Goal: Task Accomplishment & Management: Manage account settings

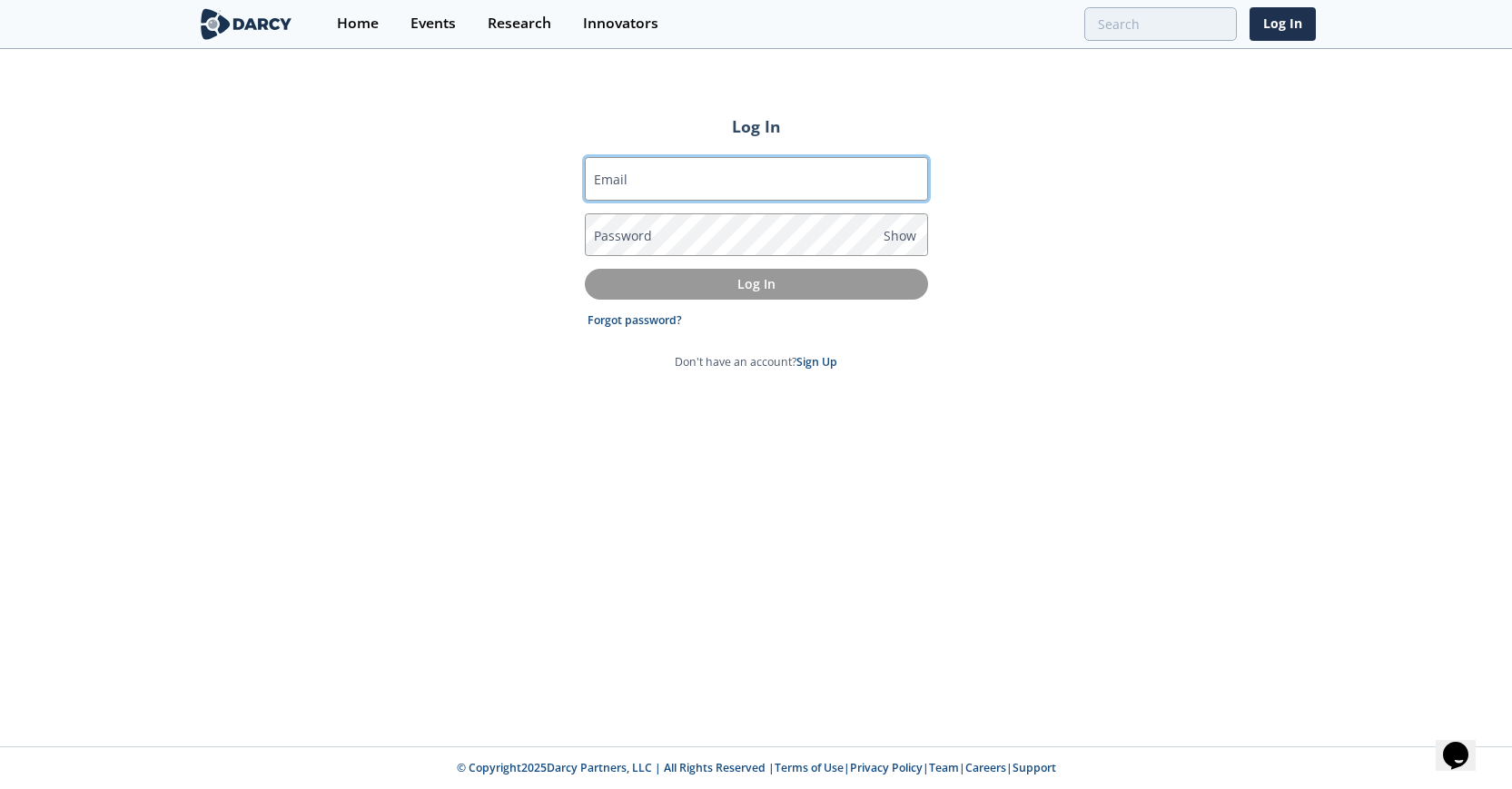
click at [727, 183] on input "Email" at bounding box center [756, 179] width 344 height 44
type input "[EMAIL_ADDRESS][PERSON_NAME][DOMAIN_NAME]"
click at [626, 322] on link "Forgot password?" at bounding box center [634, 320] width 94 height 16
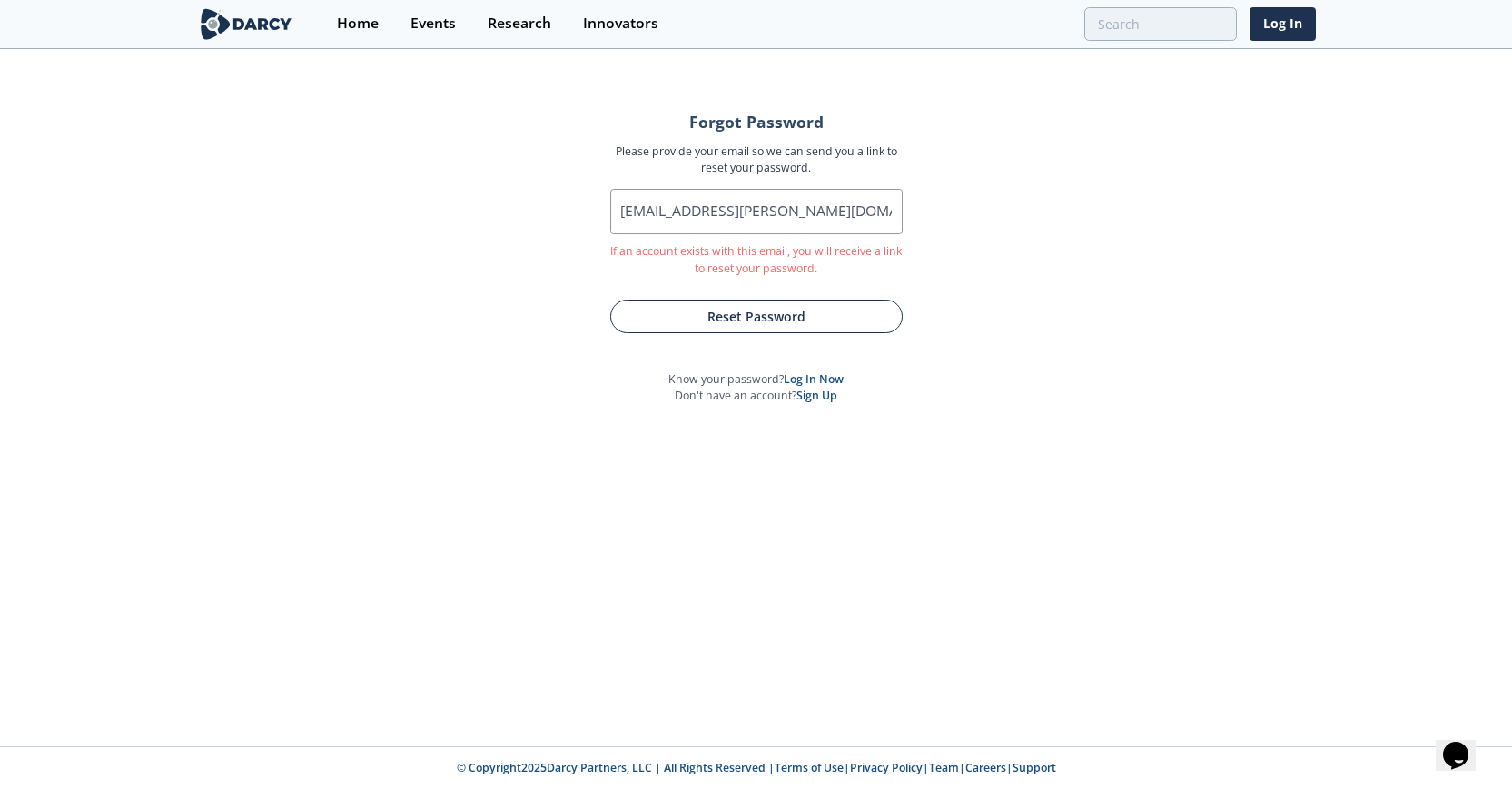
click at [756, 313] on button "Reset Password" at bounding box center [756, 316] width 292 height 33
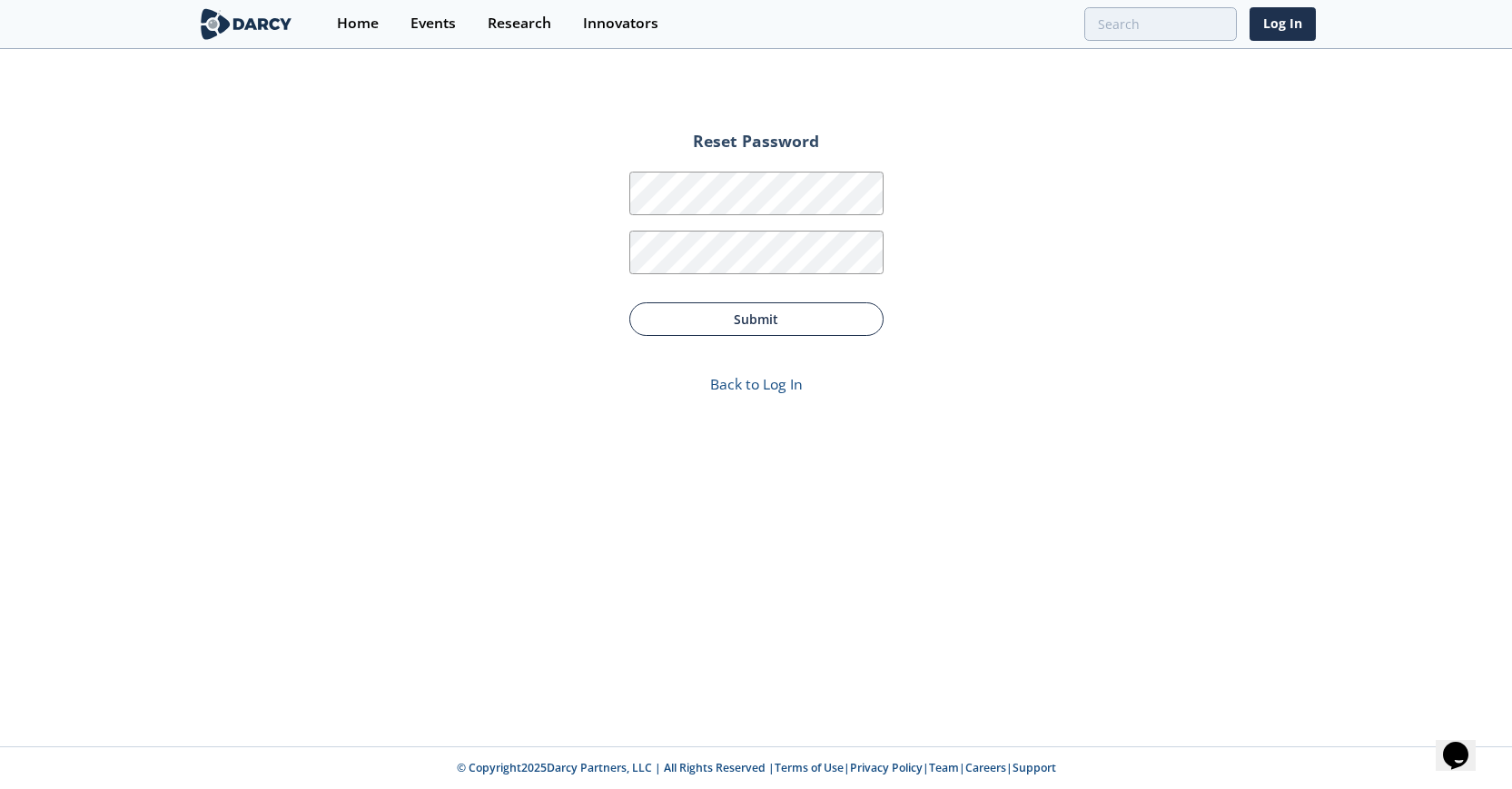
click at [742, 318] on button "Submit" at bounding box center [756, 319] width 254 height 33
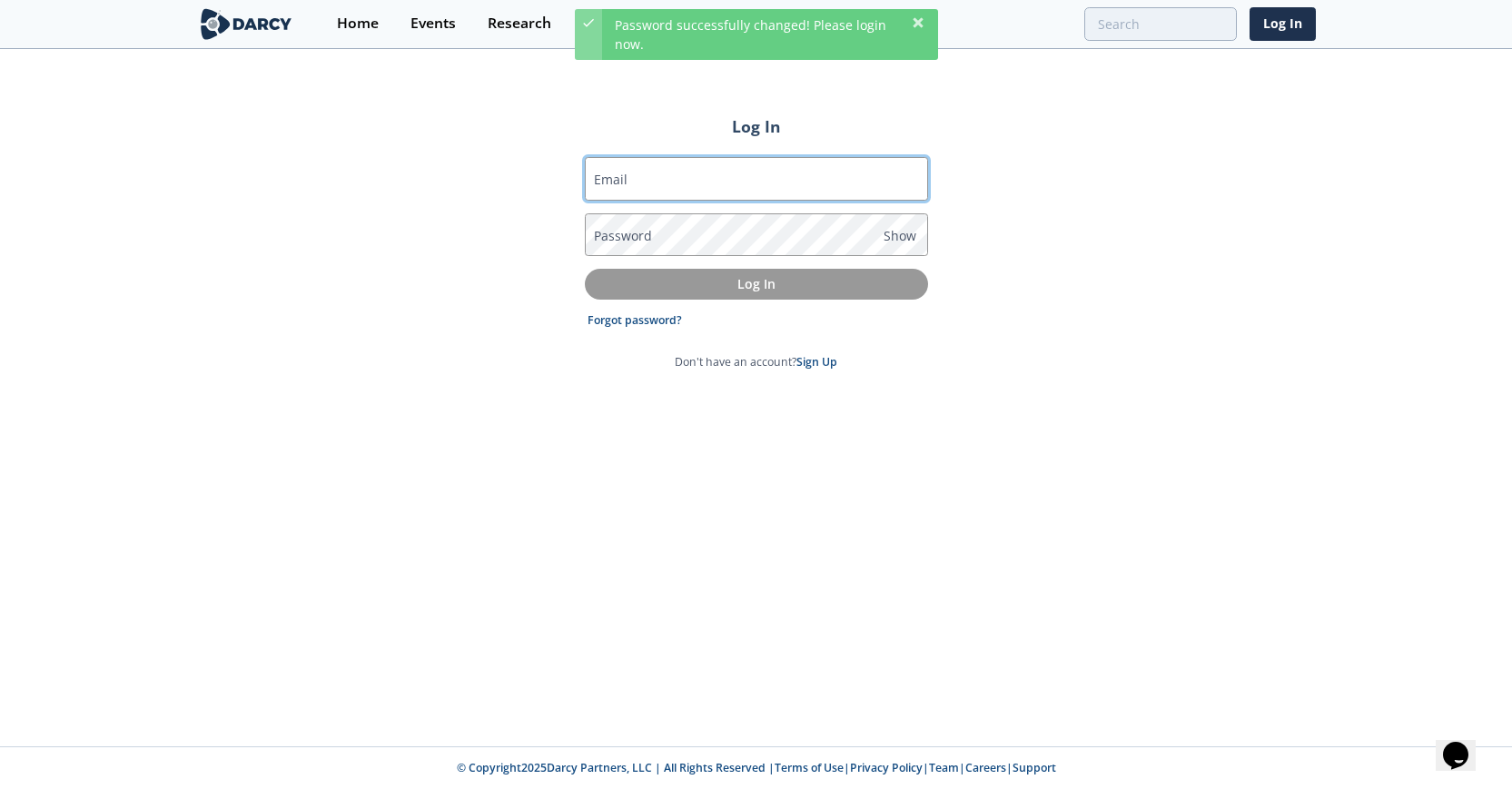
click at [727, 180] on input "Email" at bounding box center [756, 179] width 344 height 44
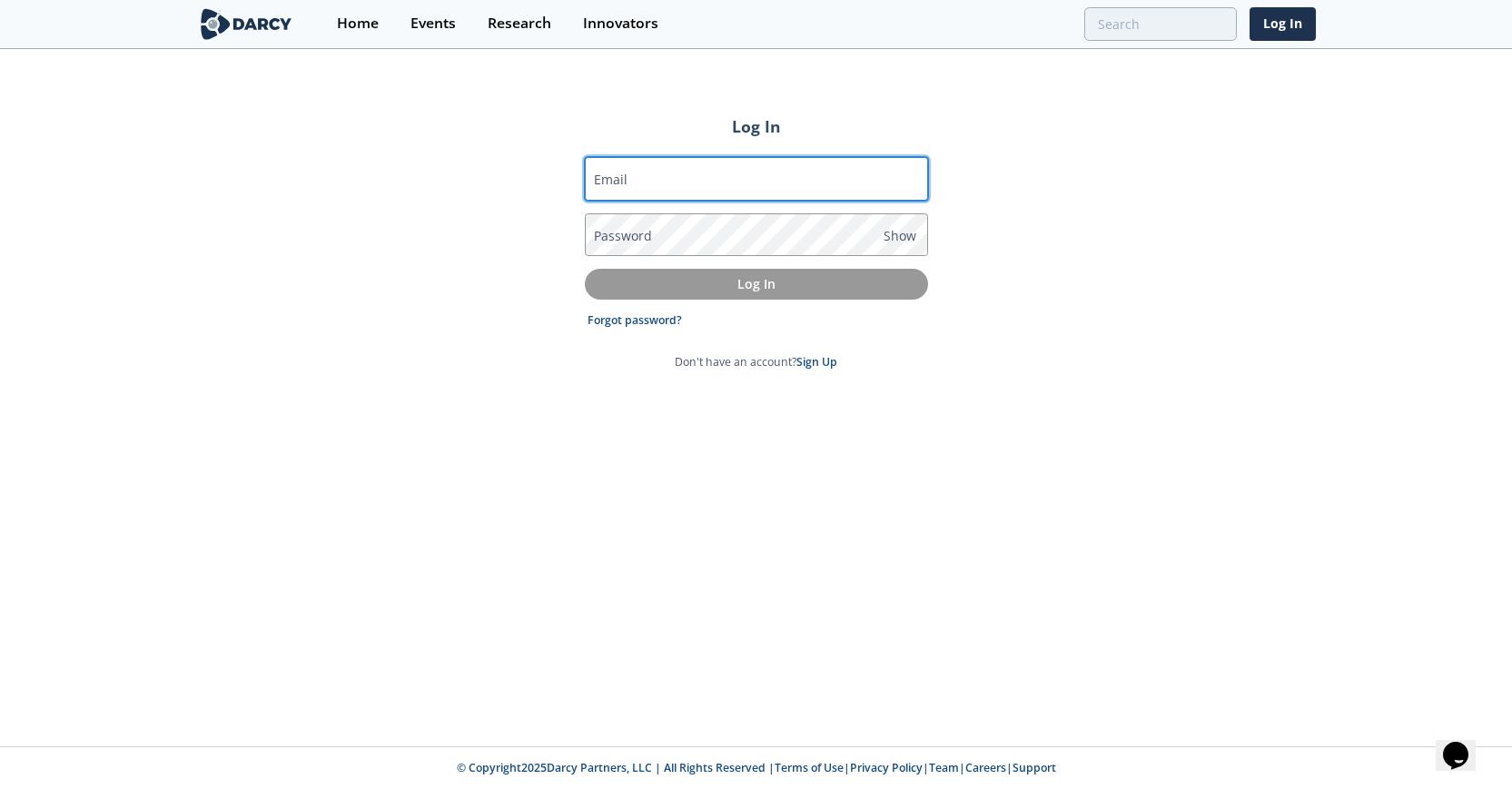
type input "[EMAIL_ADDRESS][PERSON_NAME][DOMAIN_NAME]"
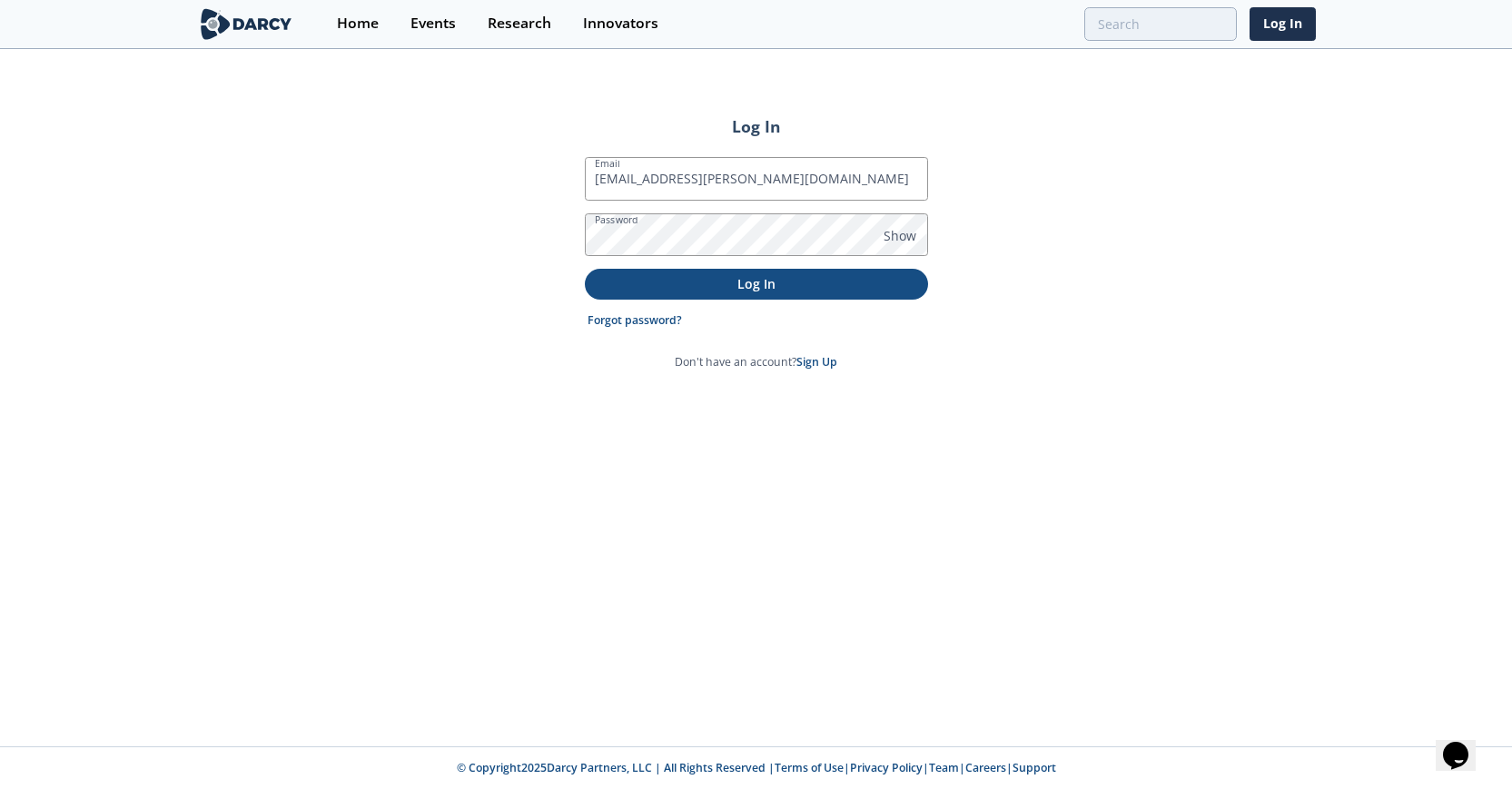
click at [723, 279] on p "Log In" at bounding box center [756, 284] width 318 height 19
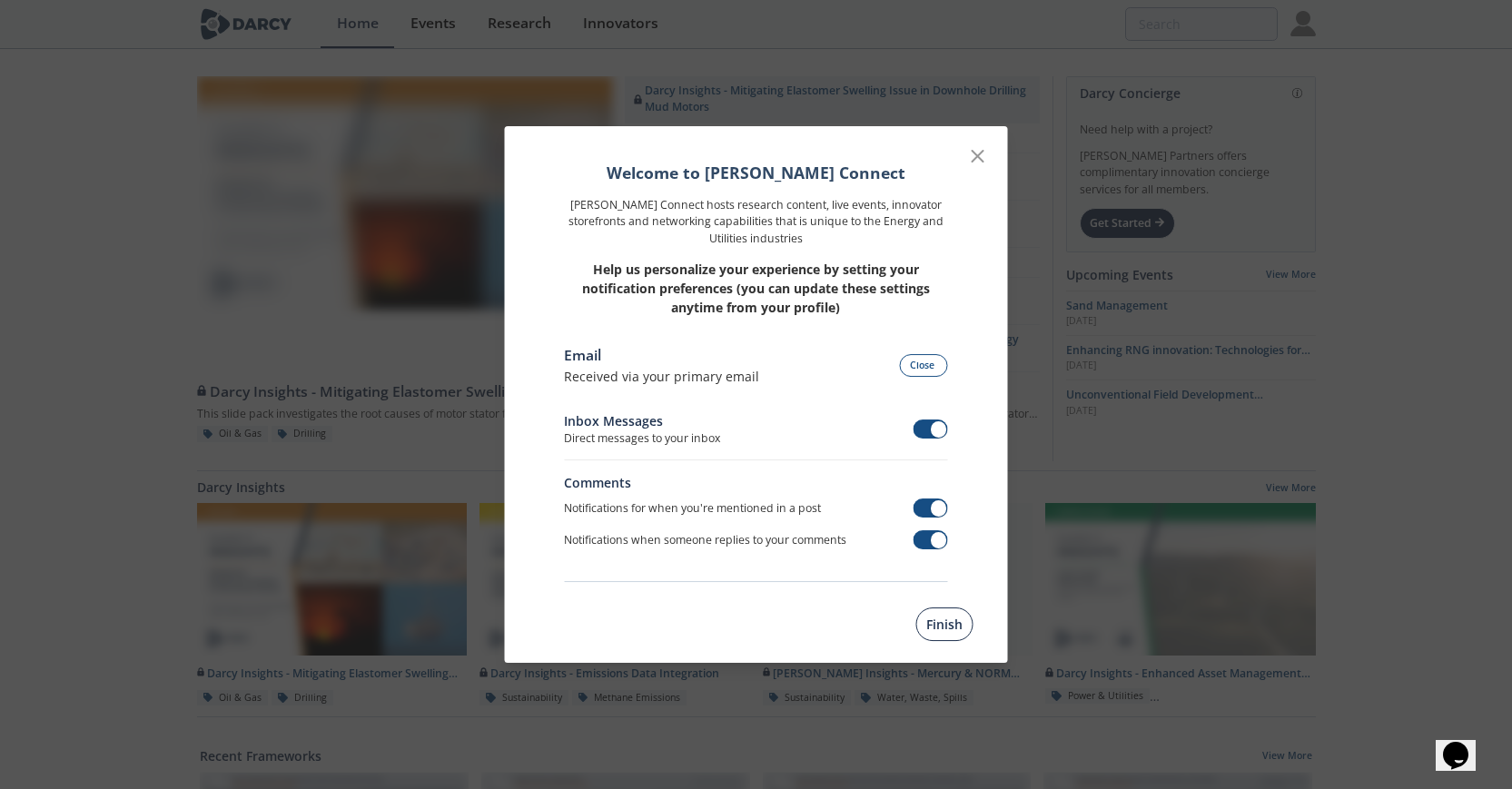
click at [951, 630] on button "Finish" at bounding box center [945, 623] width 57 height 33
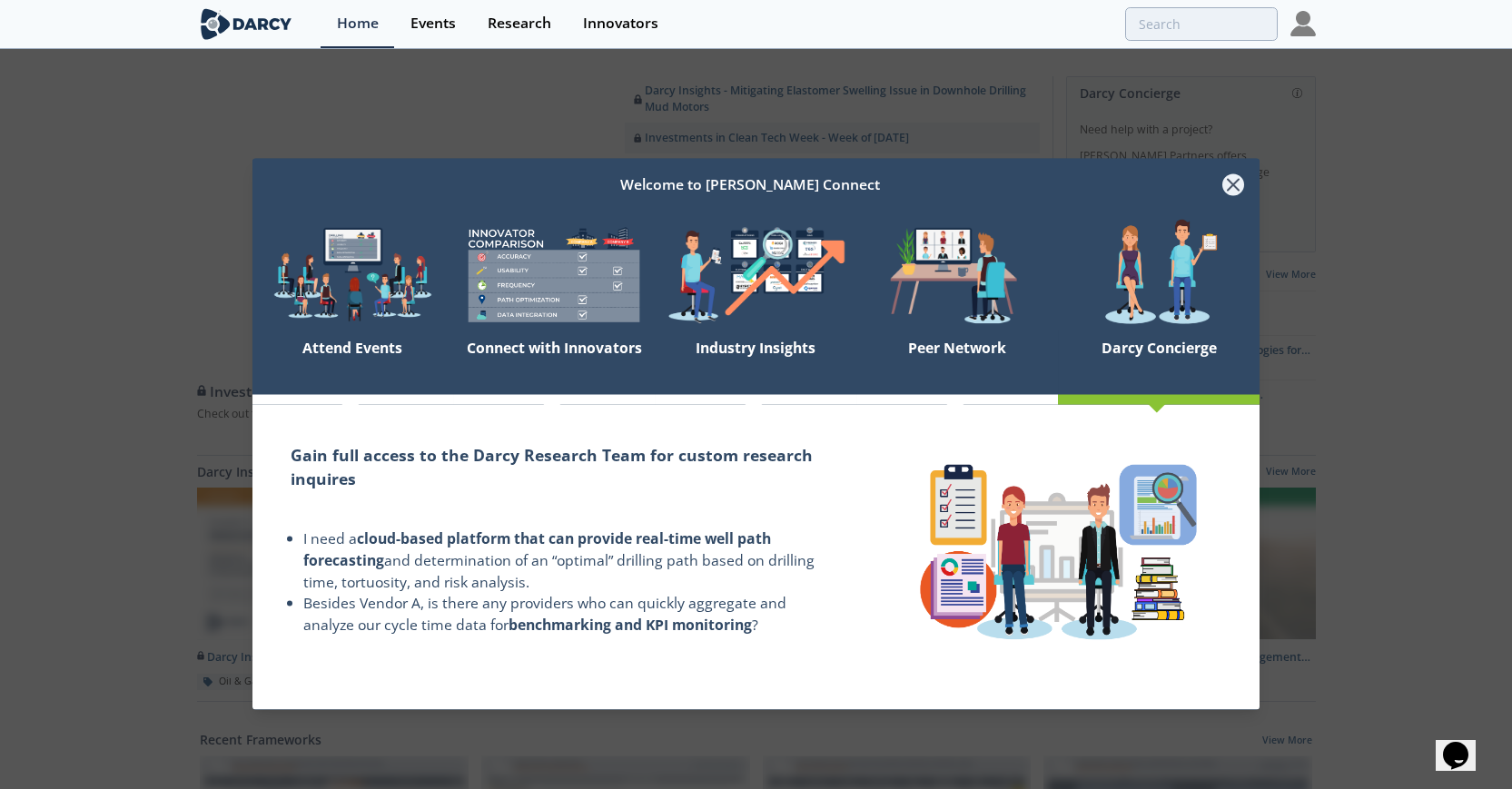
click at [1232, 182] on icon at bounding box center [1233, 185] width 22 height 22
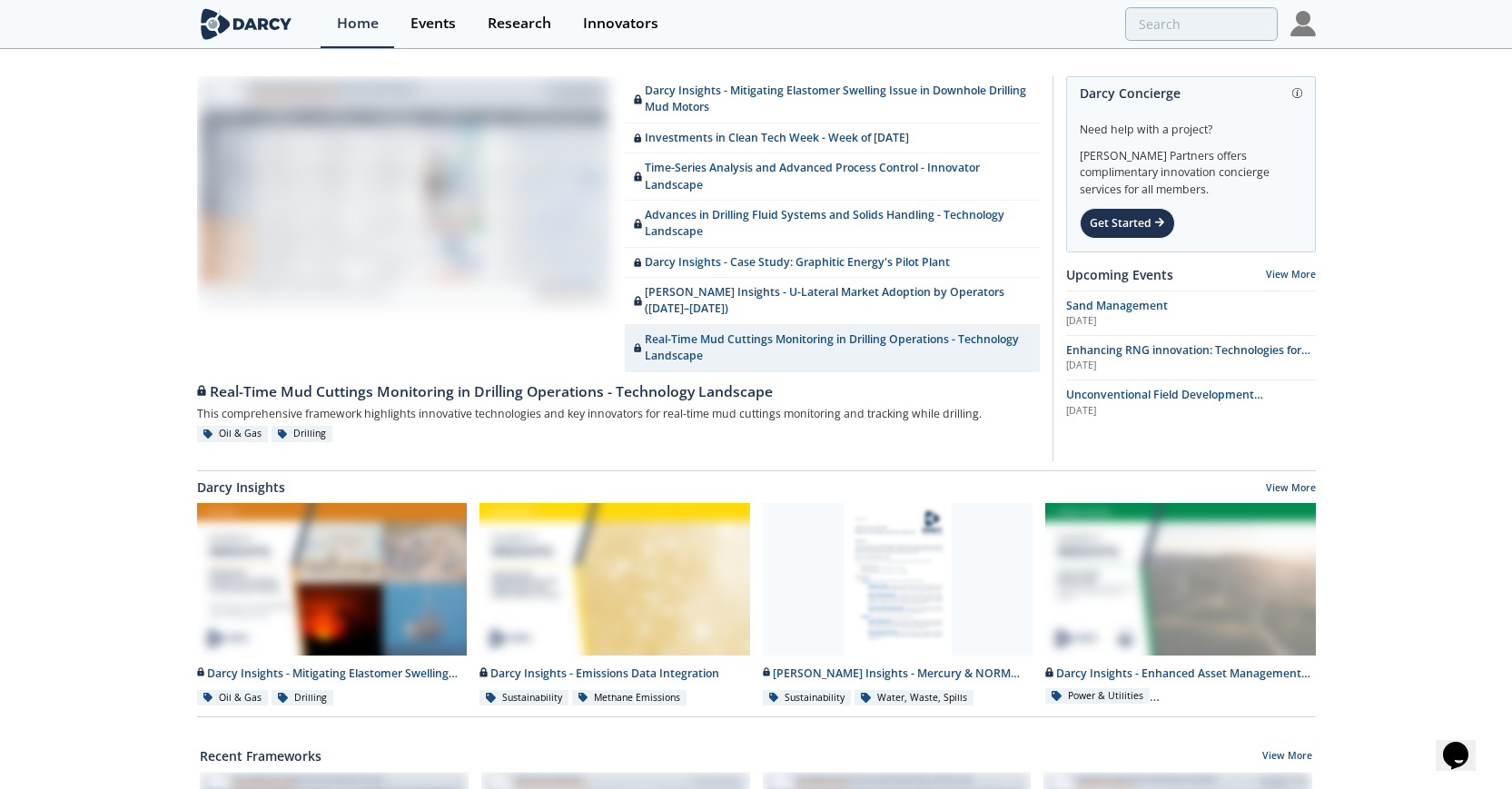
click at [1303, 22] on img at bounding box center [1303, 23] width 26 height 26
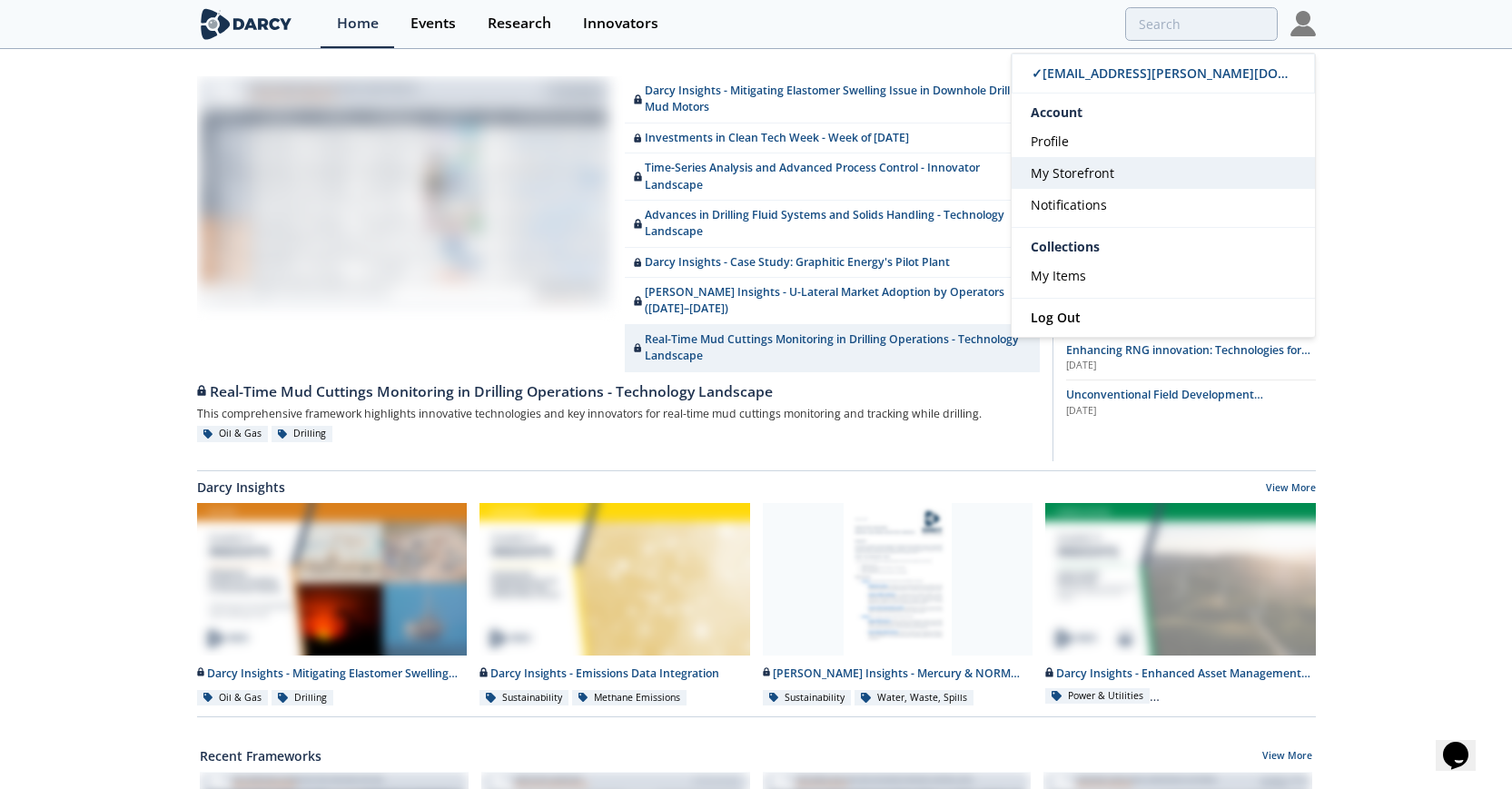
click at [1083, 172] on span "My Storefront" at bounding box center [1072, 173] width 84 height 17
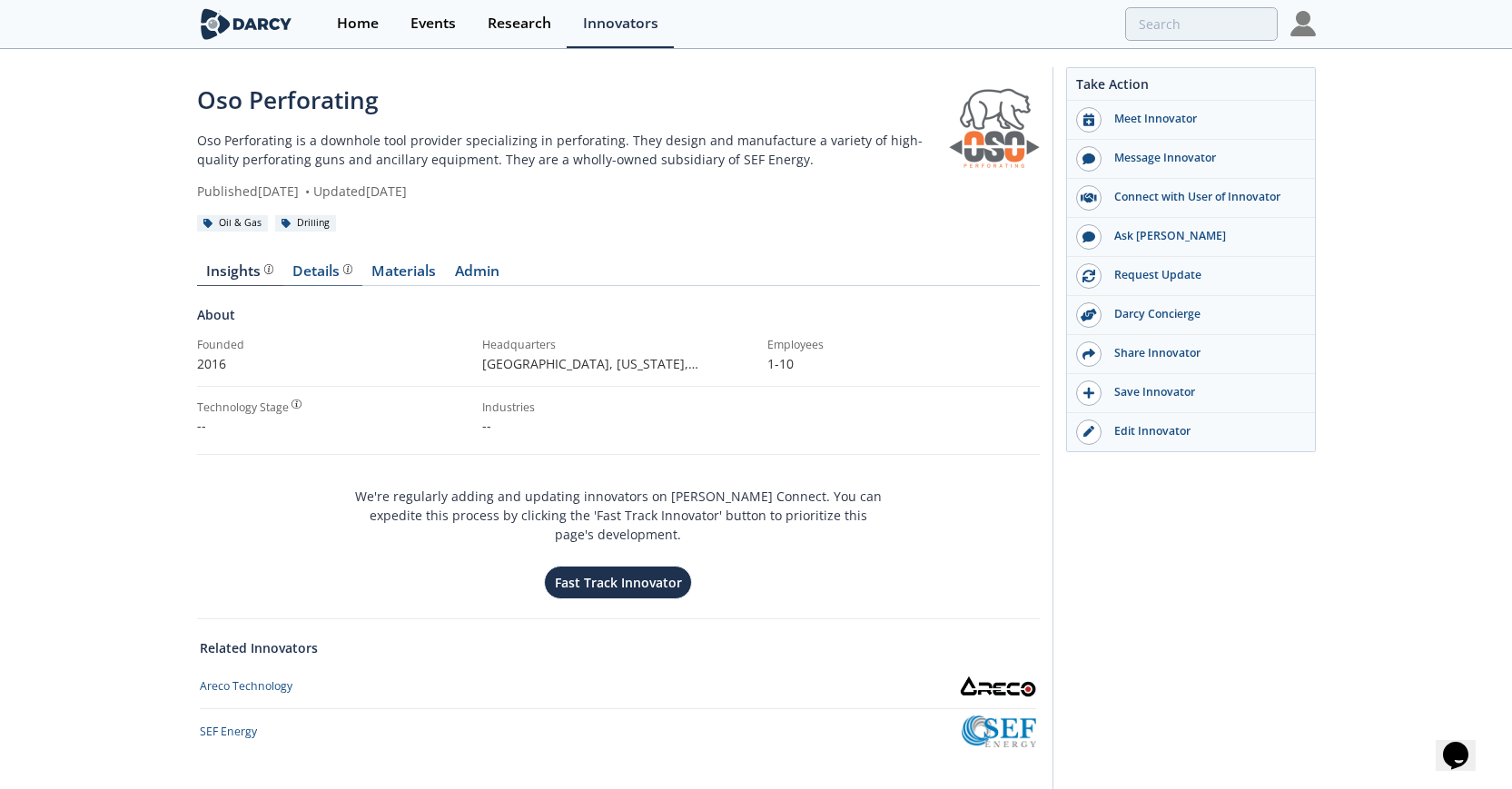
click at [316, 275] on div "Details" at bounding box center [322, 271] width 60 height 14
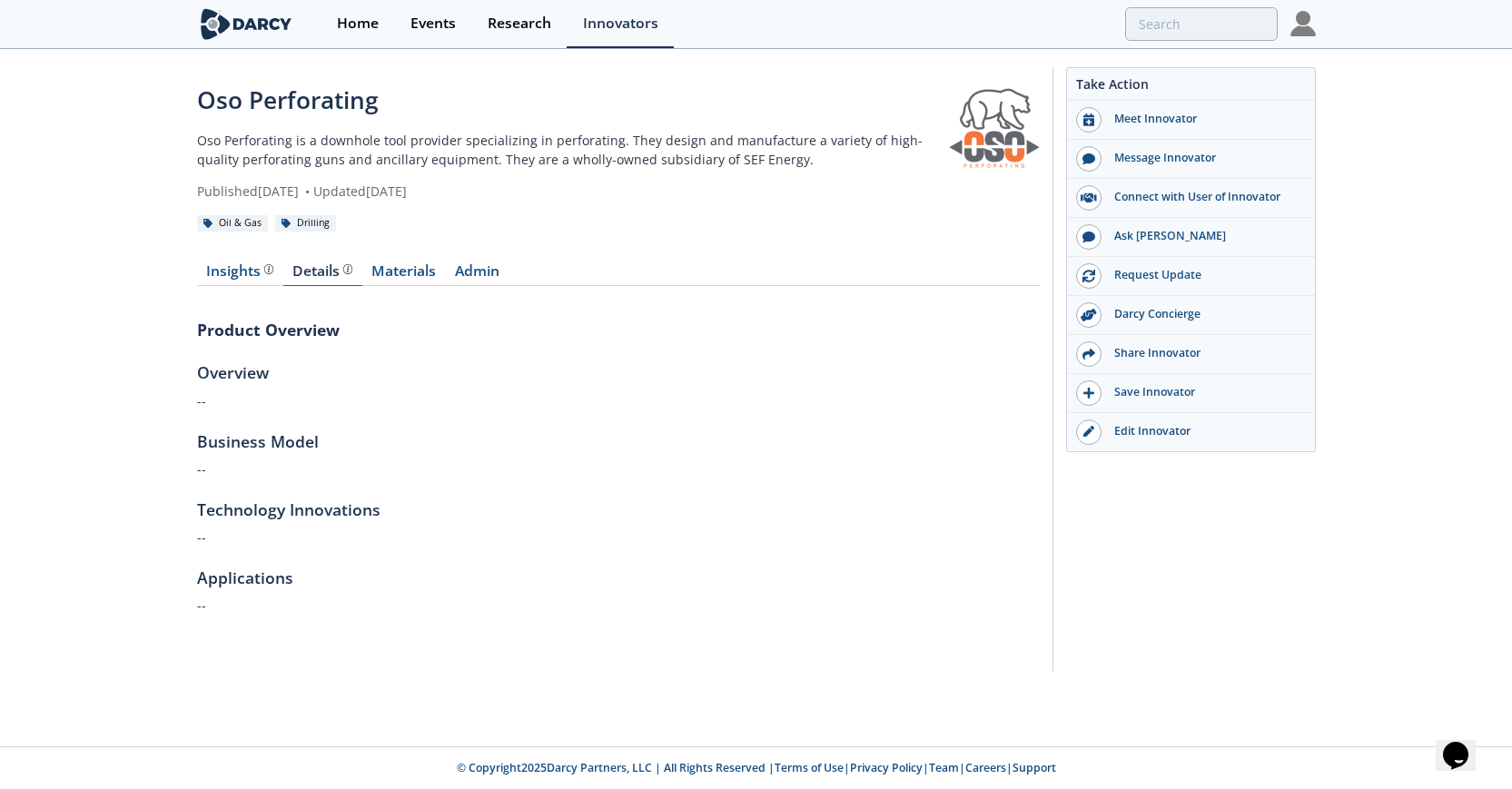
click at [245, 385] on section "Overview --" at bounding box center [619, 385] width 843 height 49
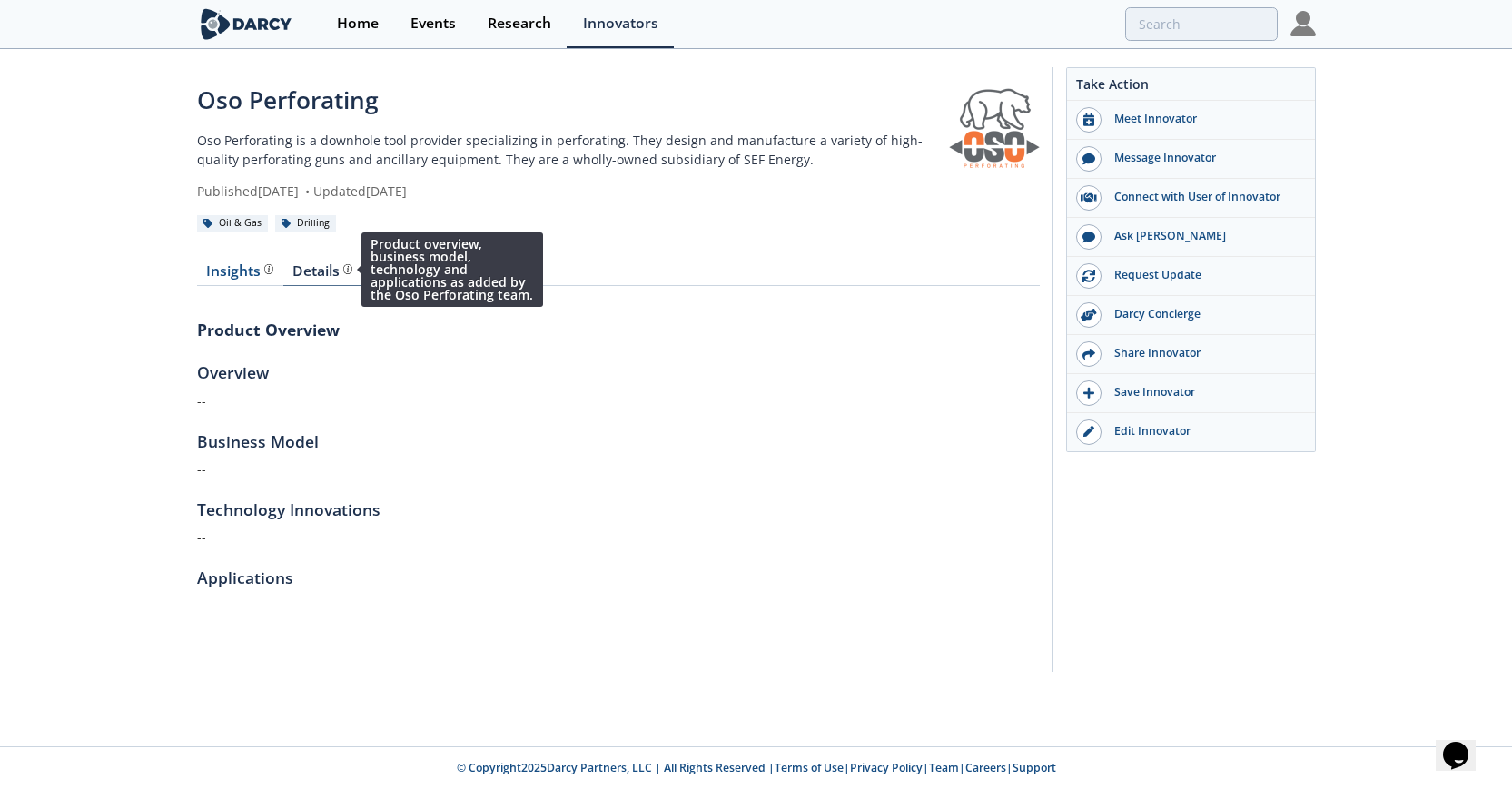
click at [345, 268] on img at bounding box center [348, 269] width 10 height 10
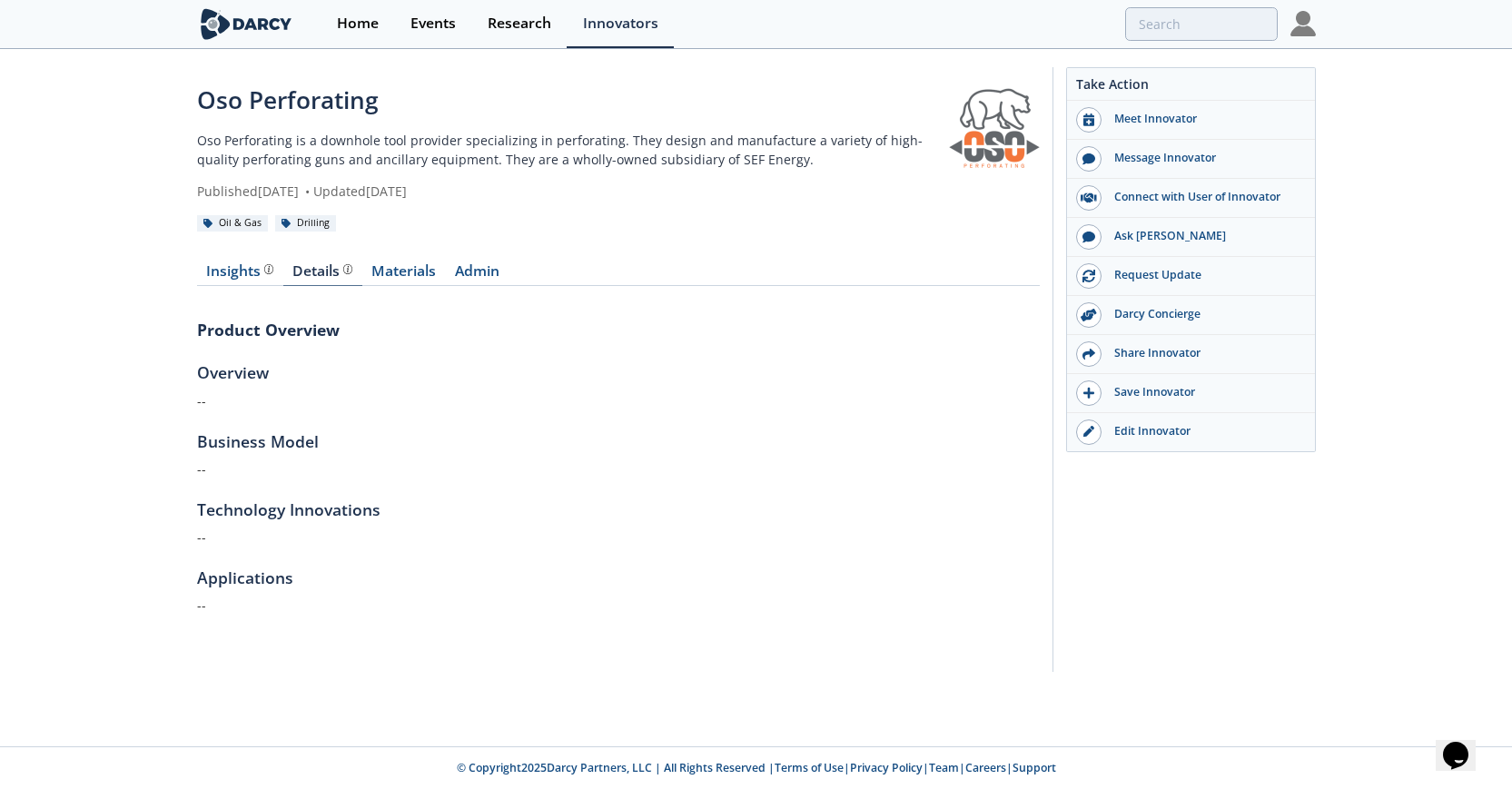
click at [320, 268] on div "Details Product overview, business model, technology and applications as added …" at bounding box center [322, 271] width 60 height 14
click at [220, 270] on div "Insights" at bounding box center [240, 271] width 68 height 14
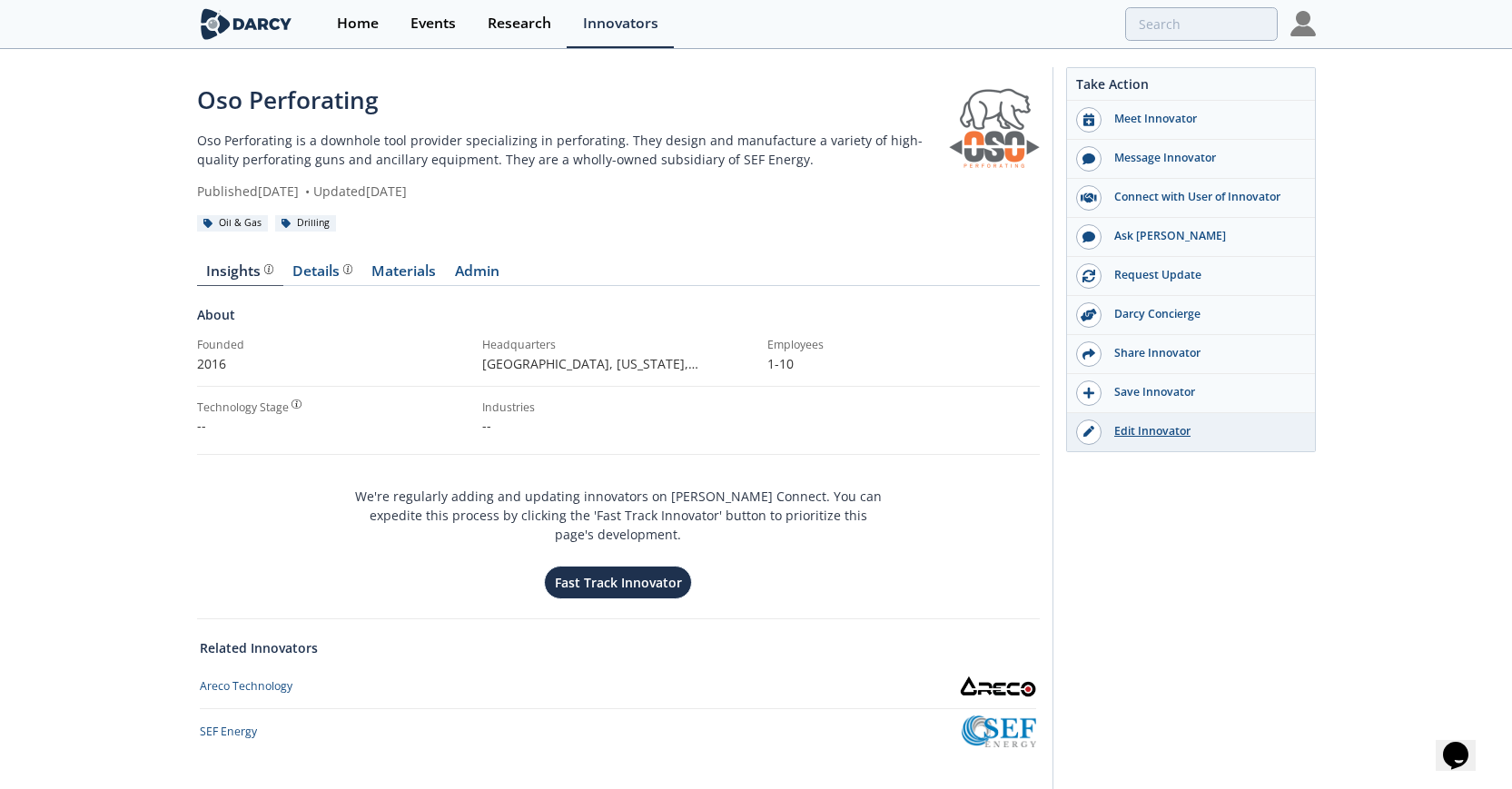
click at [1127, 438] on div "Edit Innovator" at bounding box center [1204, 431] width 204 height 16
click at [1129, 434] on div "Edit Innovator" at bounding box center [1204, 431] width 204 height 16
click at [1084, 424] on div at bounding box center [1089, 432] width 26 height 26
click at [256, 365] on p "2016" at bounding box center [333, 364] width 272 height 19
click at [195, 362] on div "Oso Perforating Oso Perforating is a downhole tool provider specializing in per…" at bounding box center [756, 439] width 1512 height 777
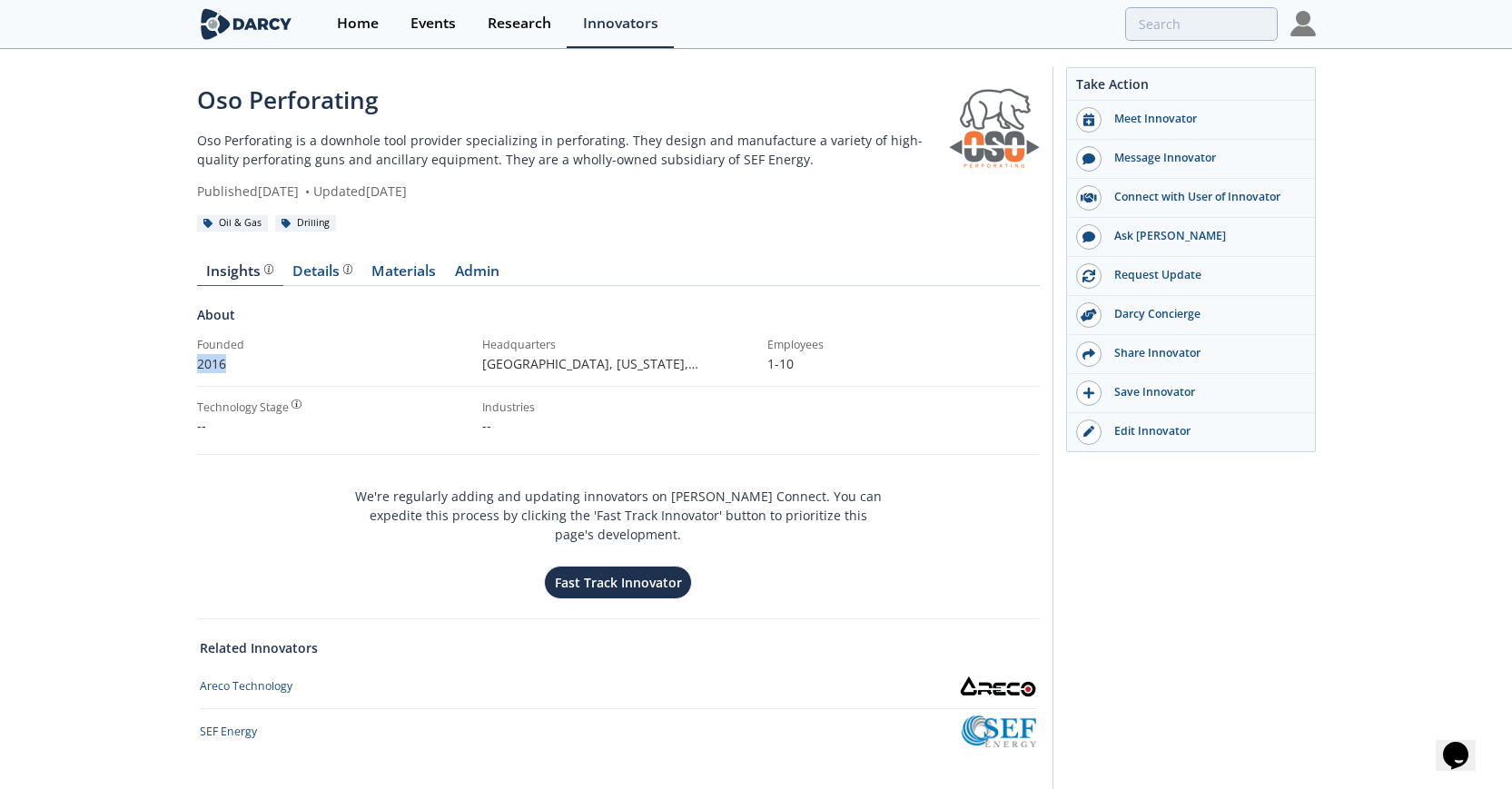
click at [195, 362] on div "Oso Perforating Oso Perforating is a downhole tool provider specializing in per…" at bounding box center [756, 439] width 1512 height 777
click at [226, 365] on p "2016" at bounding box center [333, 364] width 272 height 19
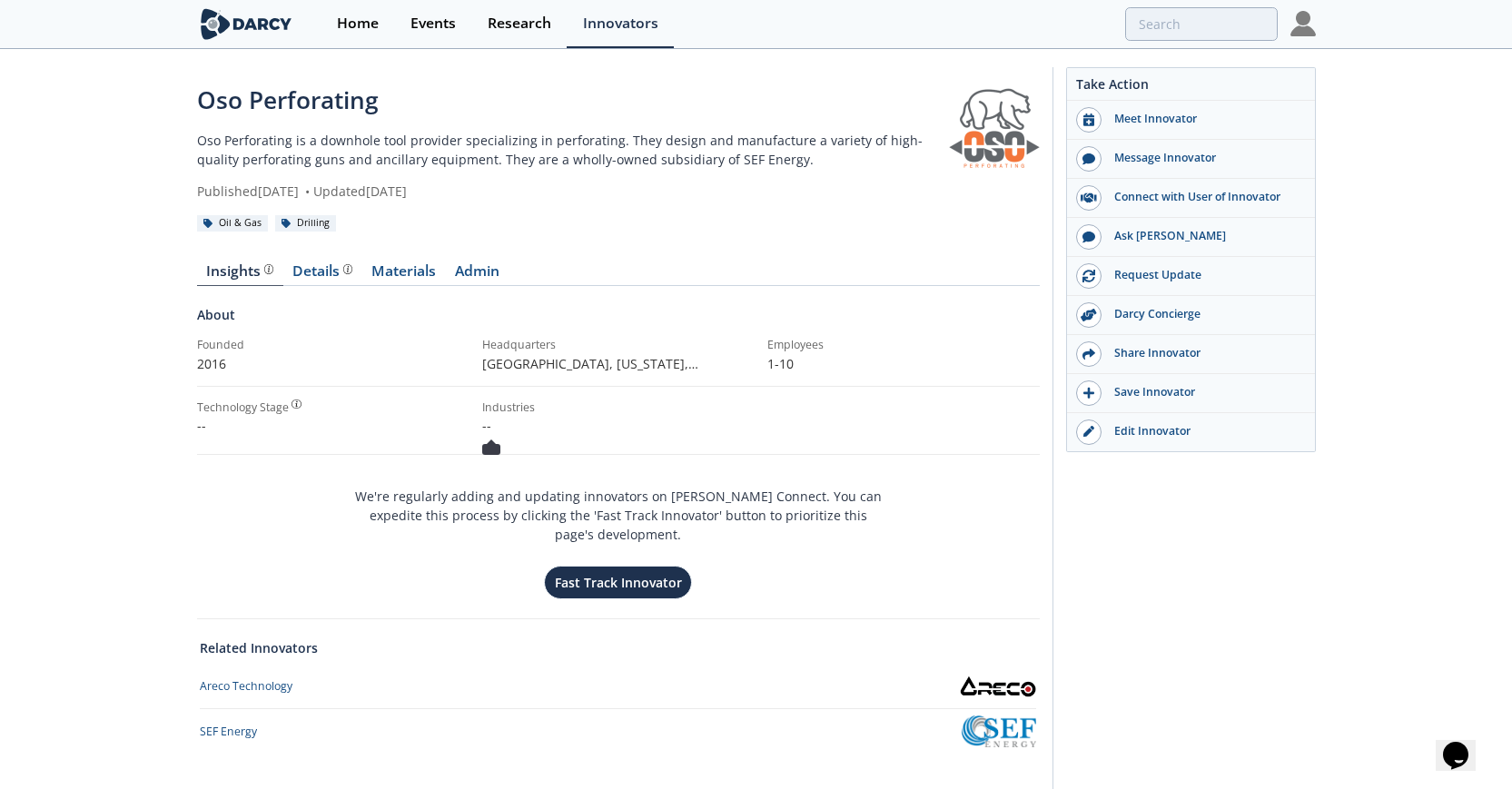
click at [488, 429] on p "--" at bounding box center [619, 425] width 272 height 19
click at [498, 451] on div "Technology Stage -- Industries --" at bounding box center [619, 427] width 843 height 55
click at [481, 441] on div "Technology Stage -- Industries --" at bounding box center [619, 427] width 843 height 55
click at [489, 427] on p "--" at bounding box center [619, 425] width 272 height 19
click at [487, 441] on div "Technology Stage -- Industries --" at bounding box center [619, 427] width 843 height 55
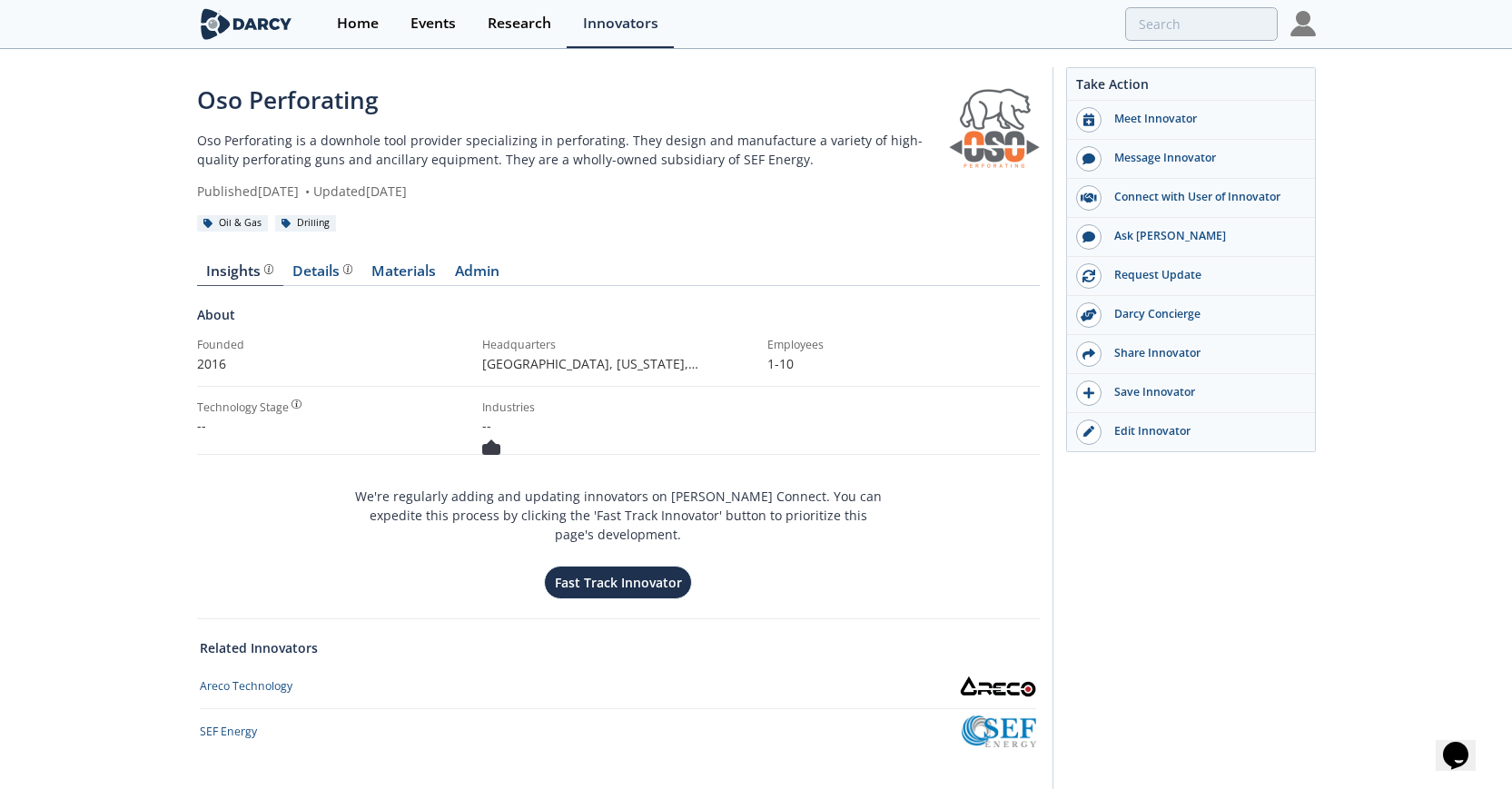
click at [499, 419] on p "--" at bounding box center [619, 425] width 272 height 19
click at [1098, 432] on div at bounding box center [1089, 432] width 26 height 26
click at [1129, 429] on div "Edit Innovator" at bounding box center [1204, 431] width 204 height 16
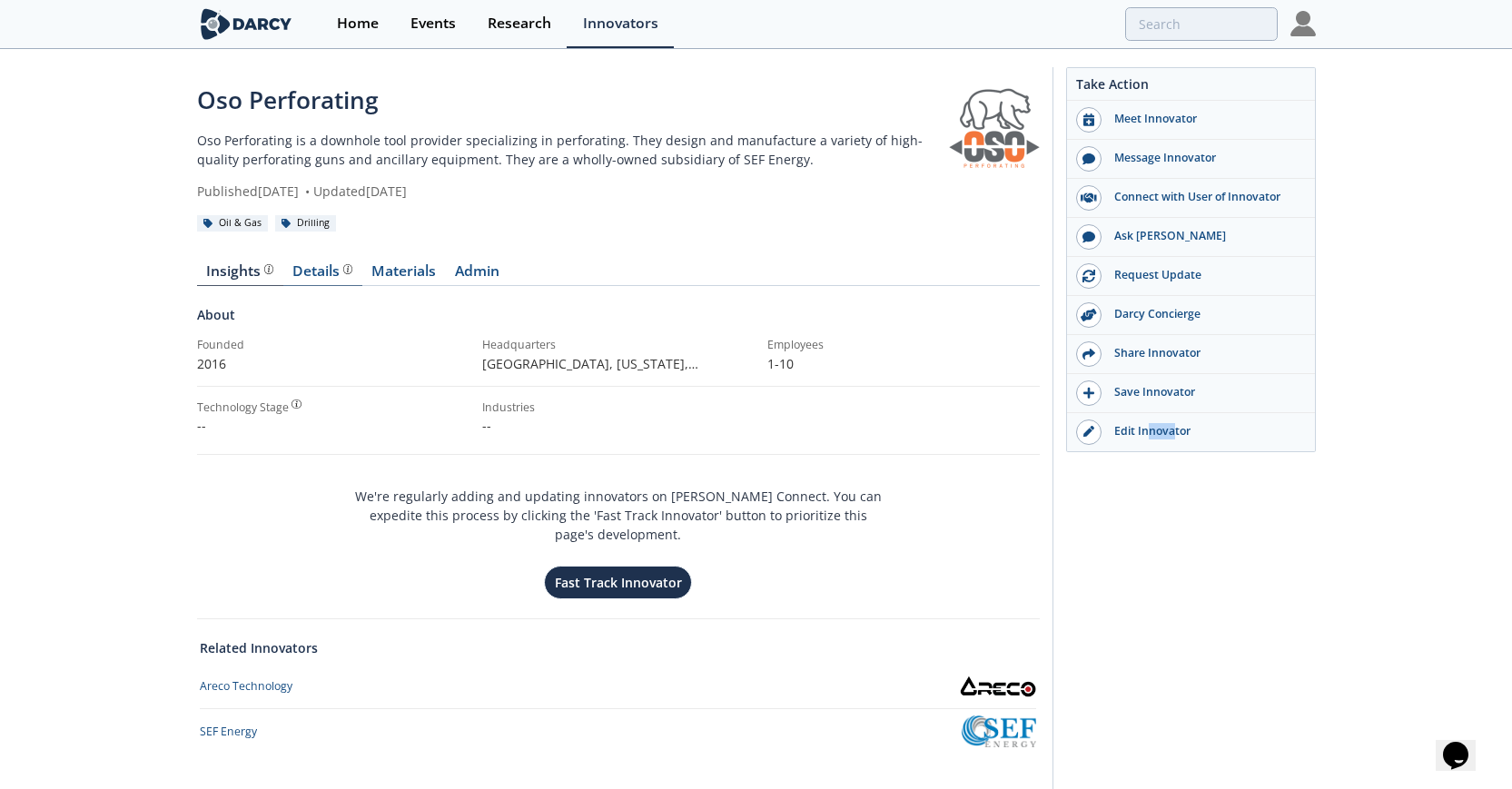
click at [320, 275] on div "Details Product overview, business model, technology and applications as added …" at bounding box center [322, 271] width 60 height 14
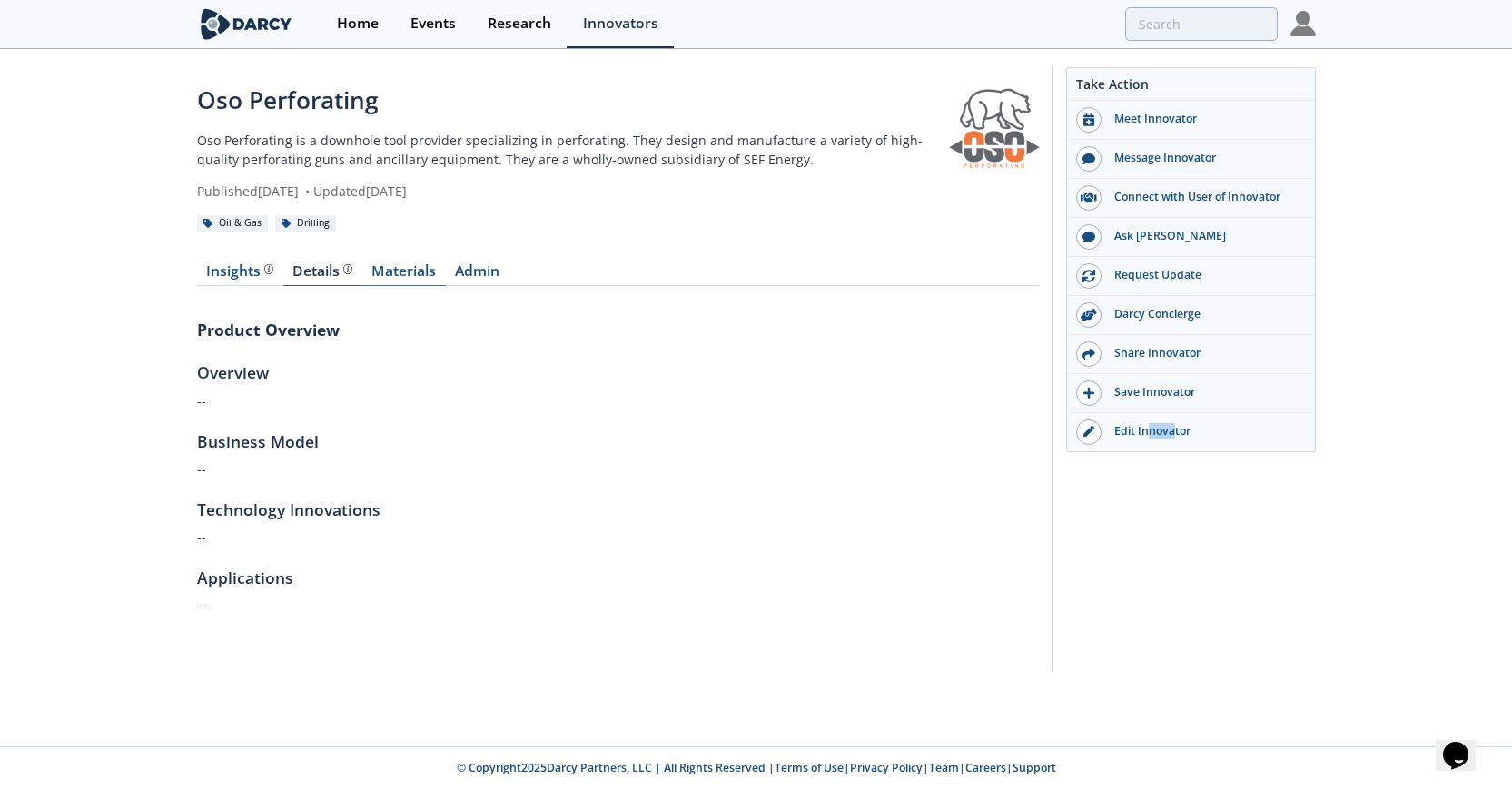
click at [403, 274] on link "Materials" at bounding box center [404, 275] width 84 height 22
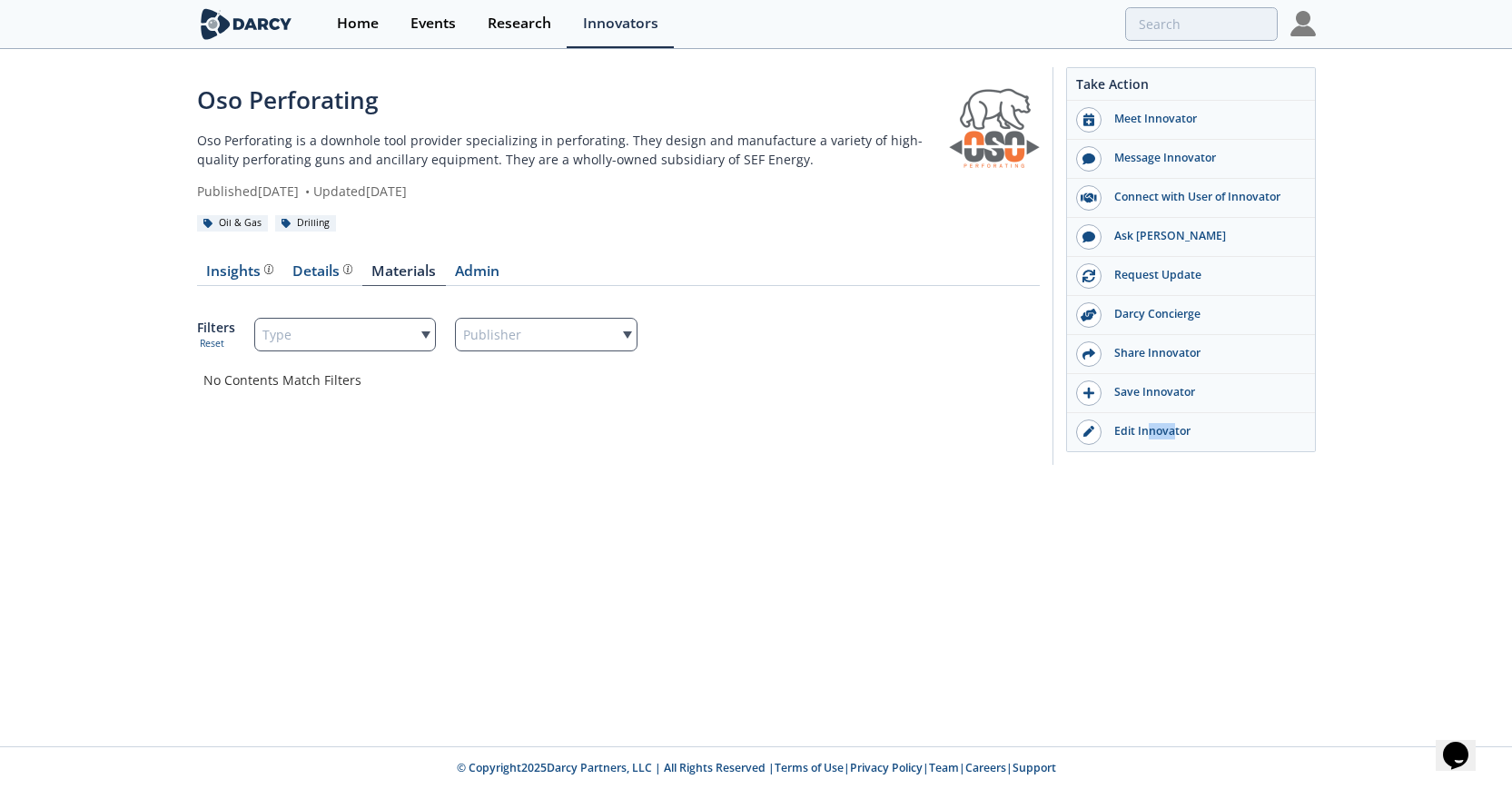
click at [407, 332] on div "Type" at bounding box center [345, 334] width 183 height 33
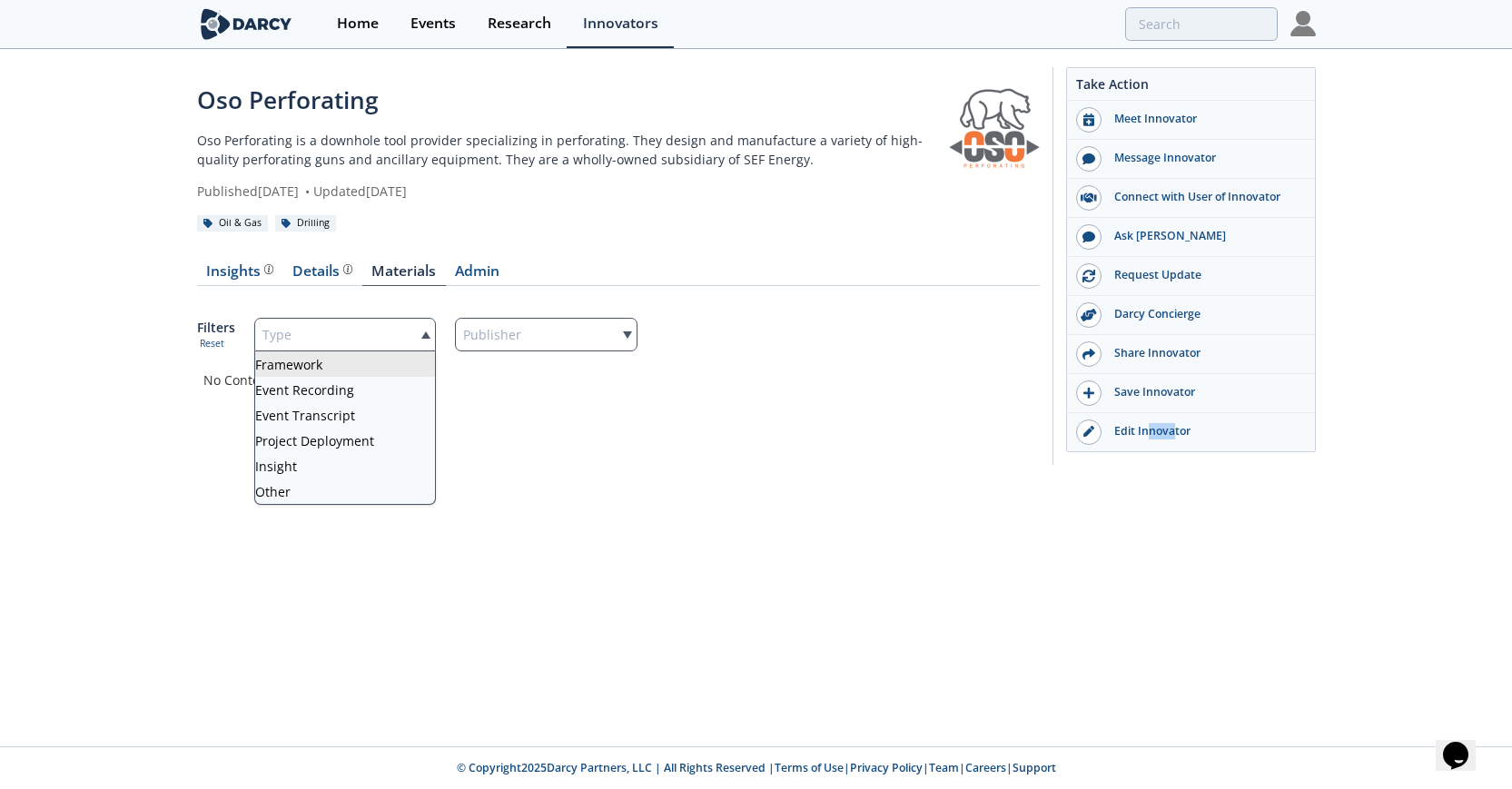
click at [407, 332] on div "Type" at bounding box center [345, 334] width 183 height 33
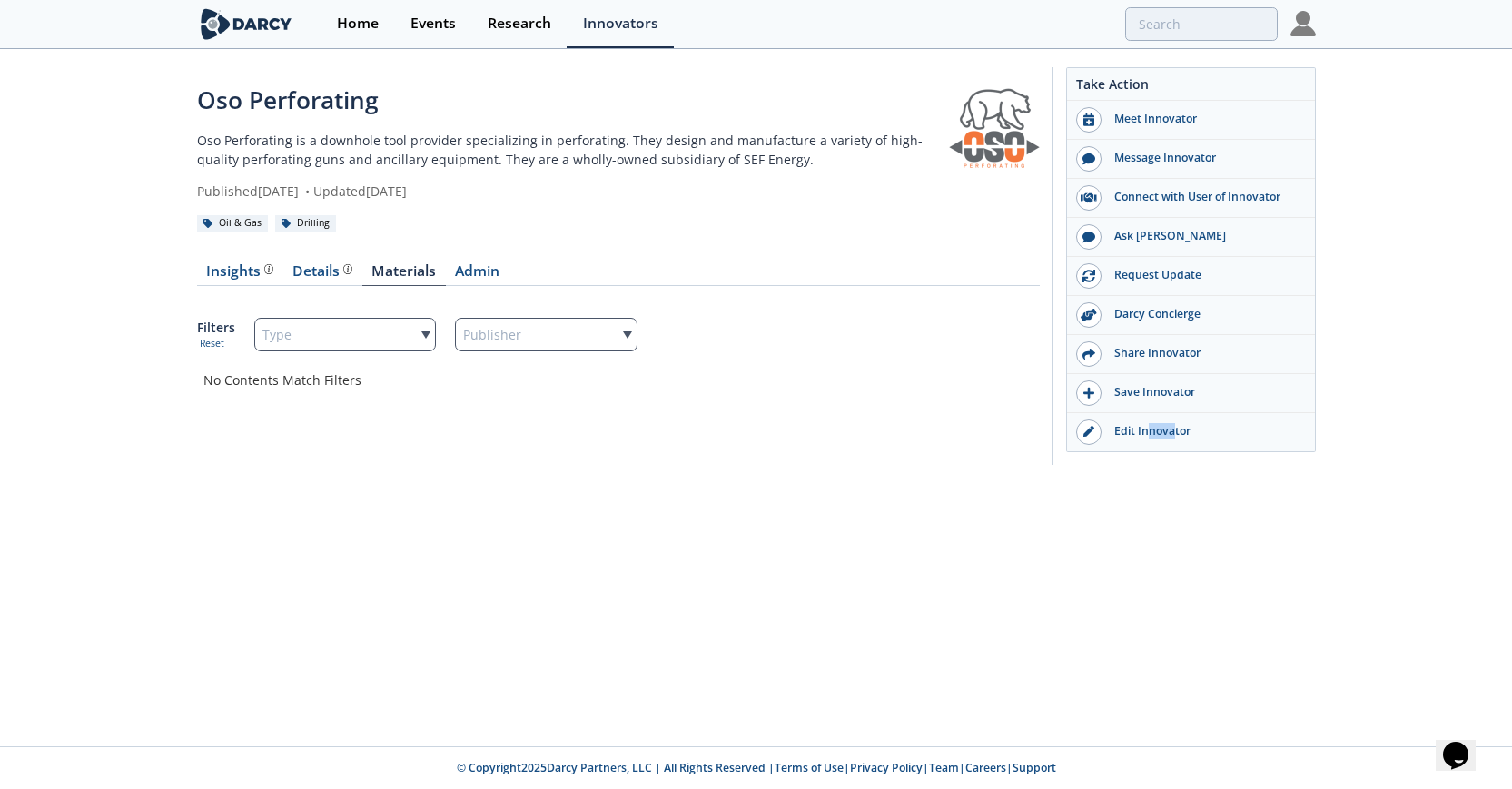
click at [407, 332] on div "Type" at bounding box center [345, 334] width 183 height 33
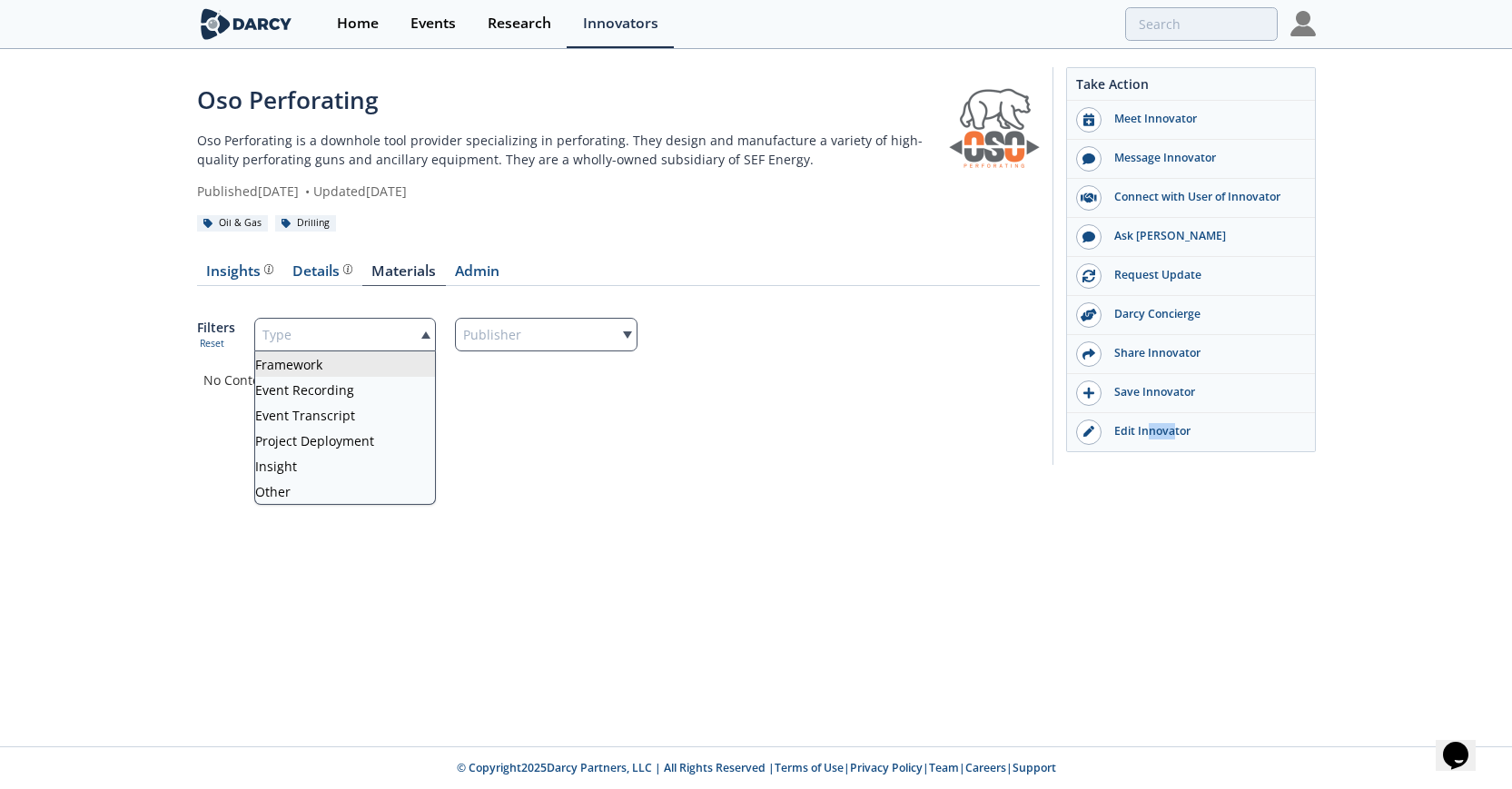
click at [407, 332] on div "Type" at bounding box center [345, 334] width 183 height 33
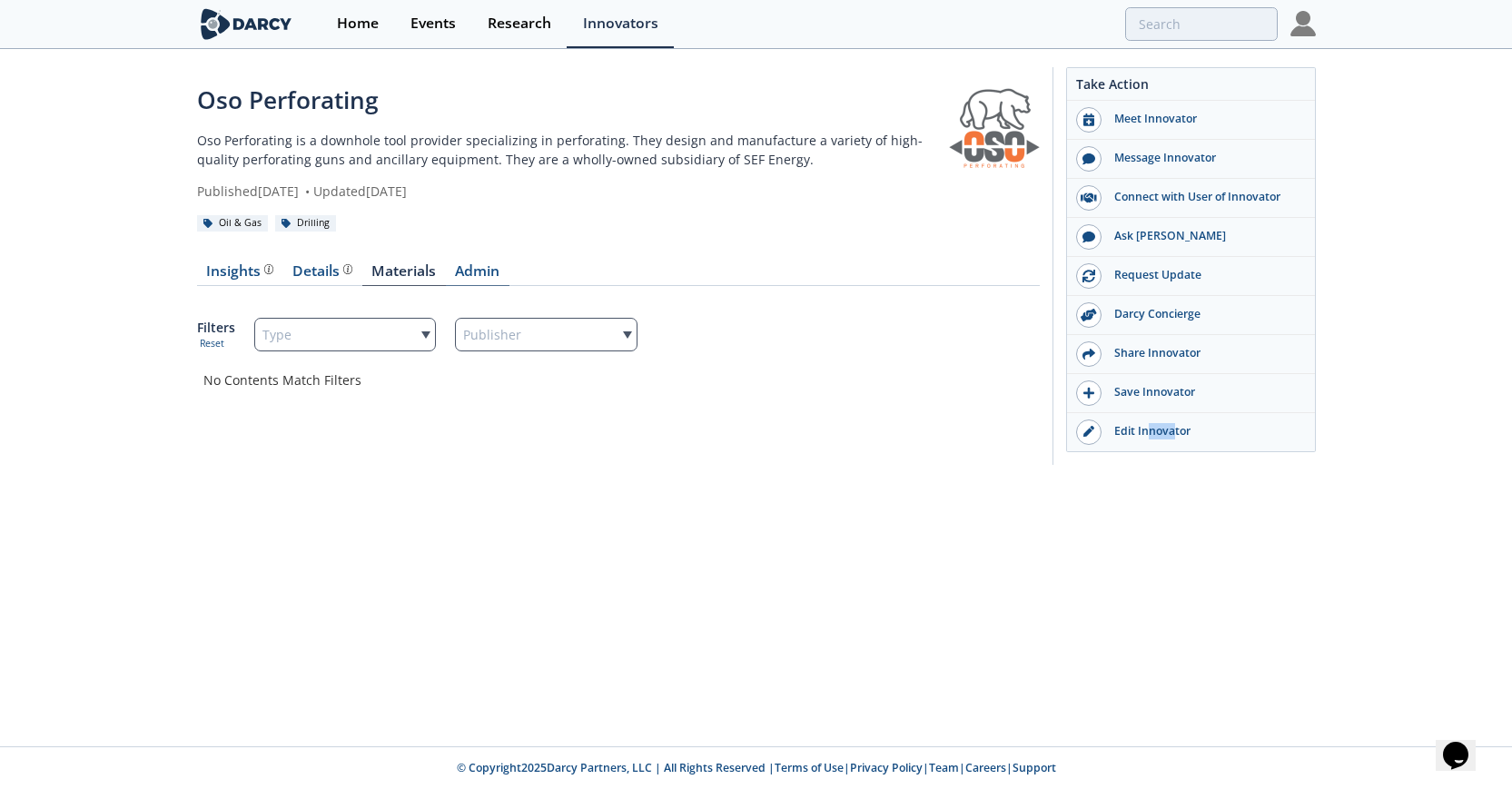
click at [474, 272] on link "Admin" at bounding box center [478, 275] width 64 height 22
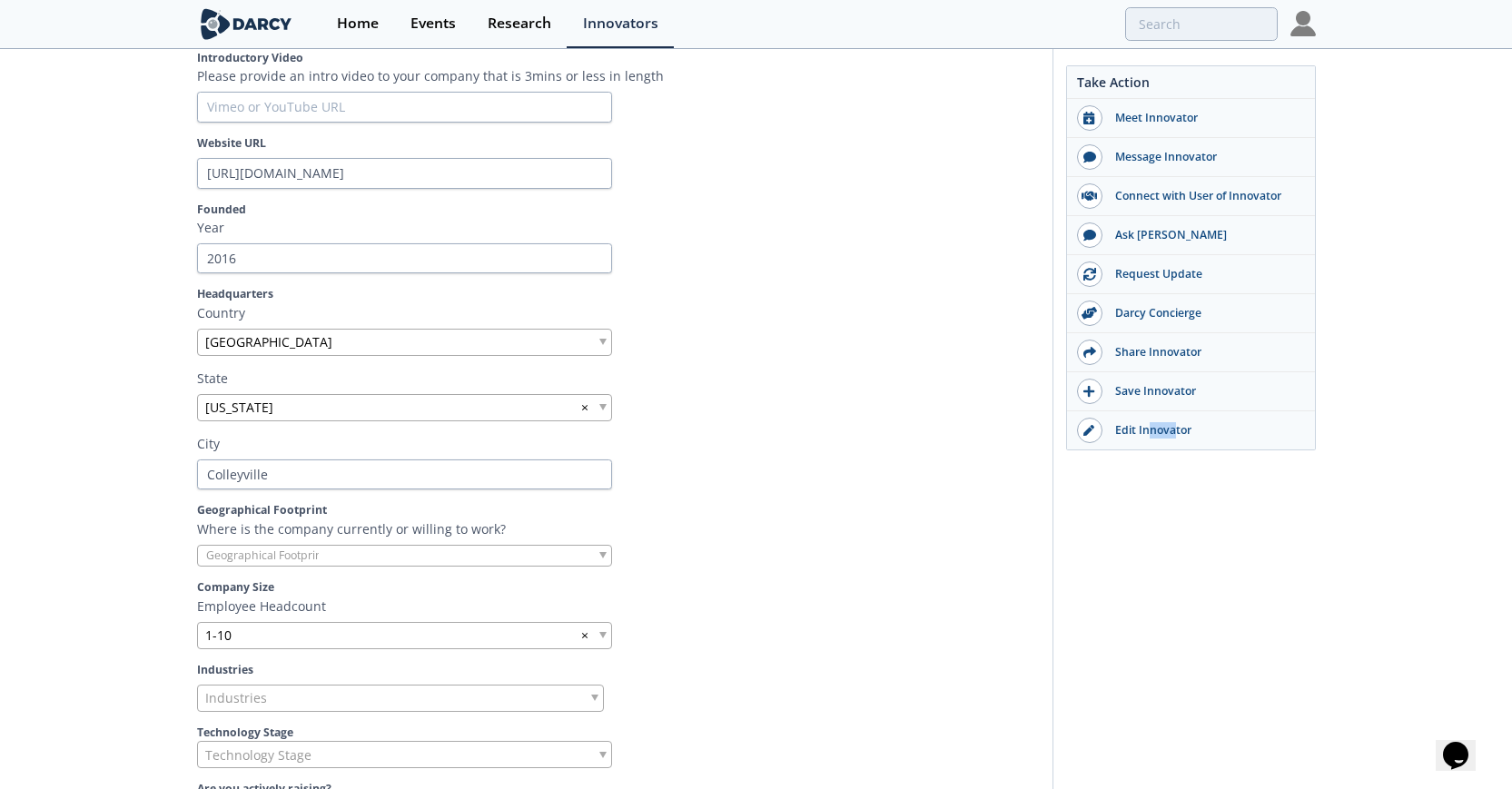
scroll to position [419, 0]
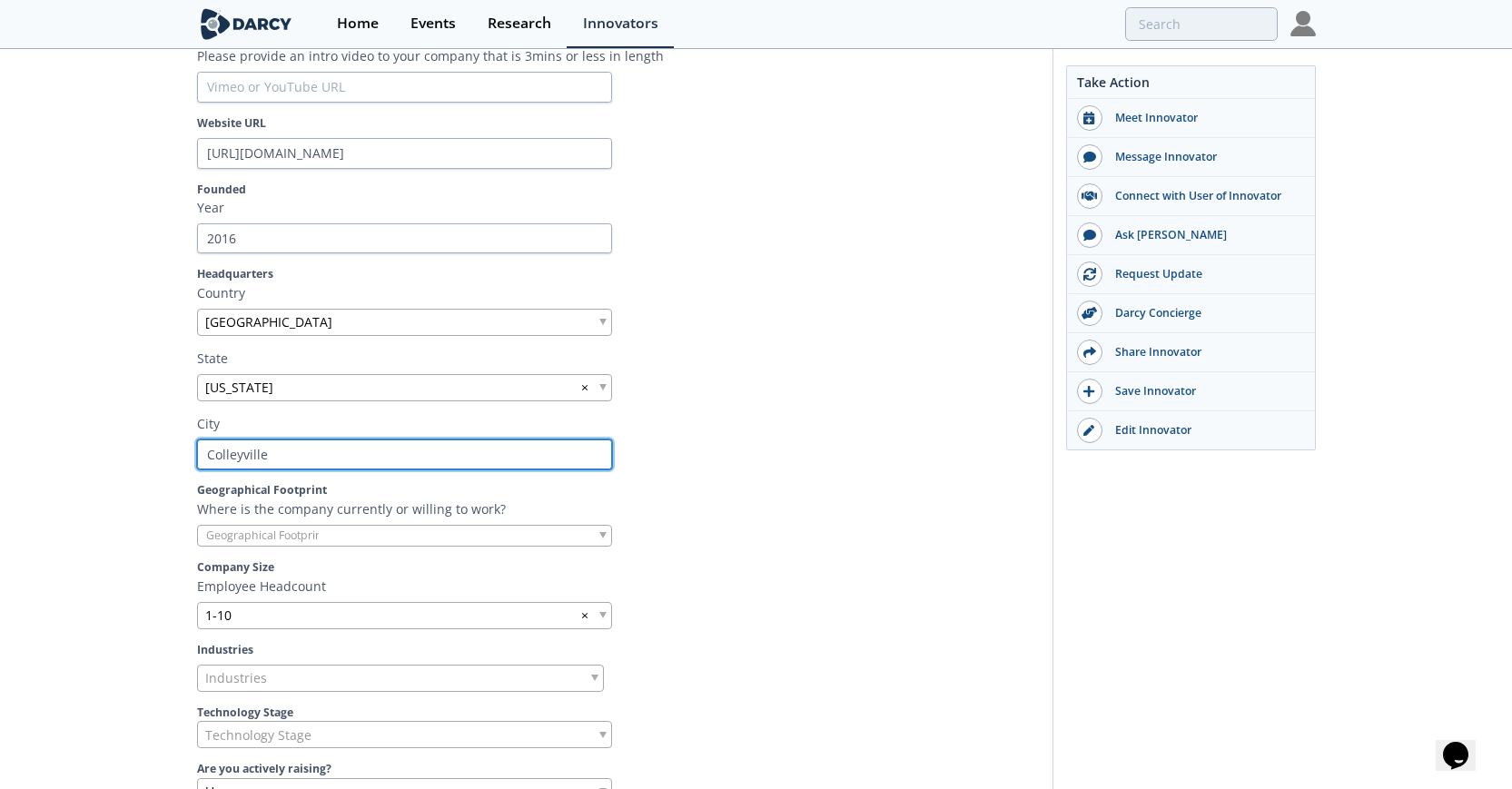
click at [284, 463] on input "Colleyville" at bounding box center [404, 455] width 415 height 30
type input "S"
type input "So"
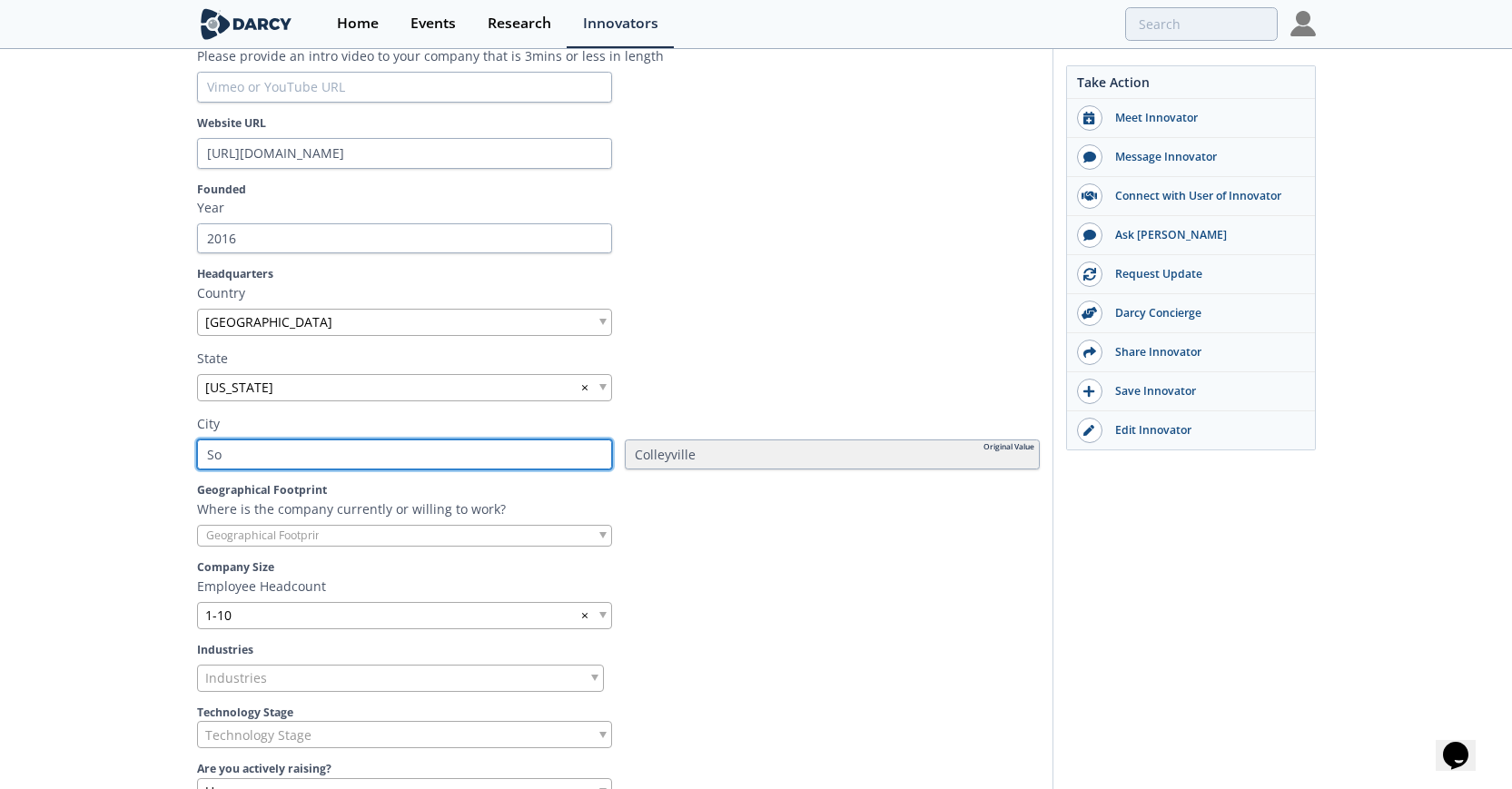
type input "Sou"
type input "Sout"
type input "South"
type input "Southl"
type input "Southla"
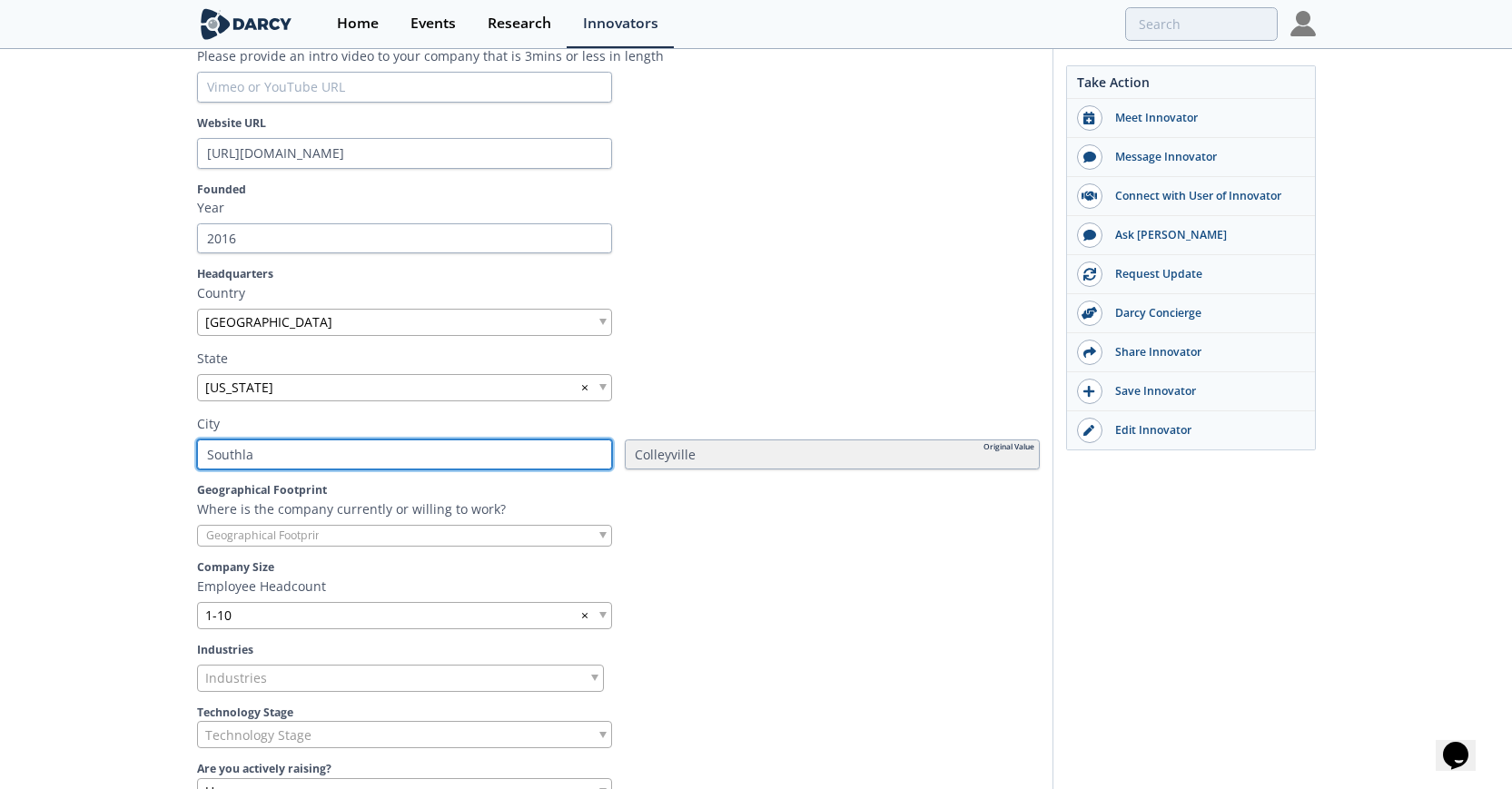
type input "Southlak"
type input "Southlake"
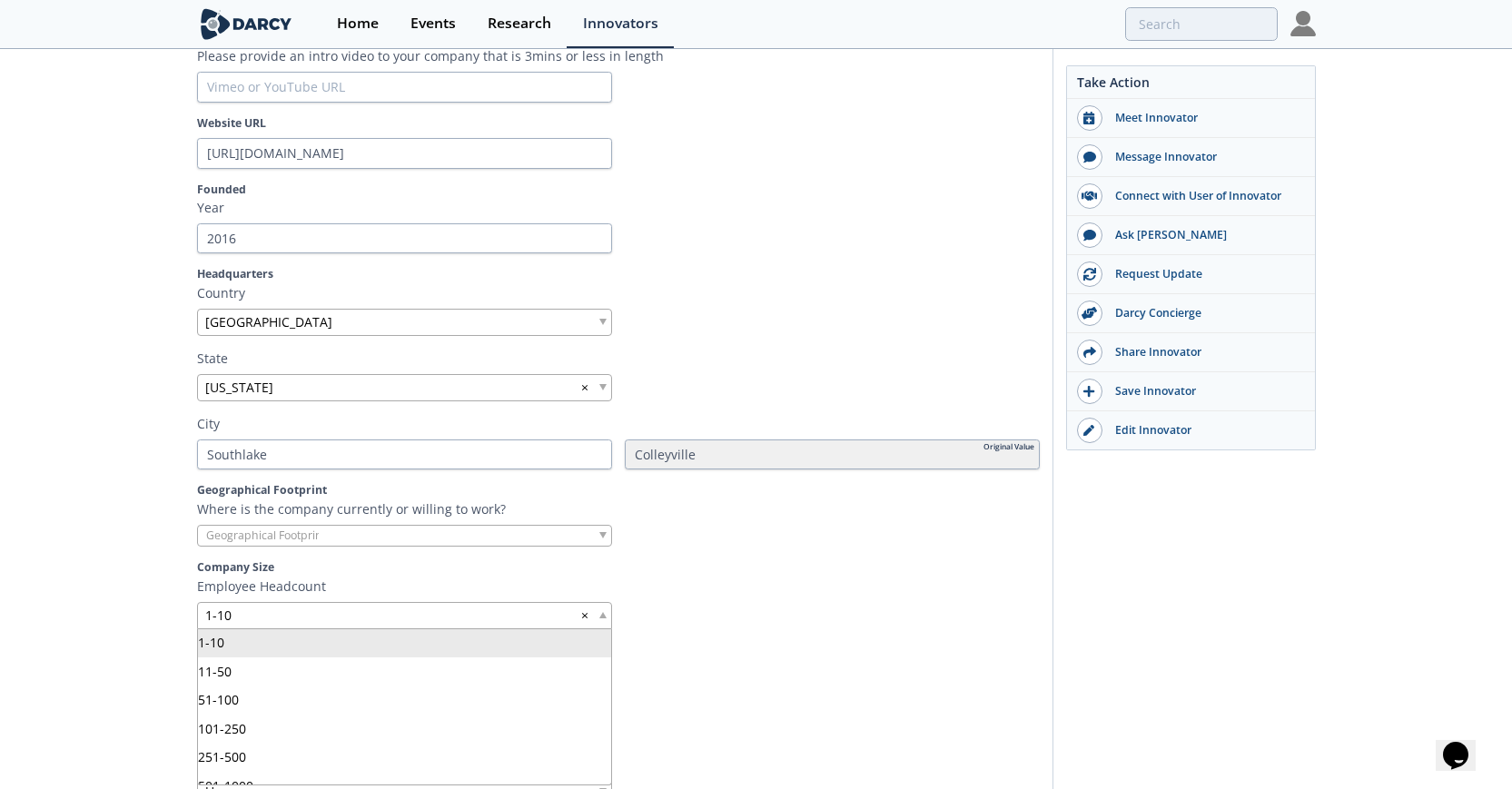
click at [598, 616] on div "1-10 ×" at bounding box center [404, 616] width 415 height 28
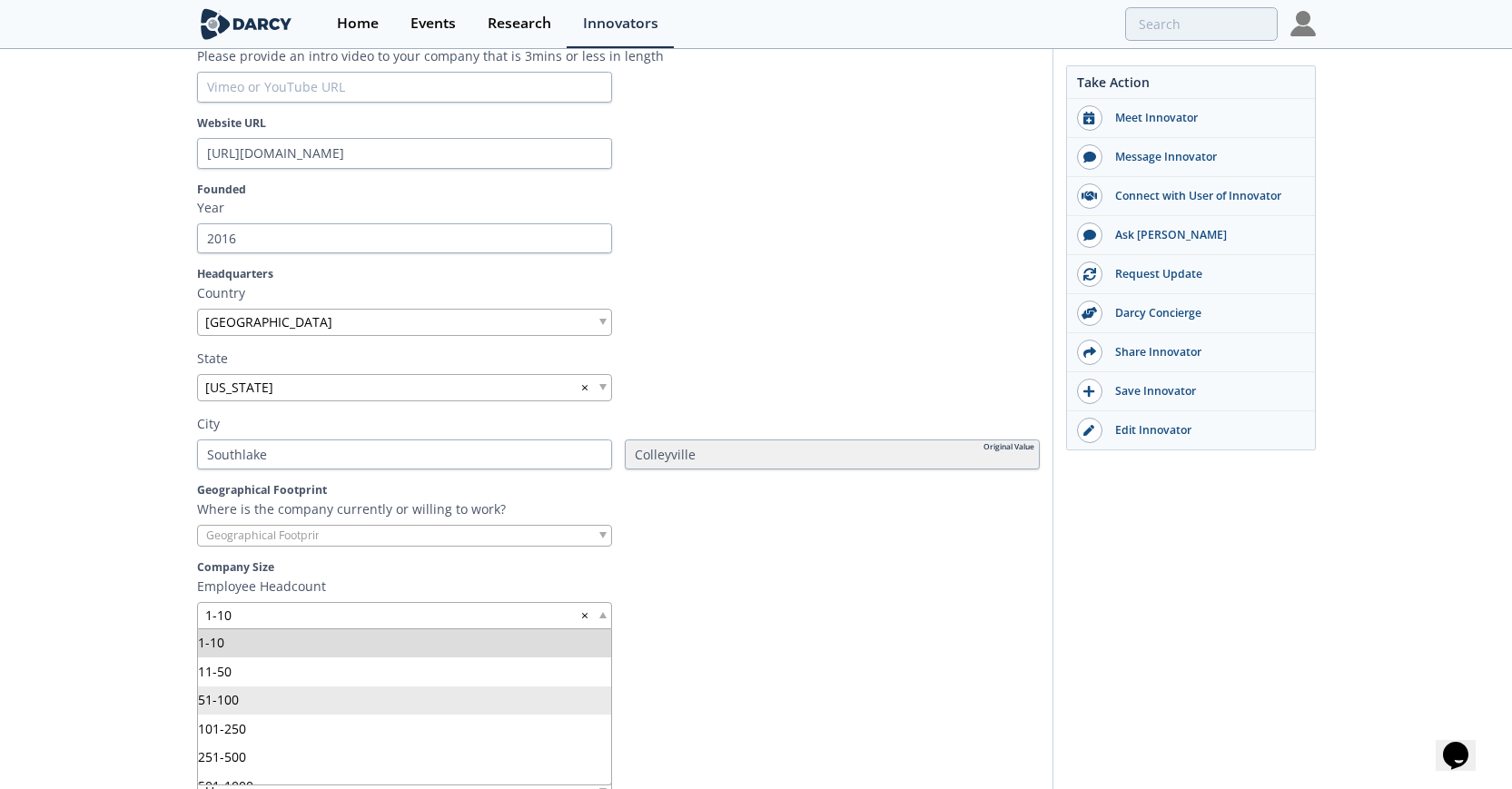
drag, startPoint x: 547, startPoint y: 714, endPoint x: 547, endPoint y: 702, distance: 12.0
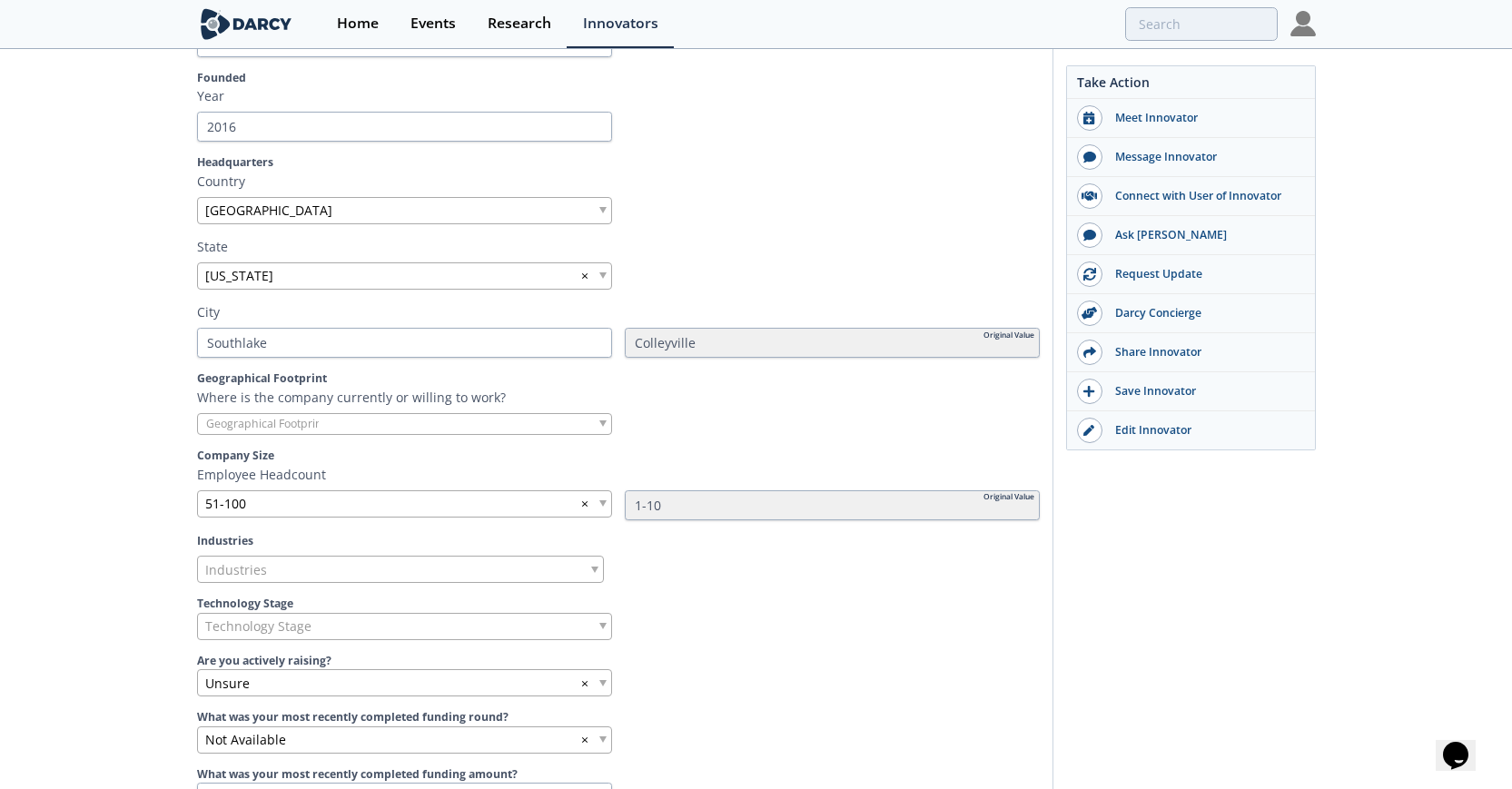
scroll to position [532, 0]
click at [866, 345] on div "Colleyville" at bounding box center [833, 342] width 415 height 30
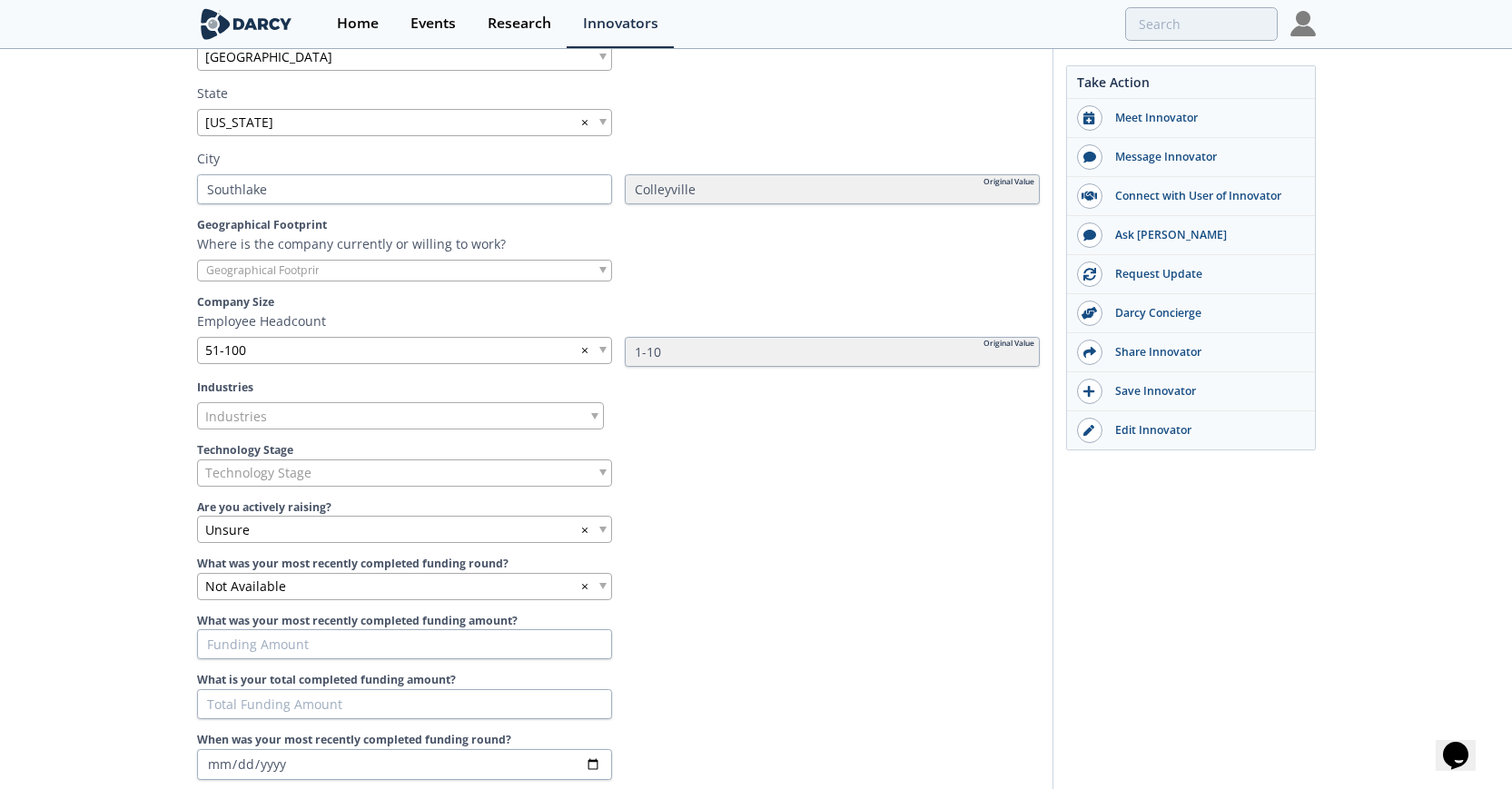
scroll to position [707, 0]
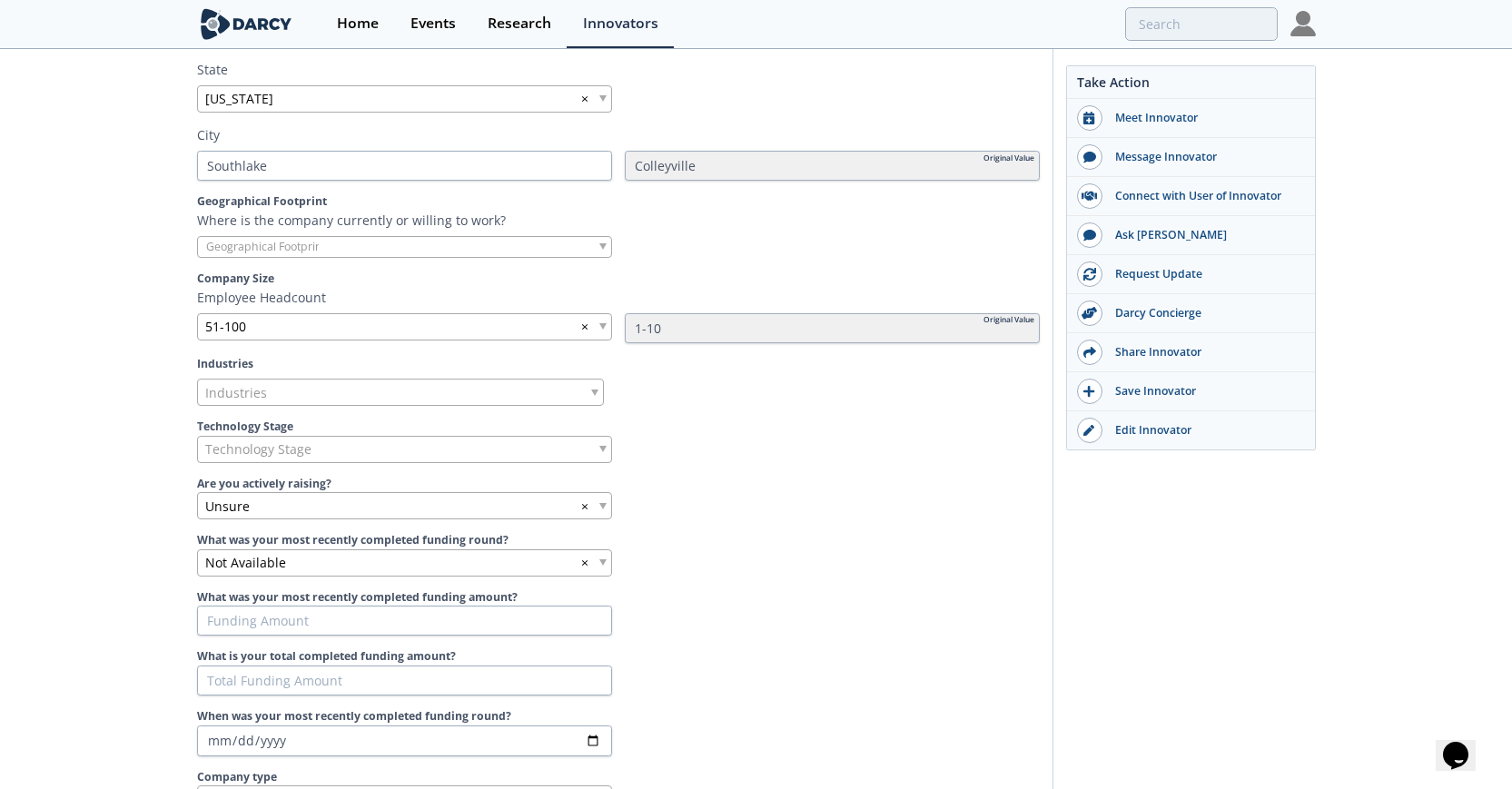
click at [475, 390] on div "Industries" at bounding box center [401, 392] width 407 height 28
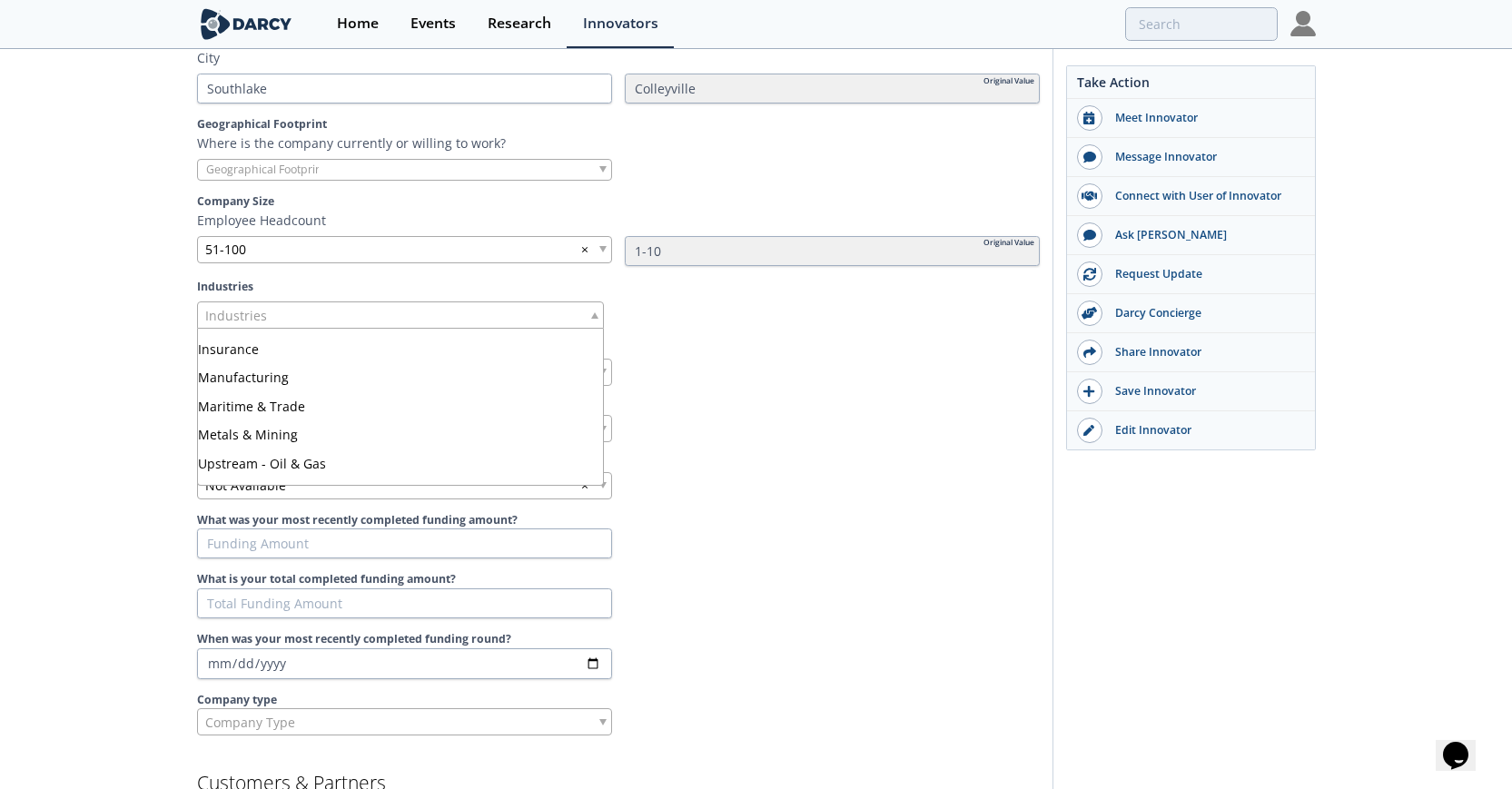
scroll to position [281, 0]
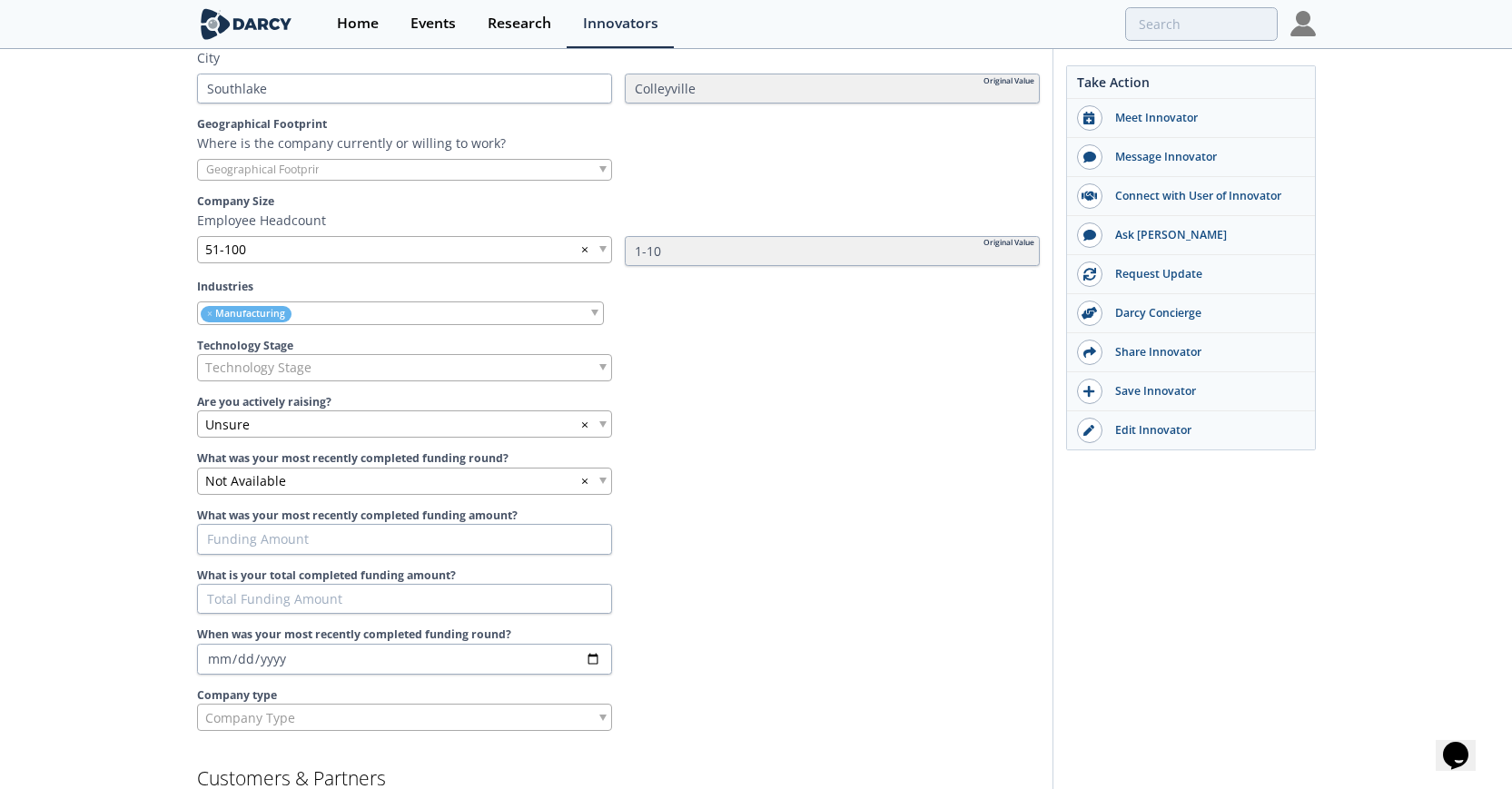
click at [594, 309] on span at bounding box center [595, 312] width 8 height 7
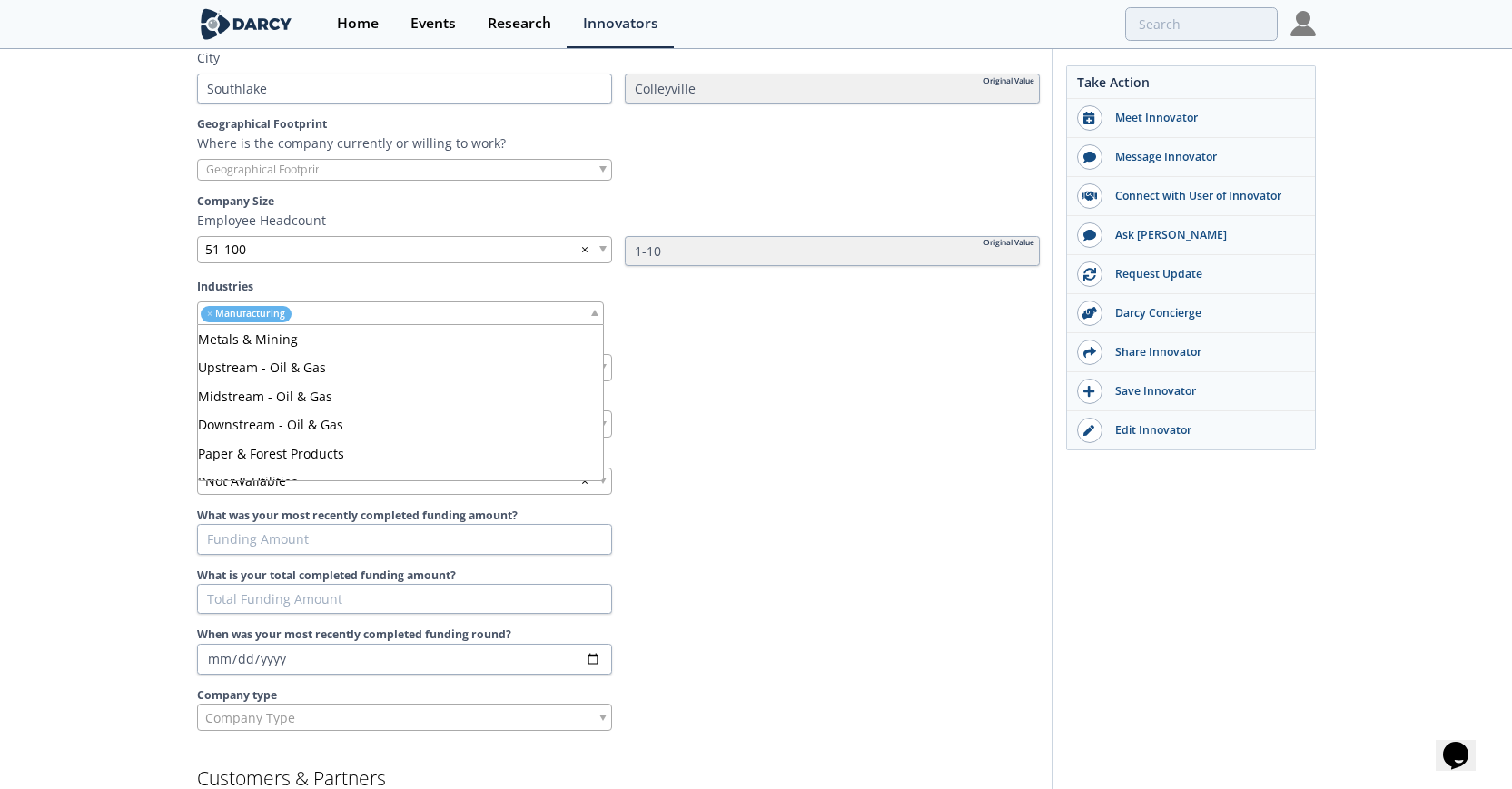
scroll to position [375, 0]
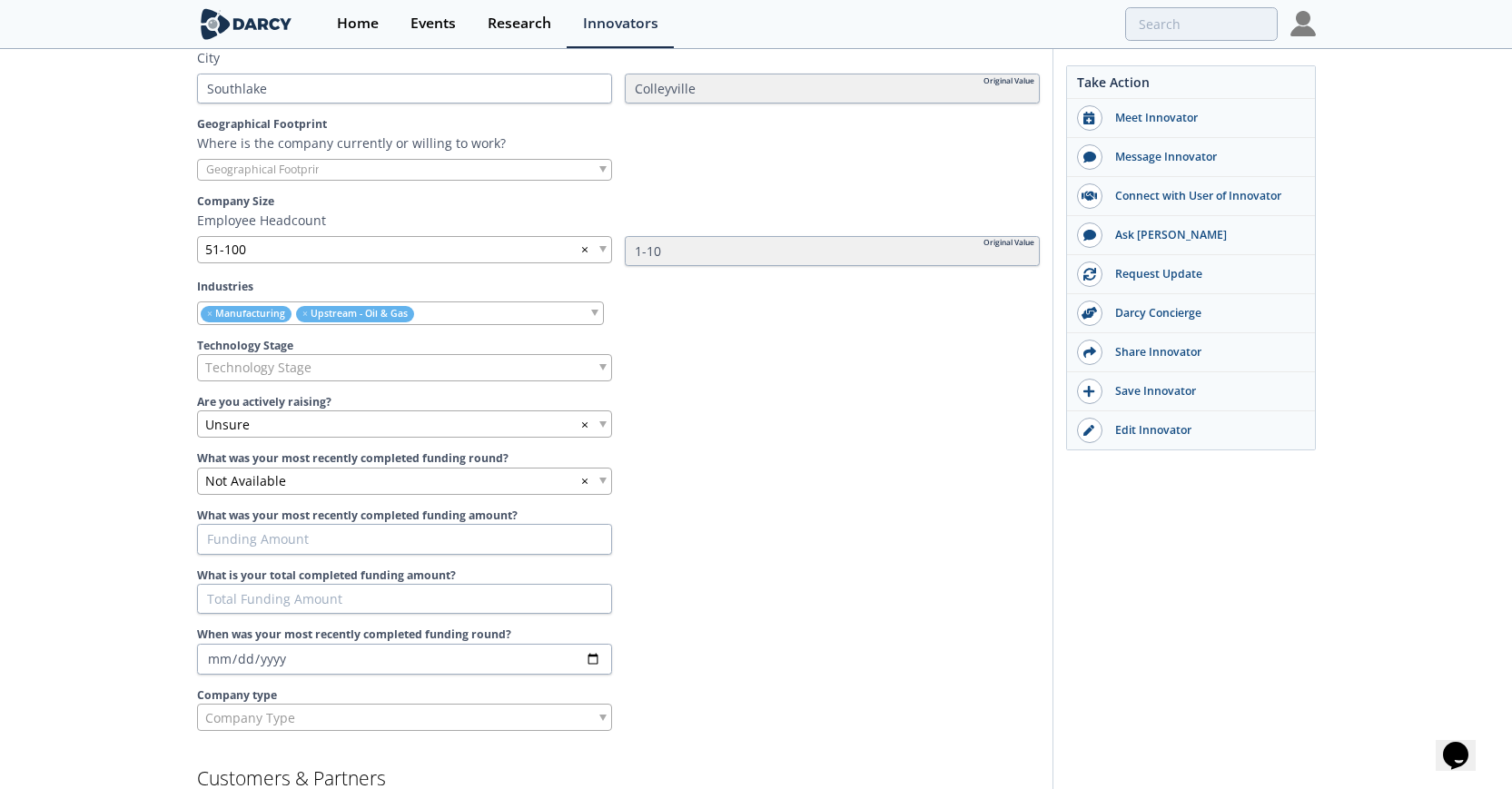
click at [596, 373] on div "Technology Stage" at bounding box center [404, 367] width 415 height 28
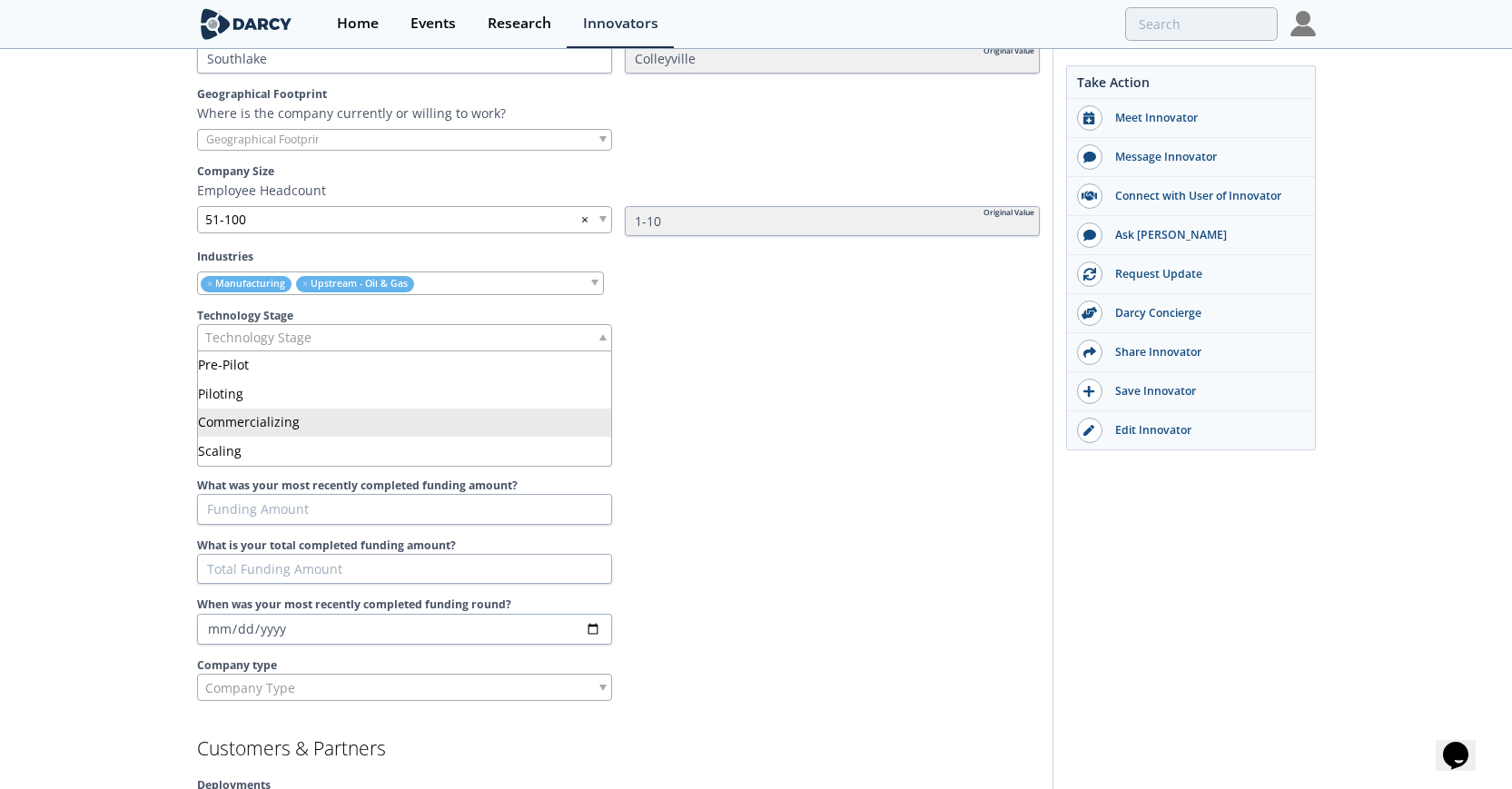
scroll to position [816, 0]
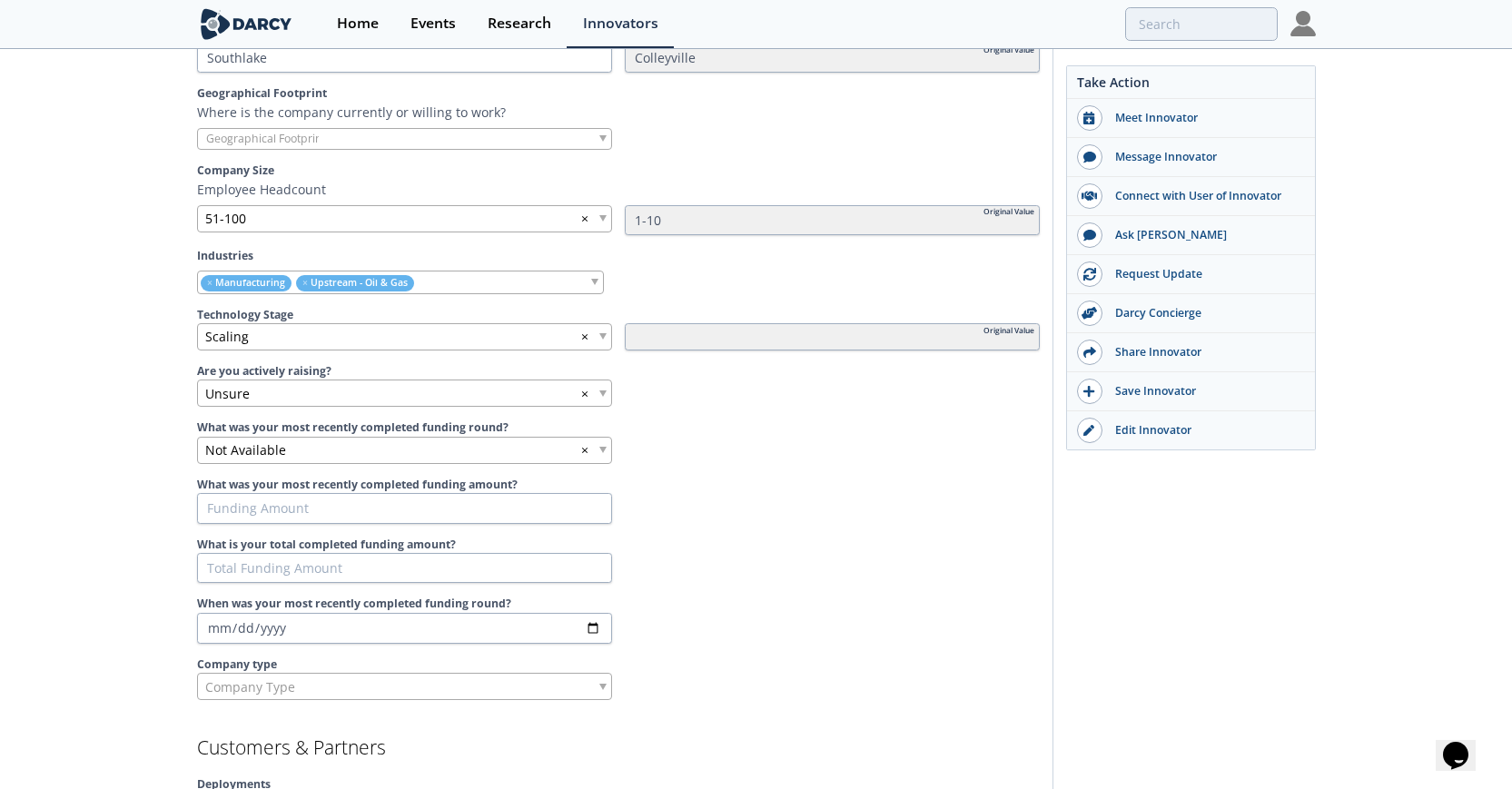
click at [913, 335] on div at bounding box center [833, 337] width 415 height 28
click at [599, 393] on span at bounding box center [603, 393] width 8 height 7
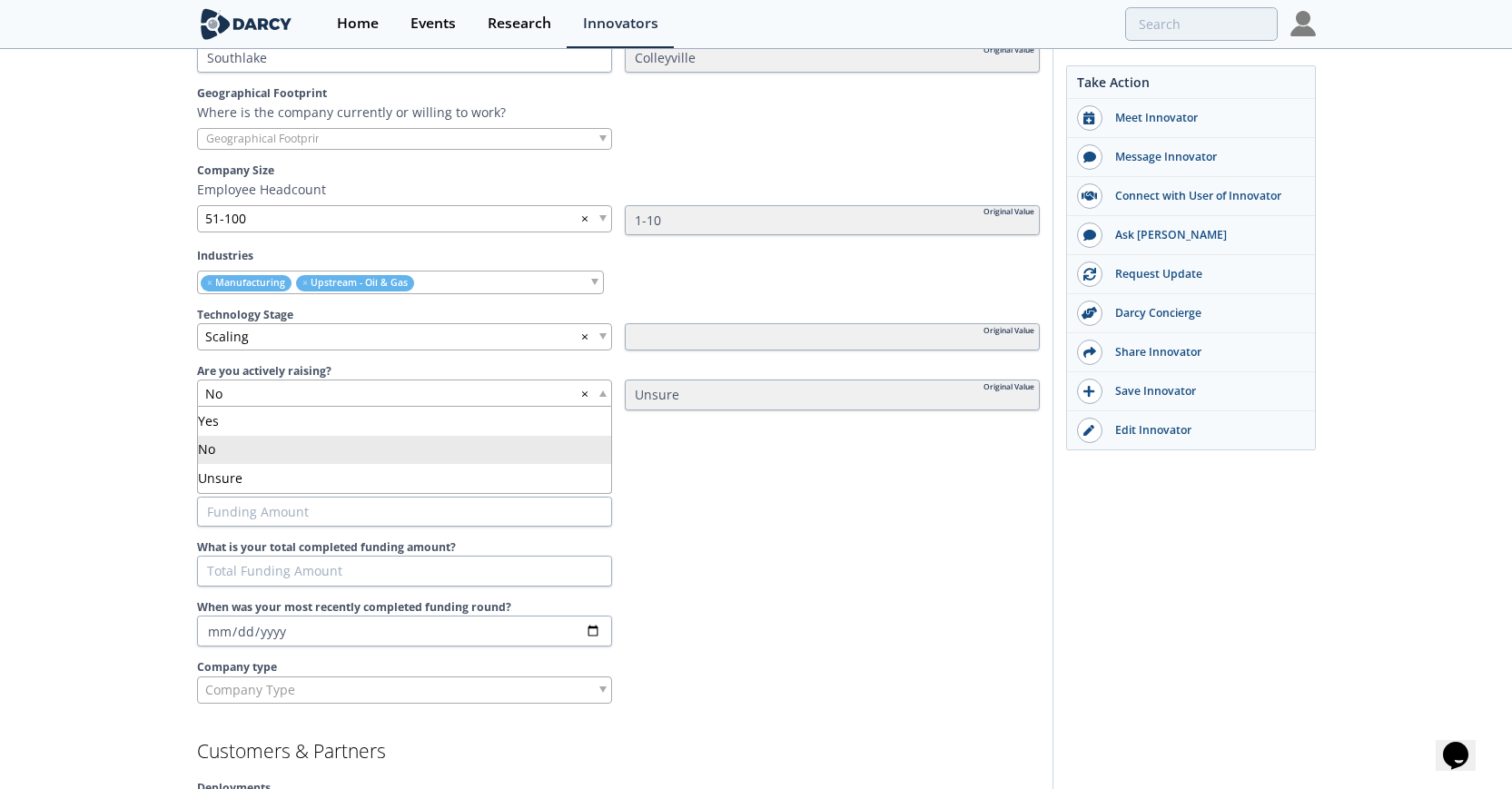
click at [602, 392] on span at bounding box center [603, 393] width 8 height 7
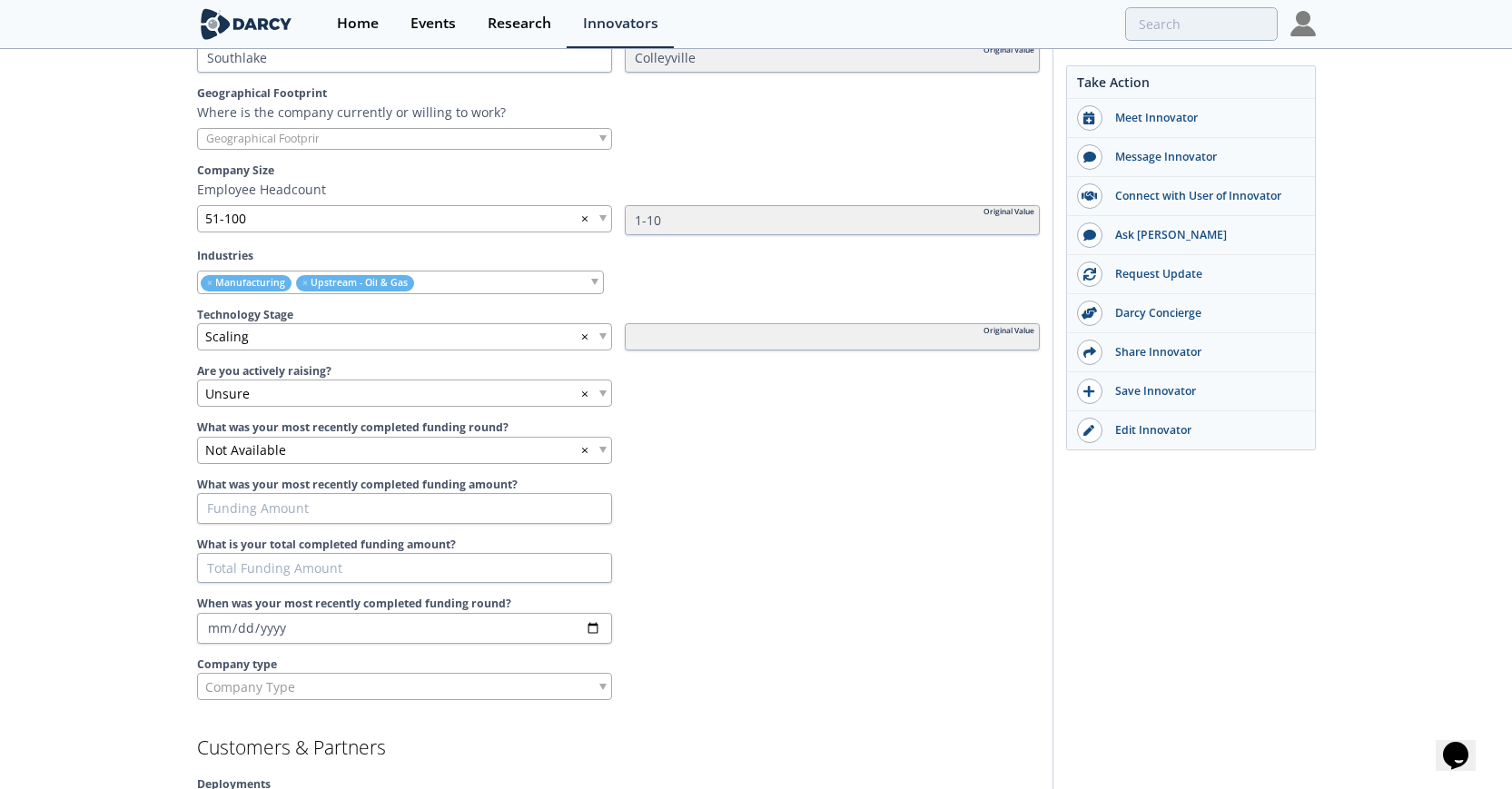
click at [598, 447] on div "Not Available ×" at bounding box center [404, 450] width 415 height 28
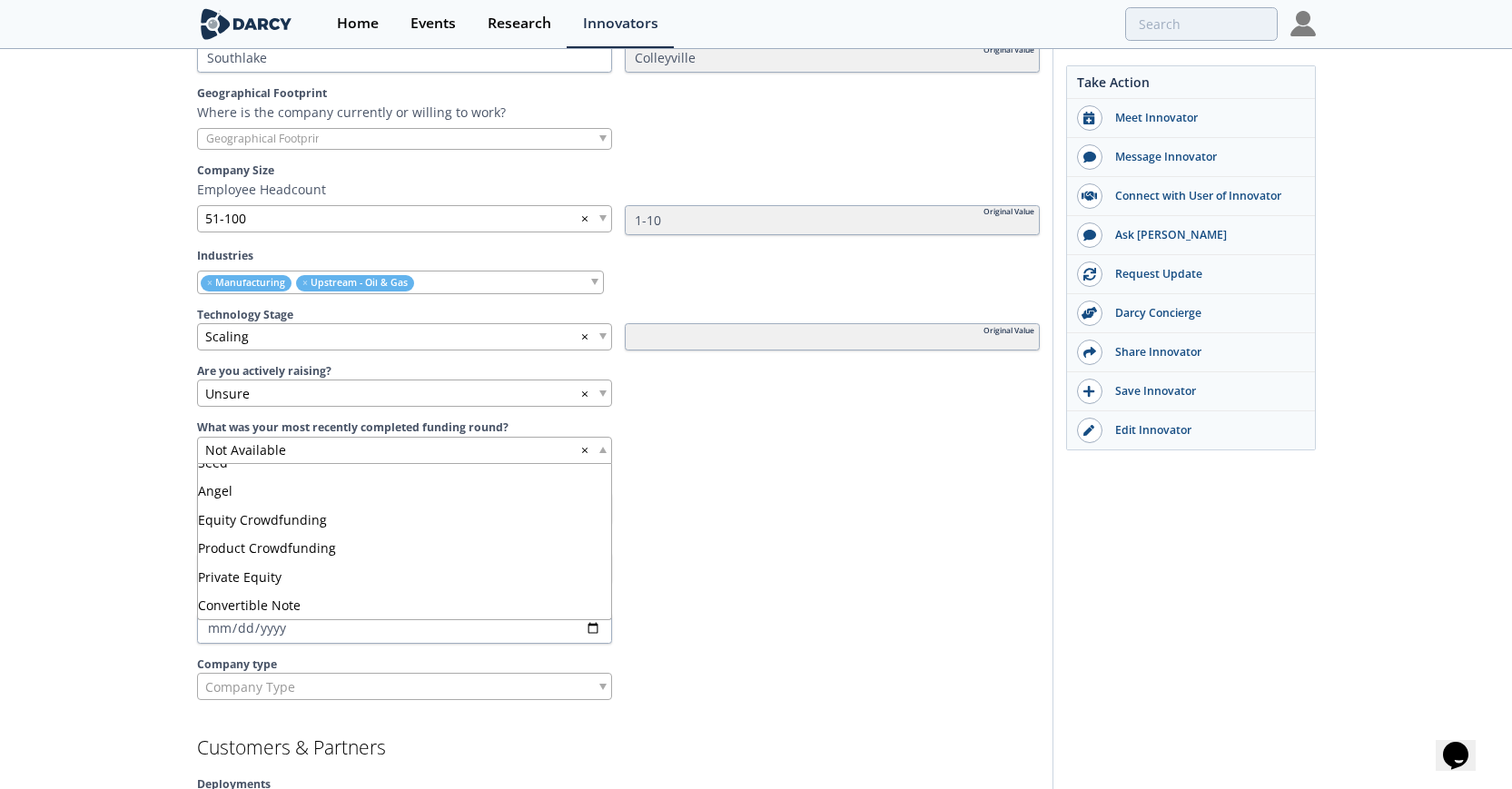
scroll to position [41, 0]
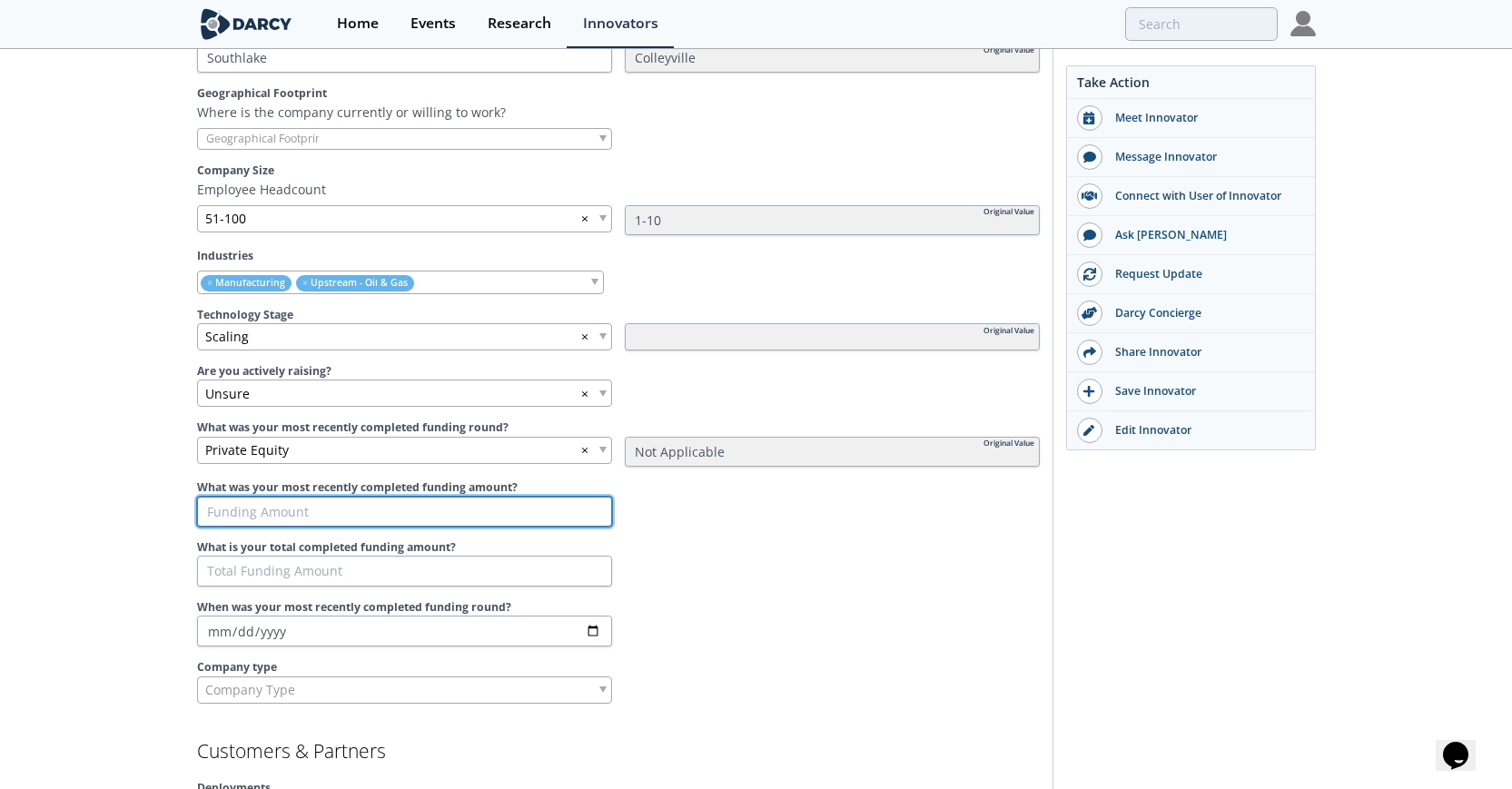
click at [586, 507] on input "What was your most recently completed funding amount?" at bounding box center [404, 512] width 415 height 30
type input "-1"
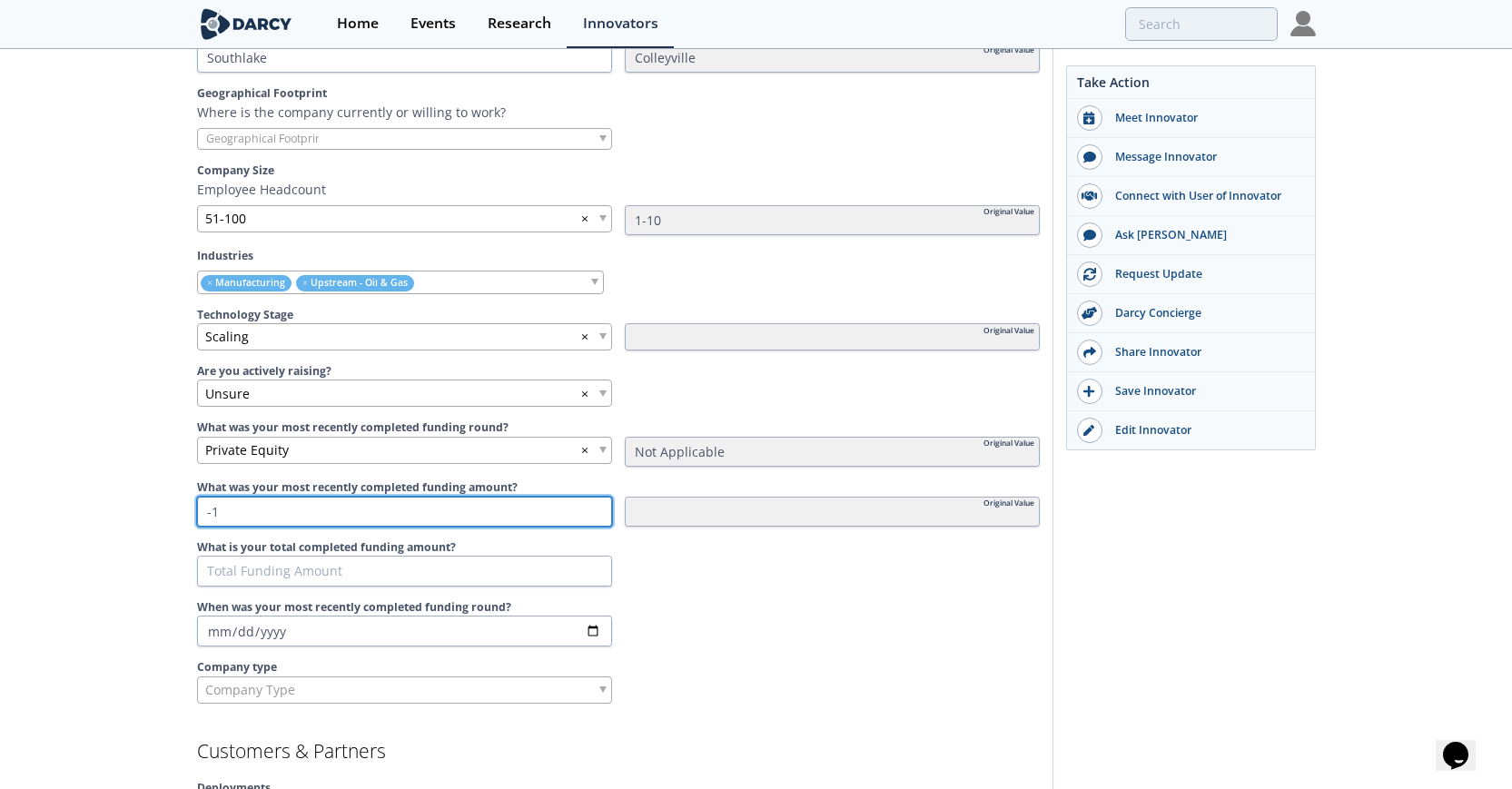
type input "-1"
click at [589, 513] on input "-1" at bounding box center [404, 512] width 415 height 30
type input "0"
click at [596, 507] on input "0" at bounding box center [404, 512] width 415 height 30
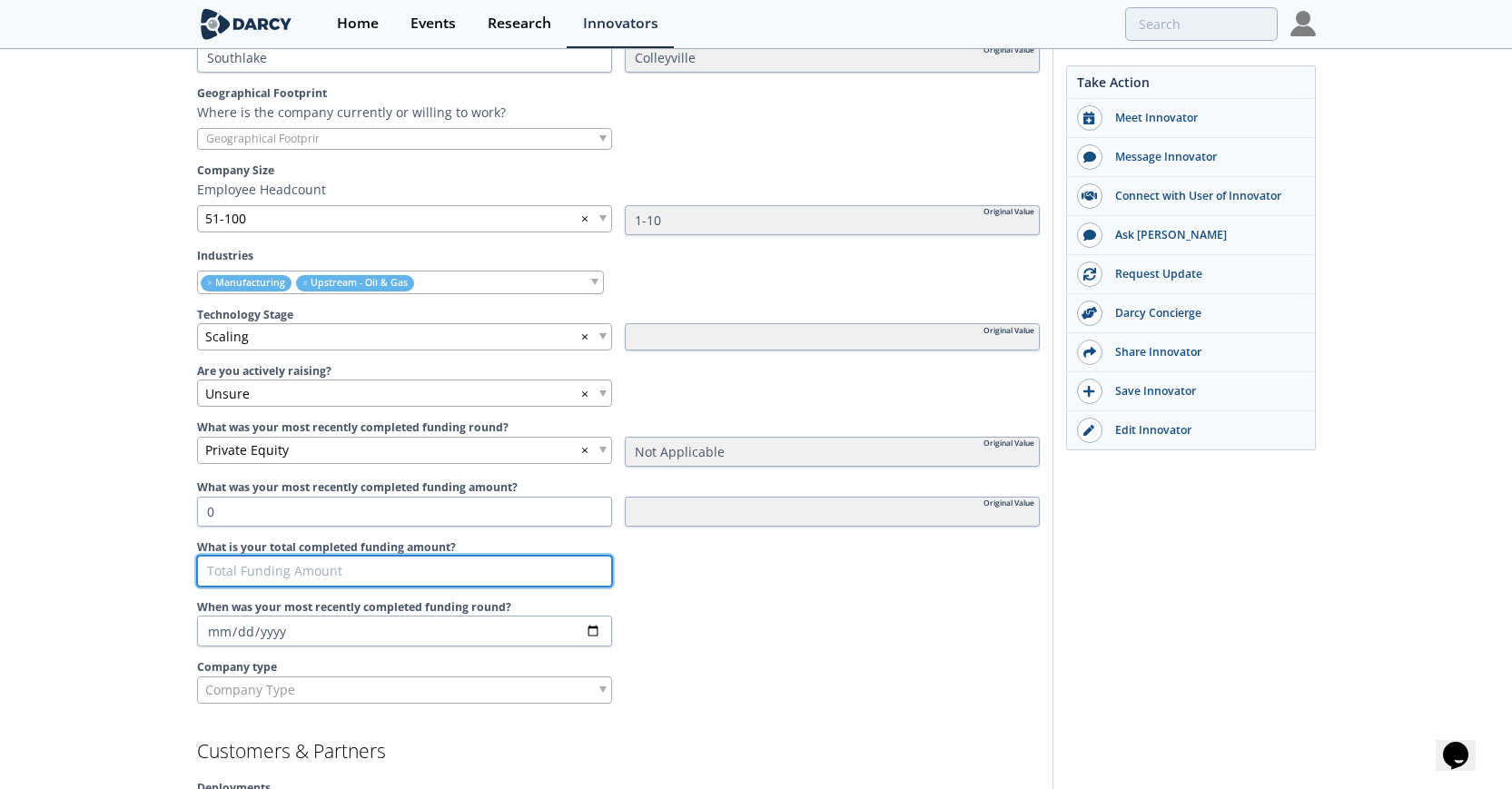
click at [556, 556] on input "What is your total completed funding amount?" at bounding box center [404, 571] width 415 height 30
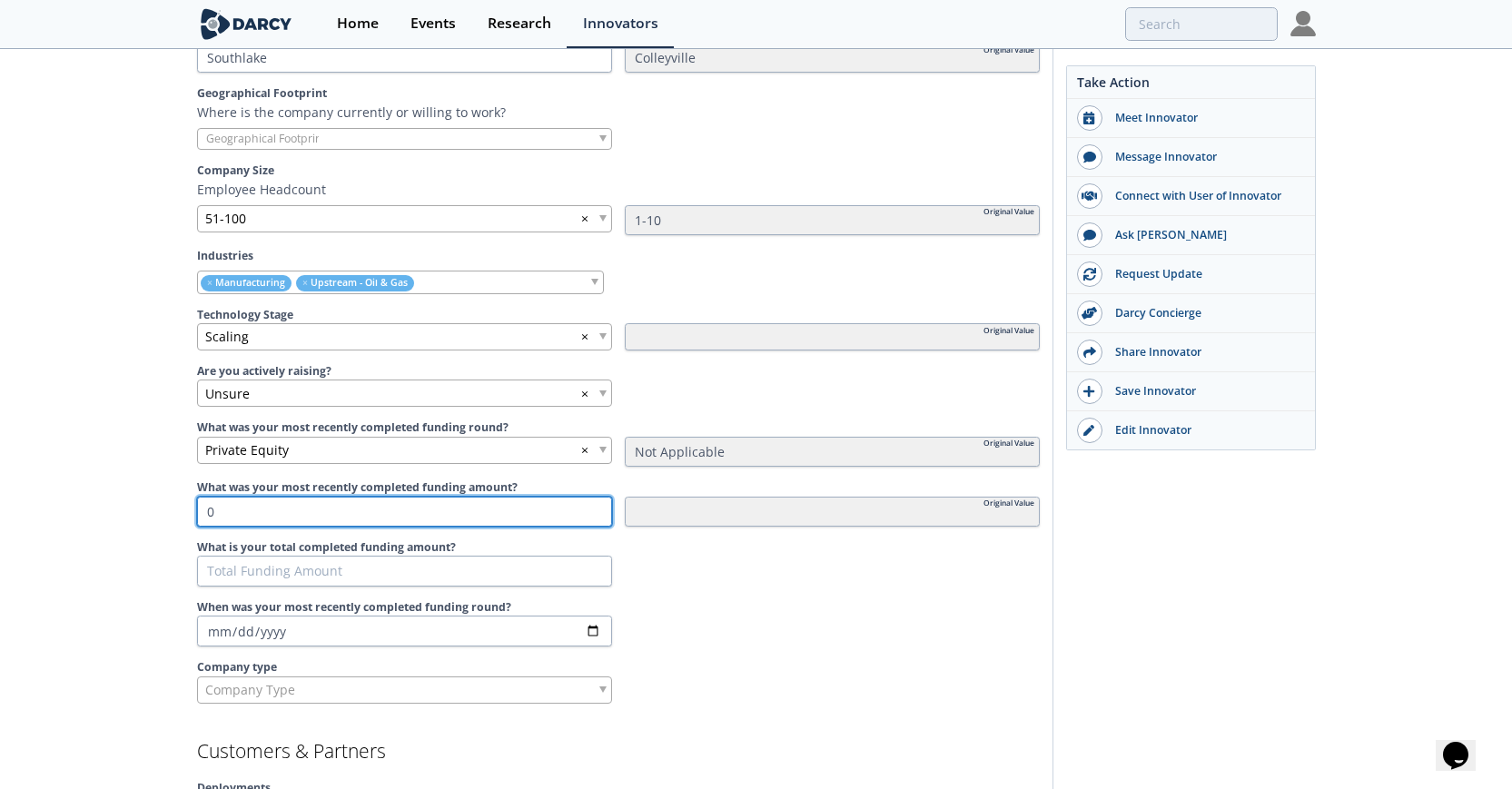
click at [513, 515] on input "0" at bounding box center [404, 512] width 415 height 30
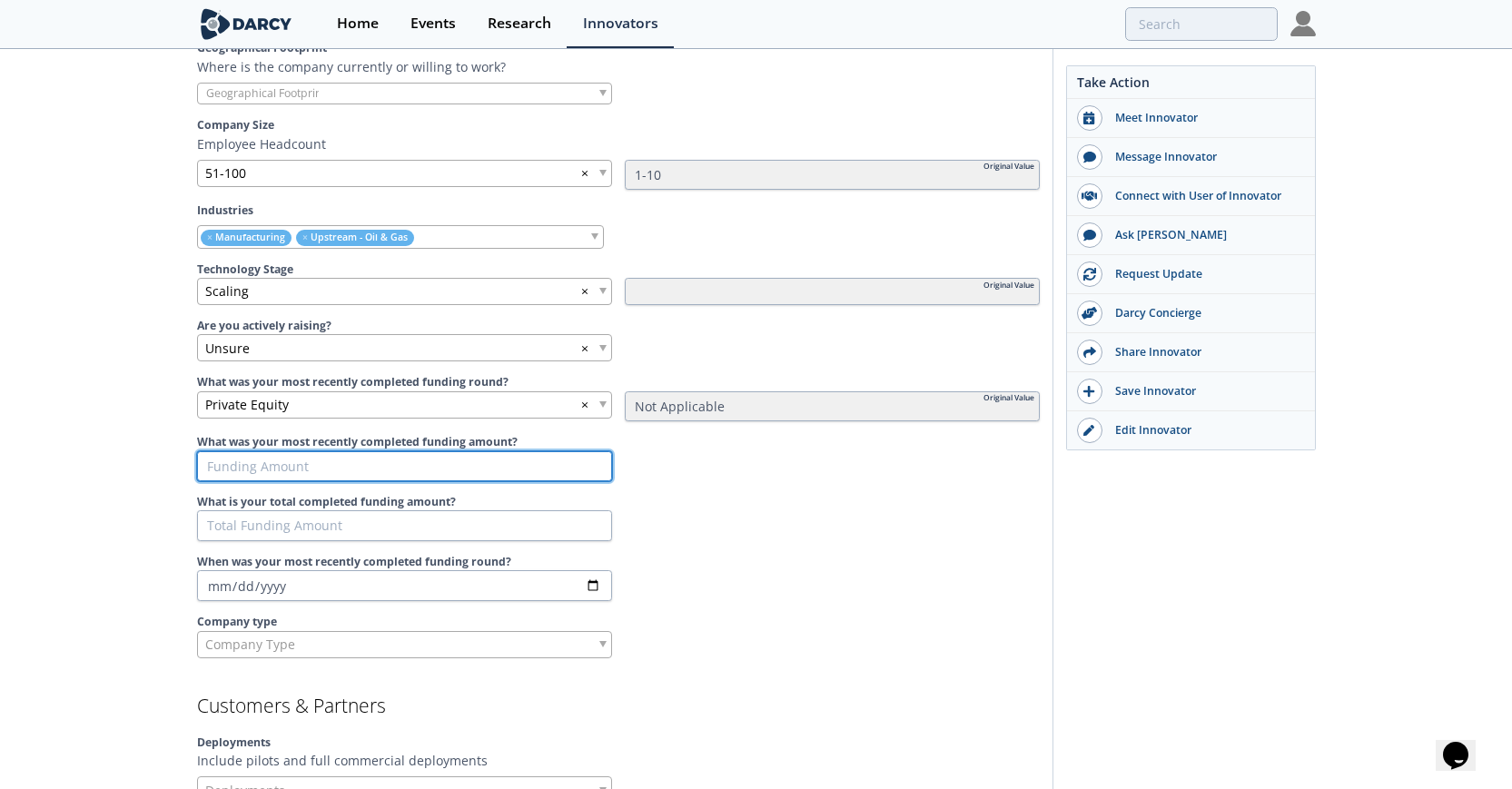
scroll to position [872, 0]
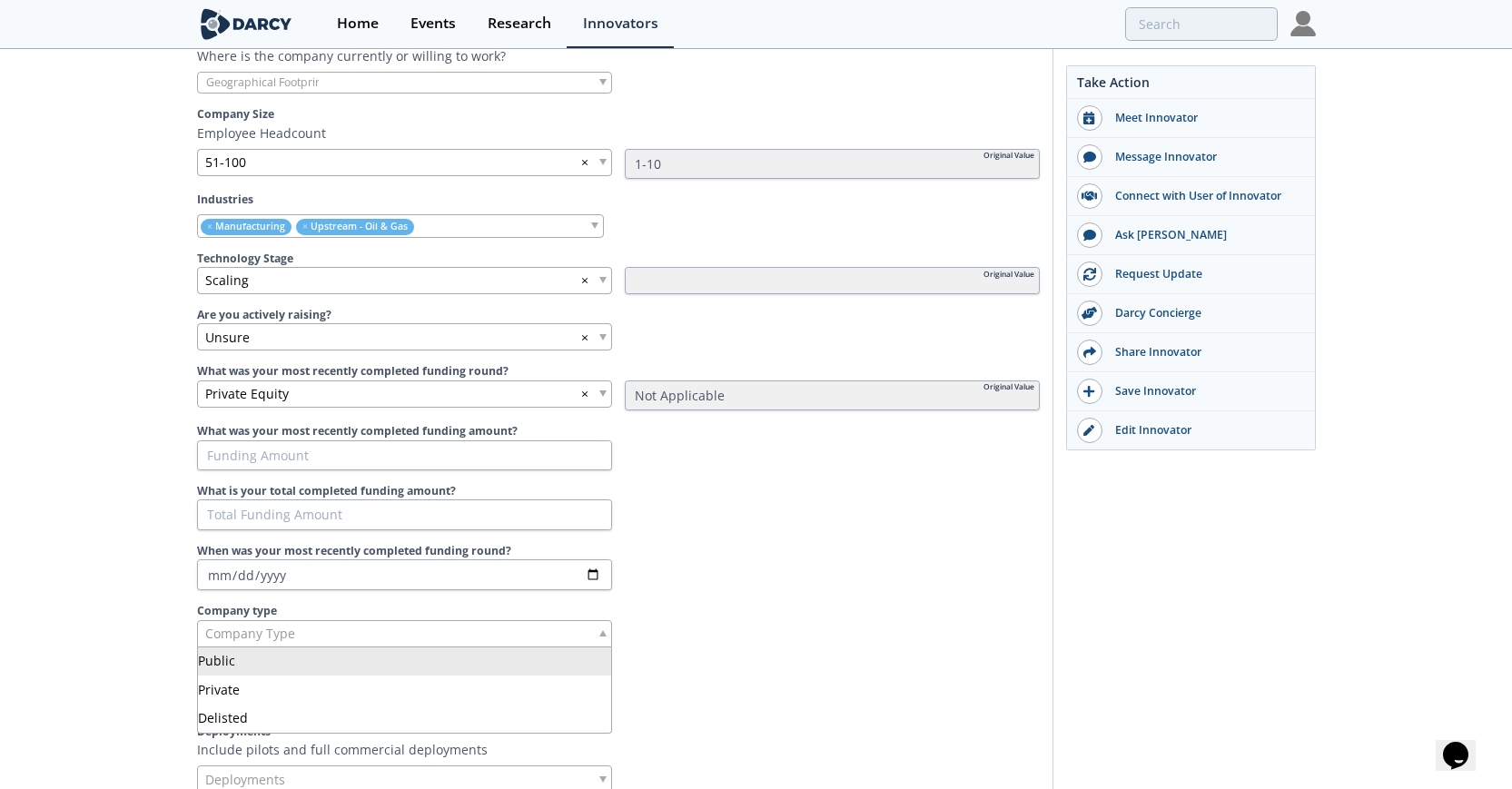
click at [504, 637] on div "Company Type" at bounding box center [404, 634] width 415 height 28
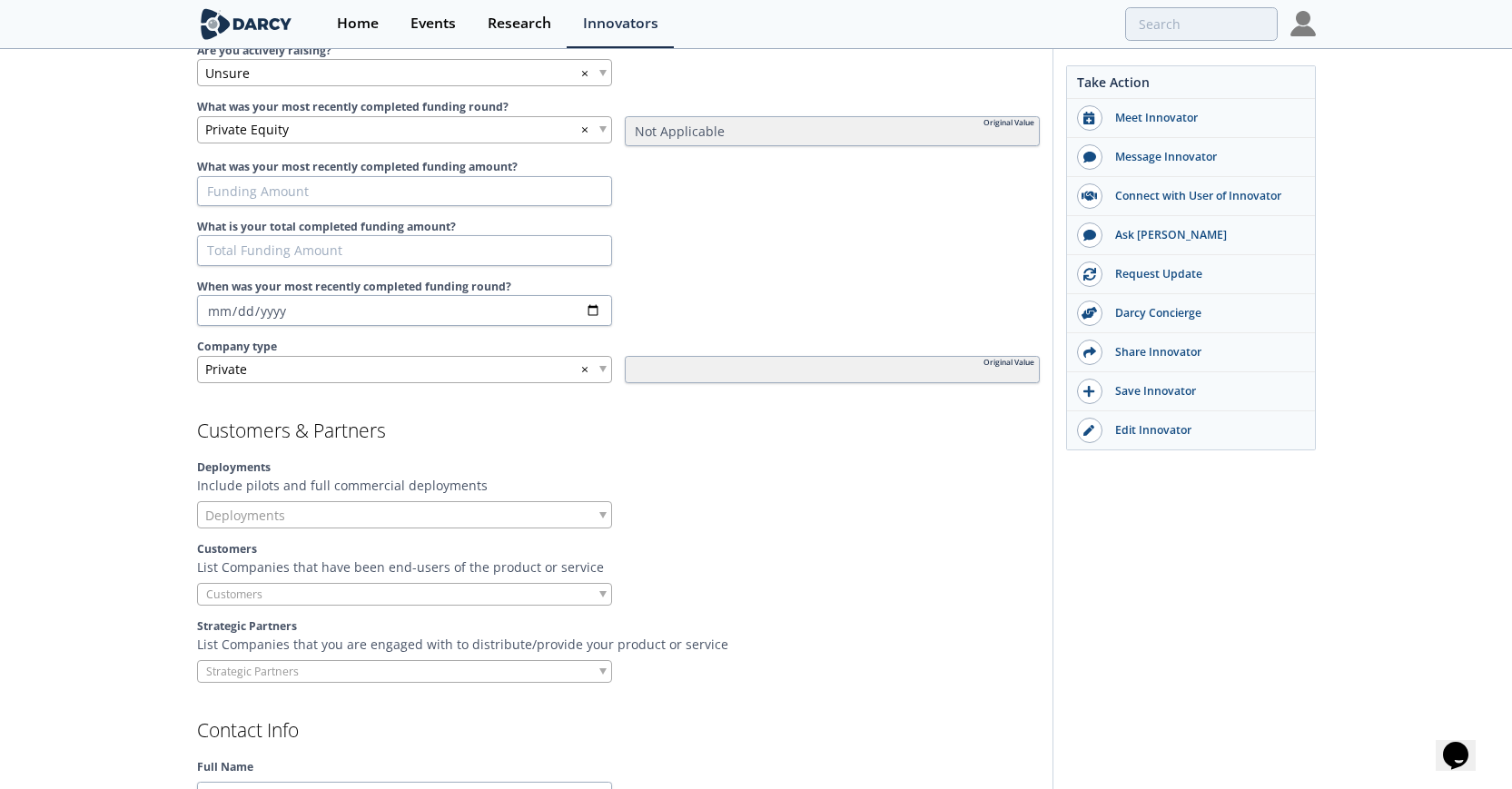
scroll to position [1141, 0]
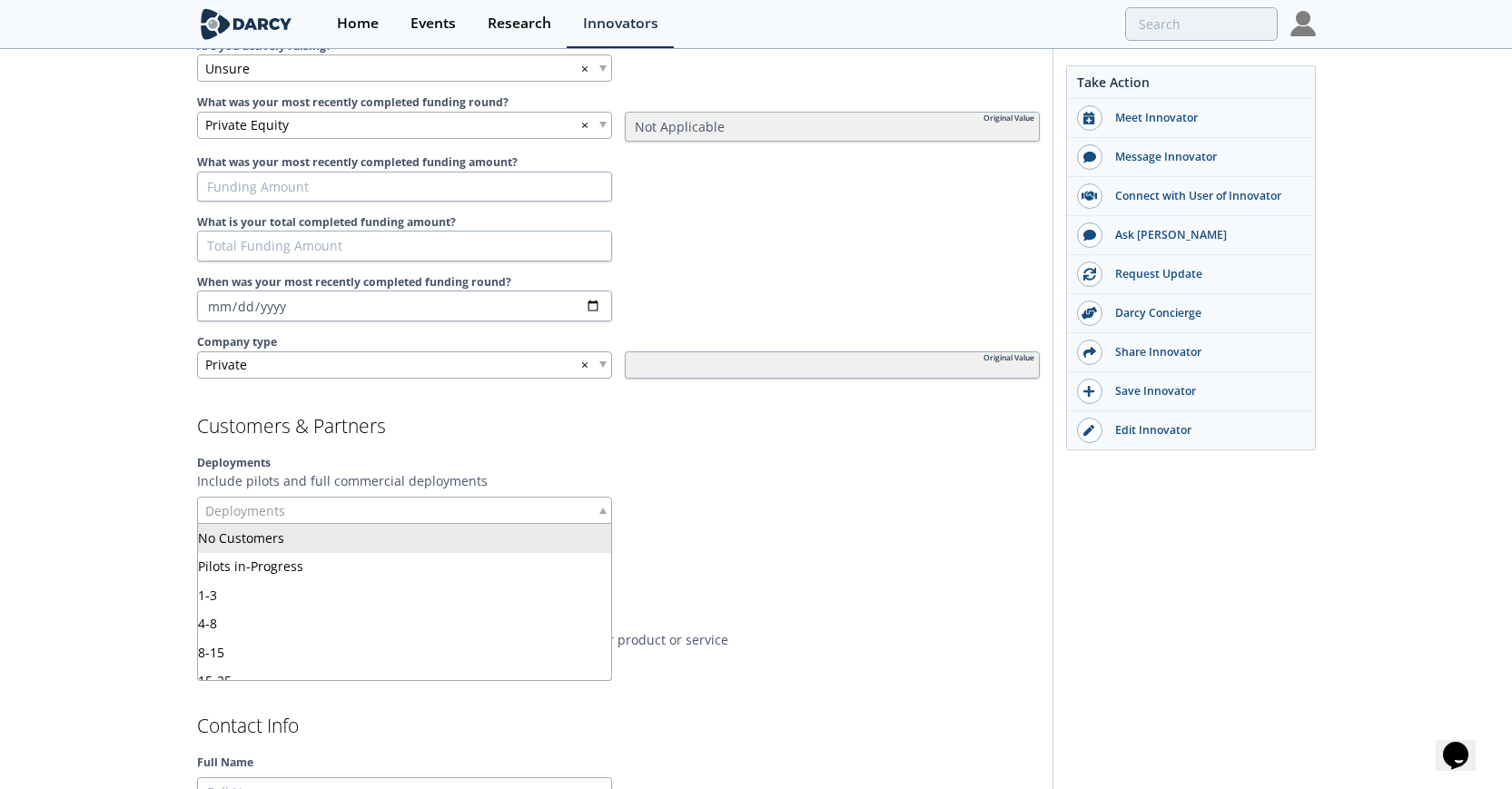
click at [602, 497] on div "Deployments" at bounding box center [404, 510] width 415 height 28
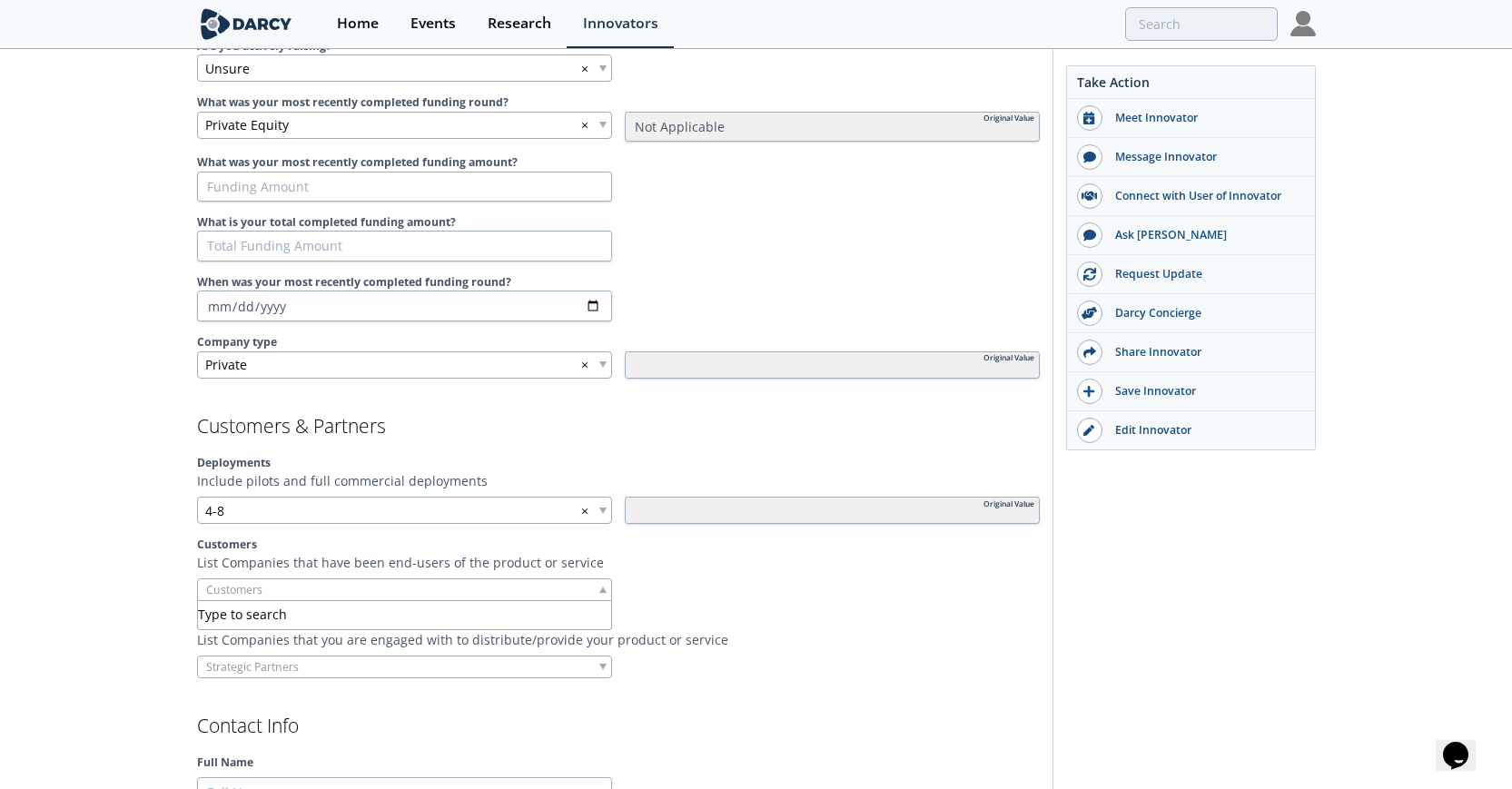
click at [599, 588] on span at bounding box center [603, 589] width 8 height 7
click at [559, 589] on div at bounding box center [404, 590] width 415 height 23
type input "x"
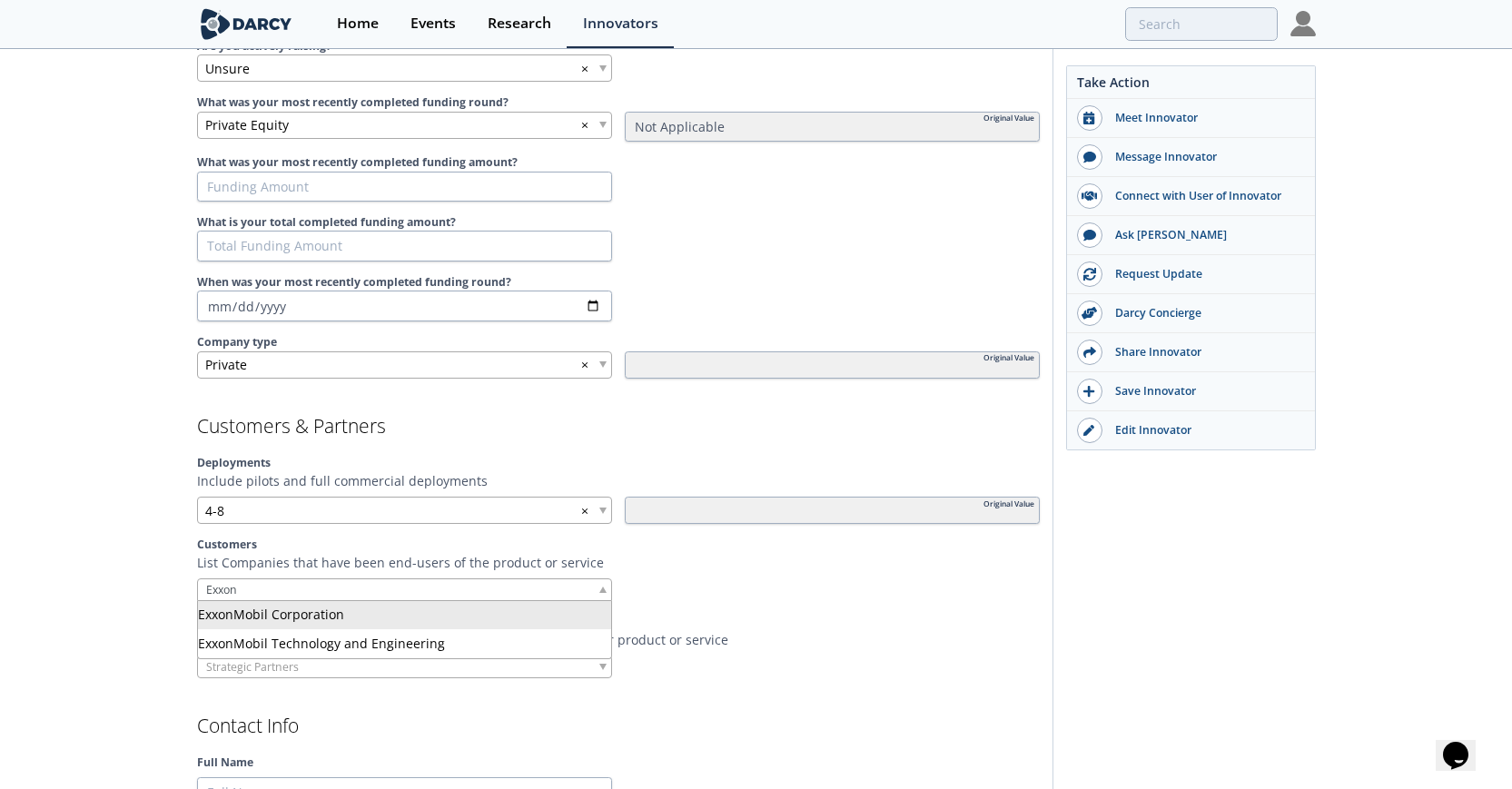
type input "Exxon"
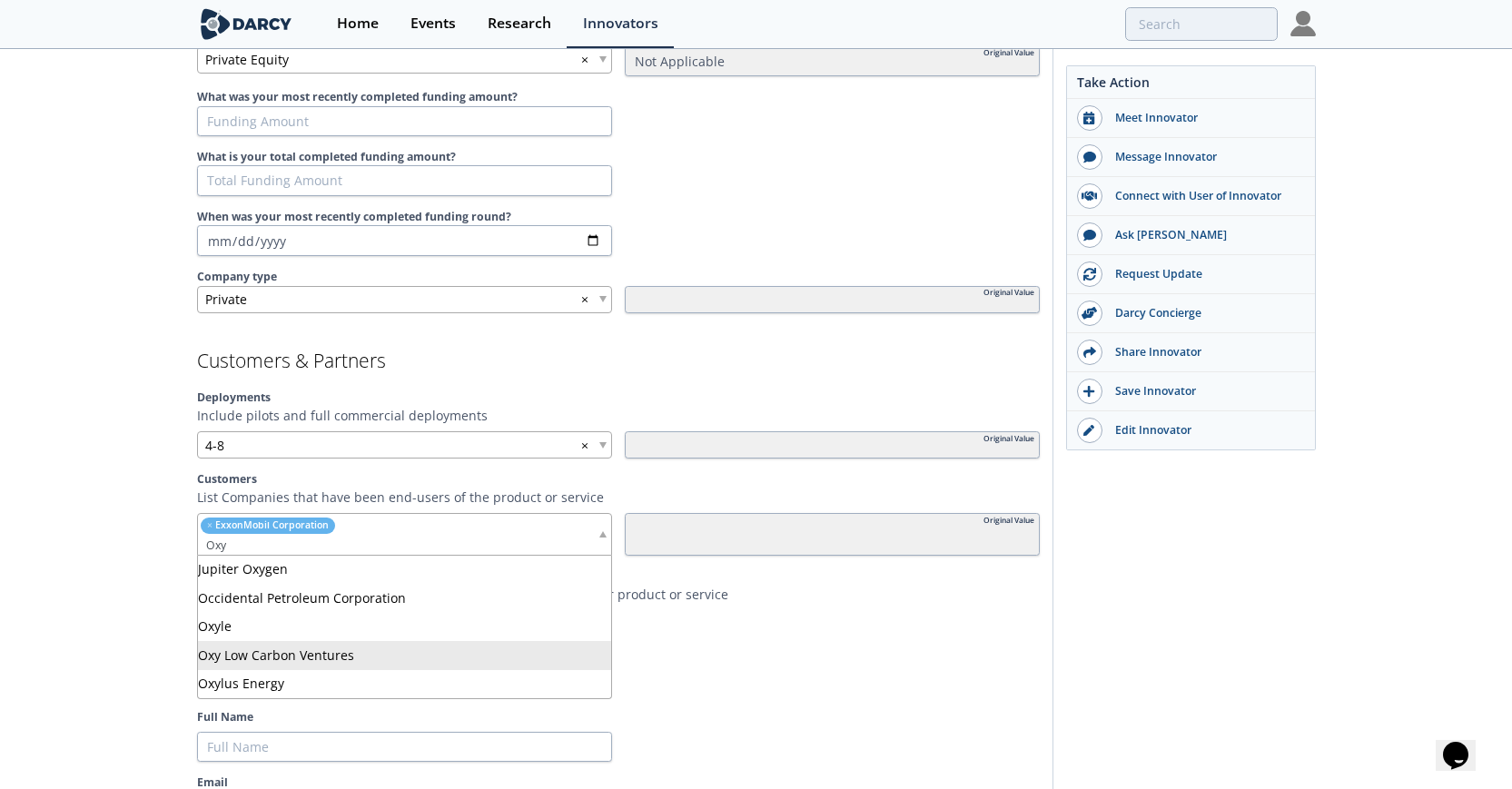
scroll to position [1213, 0]
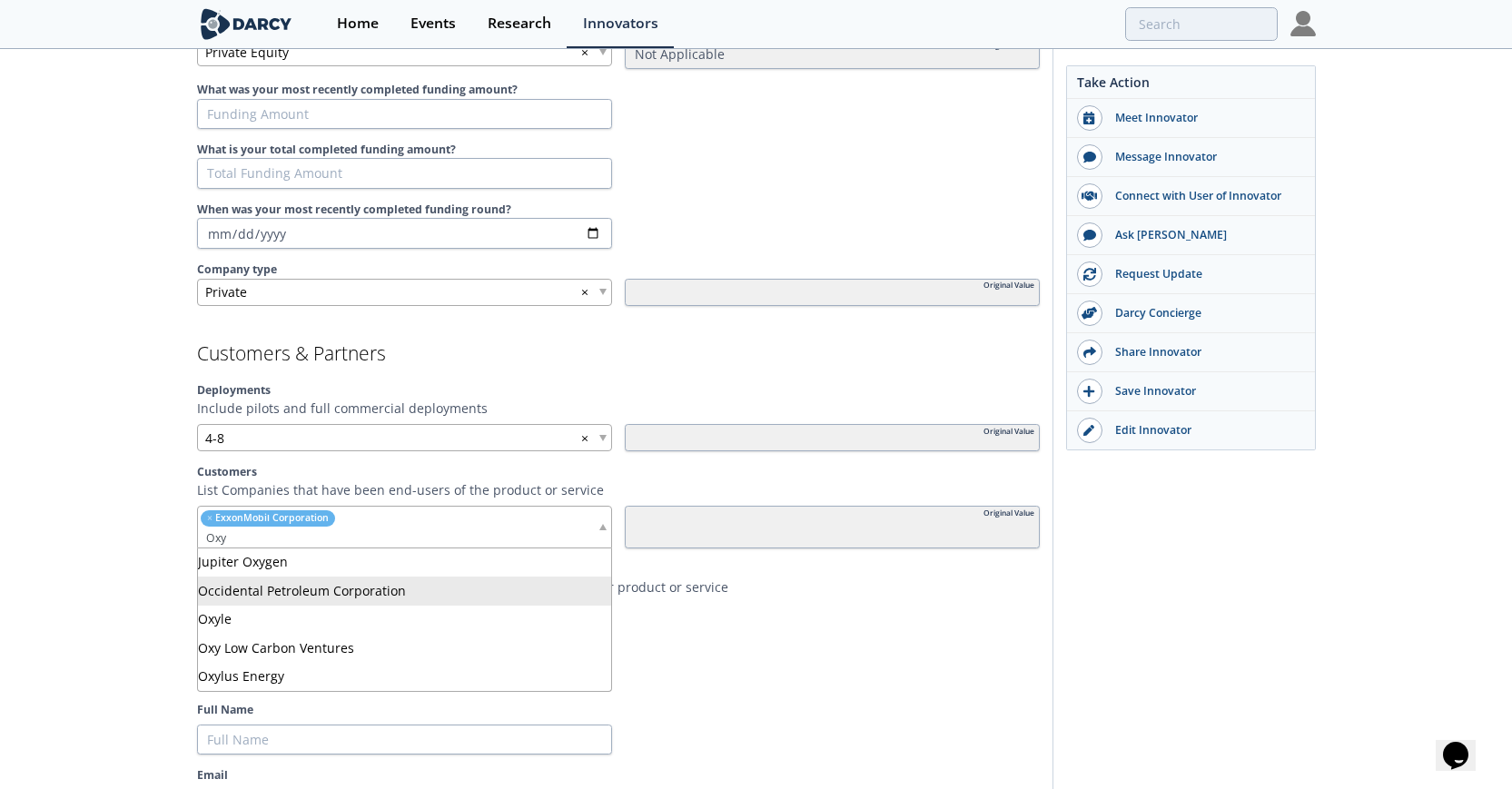
type input "Oxy"
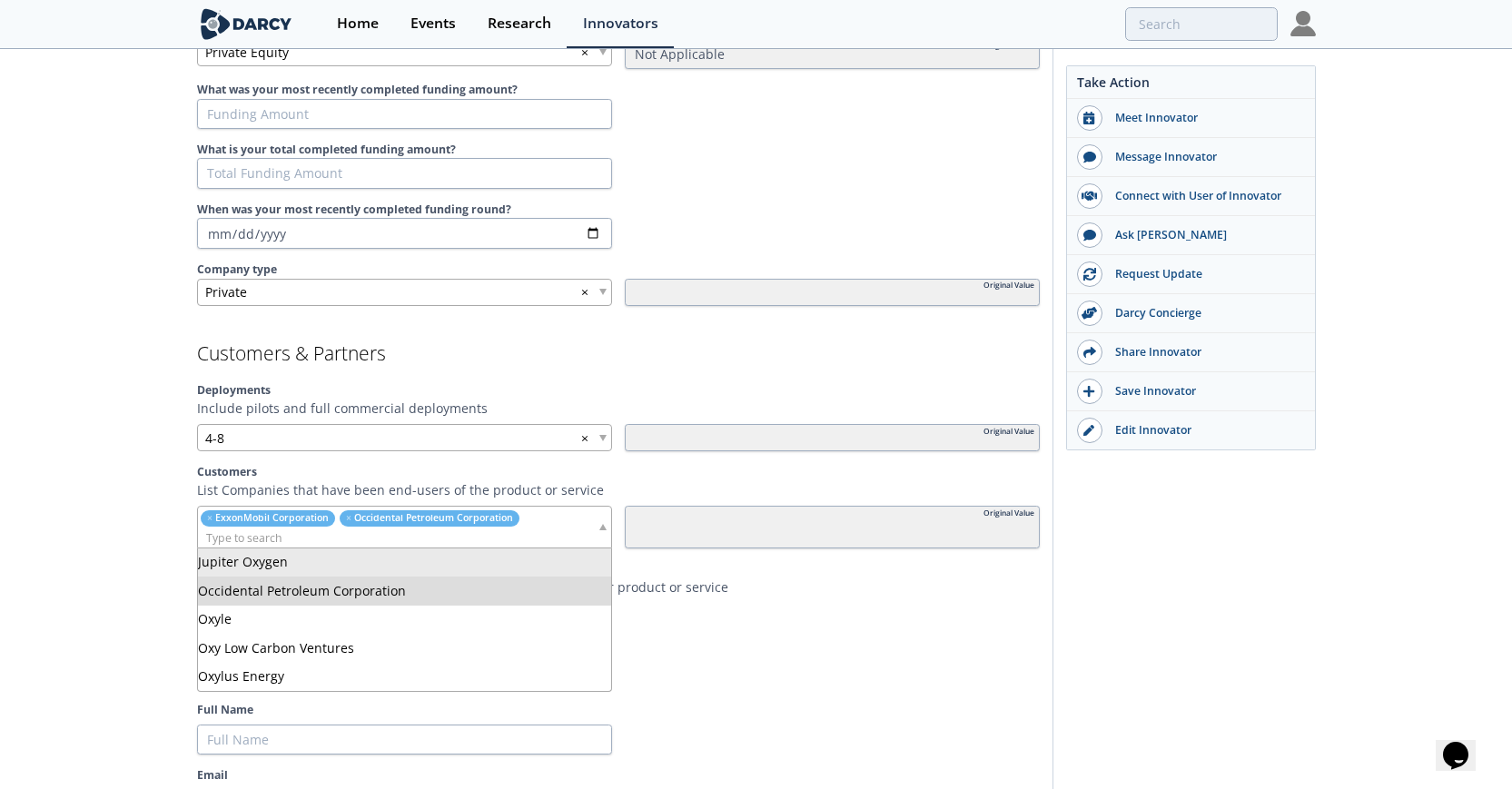
click at [380, 538] on input "search" at bounding box center [397, 538] width 399 height 19
type input "a"
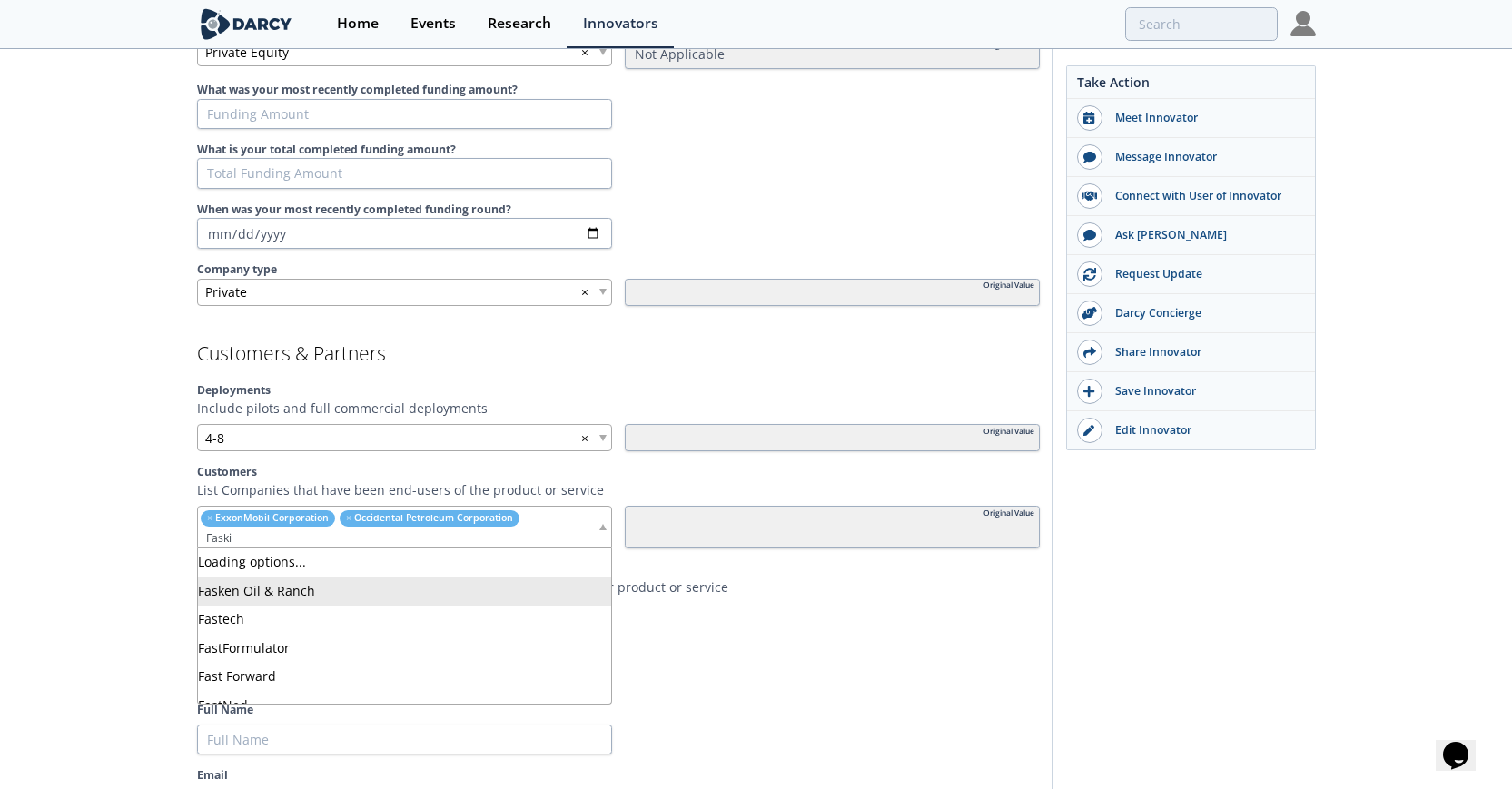
type input "Faskin"
click at [298, 534] on input "search" at bounding box center [397, 538] width 399 height 19
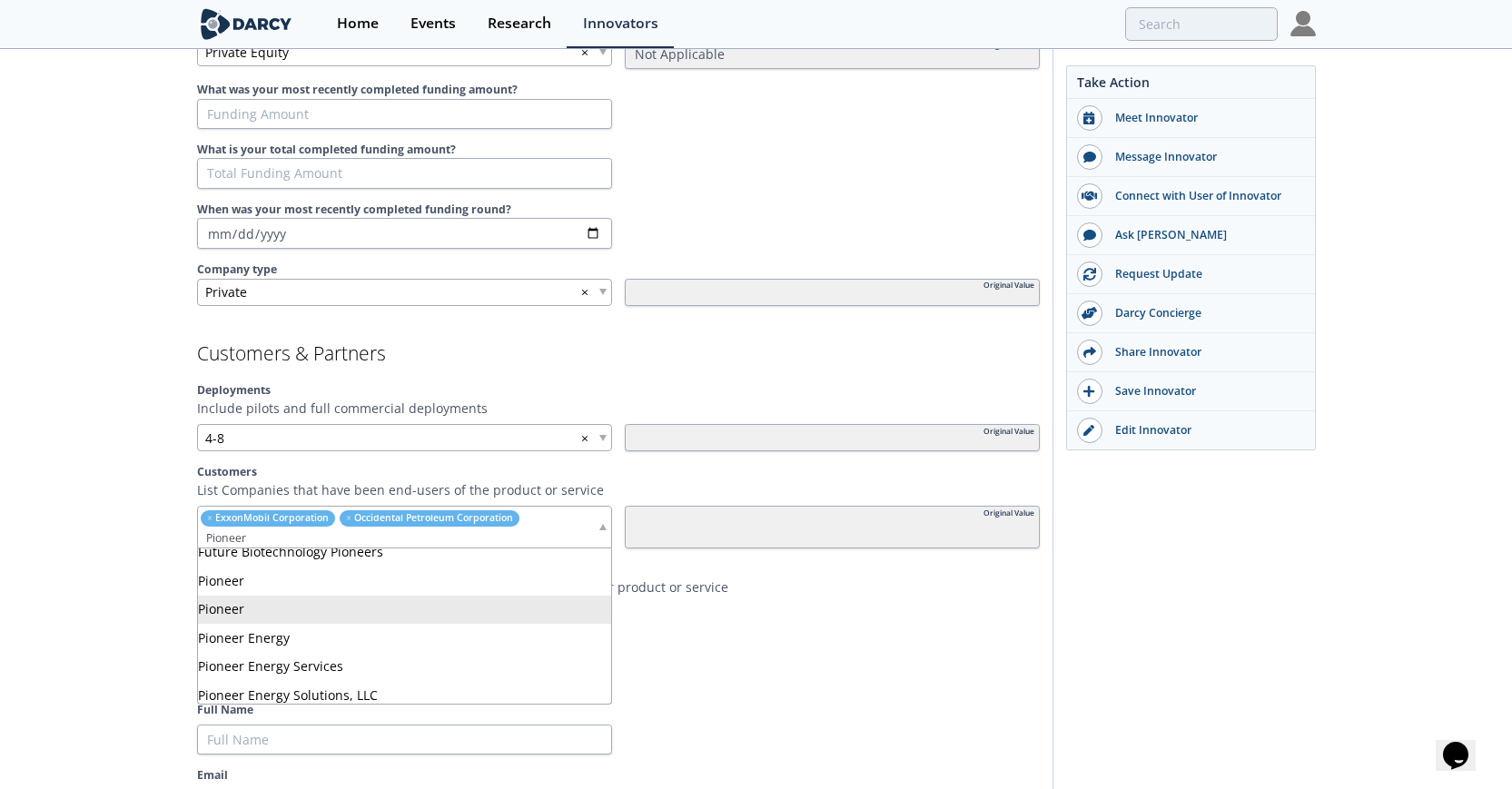
scroll to position [0, 0]
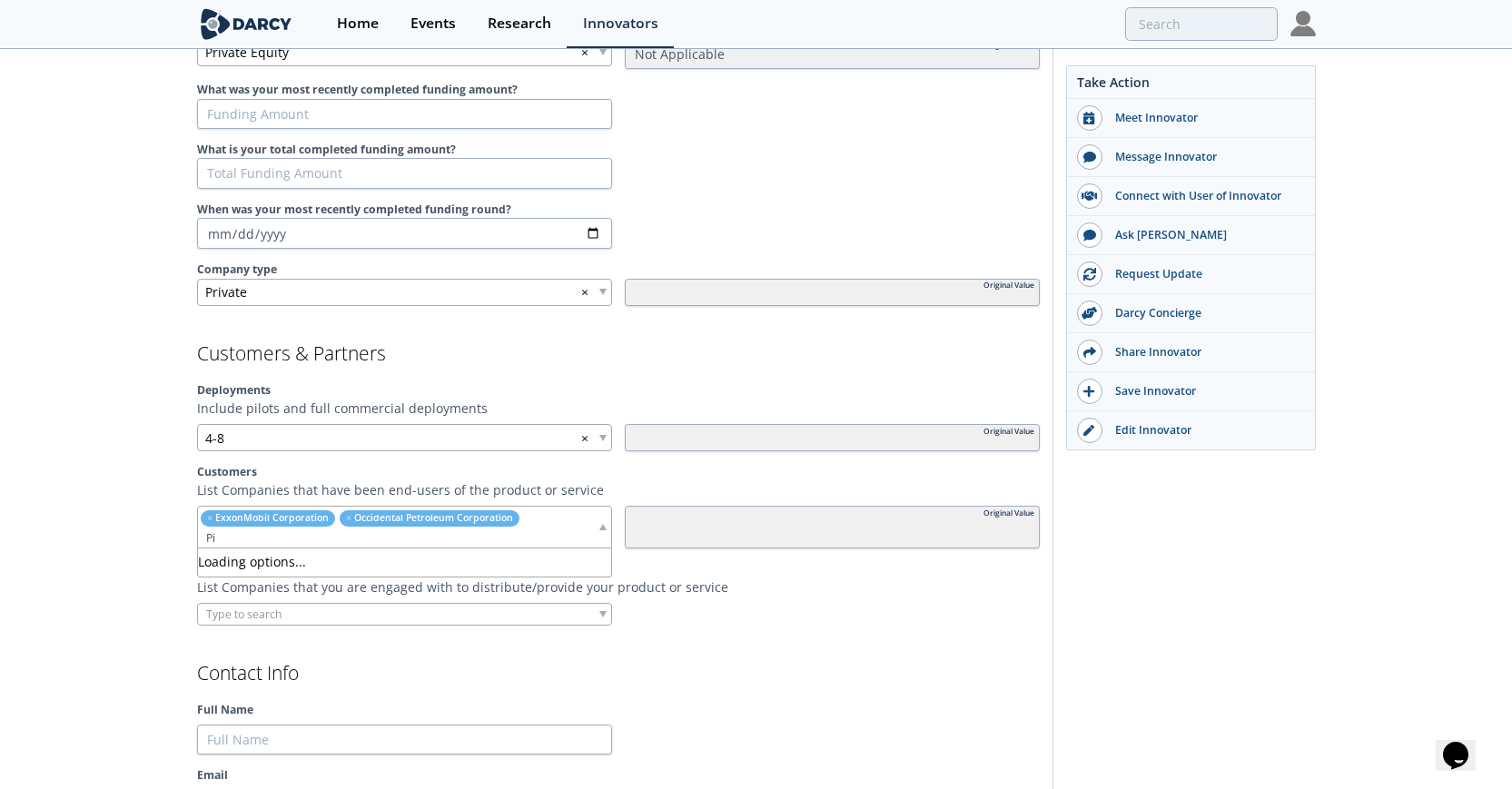
type input "P"
type input "Diamondback"
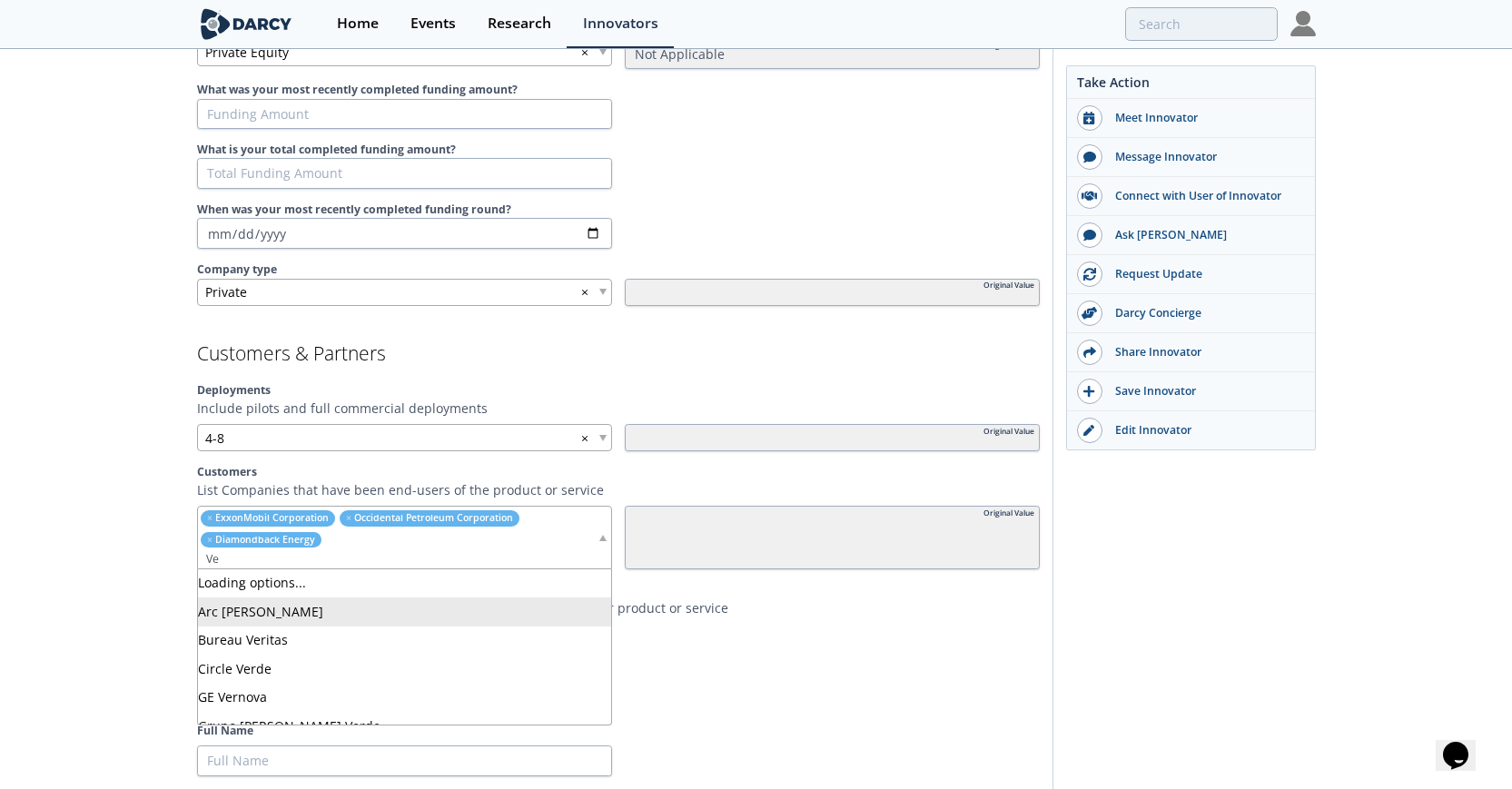
type input "V"
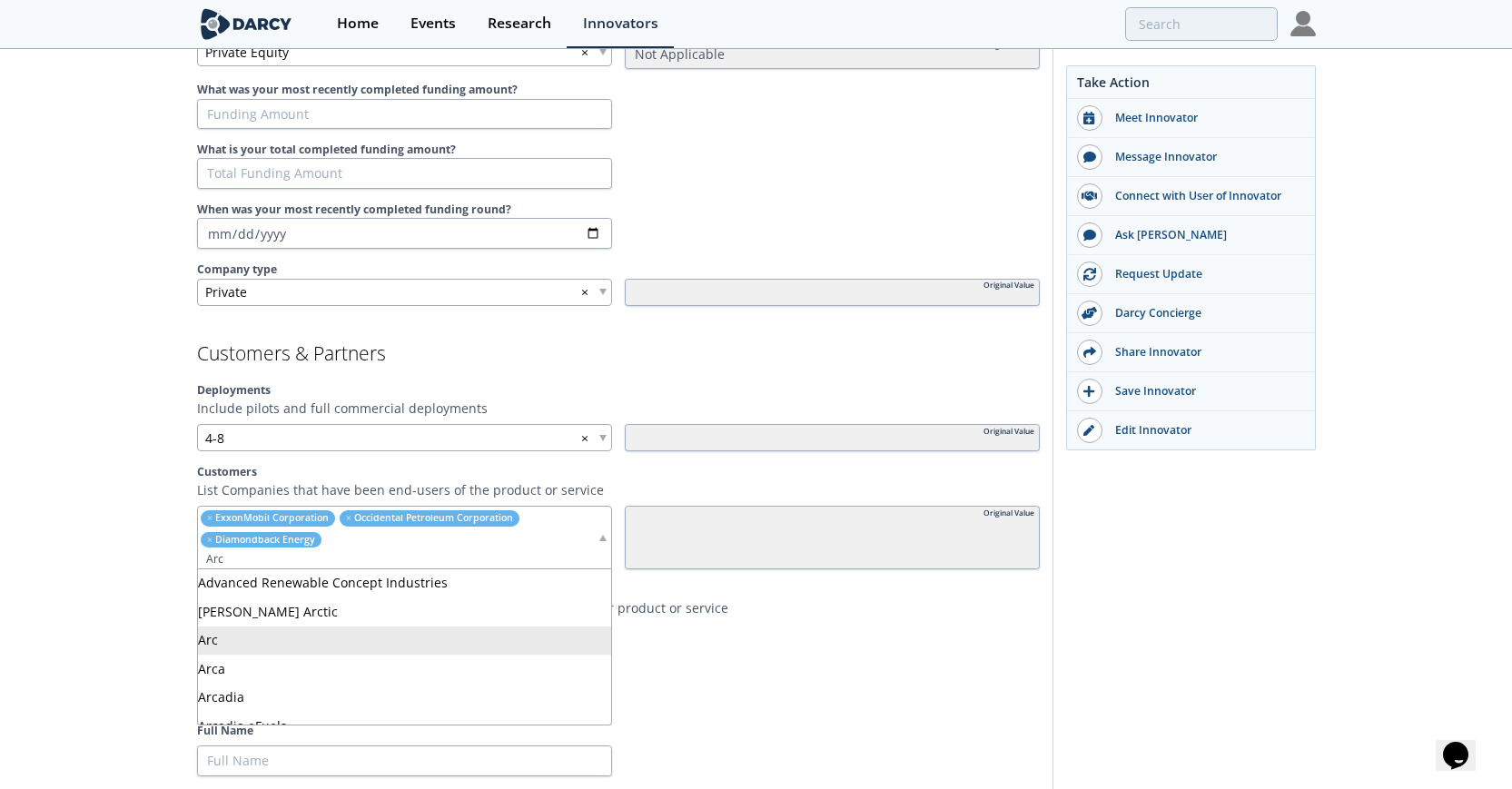
type input "Arc"
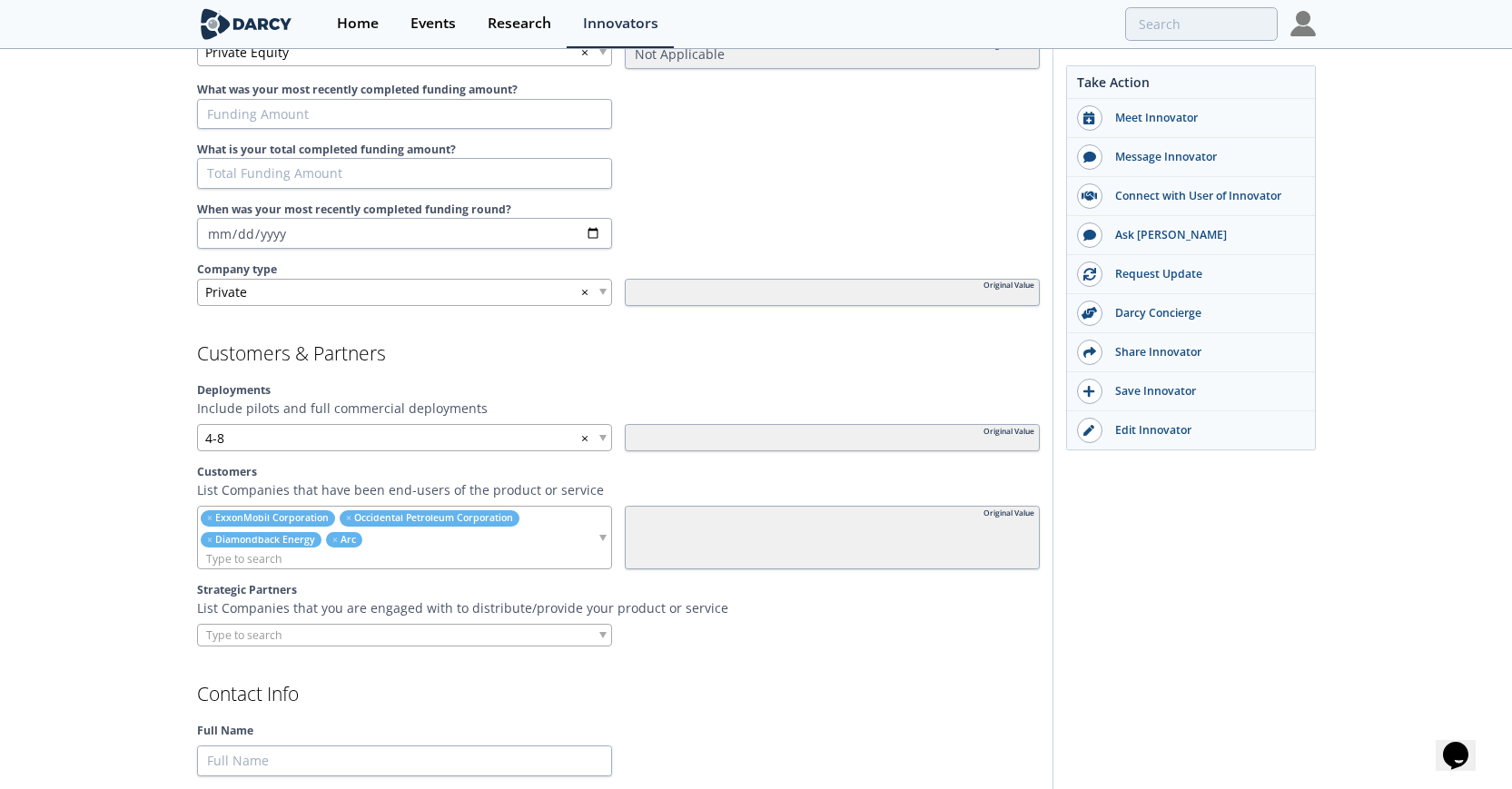
click at [363, 557] on input "search" at bounding box center [397, 559] width 399 height 19
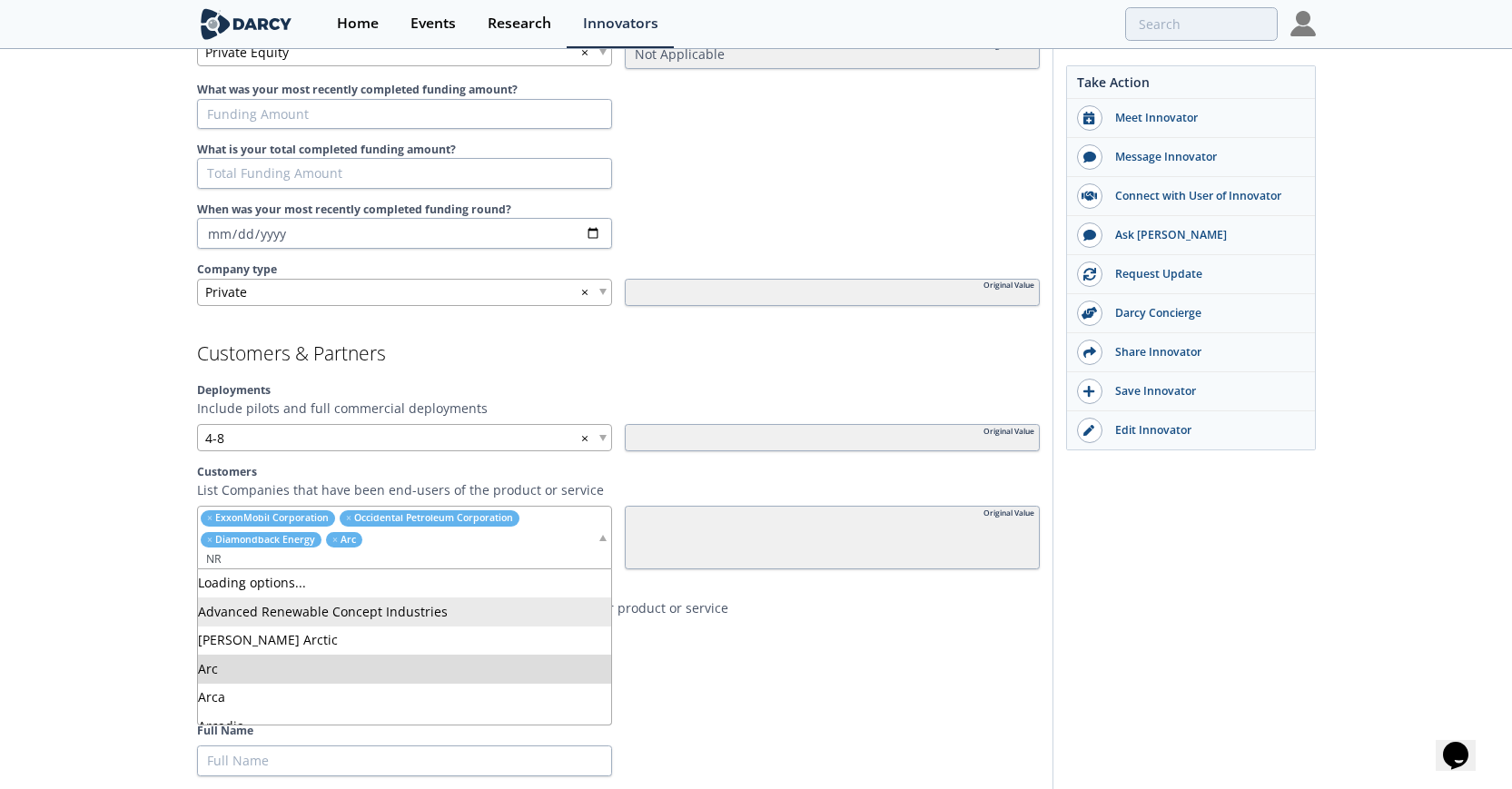
type input "N"
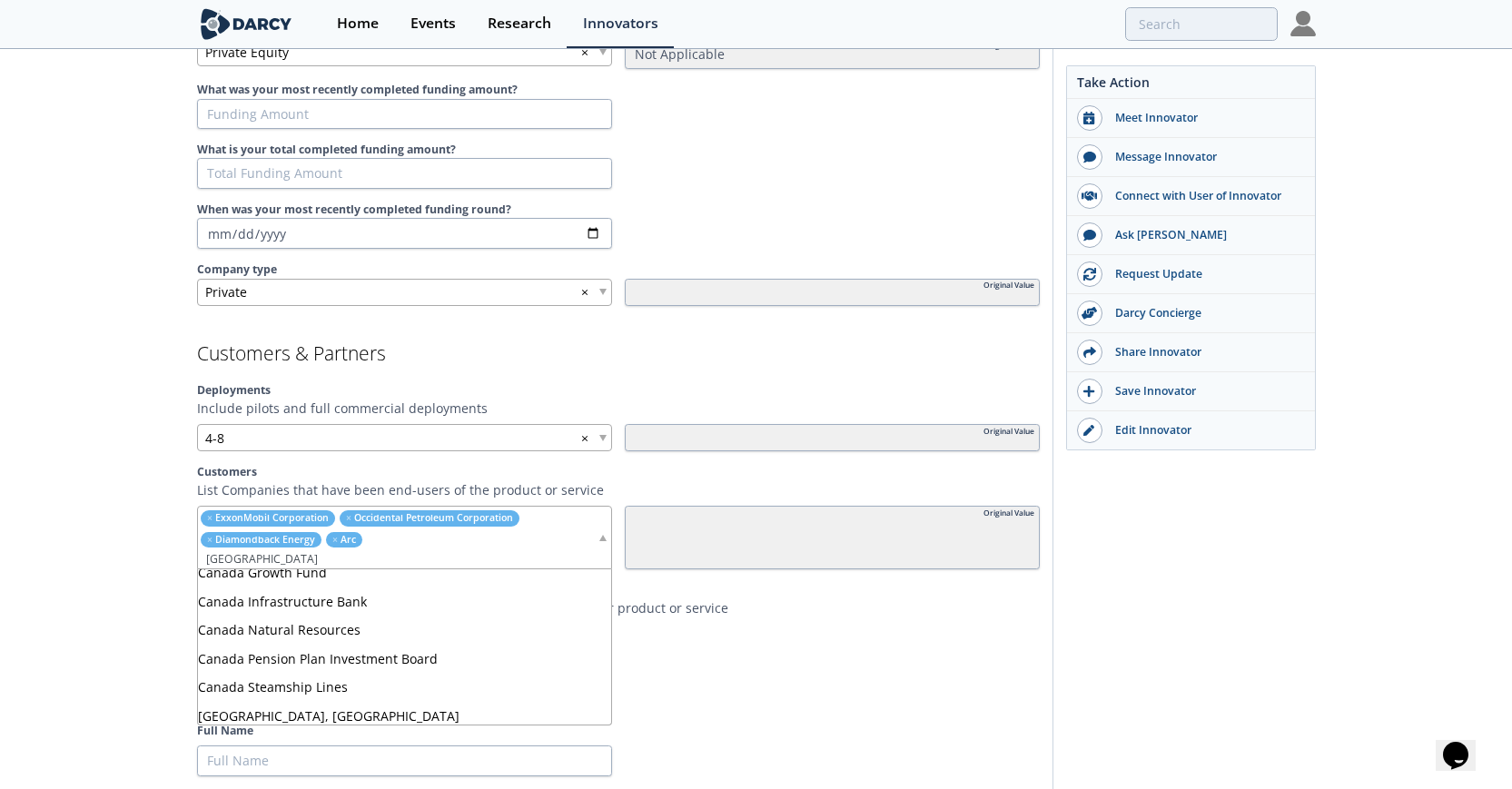
scroll to position [80, 0]
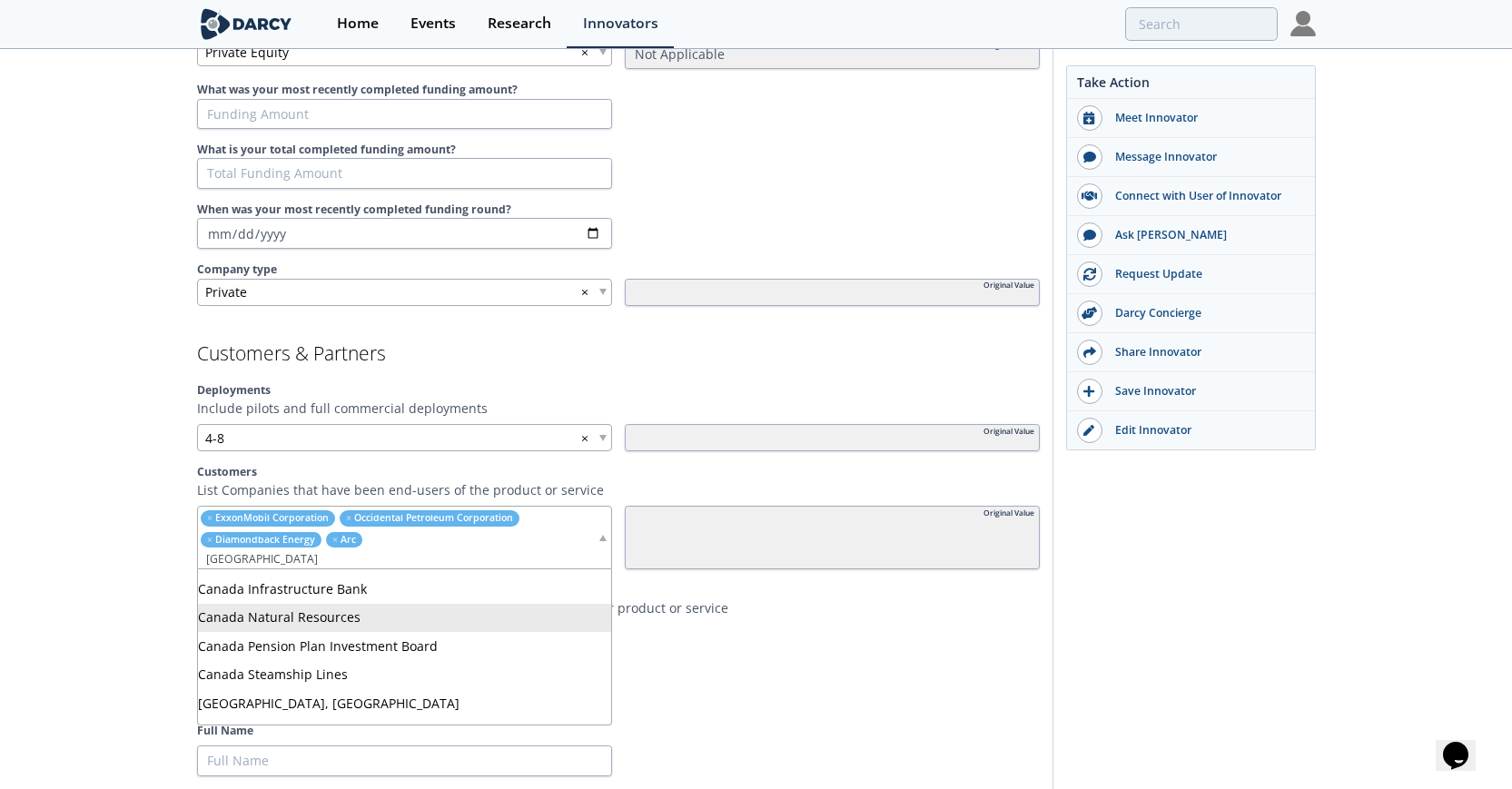
type input "[GEOGRAPHIC_DATA]"
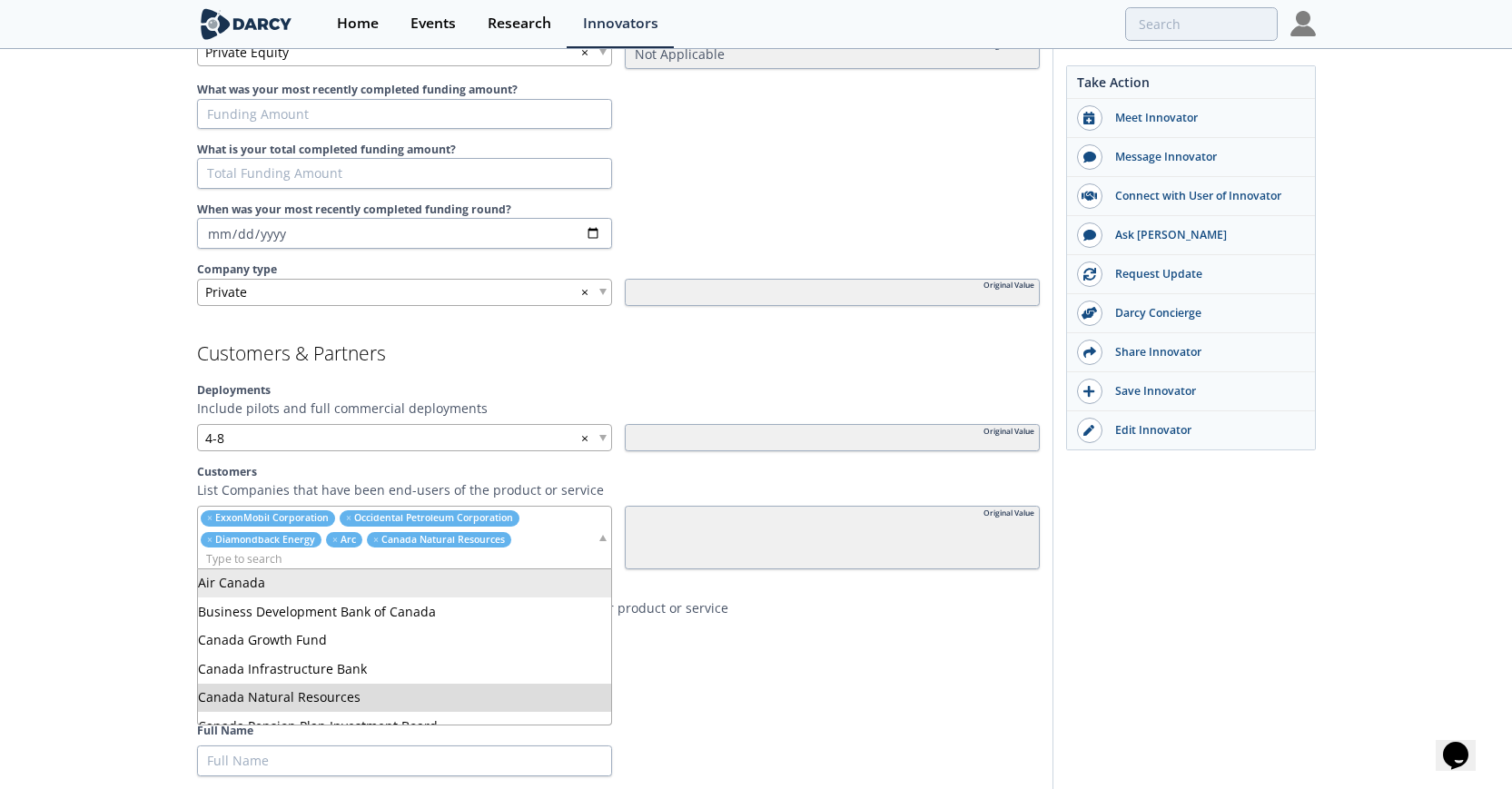
click at [325, 554] on input "search" at bounding box center [397, 559] width 399 height 19
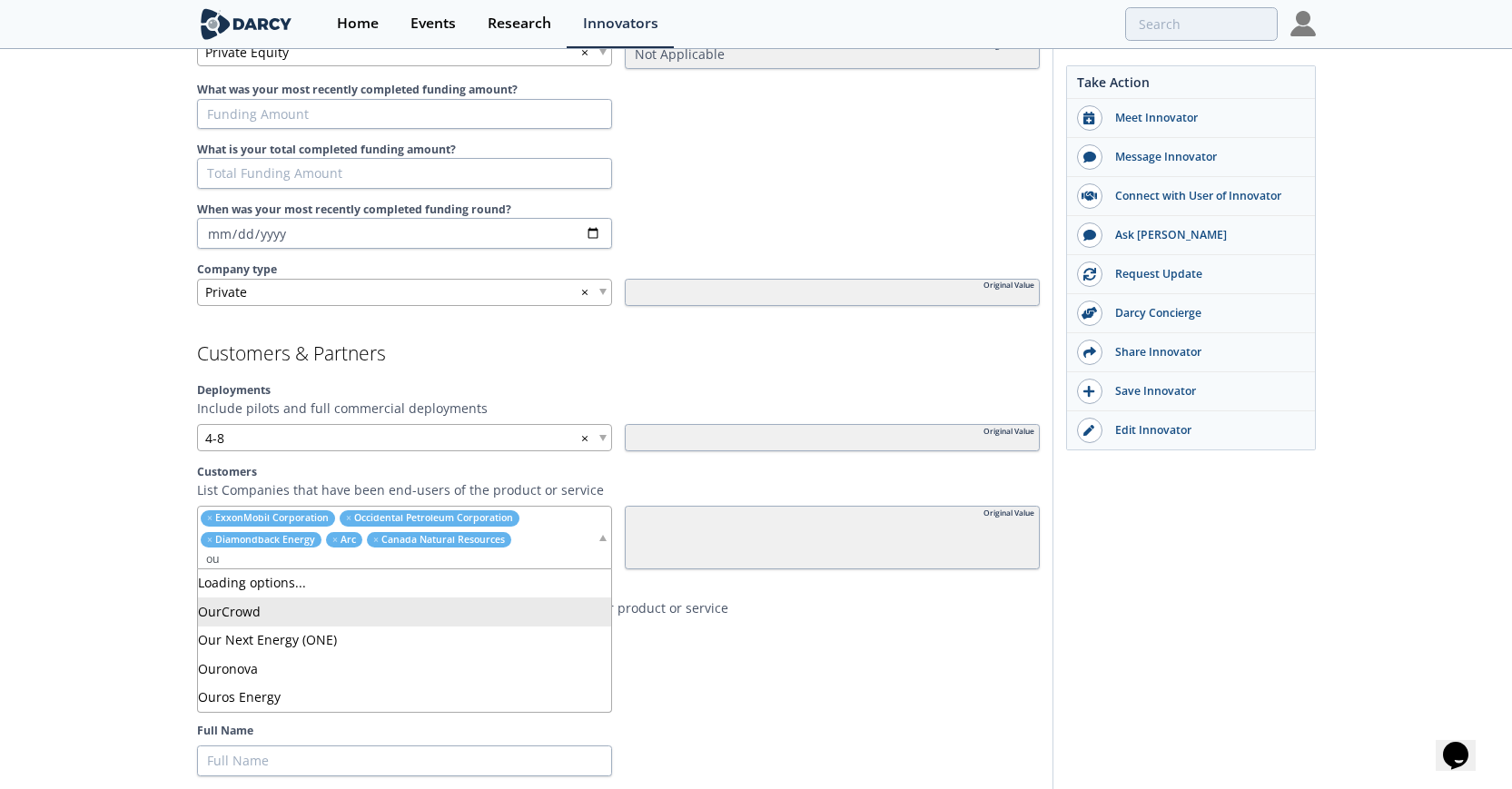
type input "o"
type input "Tourm"
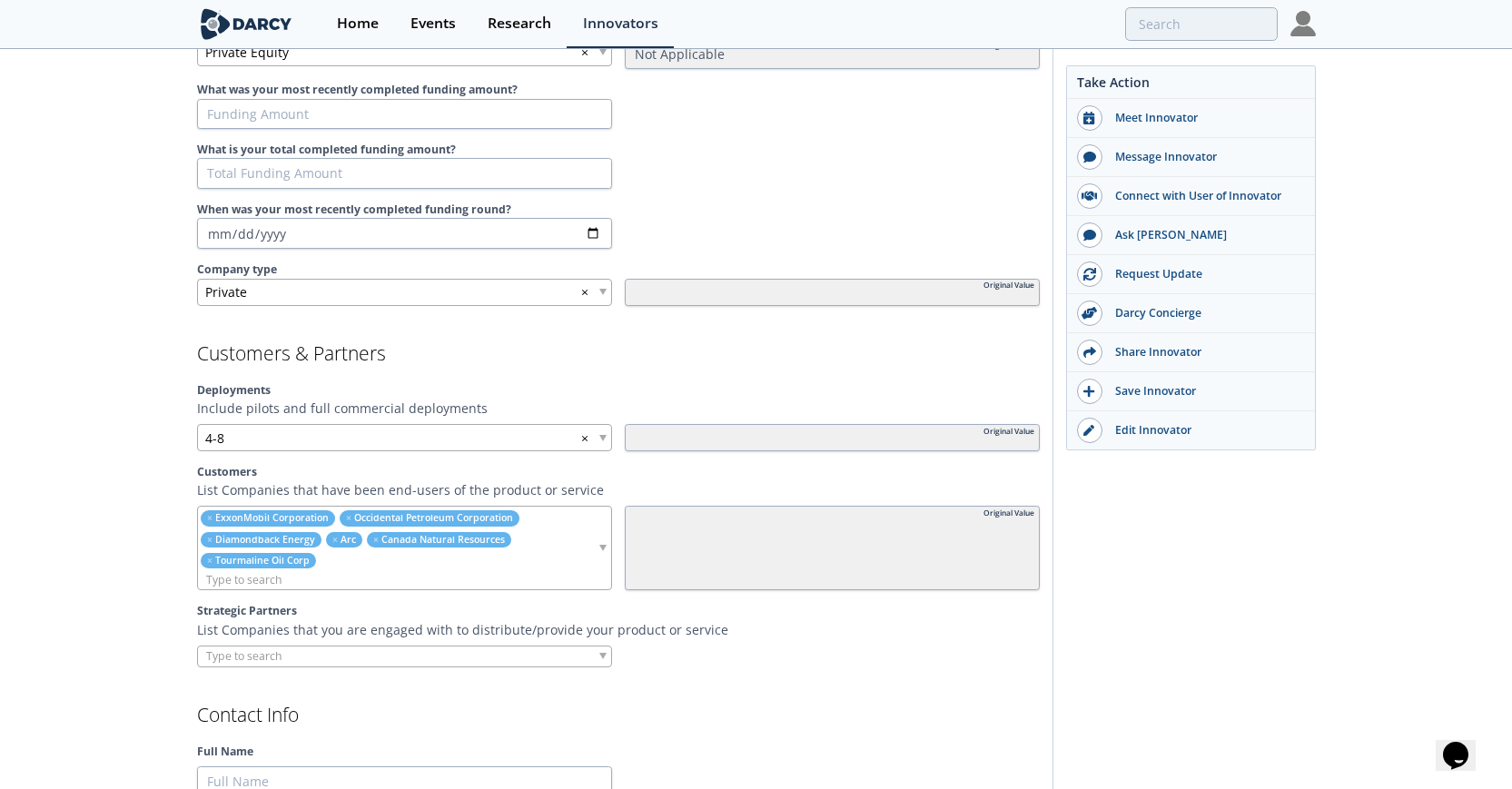
click at [339, 580] on input "search" at bounding box center [397, 580] width 399 height 19
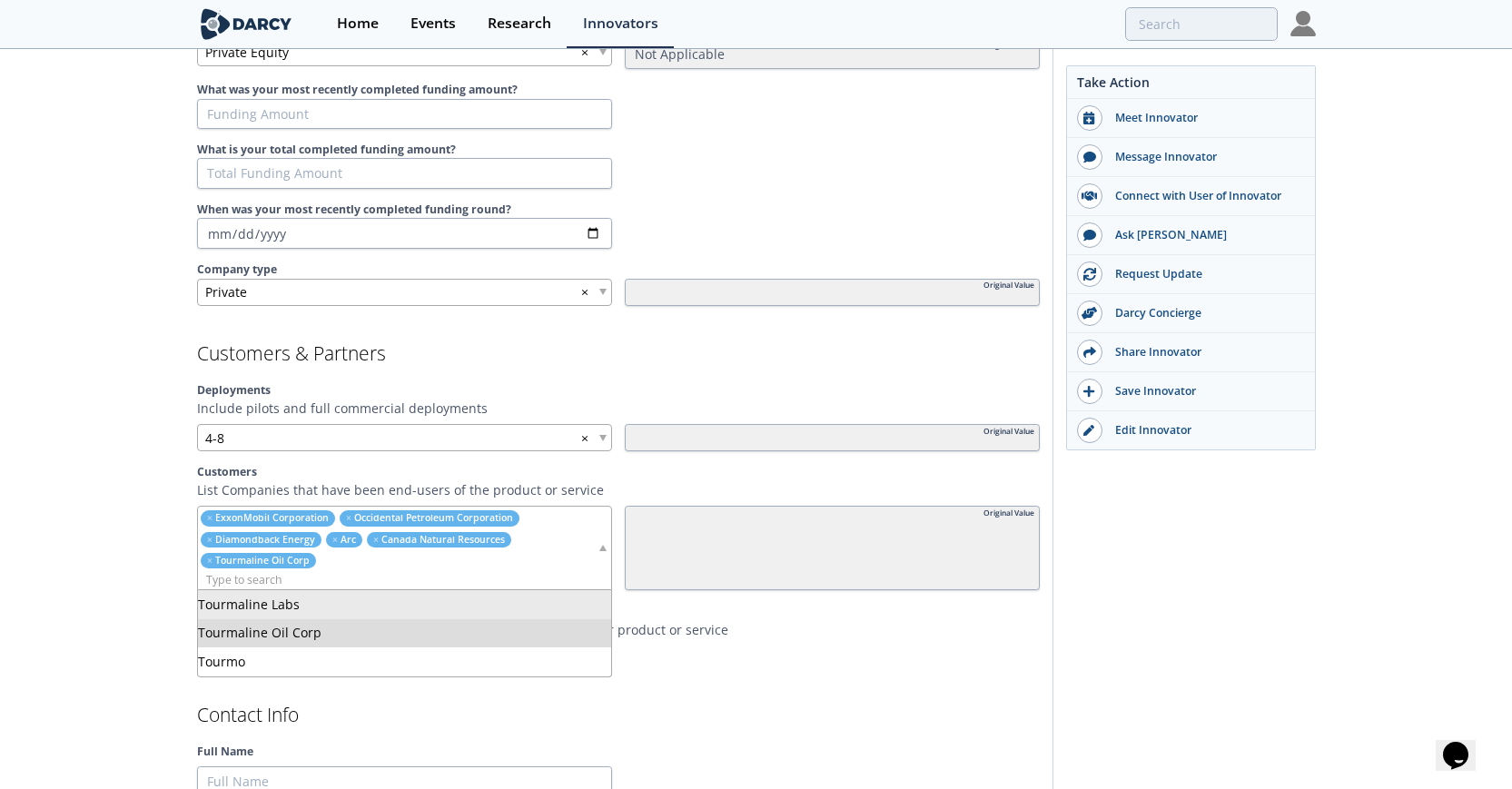
type input "i"
type input "Bison"
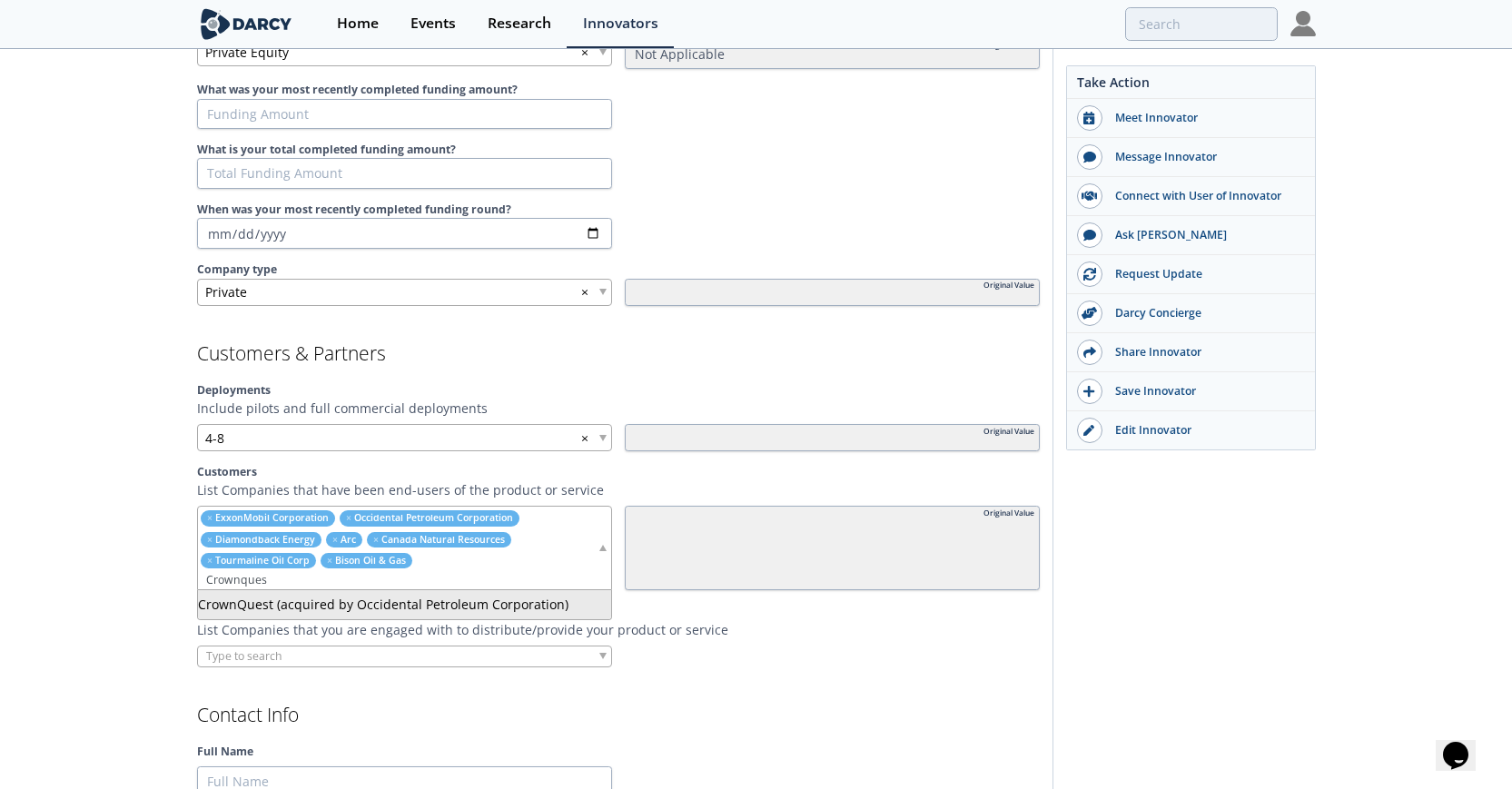
type input "Crownques"
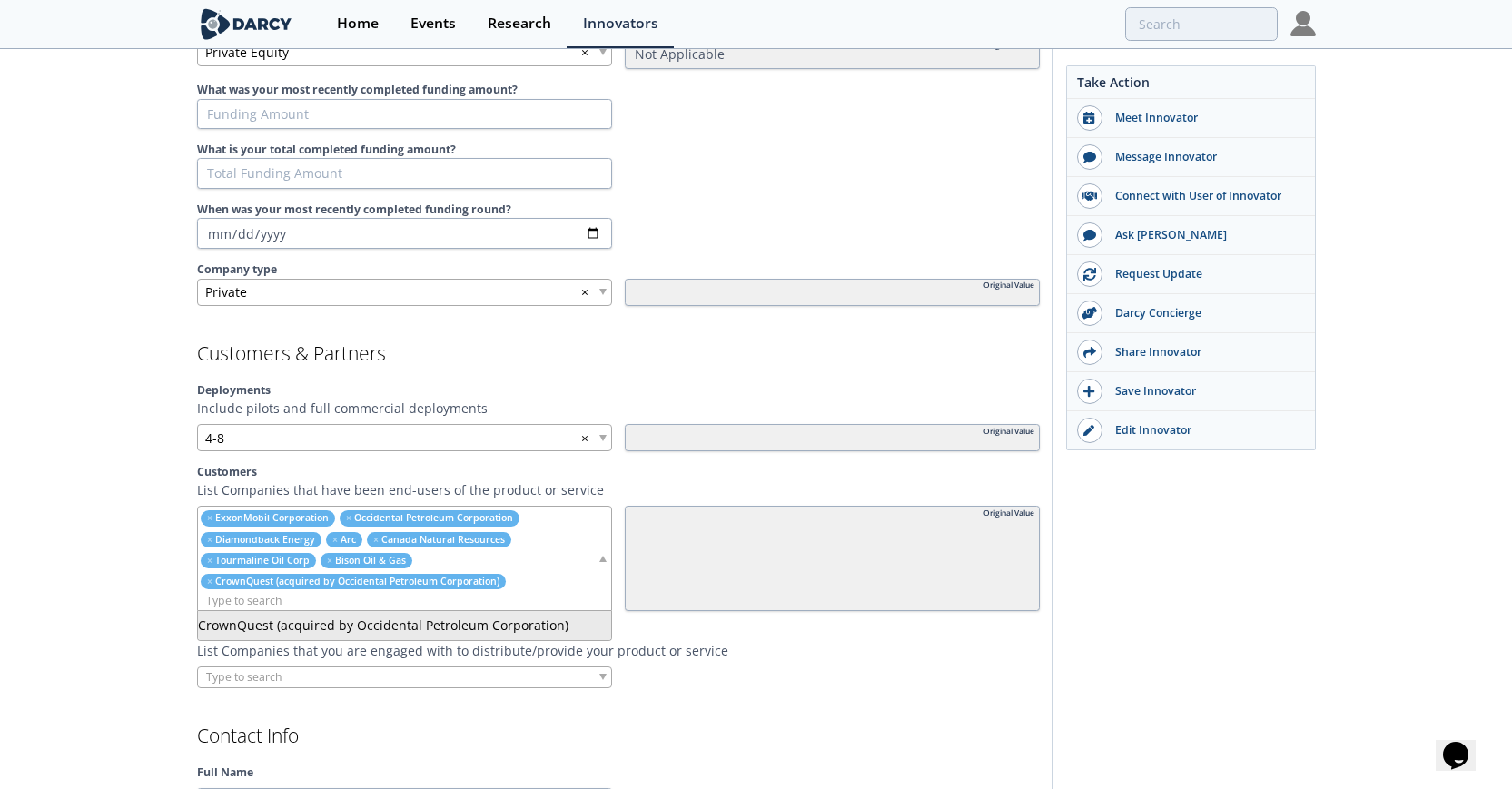
click at [284, 603] on input "search" at bounding box center [397, 601] width 399 height 19
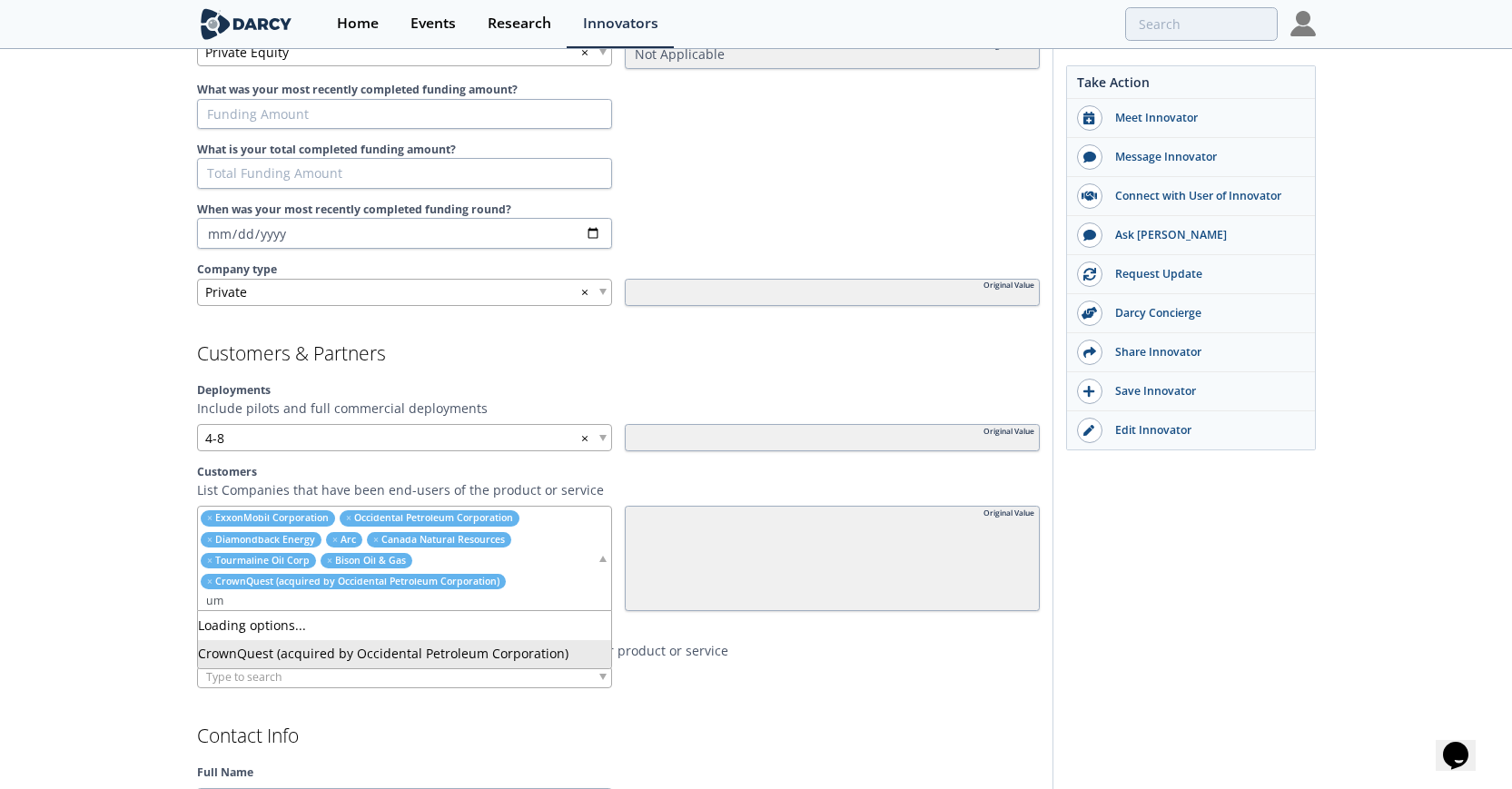
type input "u"
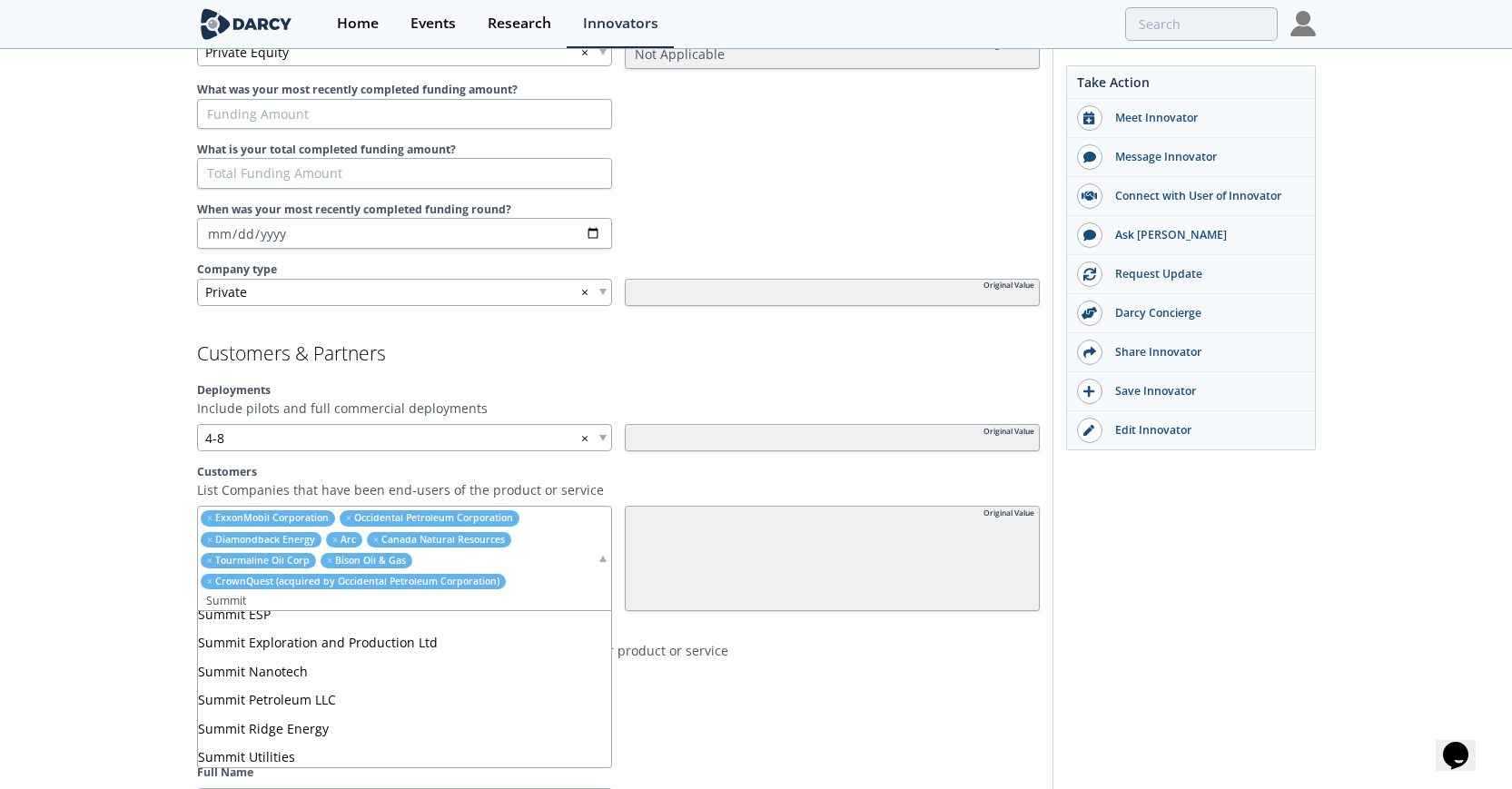
scroll to position [179, 0]
type input "Summit"
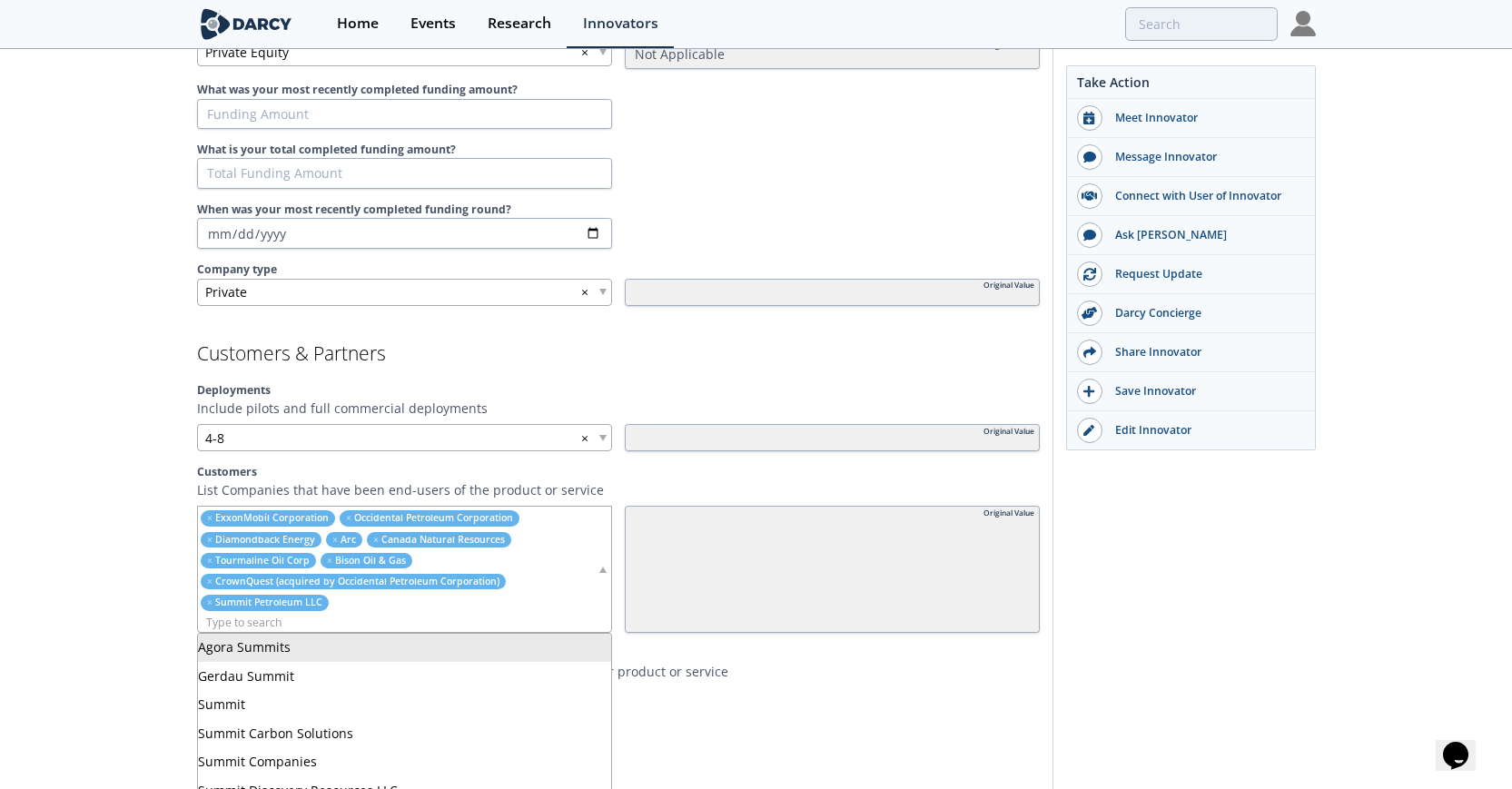
click at [348, 621] on input "search" at bounding box center [397, 622] width 399 height 19
type input "a"
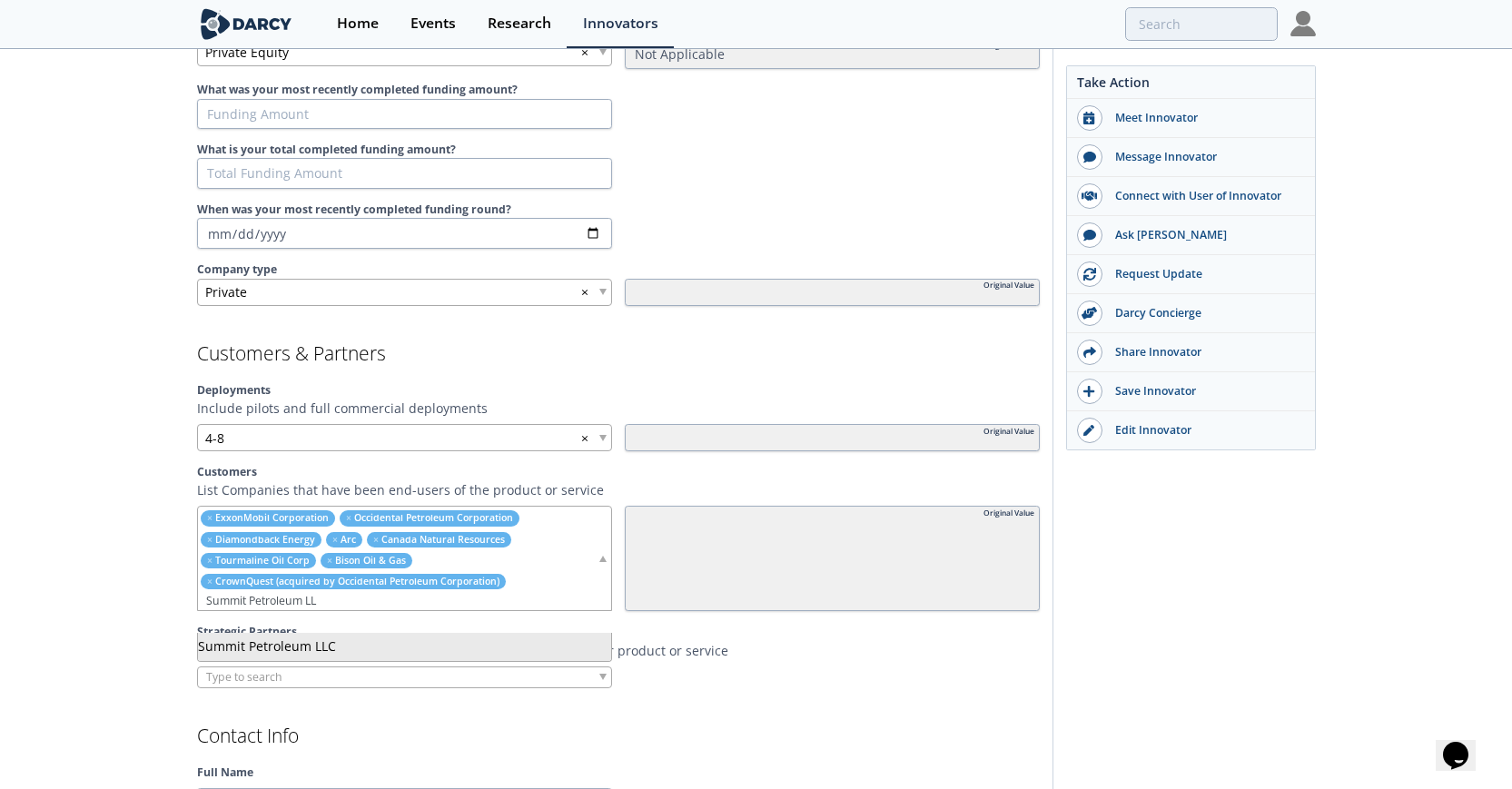
type input "Summit Petroleum LLC"
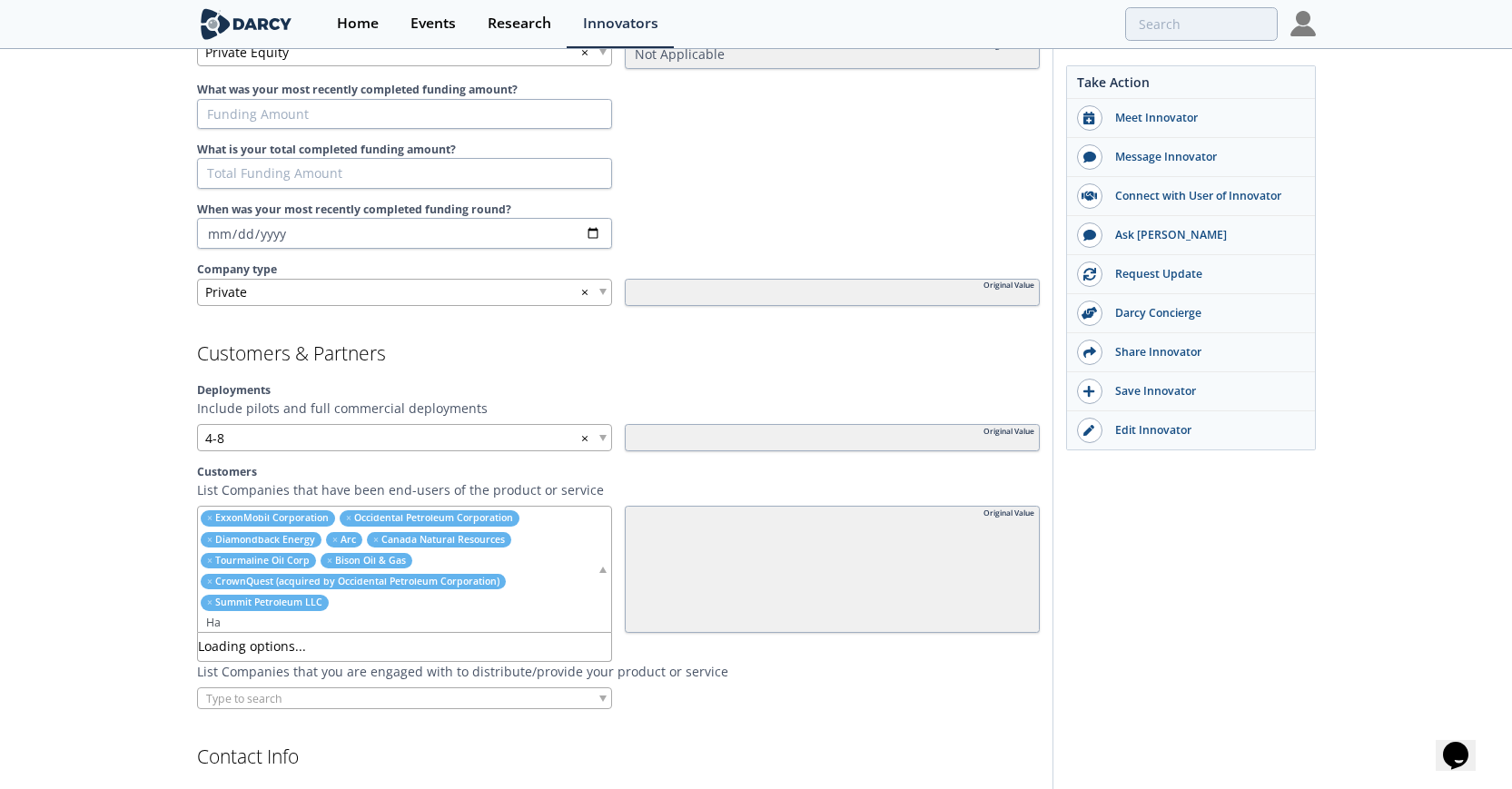
type input "H"
type input "P"
type input "Pillar"
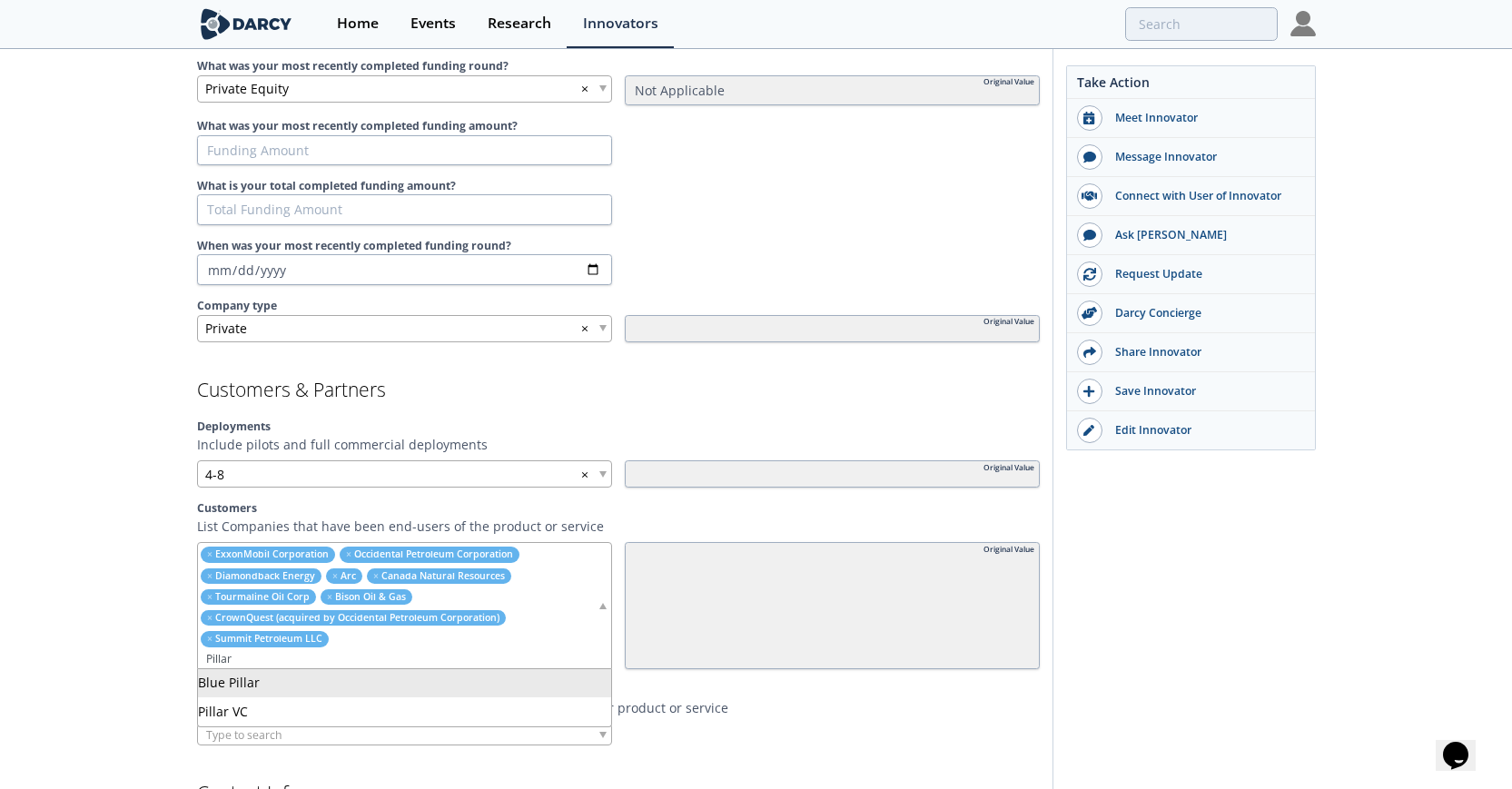
scroll to position [1176, 0]
click at [293, 657] on input "search" at bounding box center [397, 660] width 399 height 19
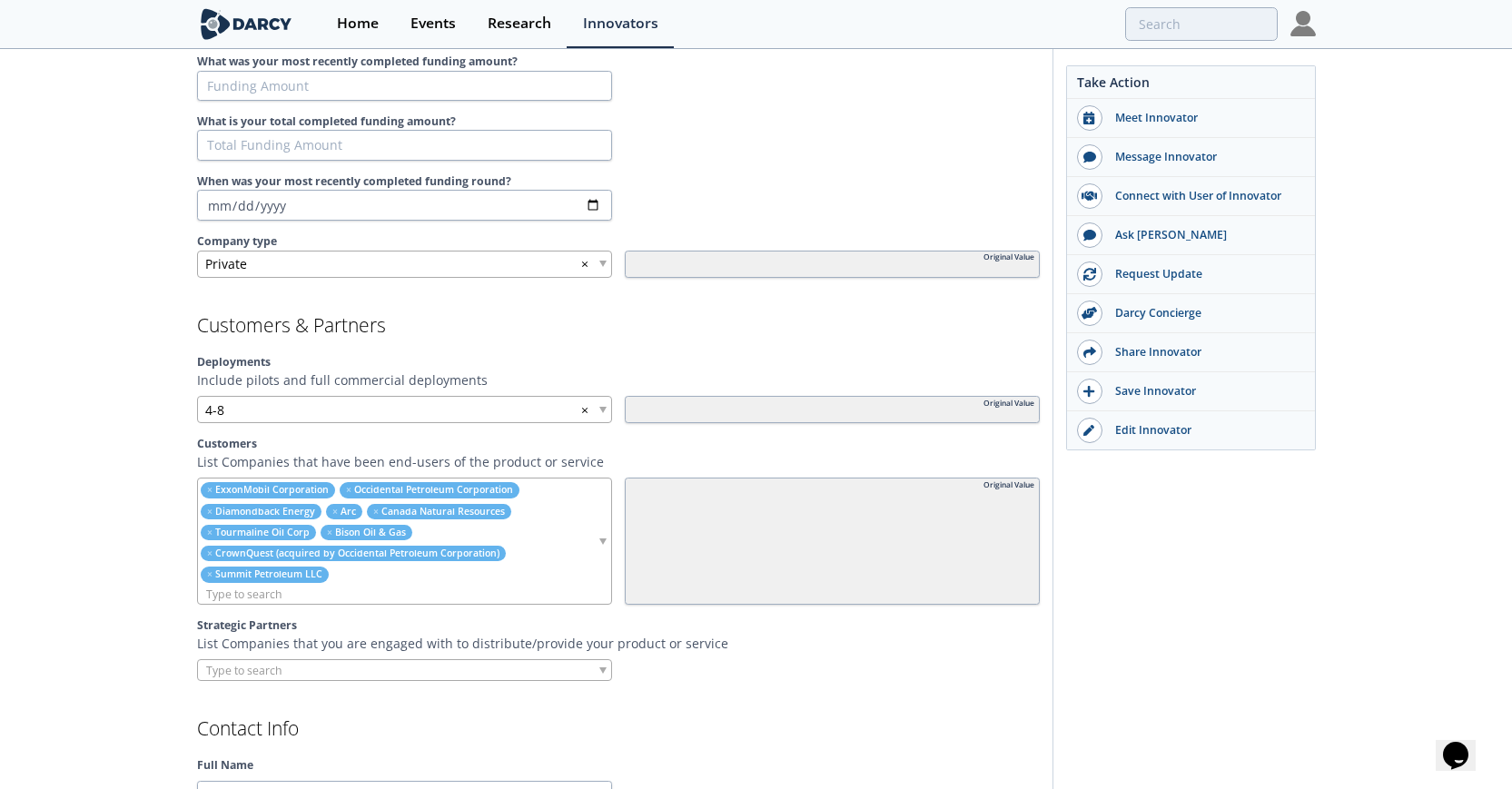
scroll to position [1267, 0]
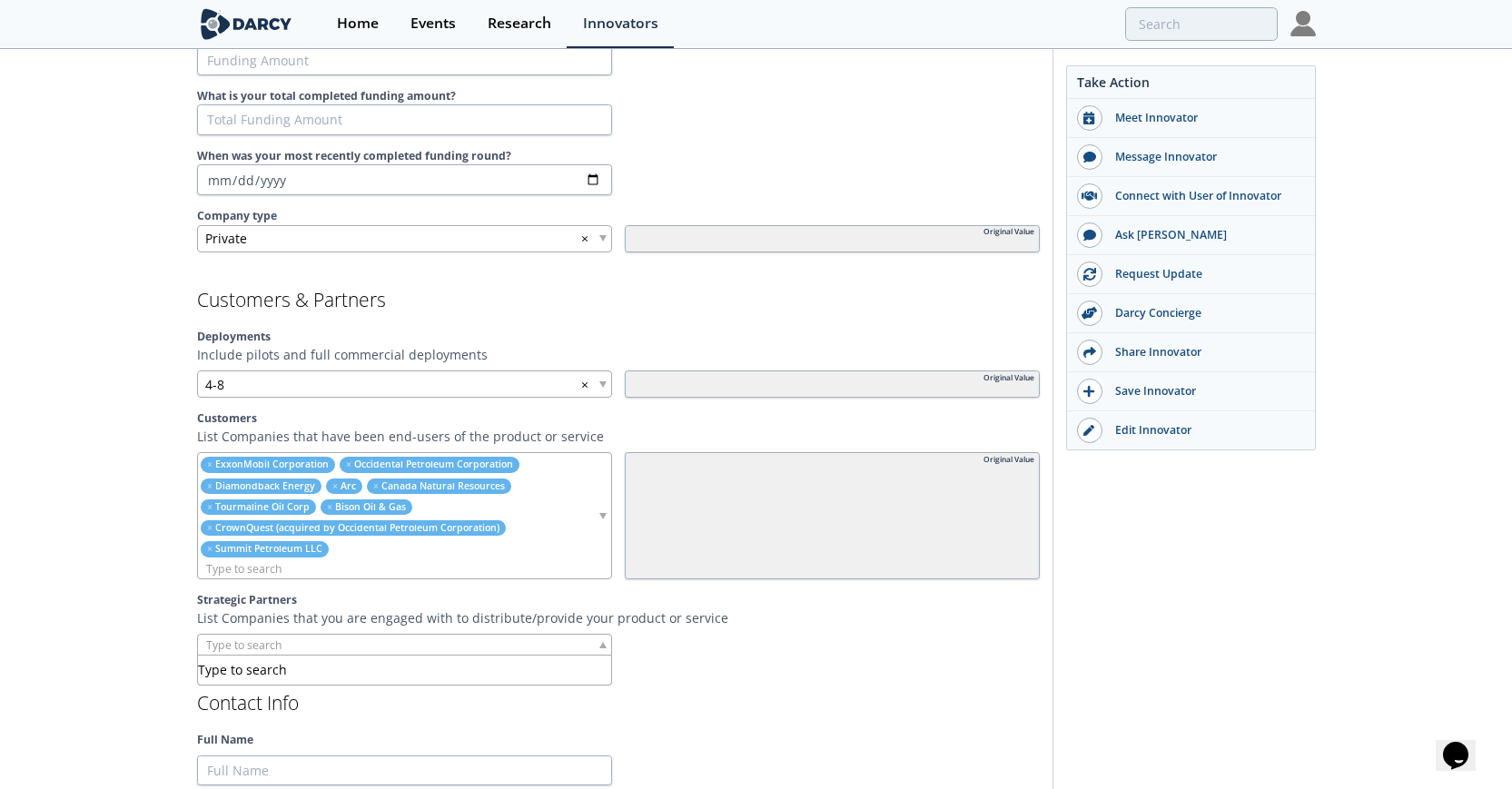
click at [602, 644] on span at bounding box center [603, 645] width 8 height 7
type input "r"
type input "Propetro"
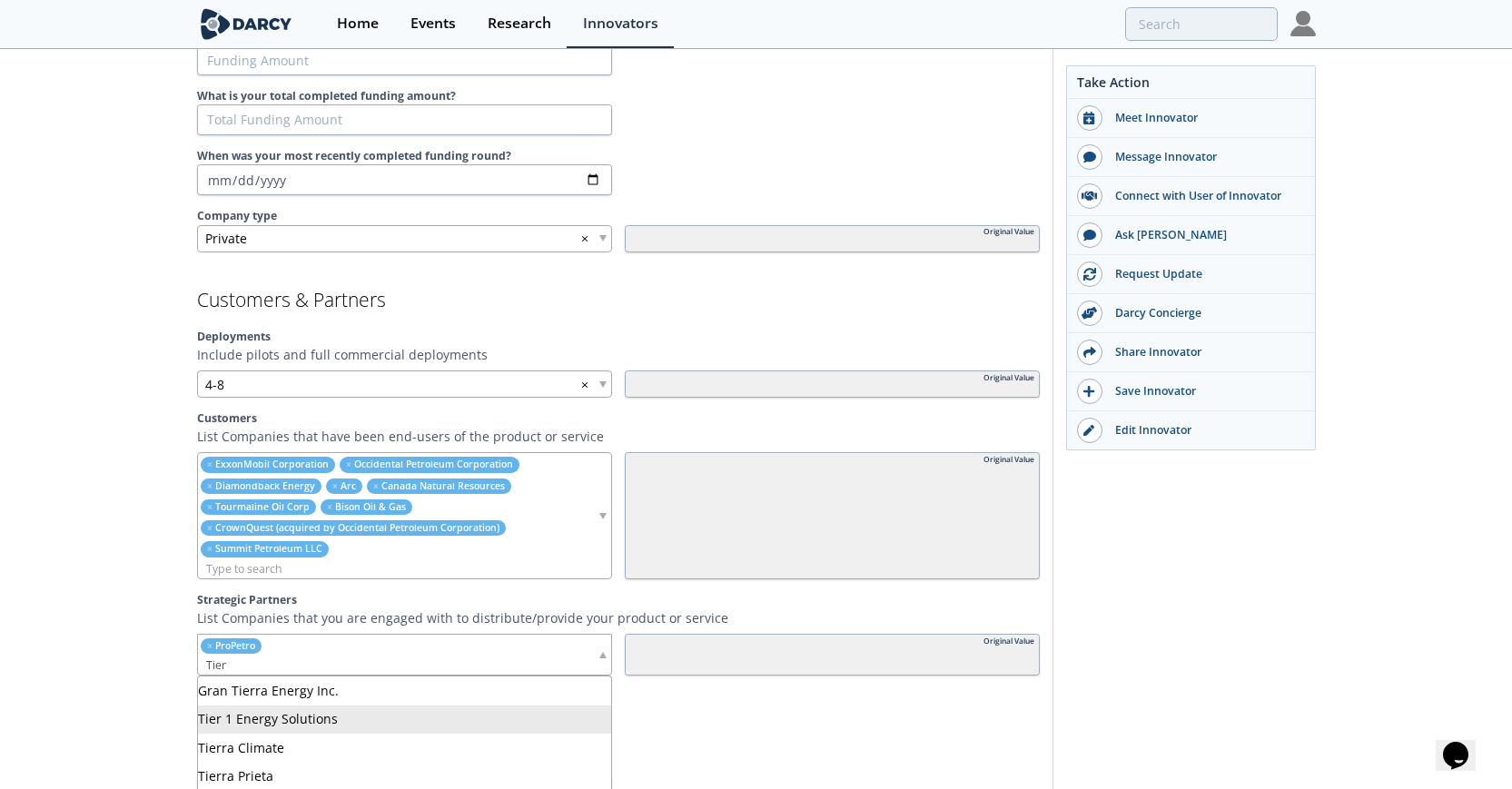
type input "Tier"
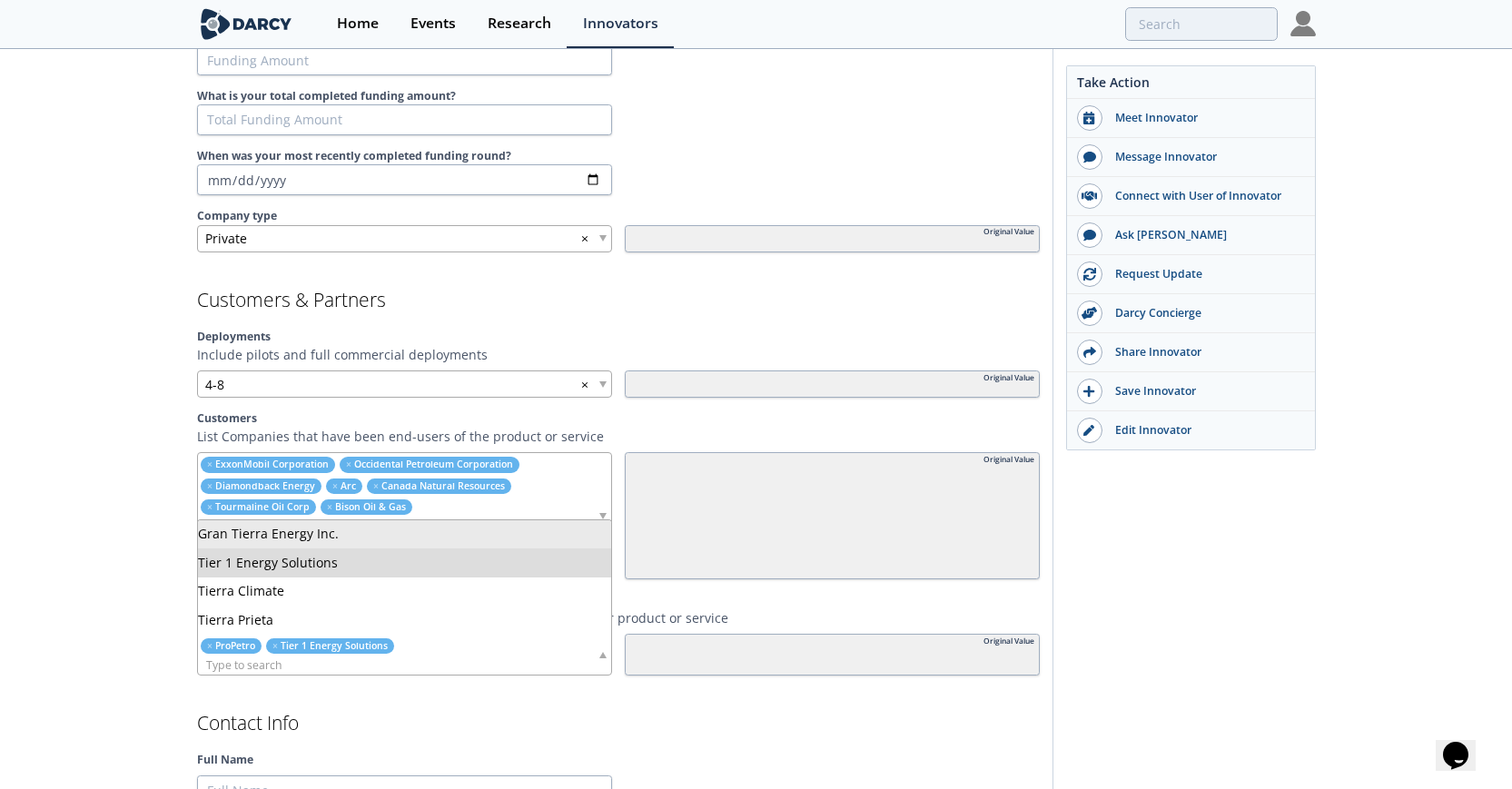
click at [381, 666] on input "search" at bounding box center [365, 665] width 336 height 19
type input "n"
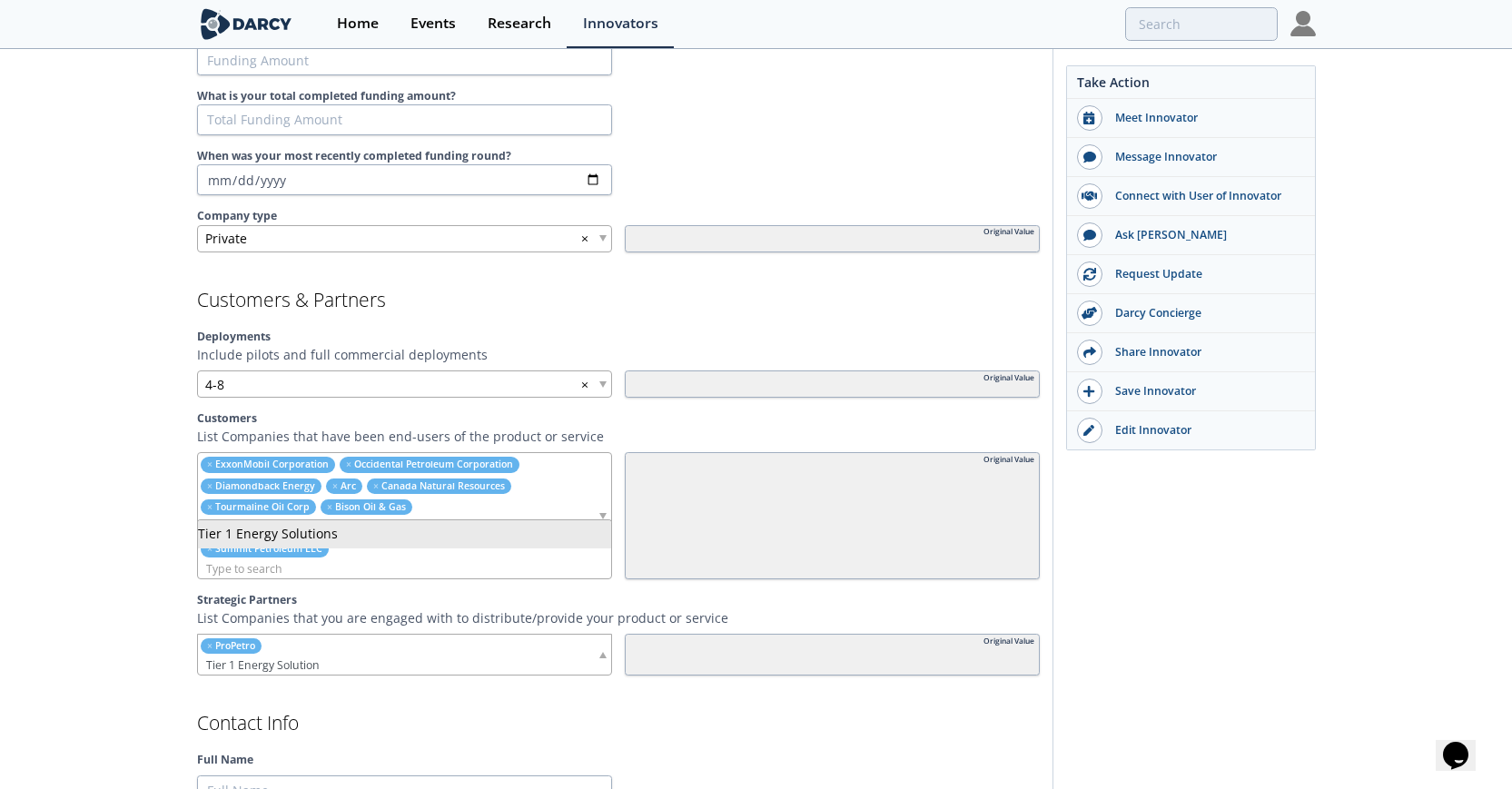
type input "Tier 1 Energy Solution"
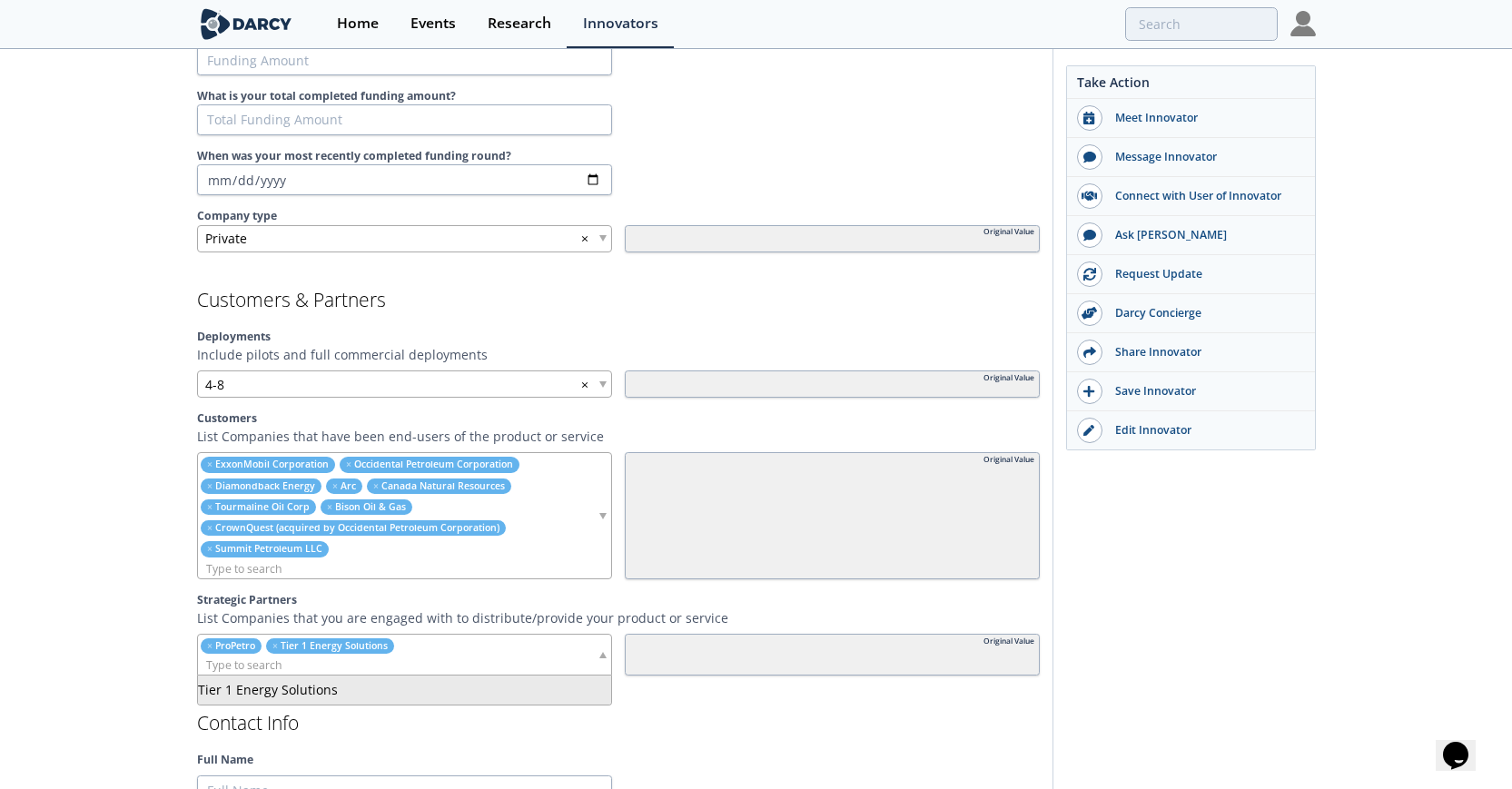
click at [300, 667] on input "search" at bounding box center [365, 665] width 336 height 19
type input "i"
type input "Liberty"
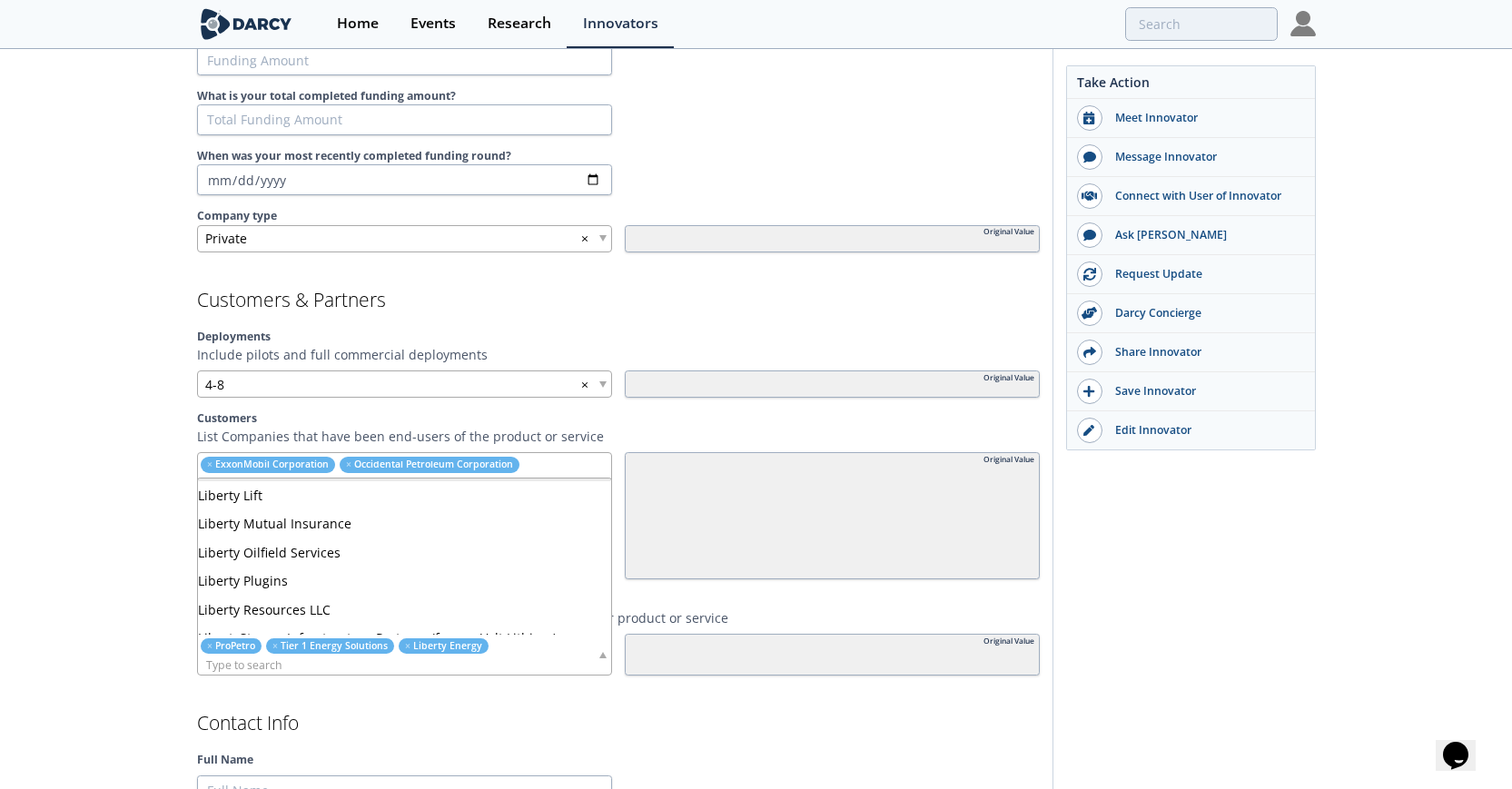
scroll to position [129, 0]
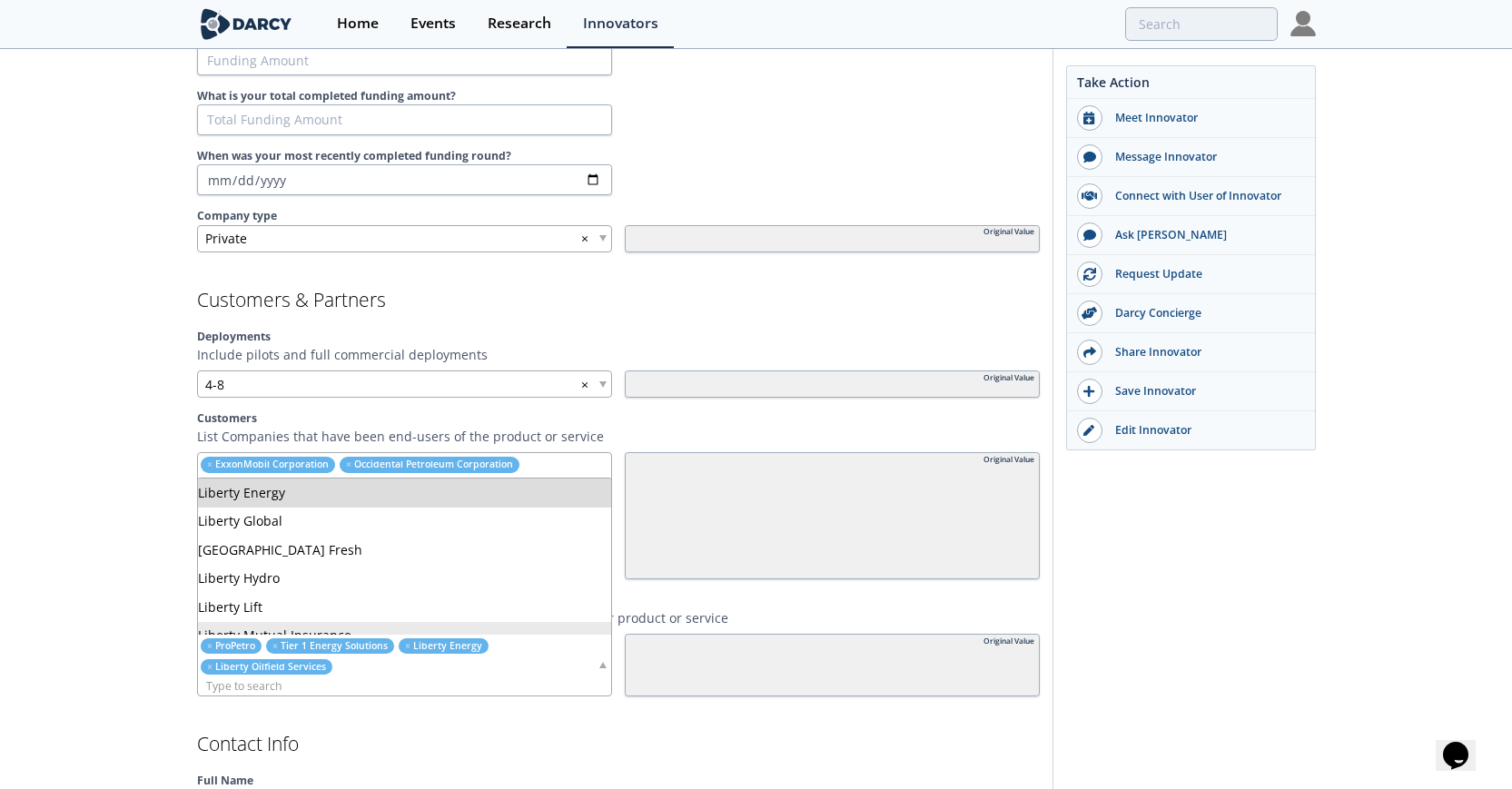
click at [439, 646] on span "Liberty Energy" at bounding box center [447, 645] width 69 height 12
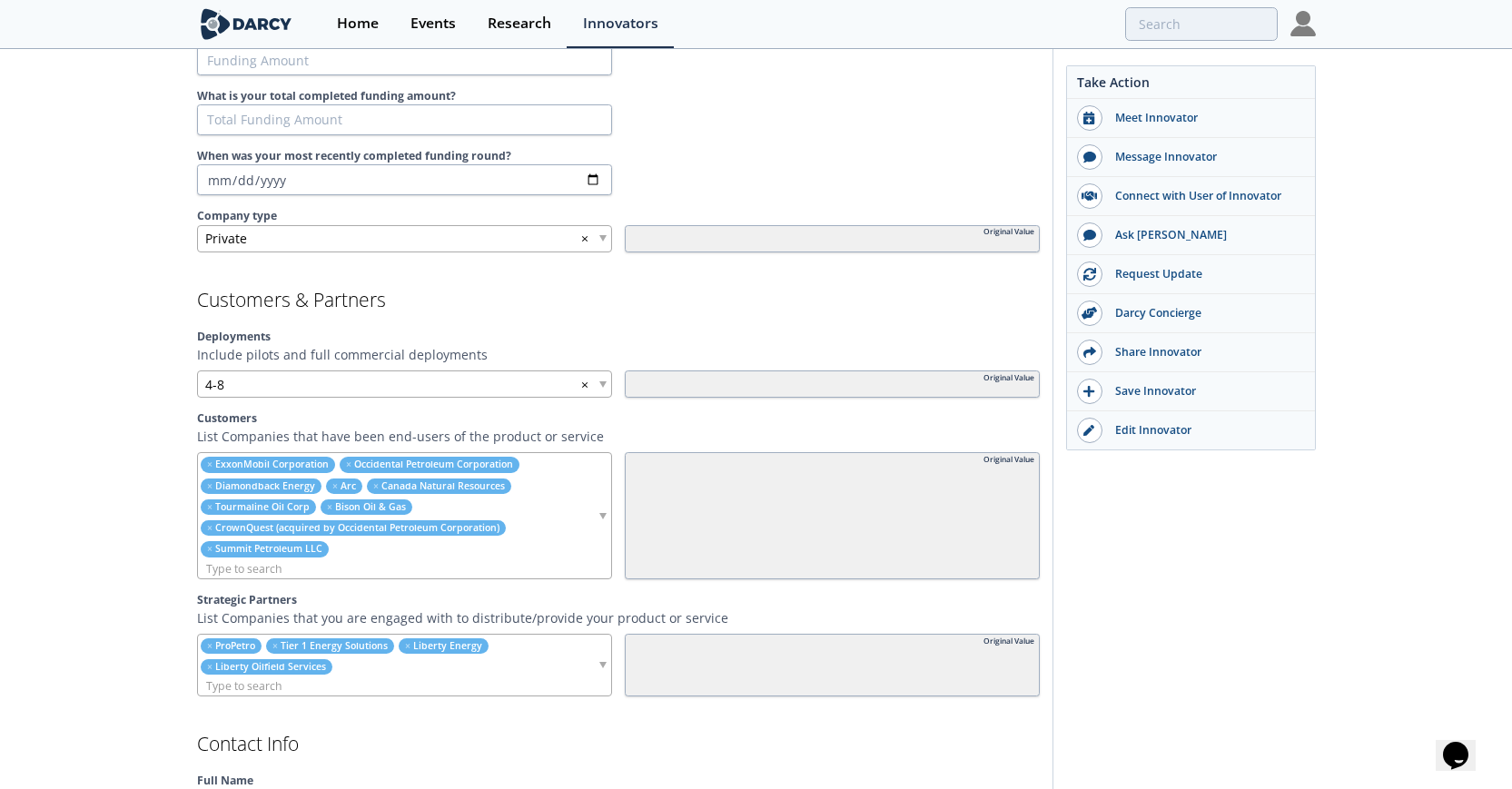
click at [439, 646] on span "Liberty Energy" at bounding box center [447, 645] width 69 height 12
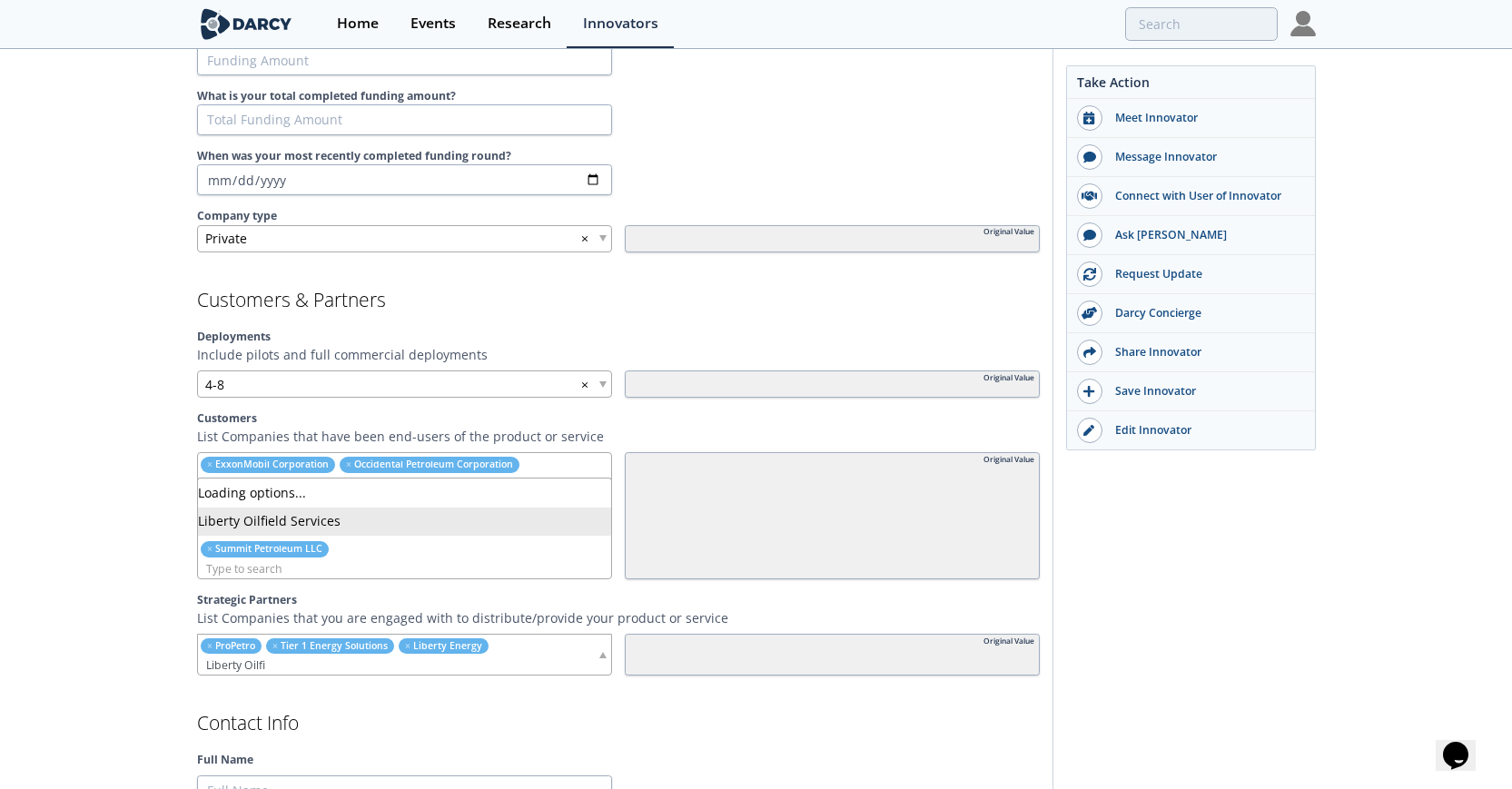
type input "Liberty Oilf"
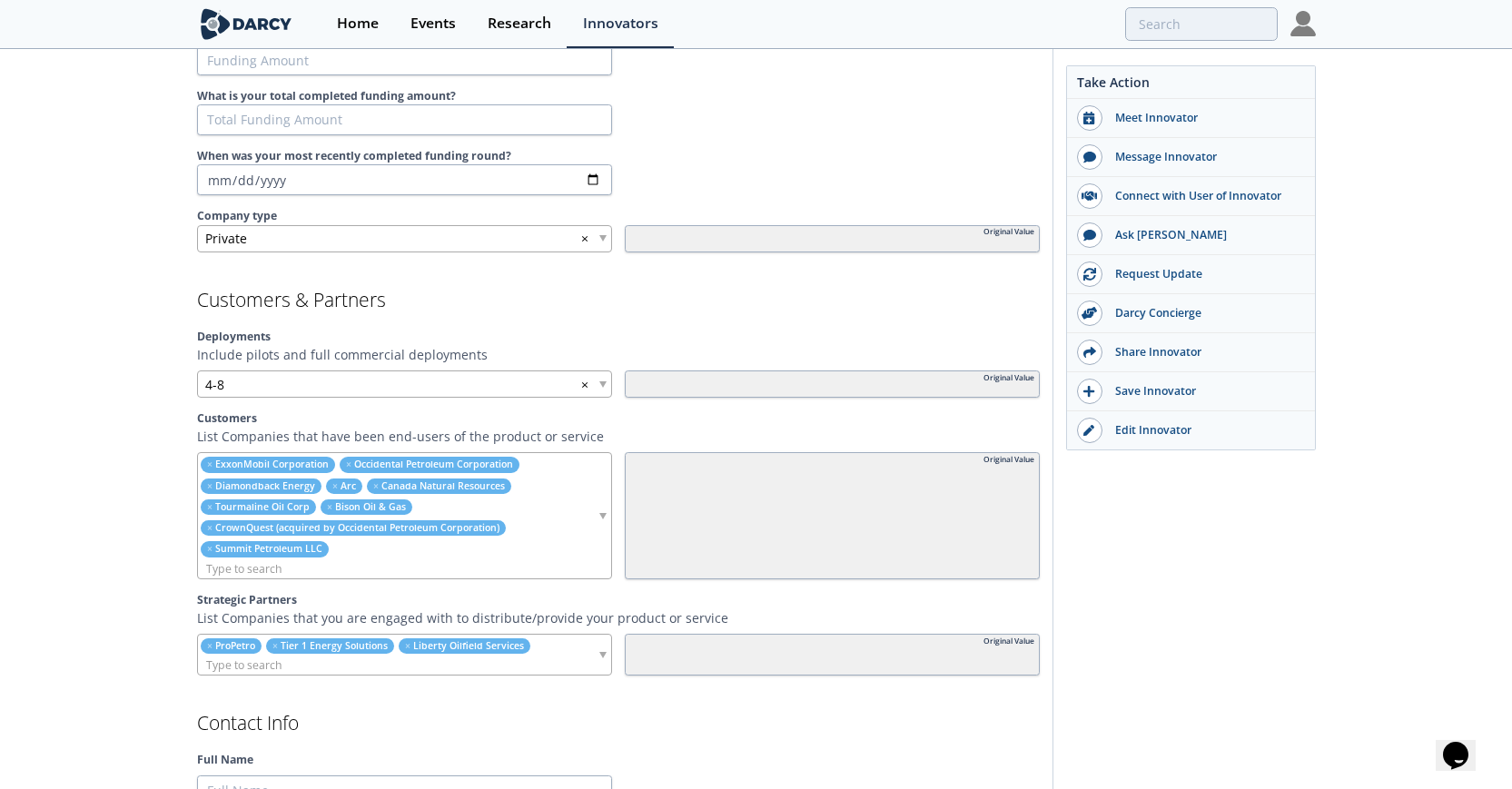
click at [412, 661] on input "search" at bounding box center [397, 665] width 399 height 19
type input "i"
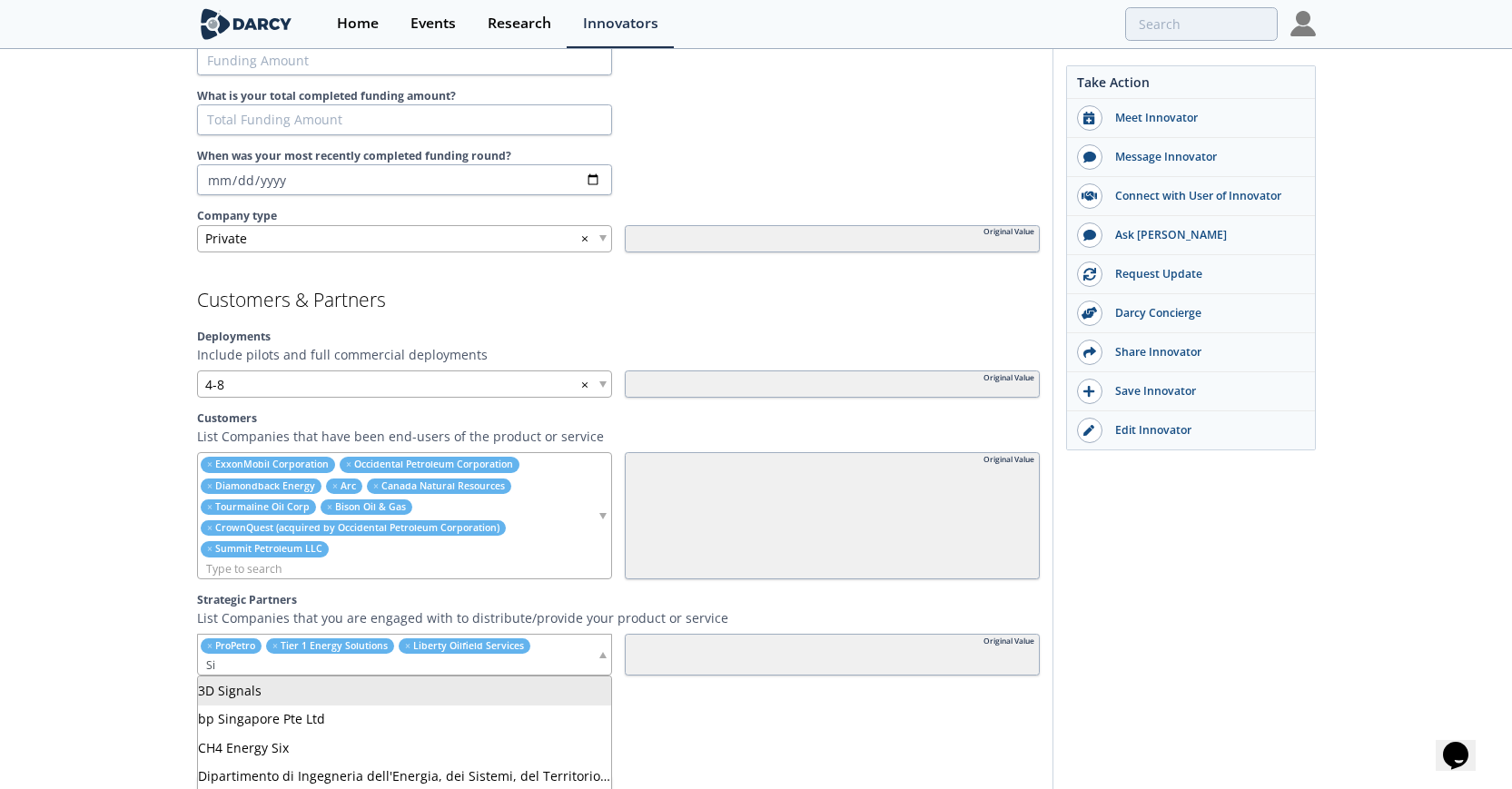
type input "S"
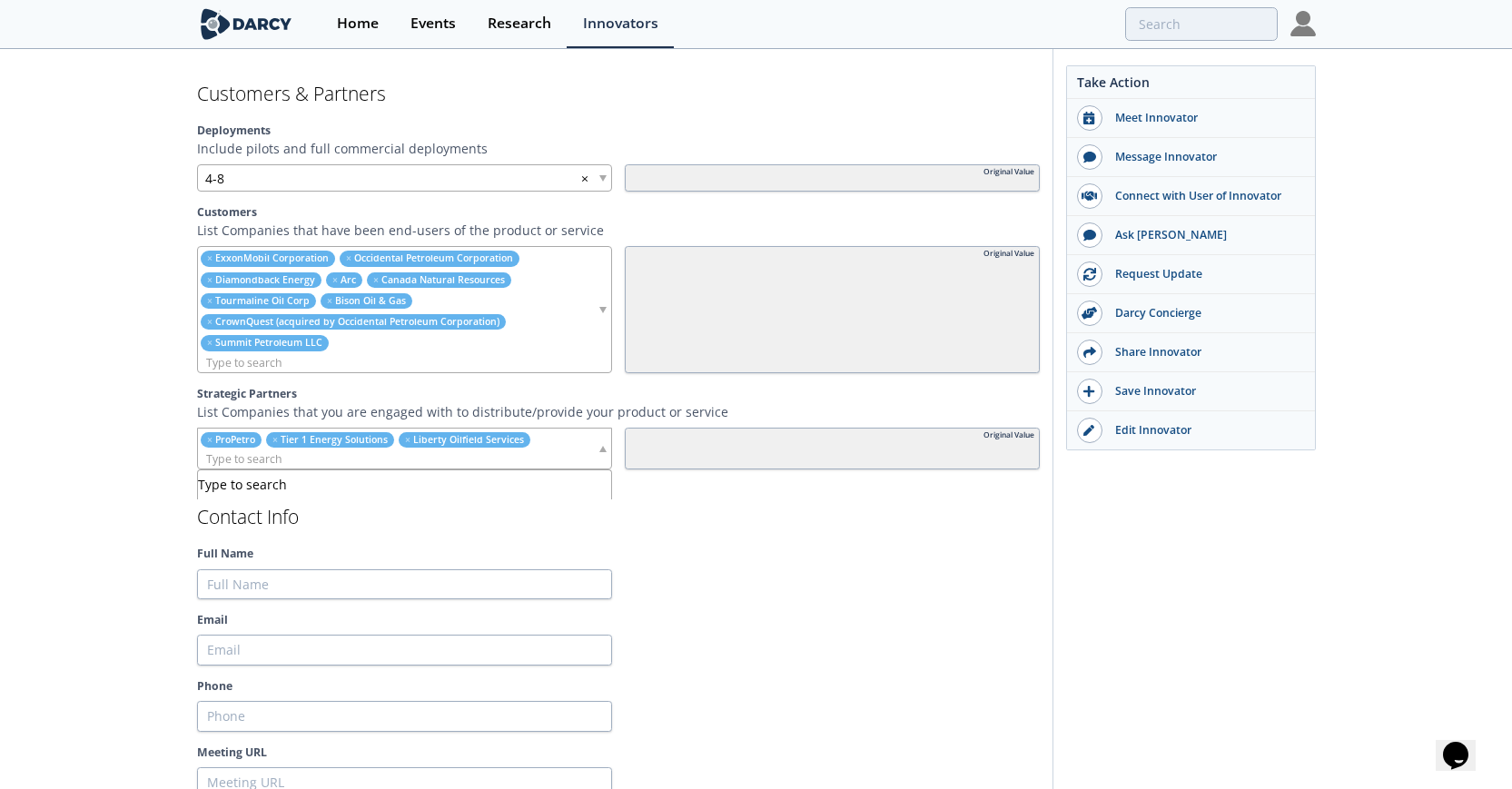
scroll to position [1477, 0]
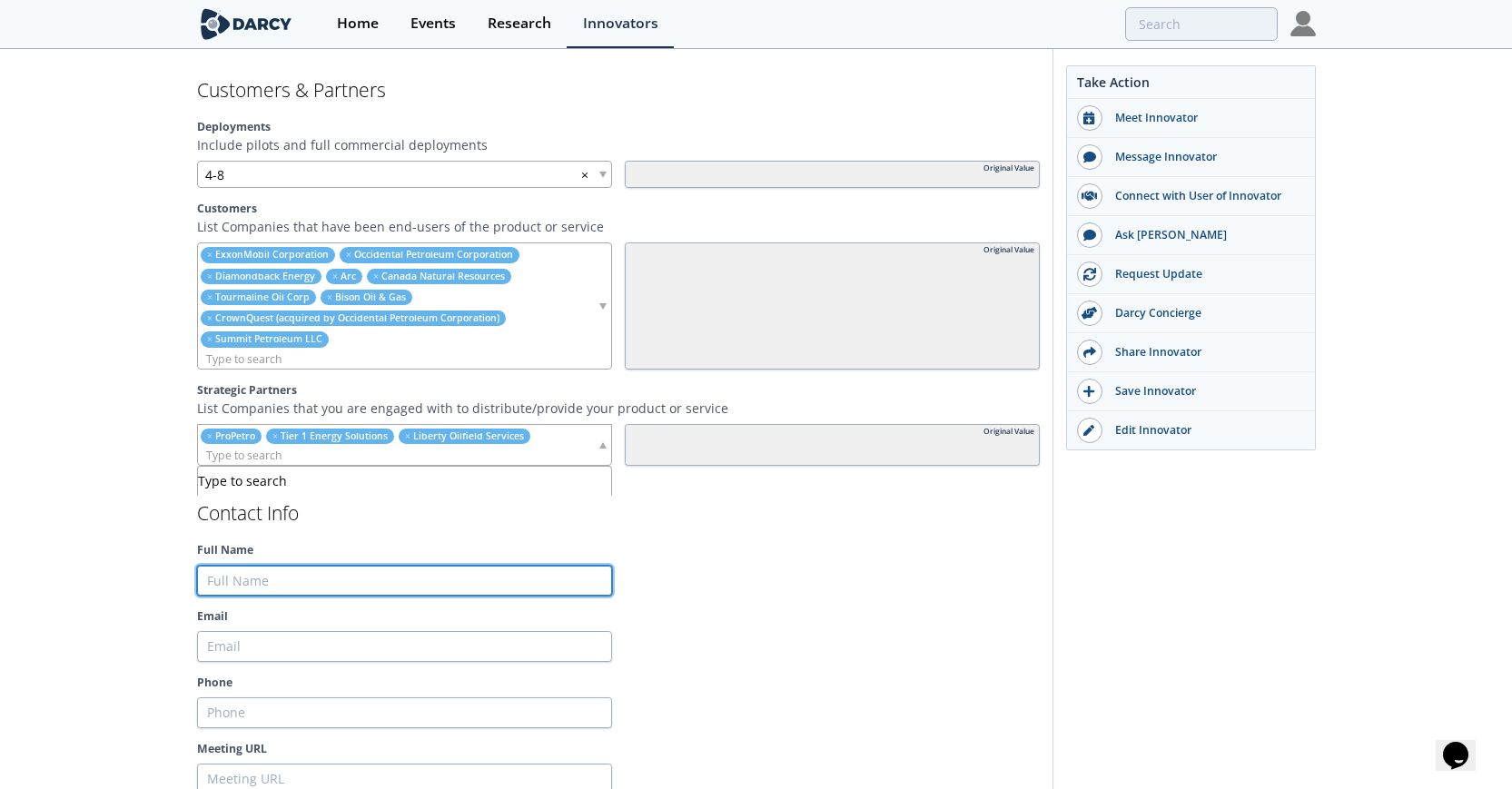
click at [453, 574] on input "Full Name" at bounding box center [404, 582] width 415 height 30
type input "C"
type input "Cl"
type input "Cla"
type input "Clay"
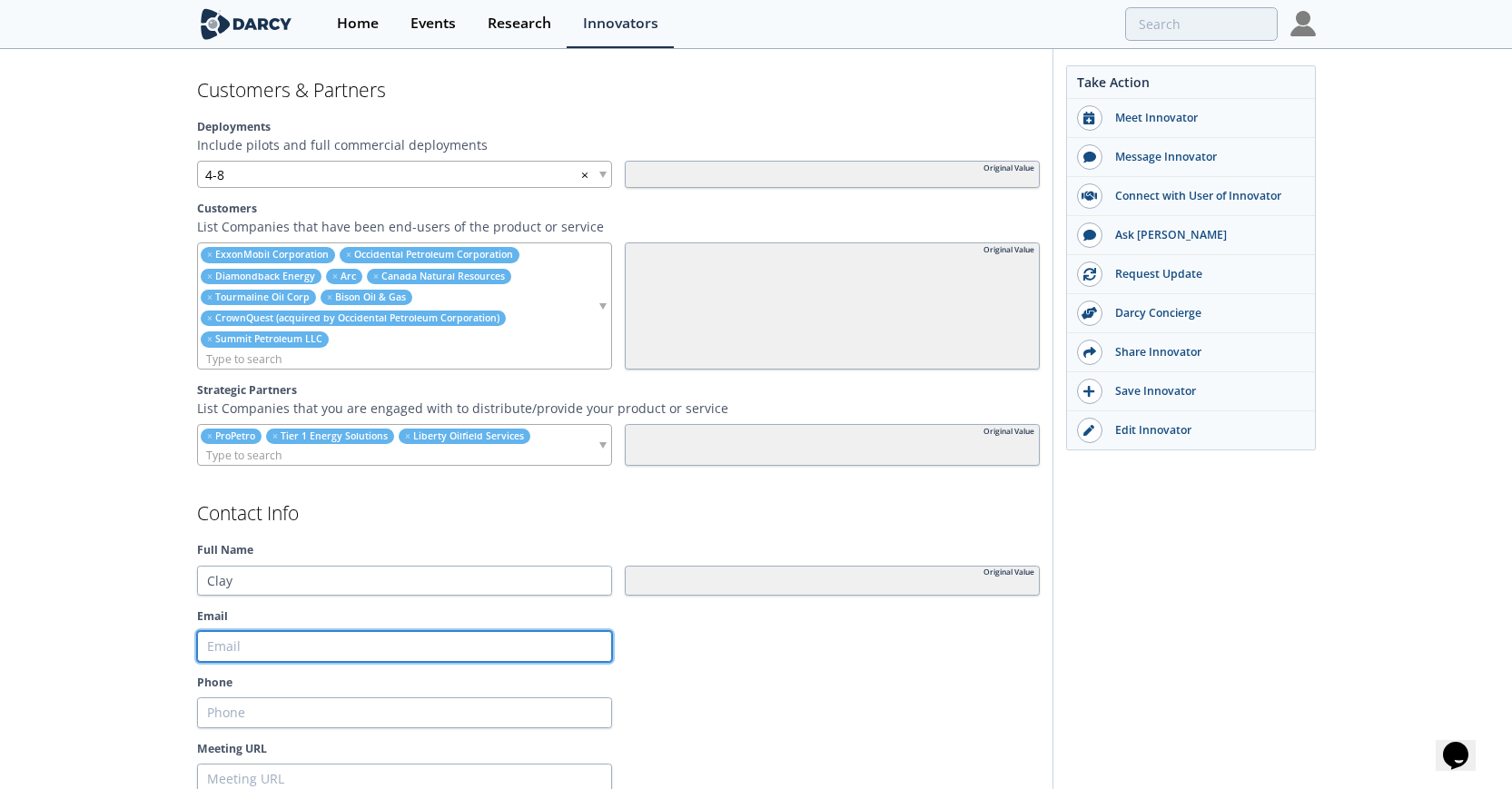
type input "c"
type input "cl"
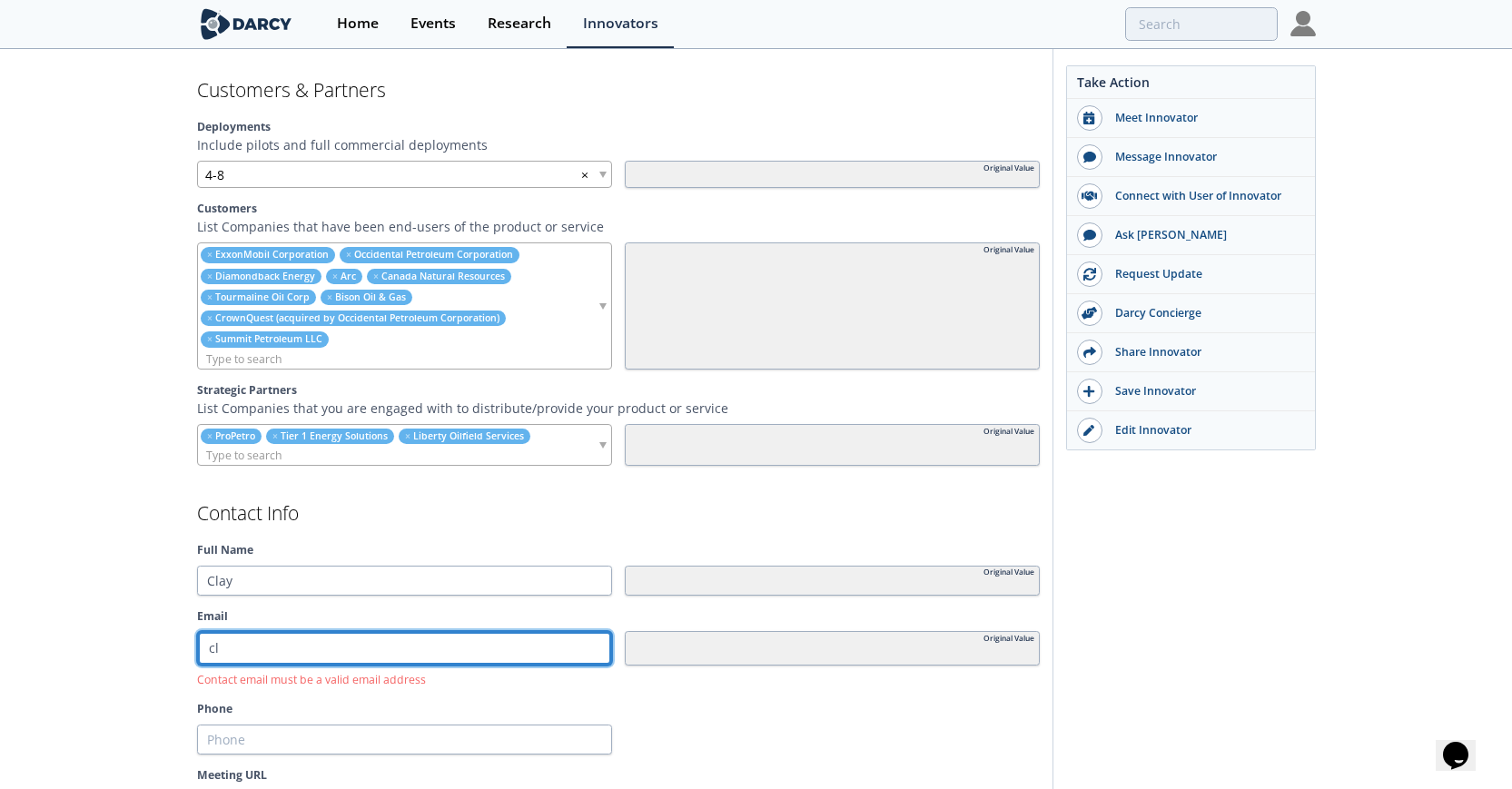
type input "cla"
type input "clay"
type input "clay."
type input "clay.h"
type input "[DOMAIN_NAME]"
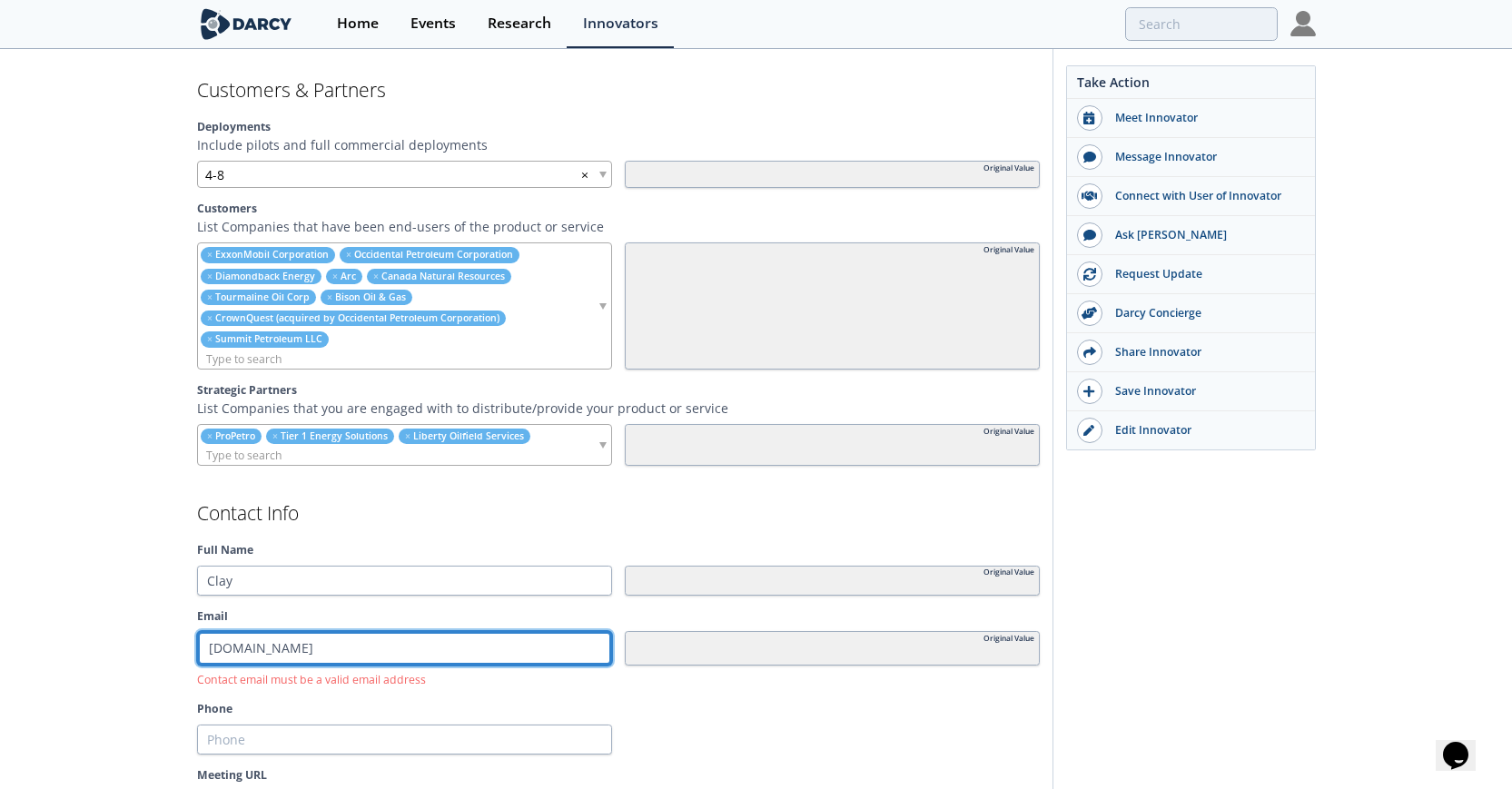
type input "clay.hun"
type input "clay.[PERSON_NAME]"
type input "clay.[PERSON_NAME]@"
type input "clay.[PERSON_NAME]@o"
type input "clay.[PERSON_NAME]@os"
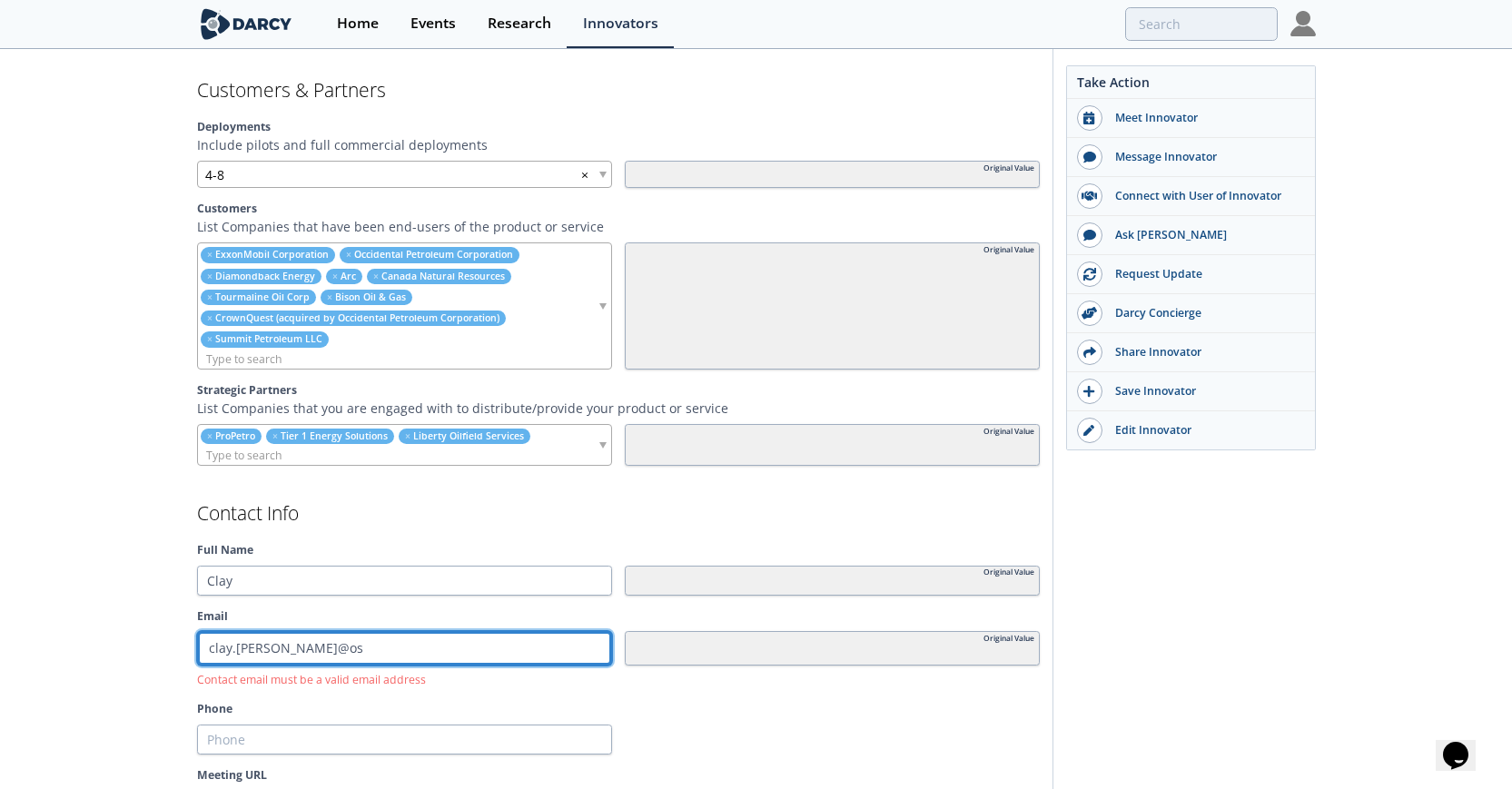
type input "clay.[PERSON_NAME]@oso"
type input "clay.[PERSON_NAME]@osop"
type input "clay.[PERSON_NAME]@osope"
type input "clay.[PERSON_NAME]@osoper"
type input "clay.[PERSON_NAME]@osoperf"
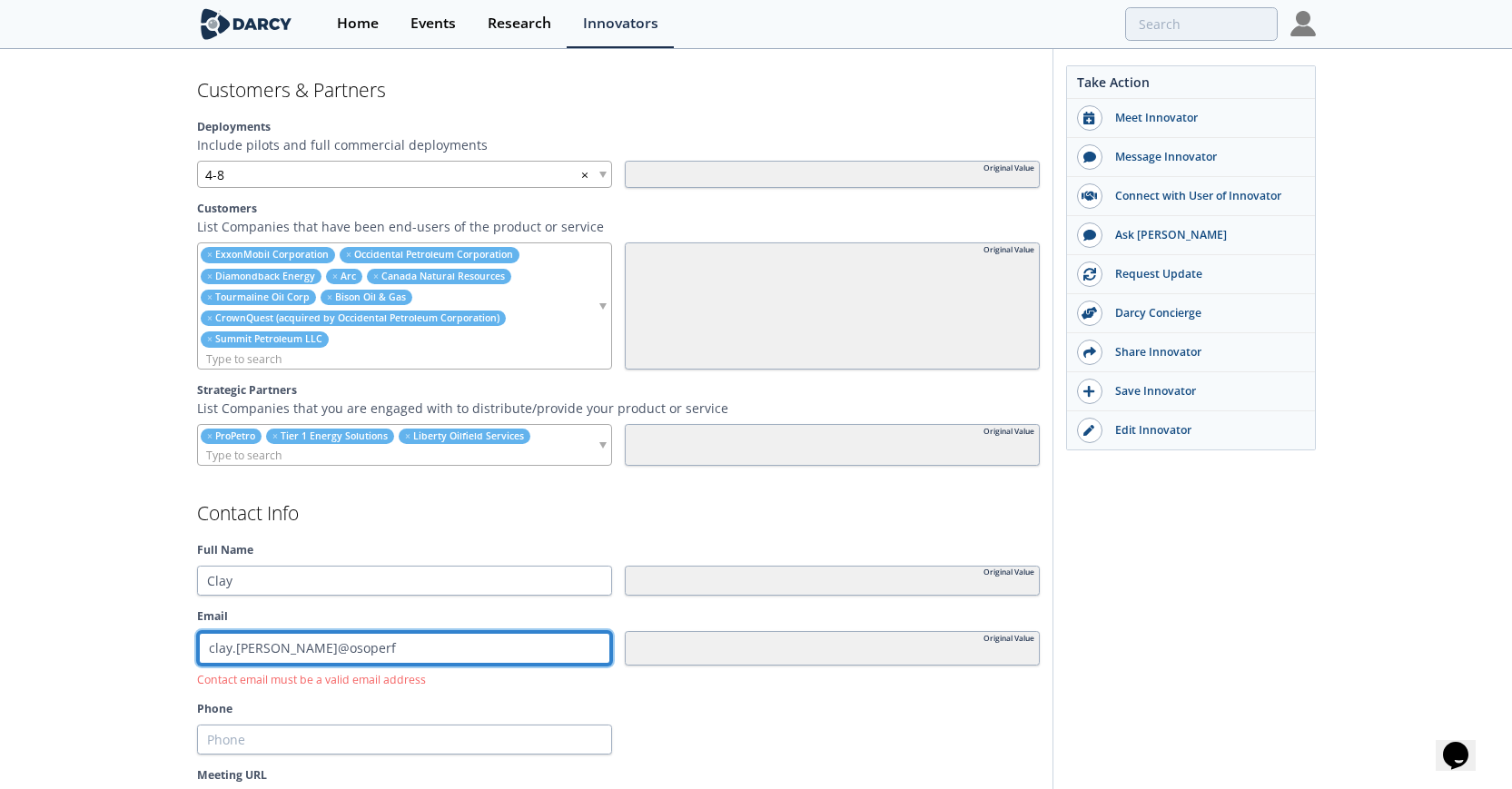
type input "clay.[PERSON_NAME]@osoperf."
type input "clay.[PERSON_NAME]@osoperf.c"
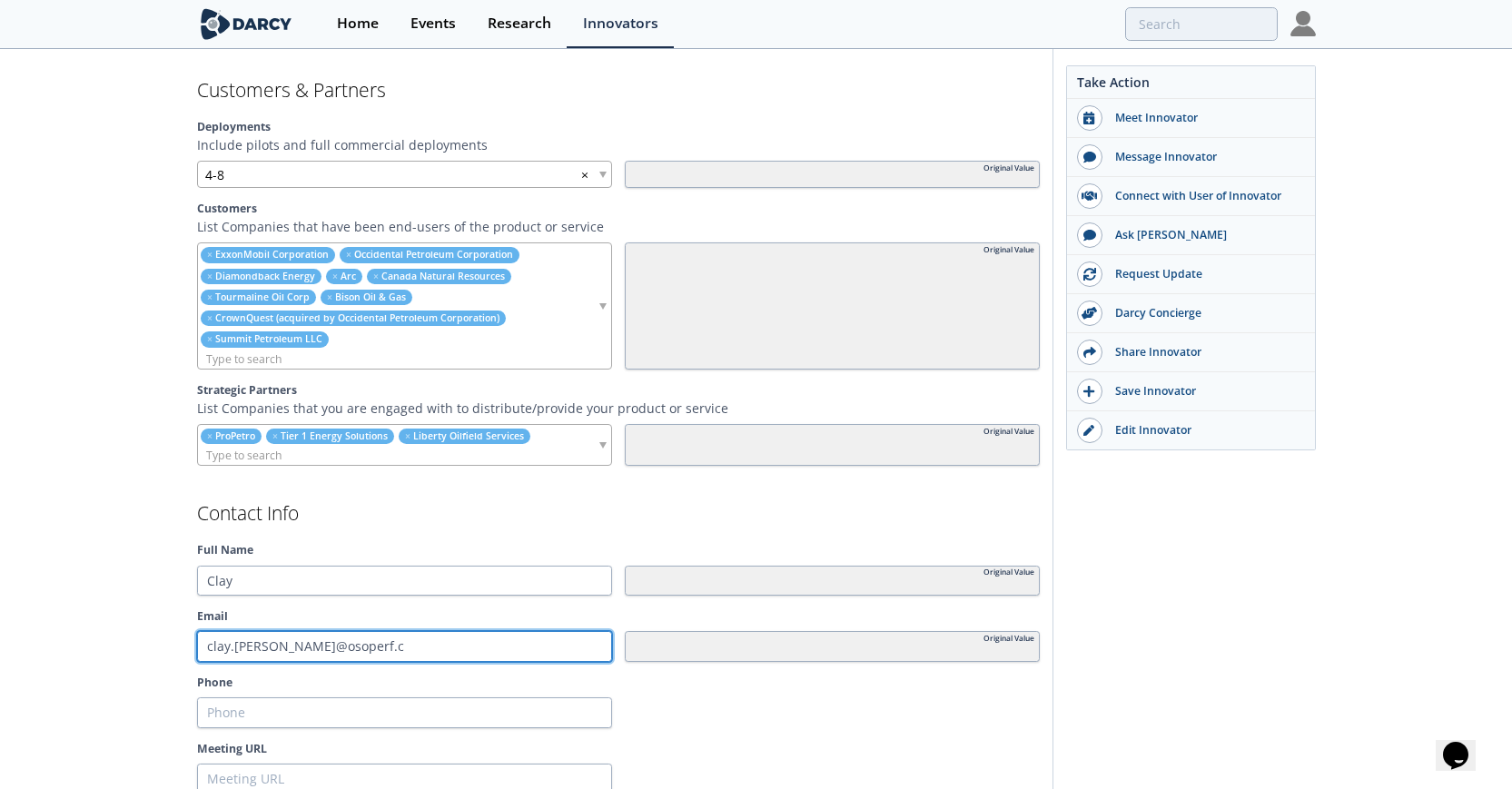
type input "[EMAIL_ADDRESS][PERSON_NAME][DOMAIN_NAME]"
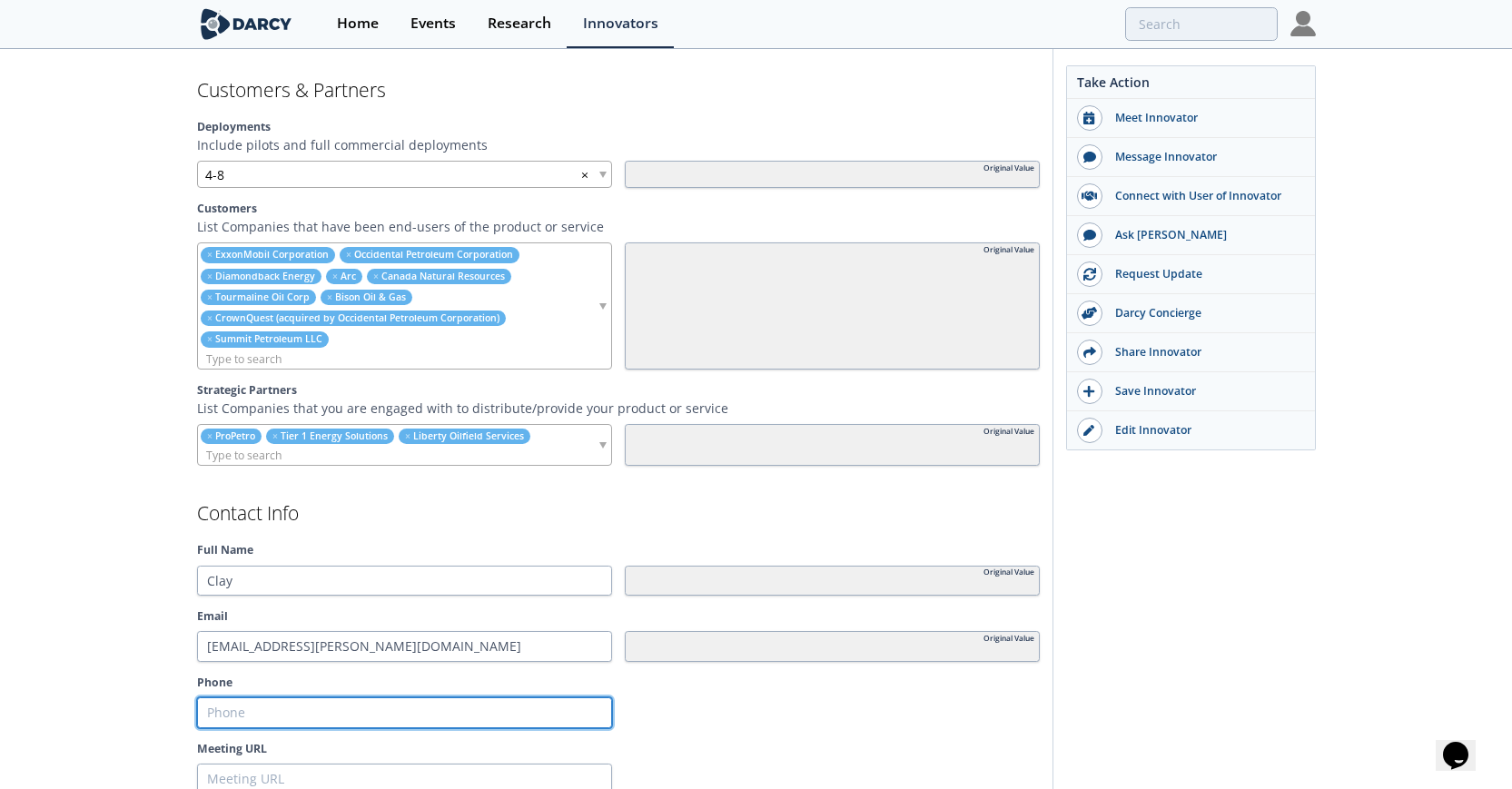
type input "8"
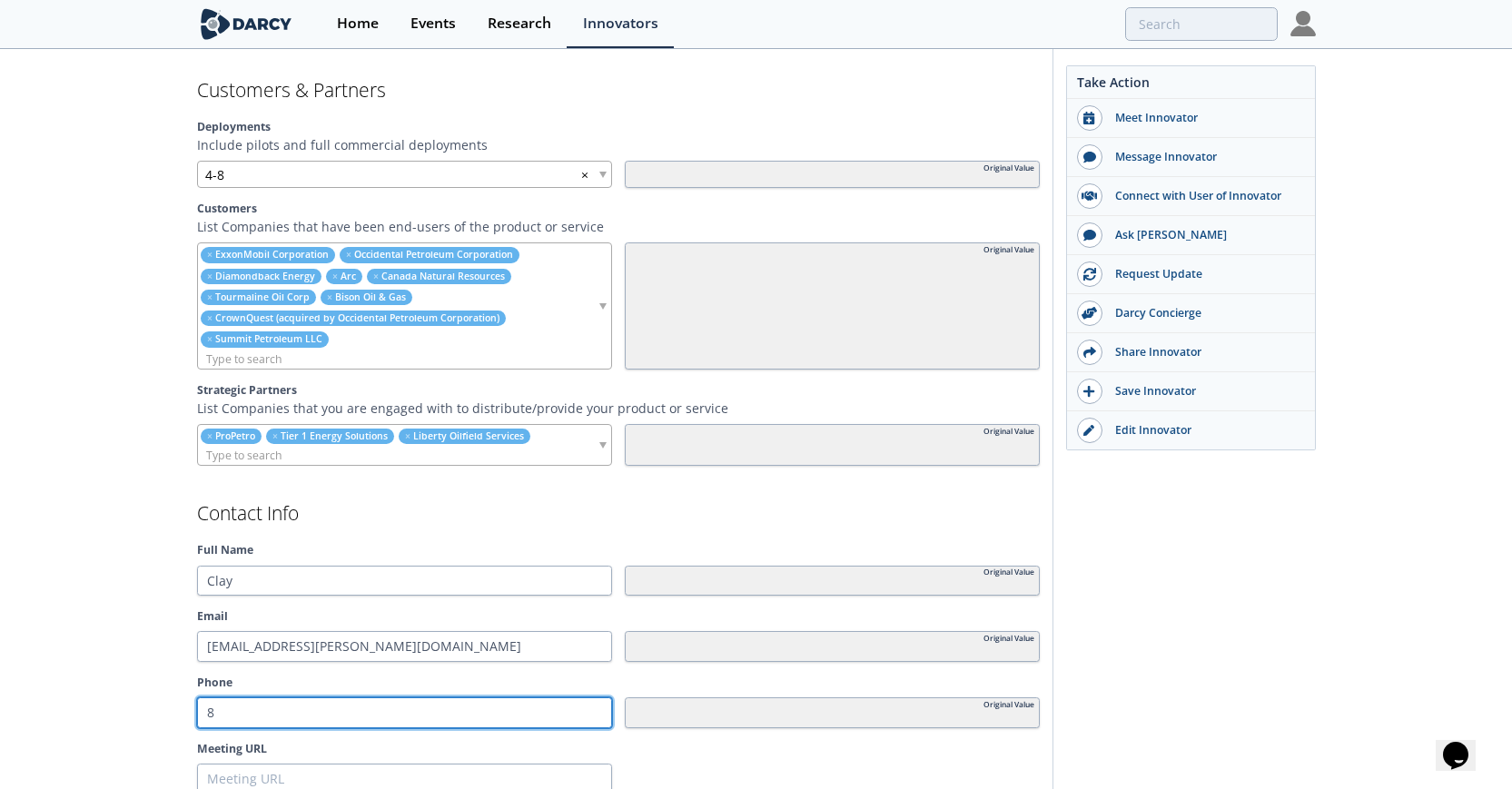
type input "81"
type input "817"
type input "817-"
type input "817-5"
type input "817-58"
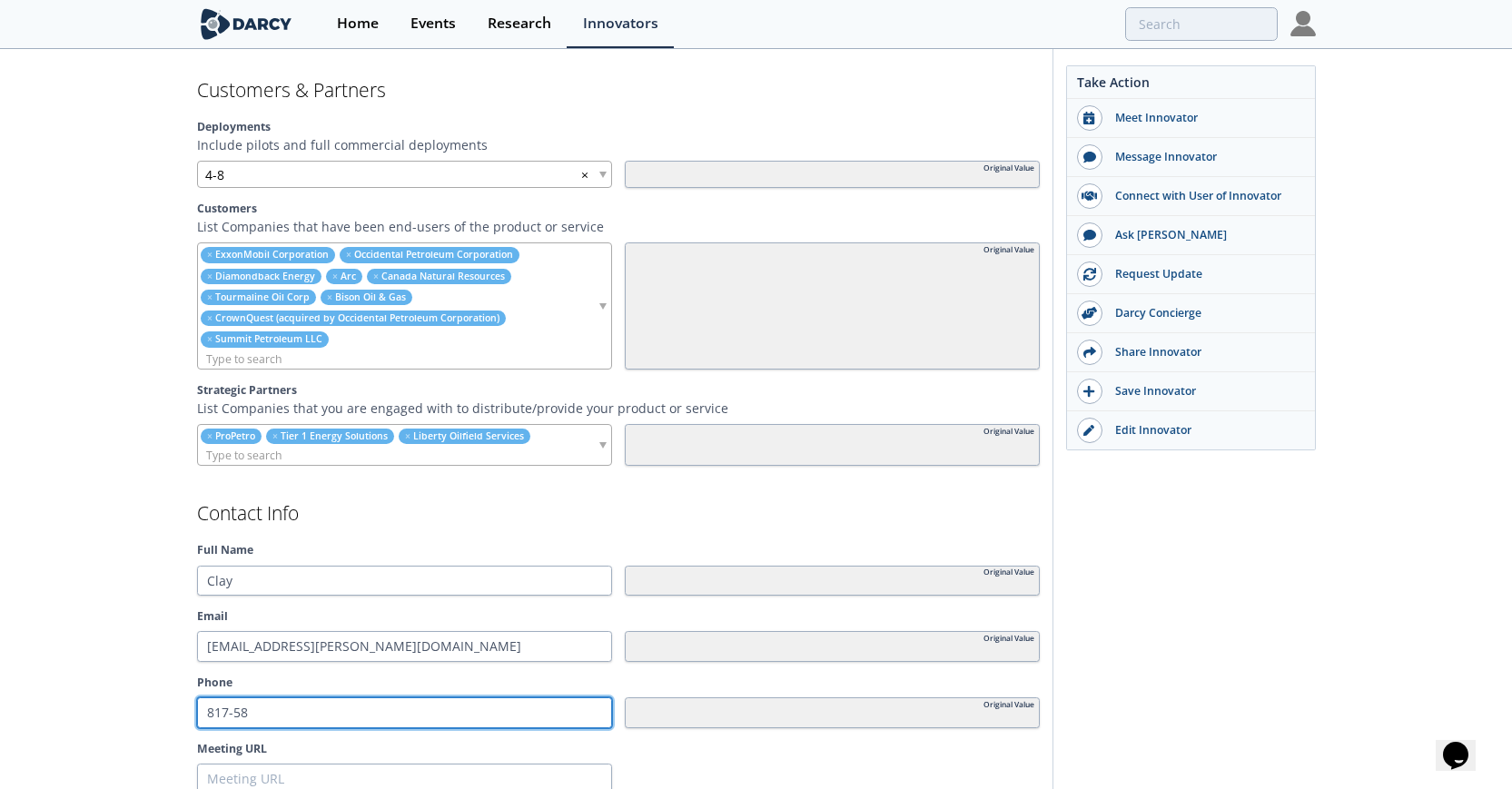
type input "817-584"
type input "817-584-"
type input "[PHONE_NUMBER]"
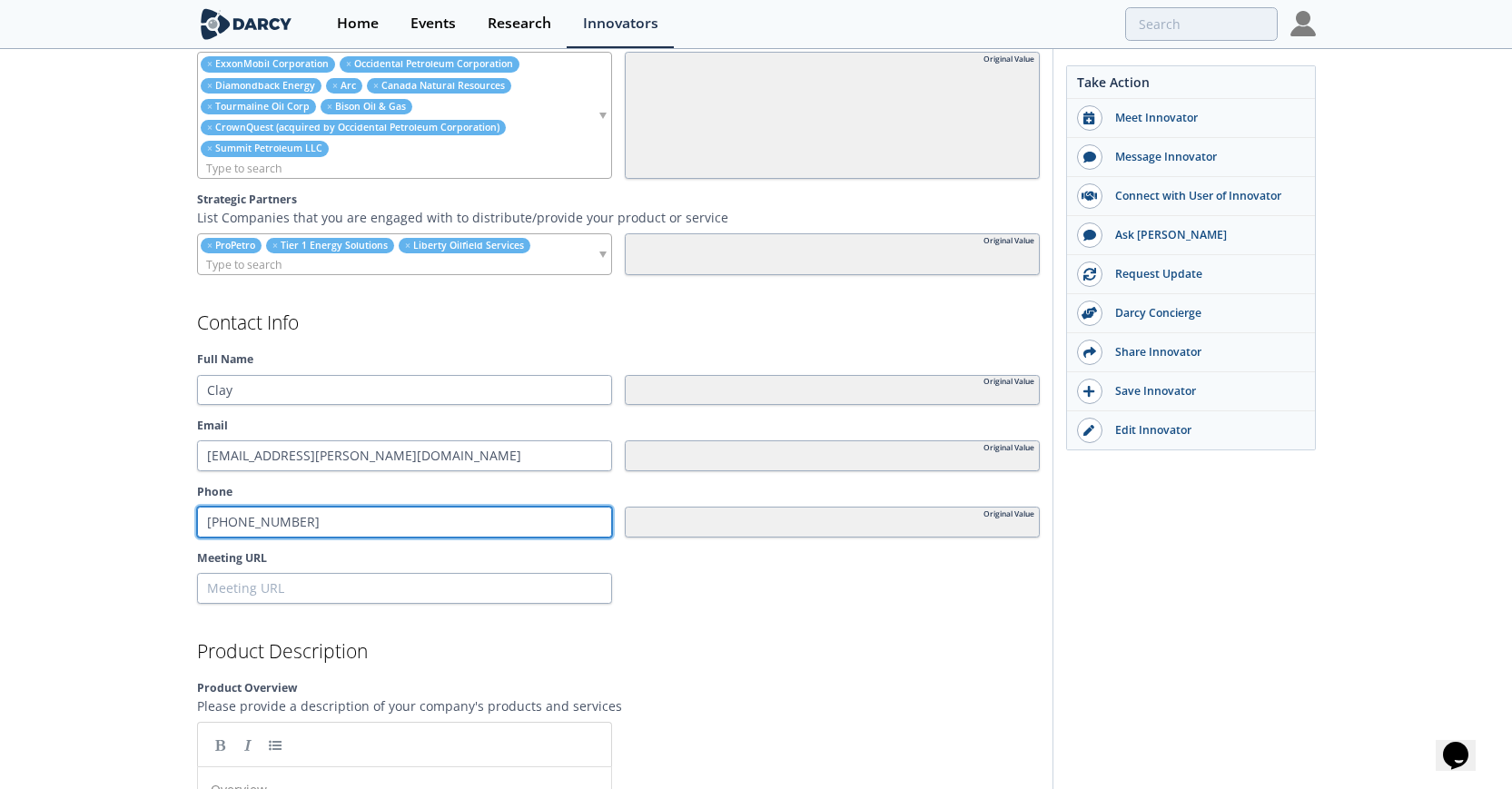
scroll to position [1678, 0]
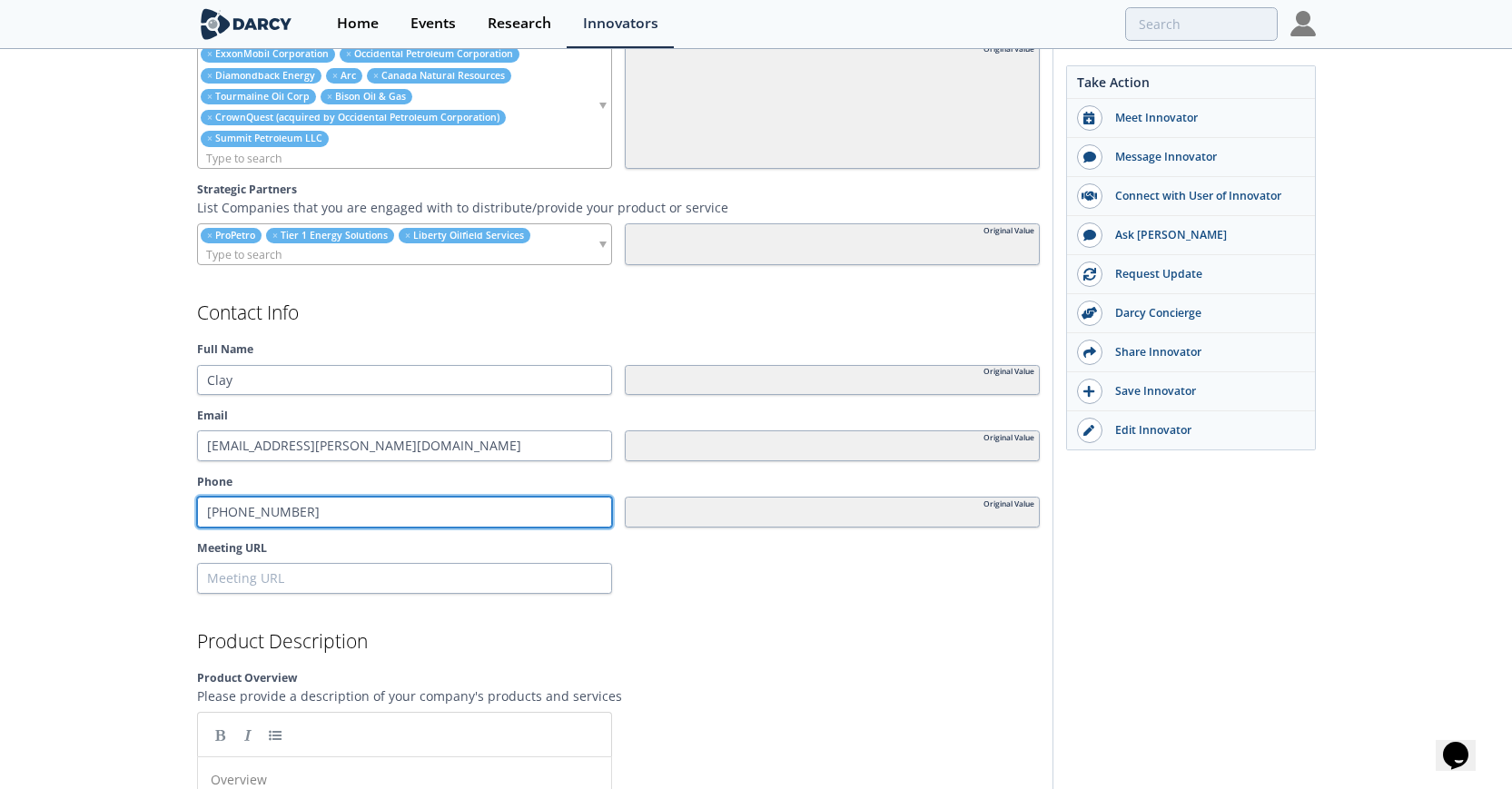
type input "[PHONE_NUMBER]"
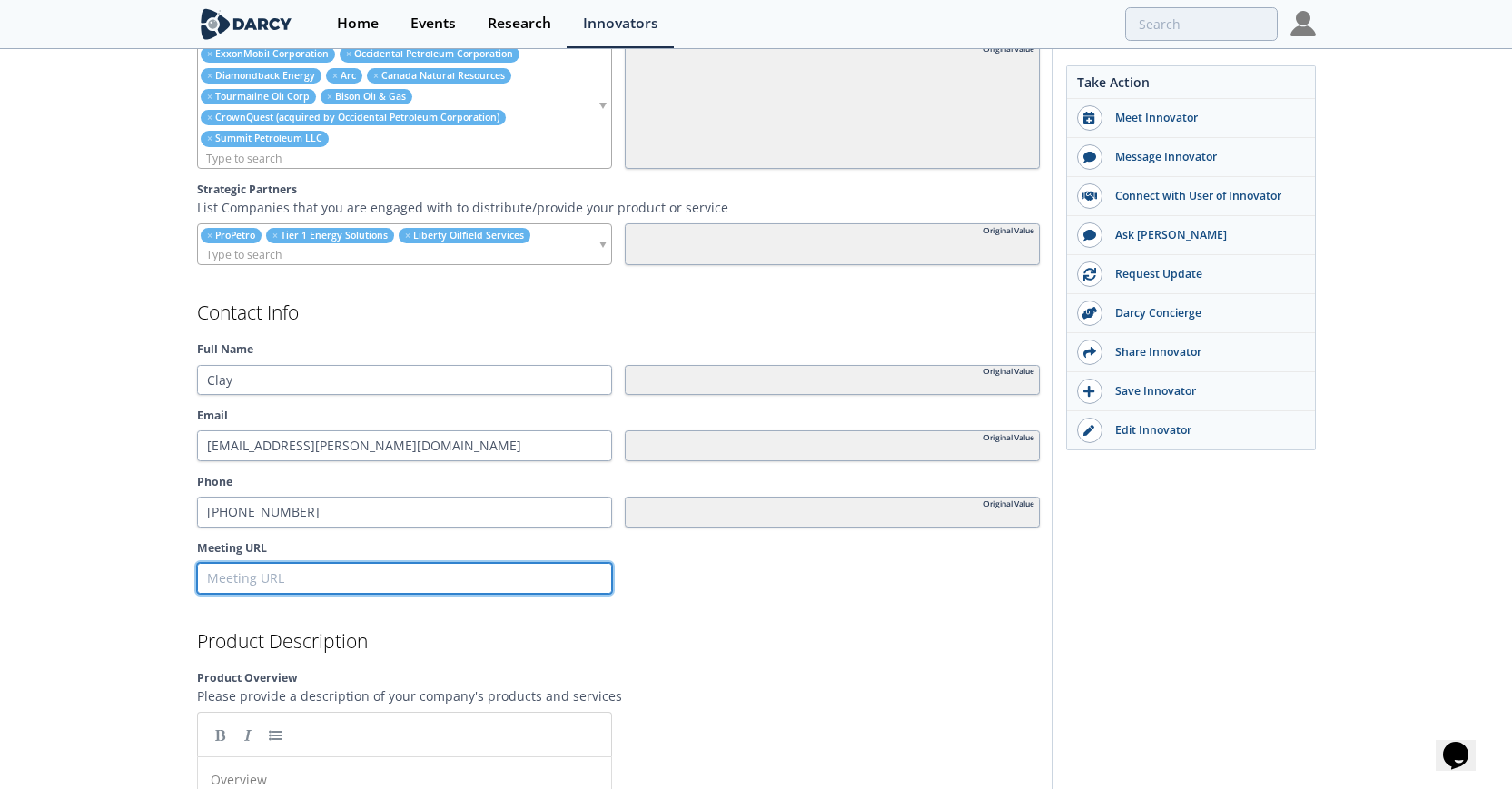
click at [426, 575] on input "Meeting URL" at bounding box center [404, 579] width 415 height 30
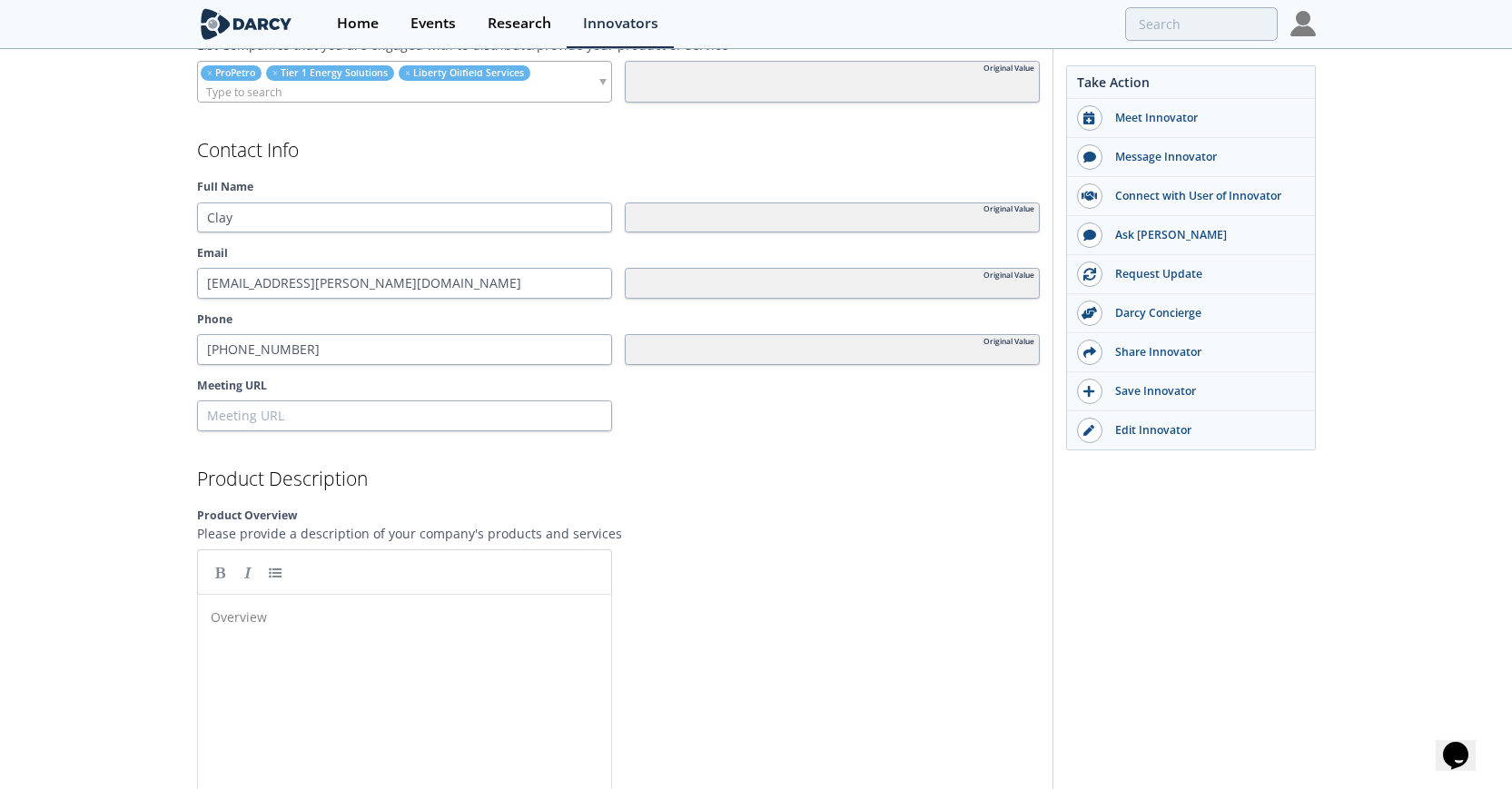
scroll to position [7, 0]
click at [325, 619] on pre "​" at bounding box center [404, 617] width 395 height 19
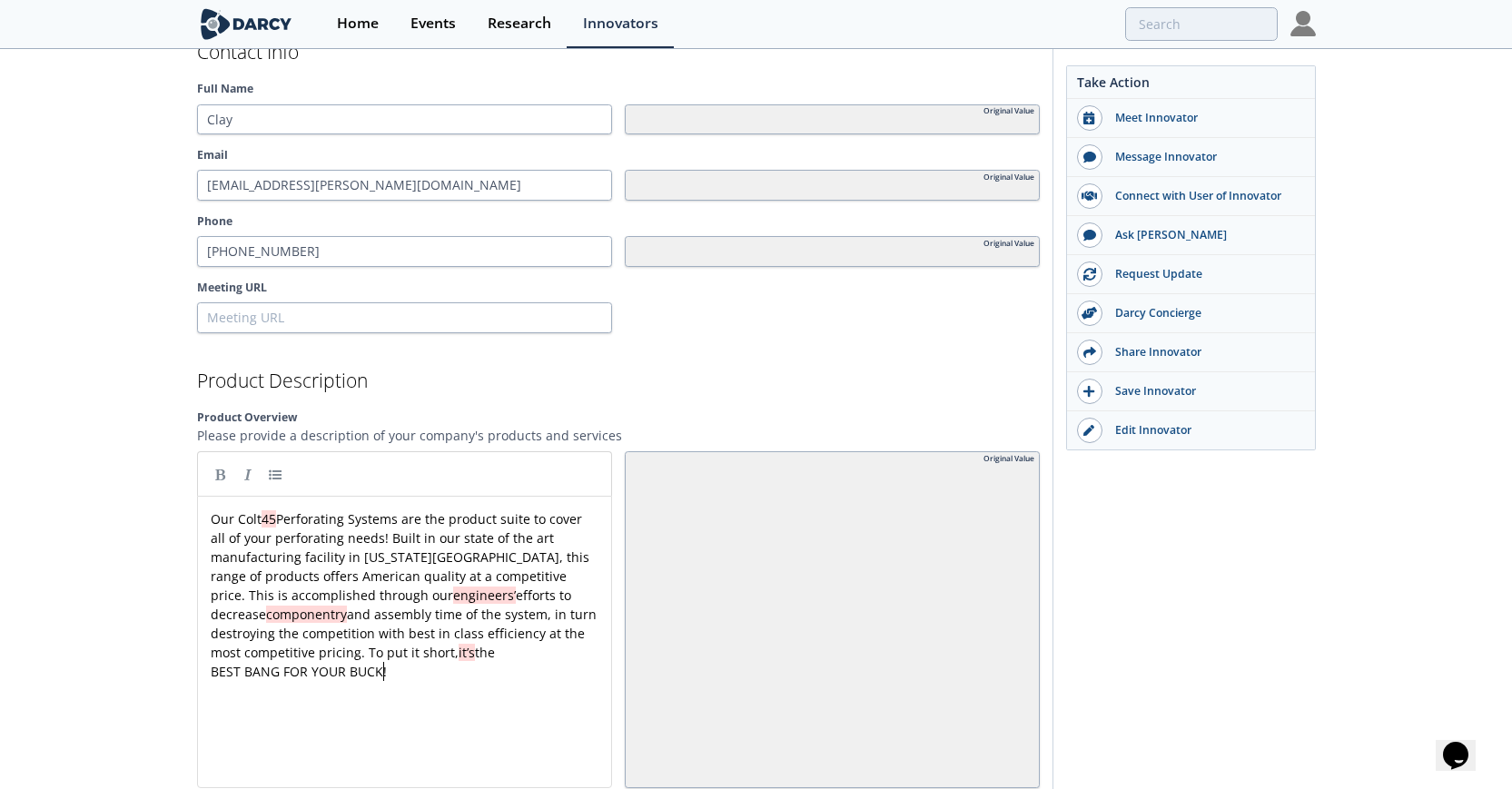
scroll to position [1948, 0]
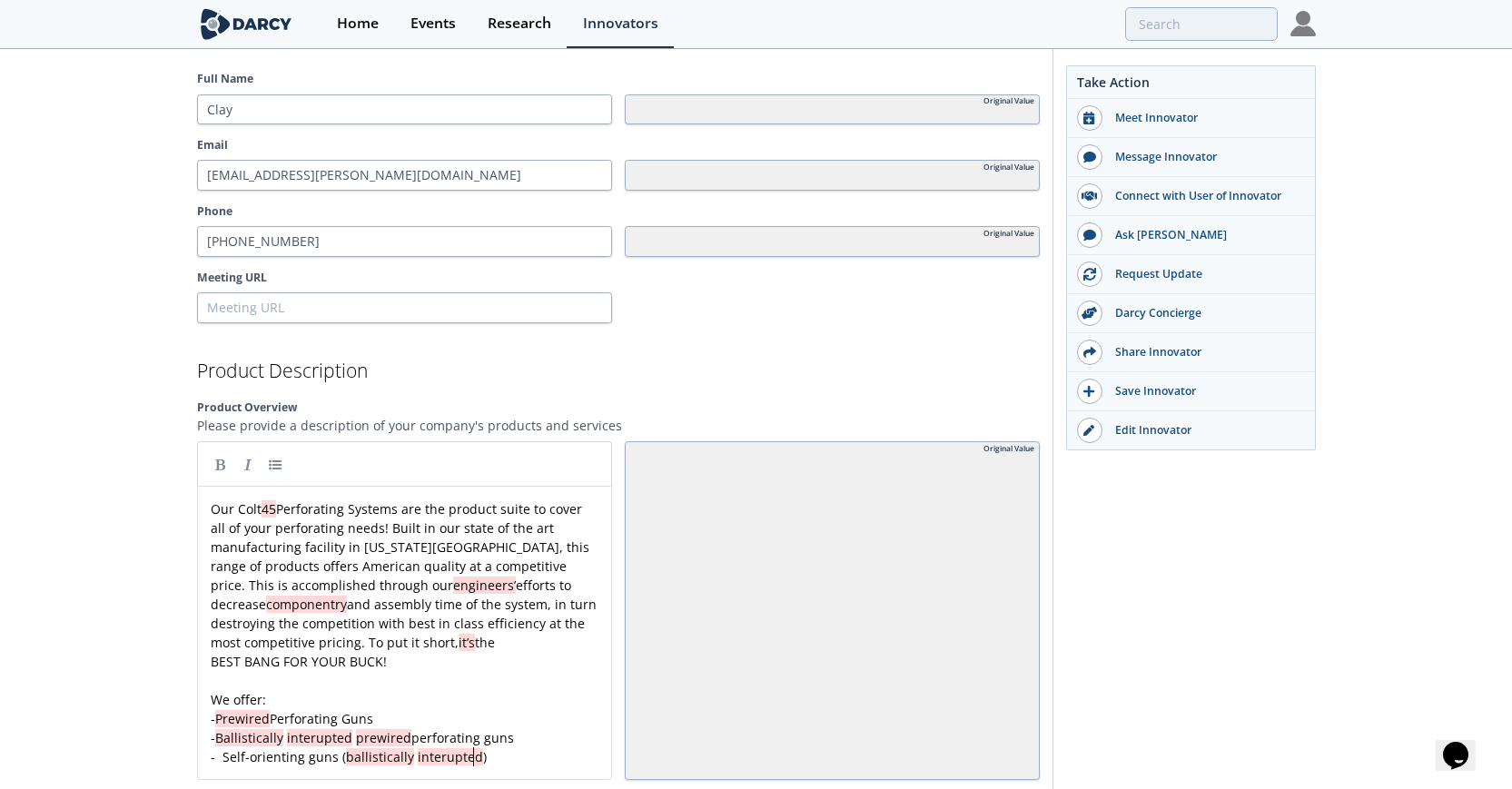
click at [468, 758] on div "xxxxxxxxxx Our Colt 45 Perforating Systems are the product suite to cover all o…" at bounding box center [404, 633] width 395 height 267
click at [339, 759] on div "xxxxxxxxxx Our Colt 45 Perforating Systems are the product suite to cover all o…" at bounding box center [404, 633] width 395 height 267
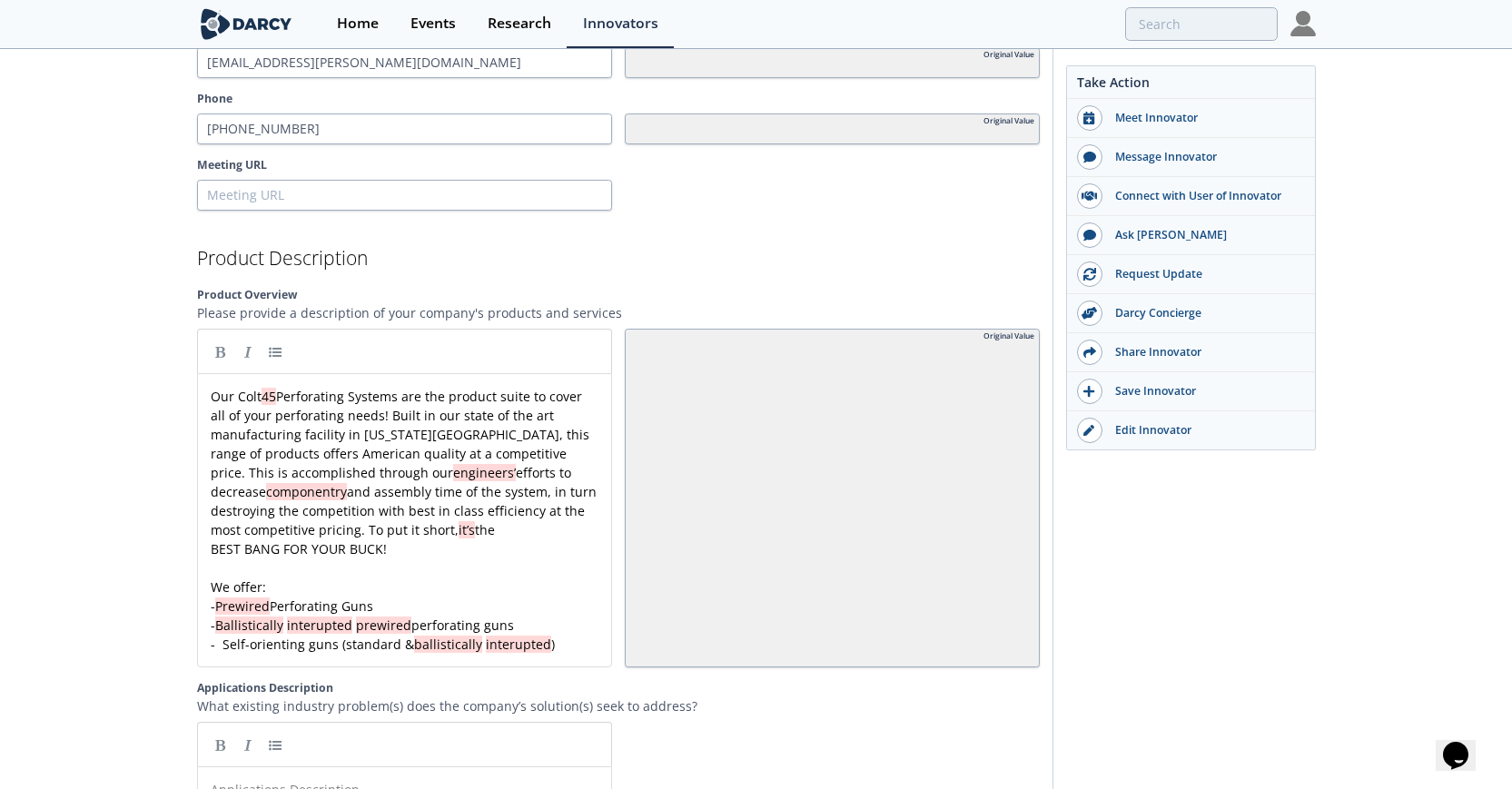
scroll to position [2062, 0]
click at [551, 645] on pre "- Self-orienting guns (standard & ballistically interupted )" at bounding box center [404, 642] width 395 height 19
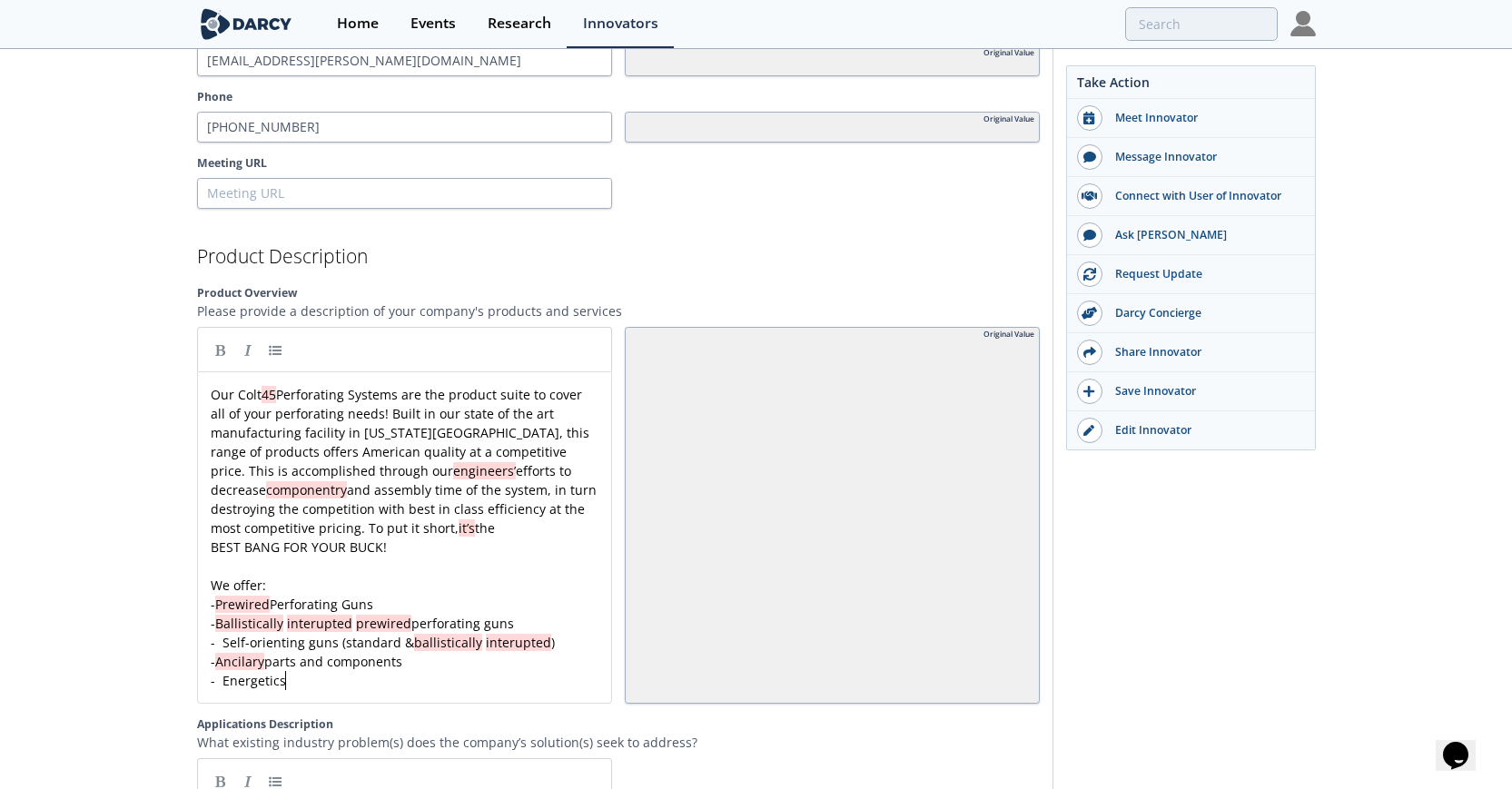
click at [508, 561] on pre "​" at bounding box center [404, 566] width 395 height 19
click at [238, 605] on div "xxxxxxxxxx Our Colt 45 Perforating Systems are the product suite to cover all o…" at bounding box center [404, 538] width 395 height 306
click at [401, 582] on pre "We offer:" at bounding box center [404, 585] width 395 height 19
click at [377, 622] on div "xxxxxxxxxx Our Colt 45 Perforating Systems are the product suite to cover all o…" at bounding box center [404, 538] width 395 height 306
click at [471, 643] on div "xxxxxxxxxx Our Colt 45 Perforating Systems are the product suite to cover all o…" at bounding box center [404, 538] width 395 height 306
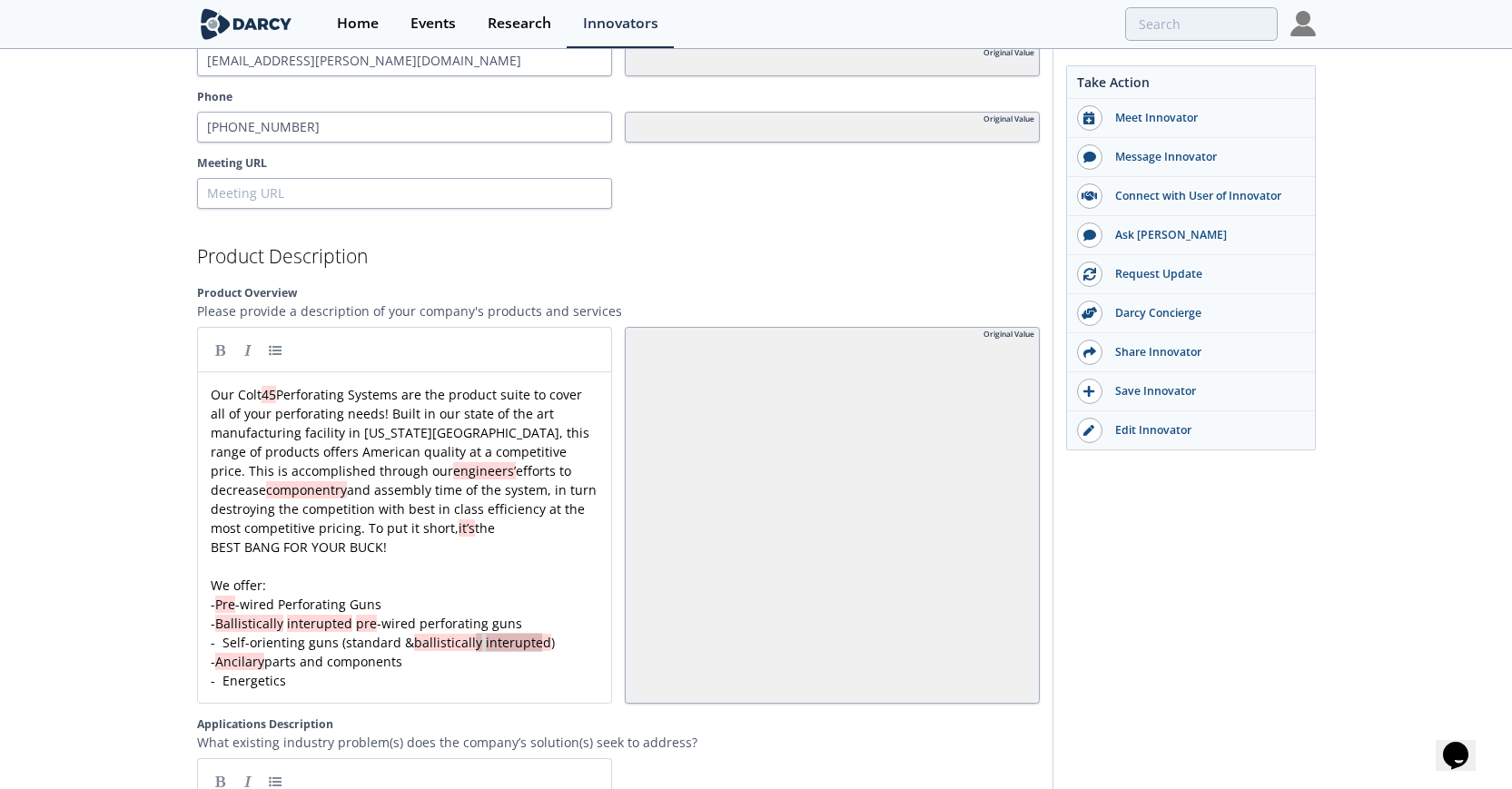
drag, startPoint x: 474, startPoint y: 642, endPoint x: 544, endPoint y: 644, distance: 70.0
drag, startPoint x: 473, startPoint y: 643, endPoint x: 540, endPoint y: 643, distance: 67.0
click at [501, 671] on pre "- Energetics" at bounding box center [404, 681] width 395 height 19
click at [503, 645] on div "x Our Colt 45 Perforating Systems are the product suite to cover all of your pe…" at bounding box center [404, 538] width 395 height 306
click at [554, 652] on pre "- Ancilary parts and components" at bounding box center [404, 661] width 395 height 19
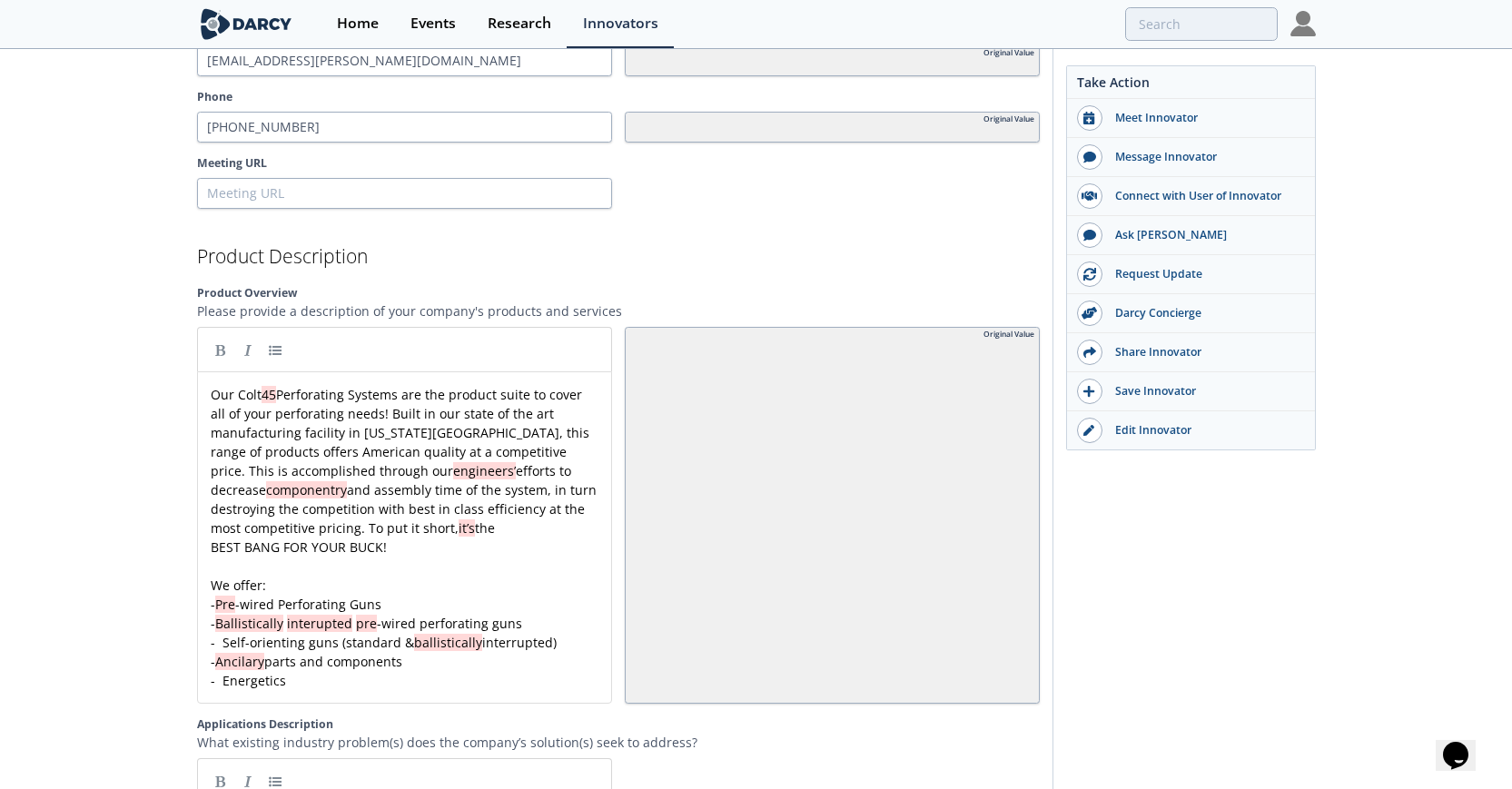
click at [453, 644] on div "x Our Colt 45 Perforating Systems are the product suite to cover all of your pe…" at bounding box center [404, 538] width 395 height 306
click at [422, 676] on pre "- Energetics" at bounding box center [404, 681] width 395 height 19
click at [316, 626] on div "x Our Colt 45 Perforating Systems are the product suite to cover all of your pe…" at bounding box center [404, 538] width 395 height 306
click at [359, 628] on span "- Ballistically interrupted pre -wired perforating guns" at bounding box center [364, 623] width 309 height 17
click at [251, 661] on div "x Our Colt 45 Perforating Systems are the product suite to cover all of your pe…" at bounding box center [404, 538] width 395 height 306
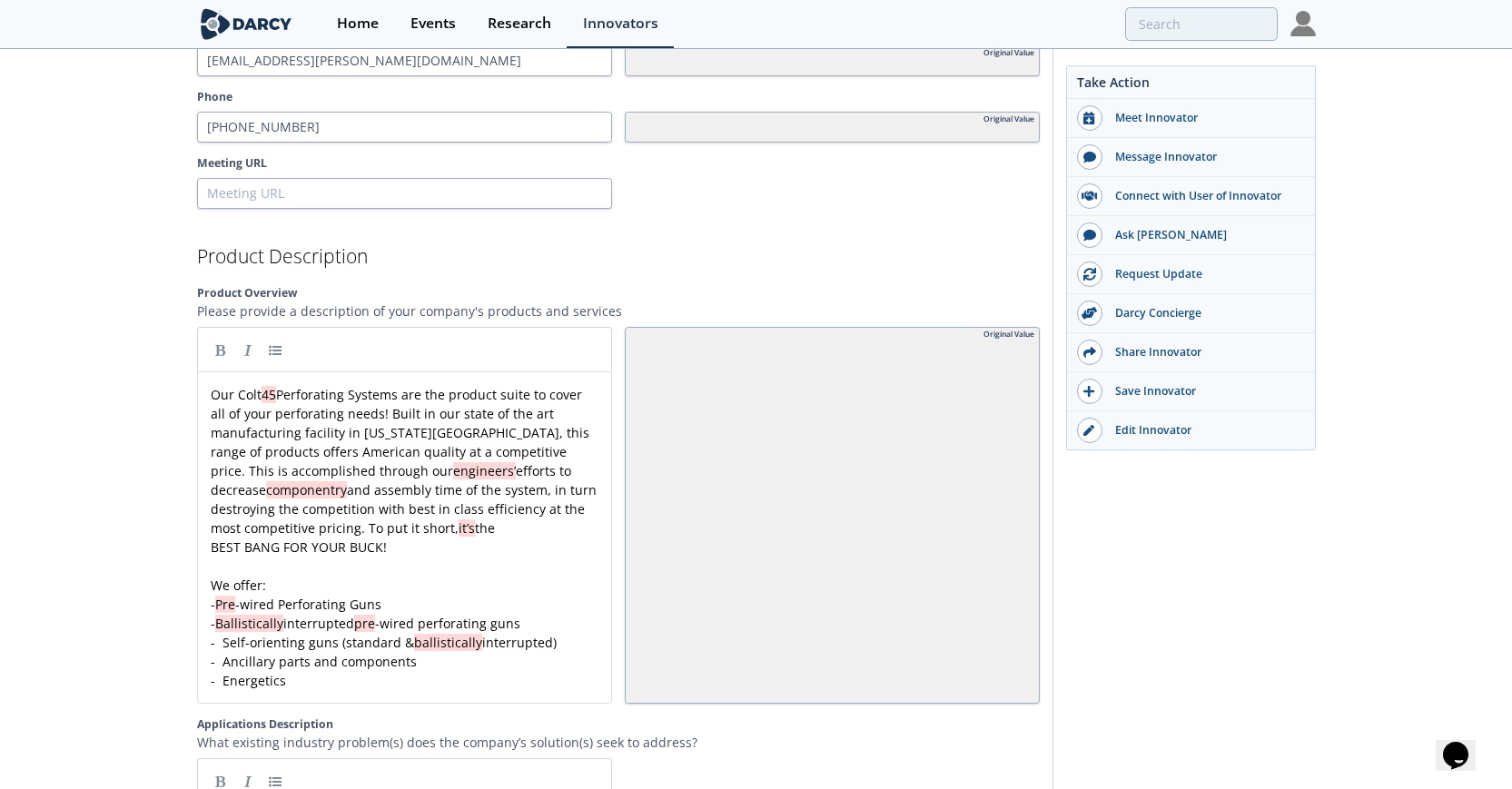
click at [300, 654] on div "x Our Colt 45 Perforating Systems are the product suite to cover all of your pe…" at bounding box center [404, 538] width 395 height 306
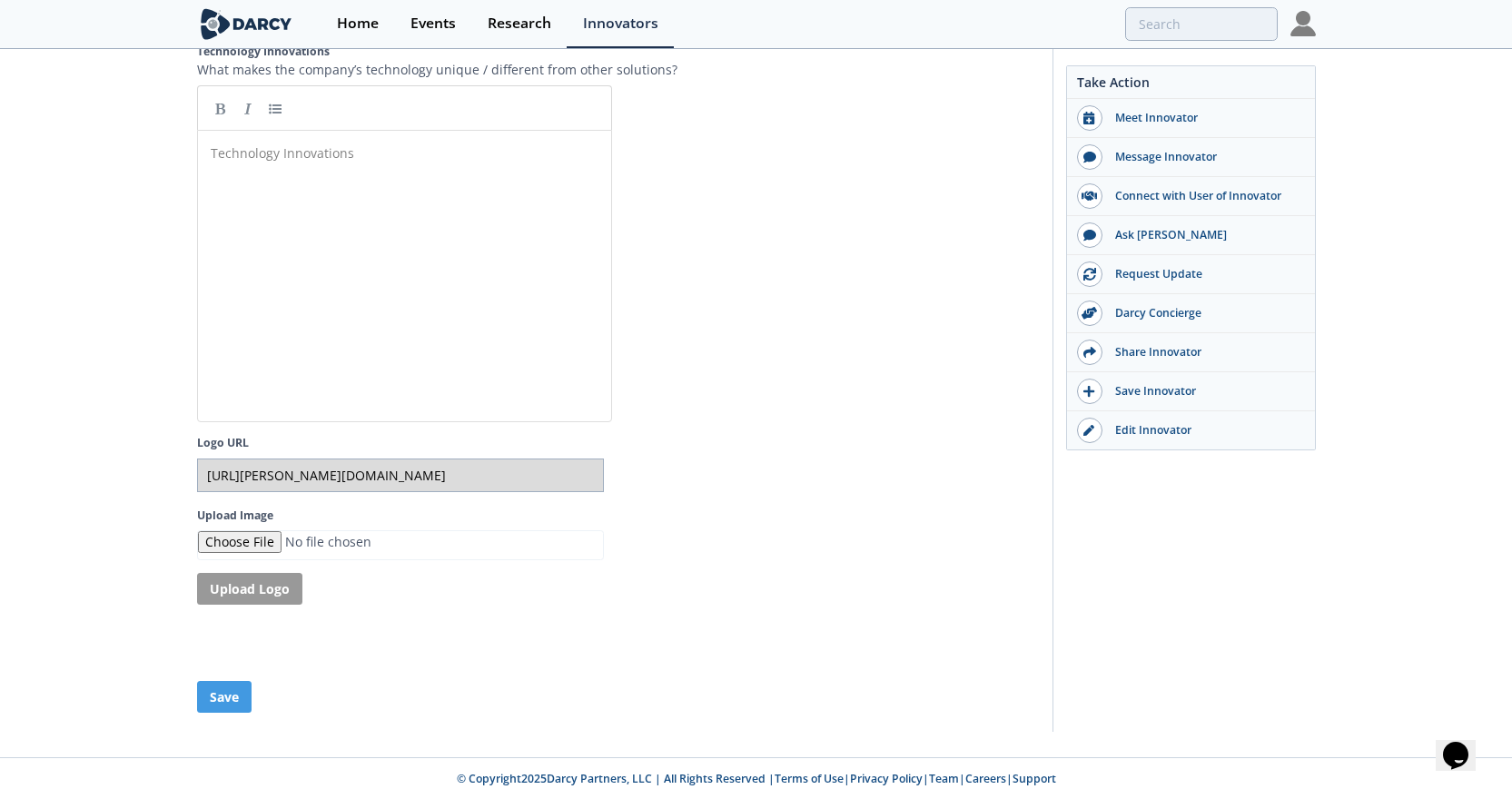
scroll to position [3530, 0]
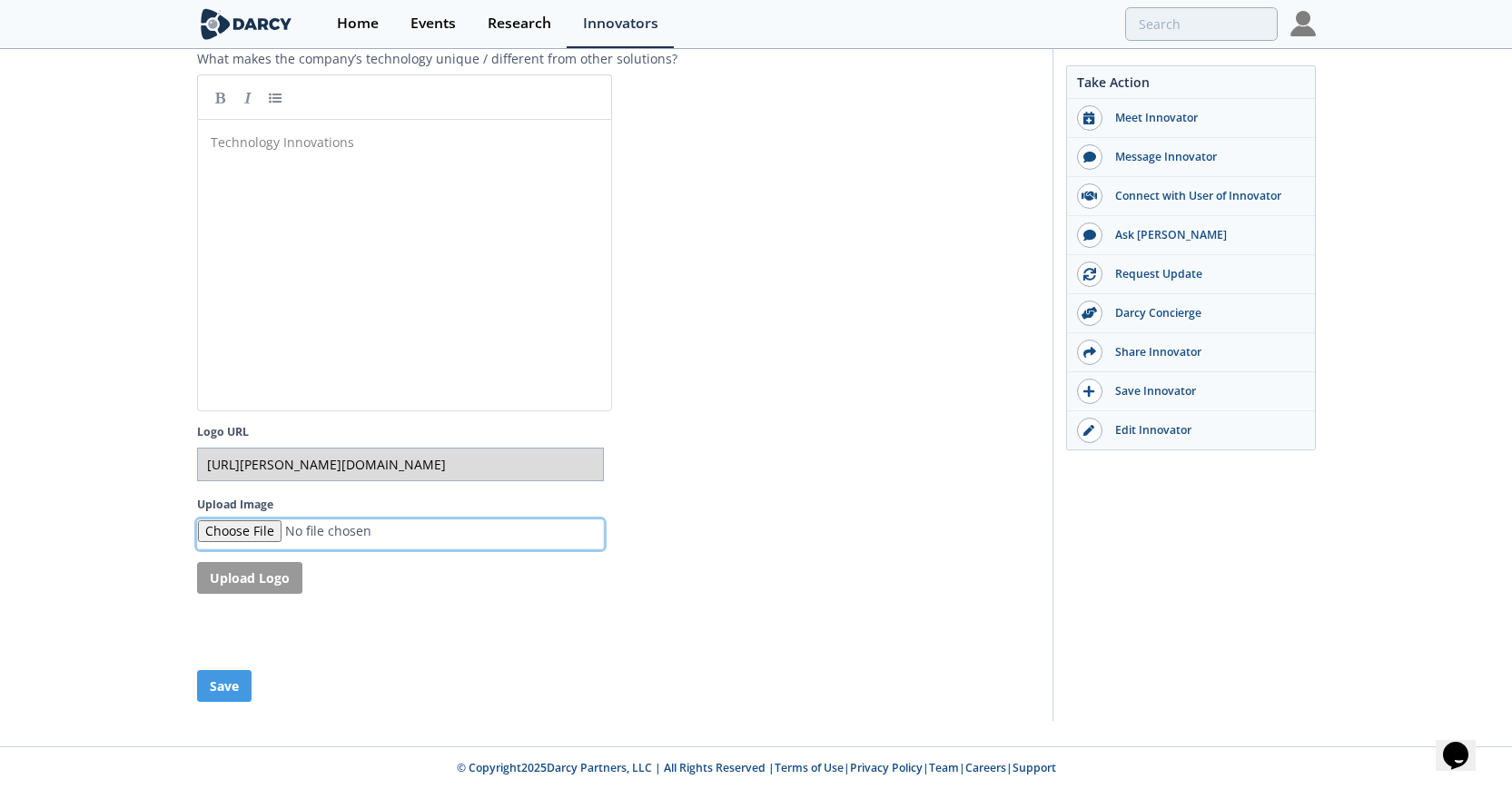
click at [260, 530] on input "Upload Image" at bounding box center [401, 534] width 407 height 30
click at [227, 681] on button "Save" at bounding box center [224, 685] width 54 height 31
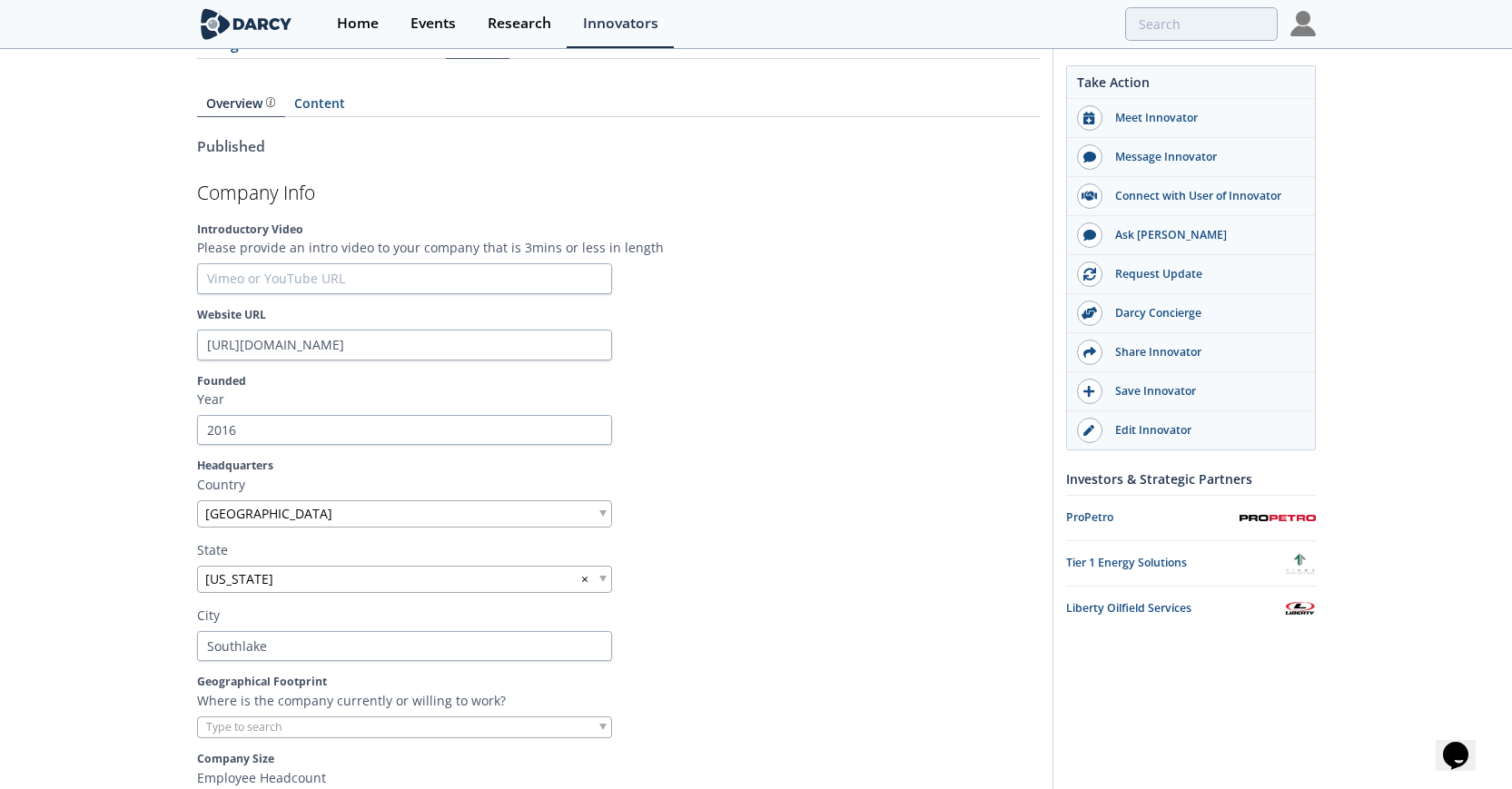
scroll to position [0, 0]
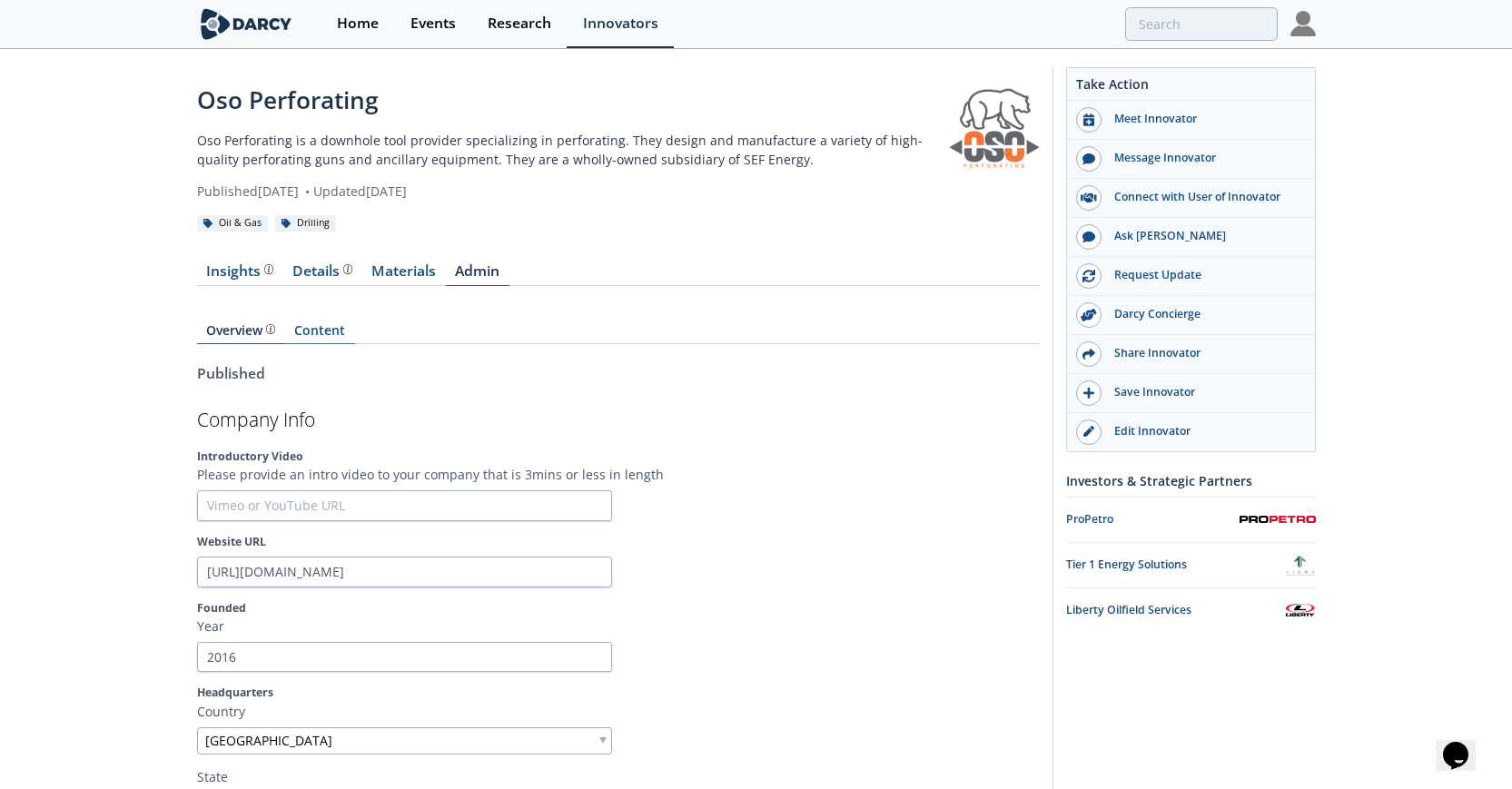
click at [324, 336] on link "Content" at bounding box center [320, 334] width 69 height 20
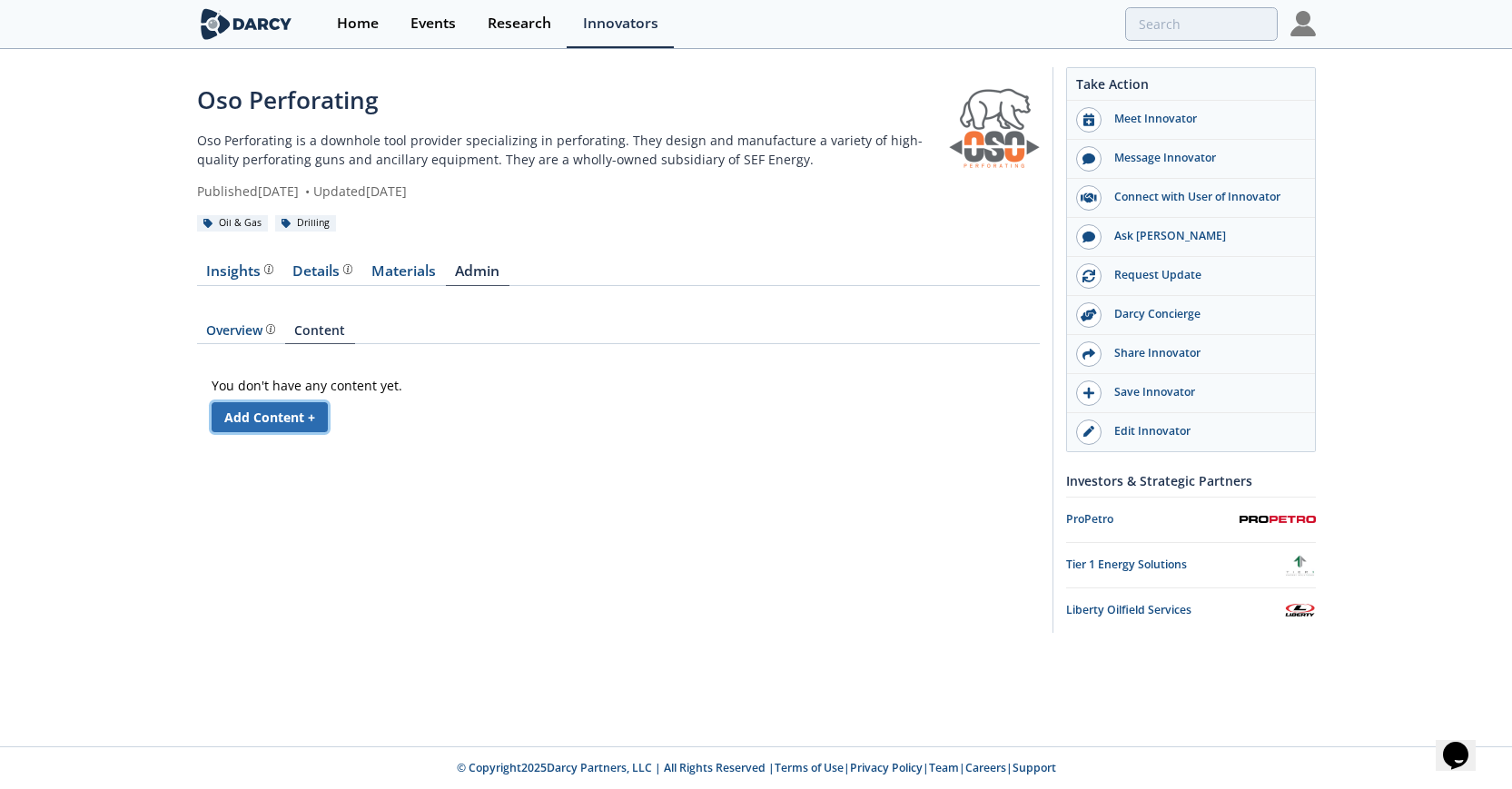
click at [302, 420] on link "Add Content +" at bounding box center [269, 417] width 116 height 30
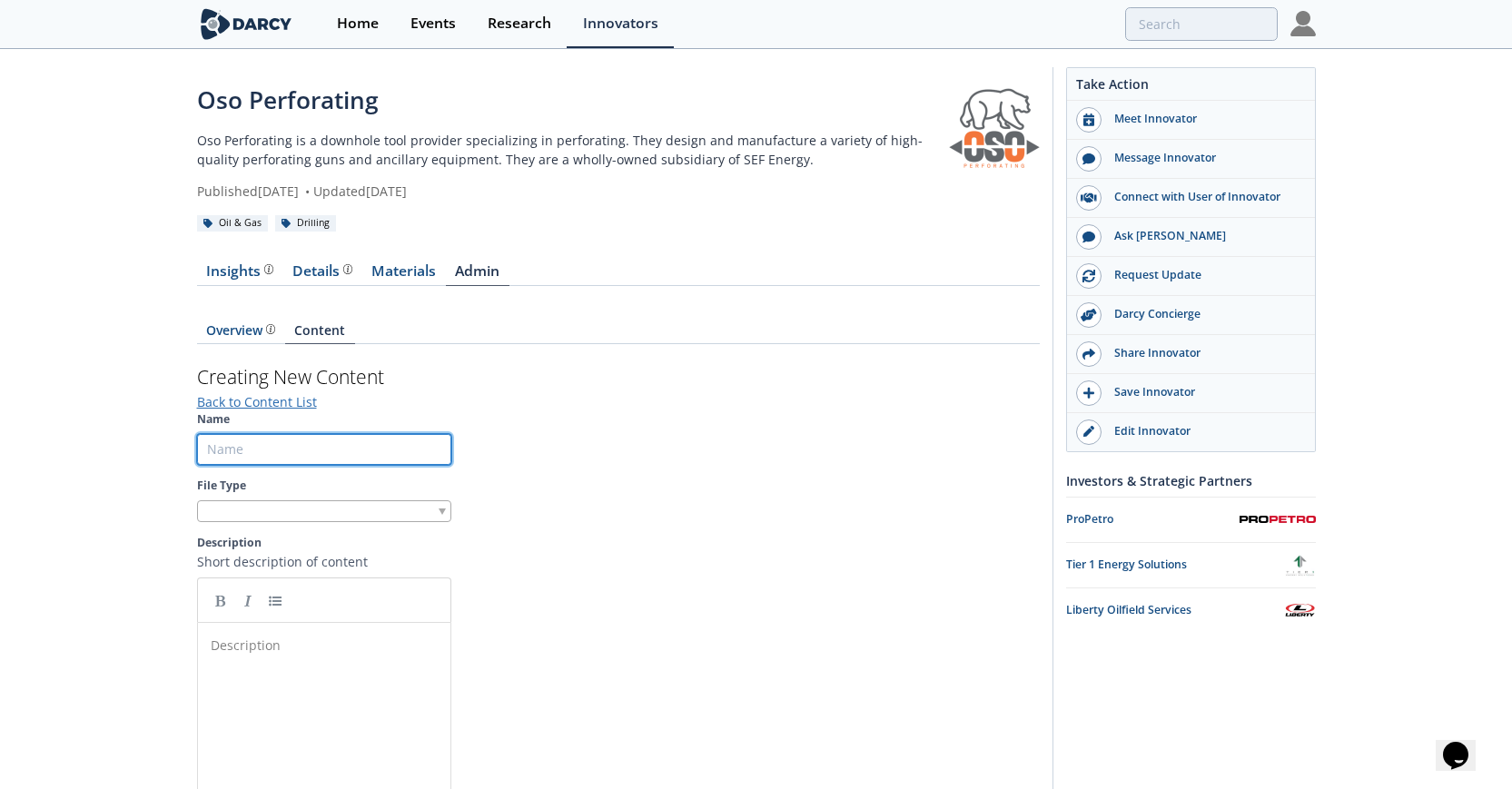
click at [328, 449] on input "Name" at bounding box center [324, 449] width 254 height 30
click at [328, 448] on input "Name" at bounding box center [324, 449] width 254 height 30
click at [502, 366] on h3 "Creating New Content" at bounding box center [619, 378] width 843 height 30
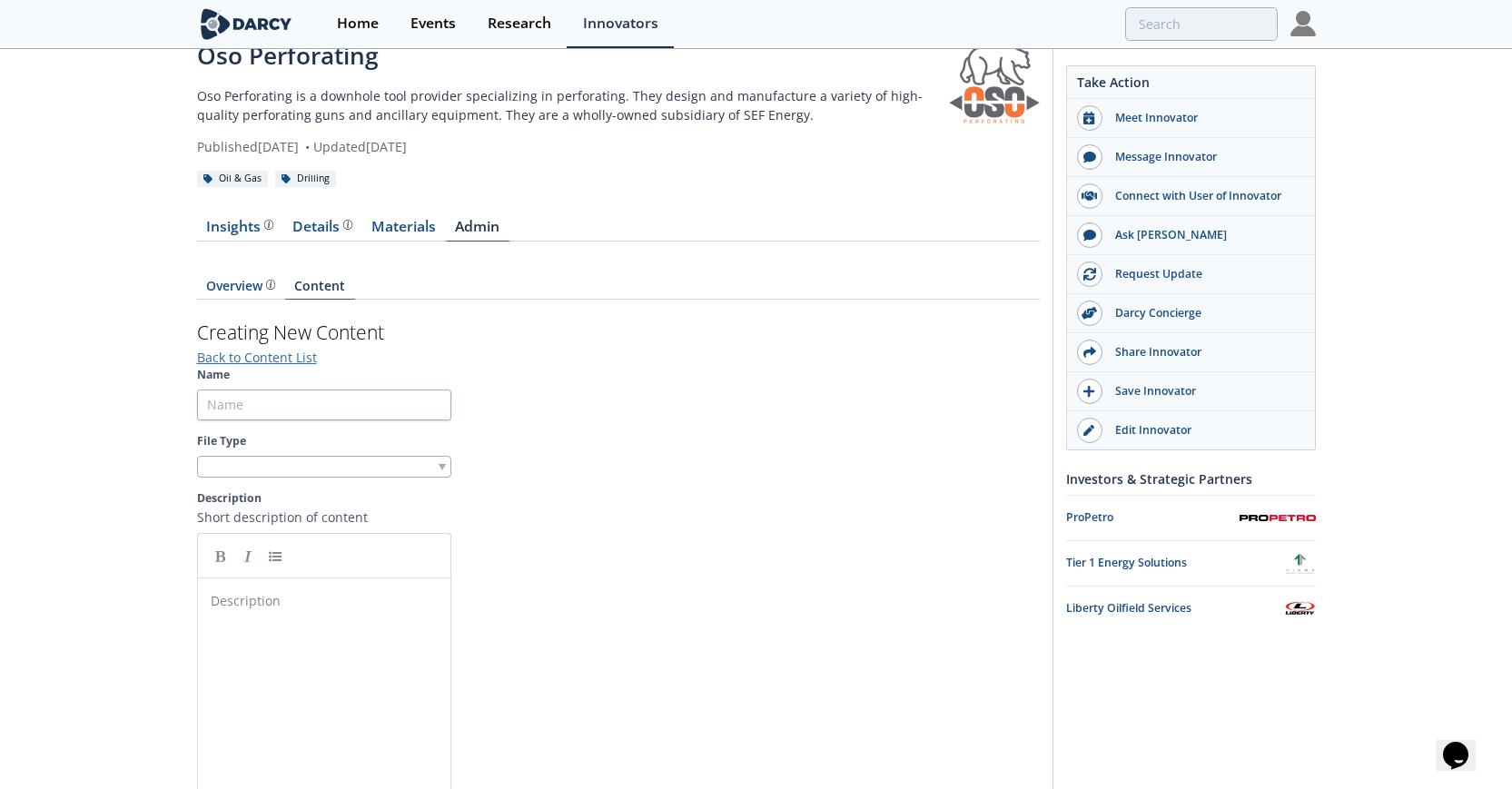
scroll to position [47, 0]
click at [444, 464] on span at bounding box center [442, 465] width 8 height 7
click at [443, 527] on span at bounding box center [442, 528] width 8 height 7
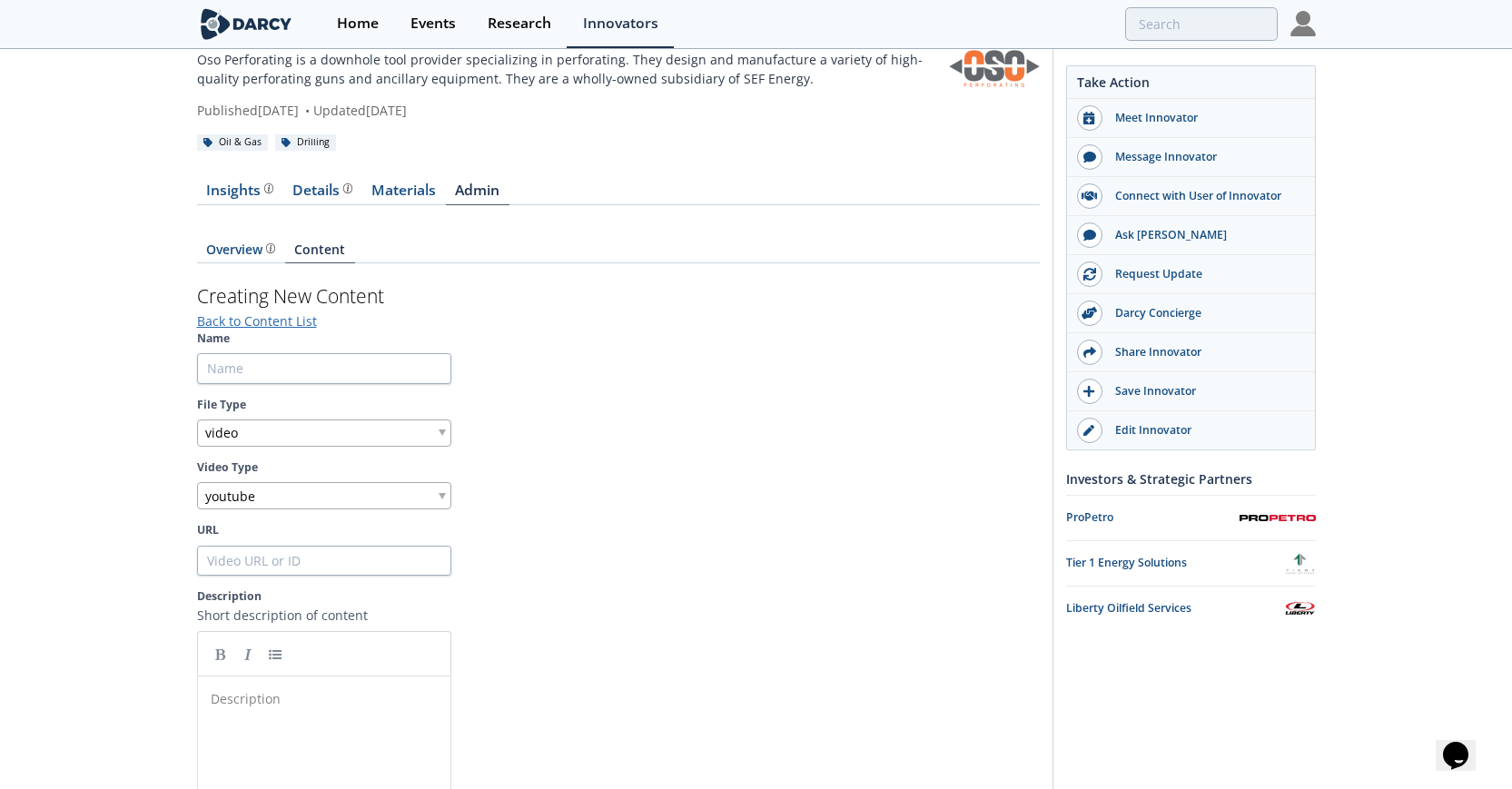
scroll to position [83, 0]
click at [258, 560] on input "URL" at bounding box center [324, 560] width 254 height 30
paste input "[URL][DOMAIN_NAME]"
click at [587, 693] on section "Name File Type video Video Type youtube URL [URL][DOMAIN_NAME] Description Shor…" at bounding box center [619, 659] width 843 height 661
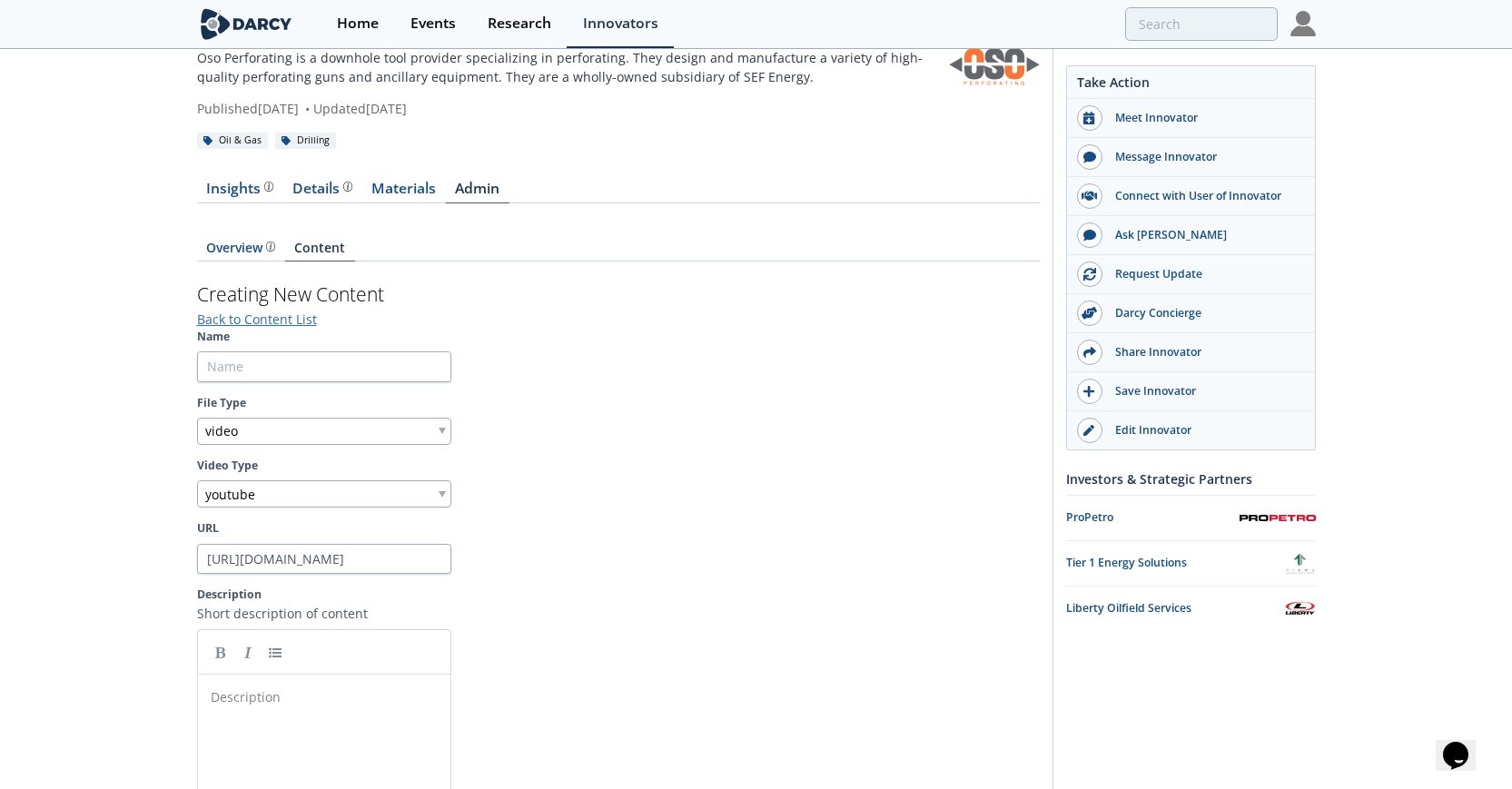
scroll to position [7, 0]
click at [376, 707] on div "Description ​" at bounding box center [324, 698] width 234 height 27
click at [318, 365] on input "Name" at bounding box center [324, 366] width 254 height 30
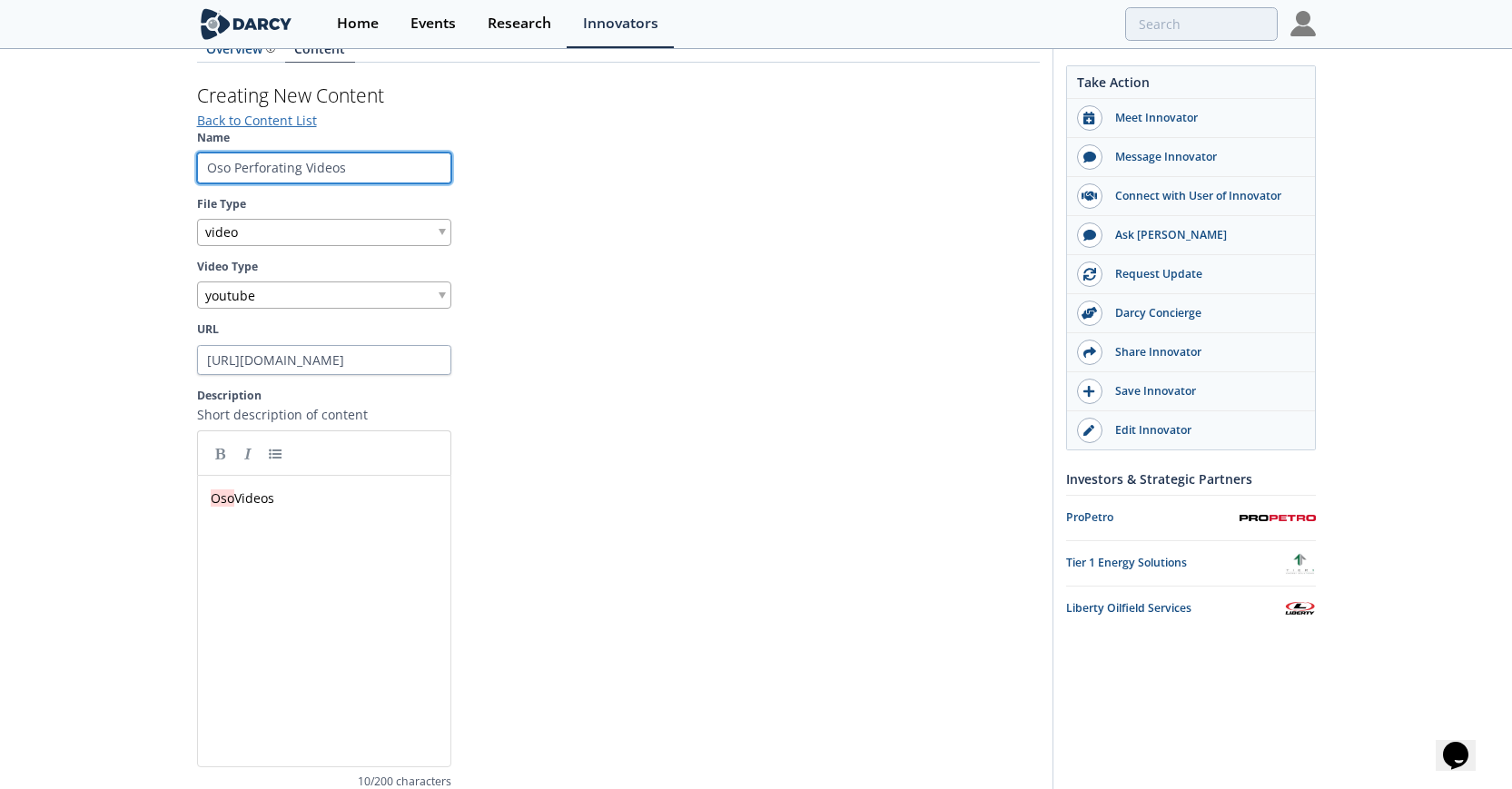
scroll to position [440, 0]
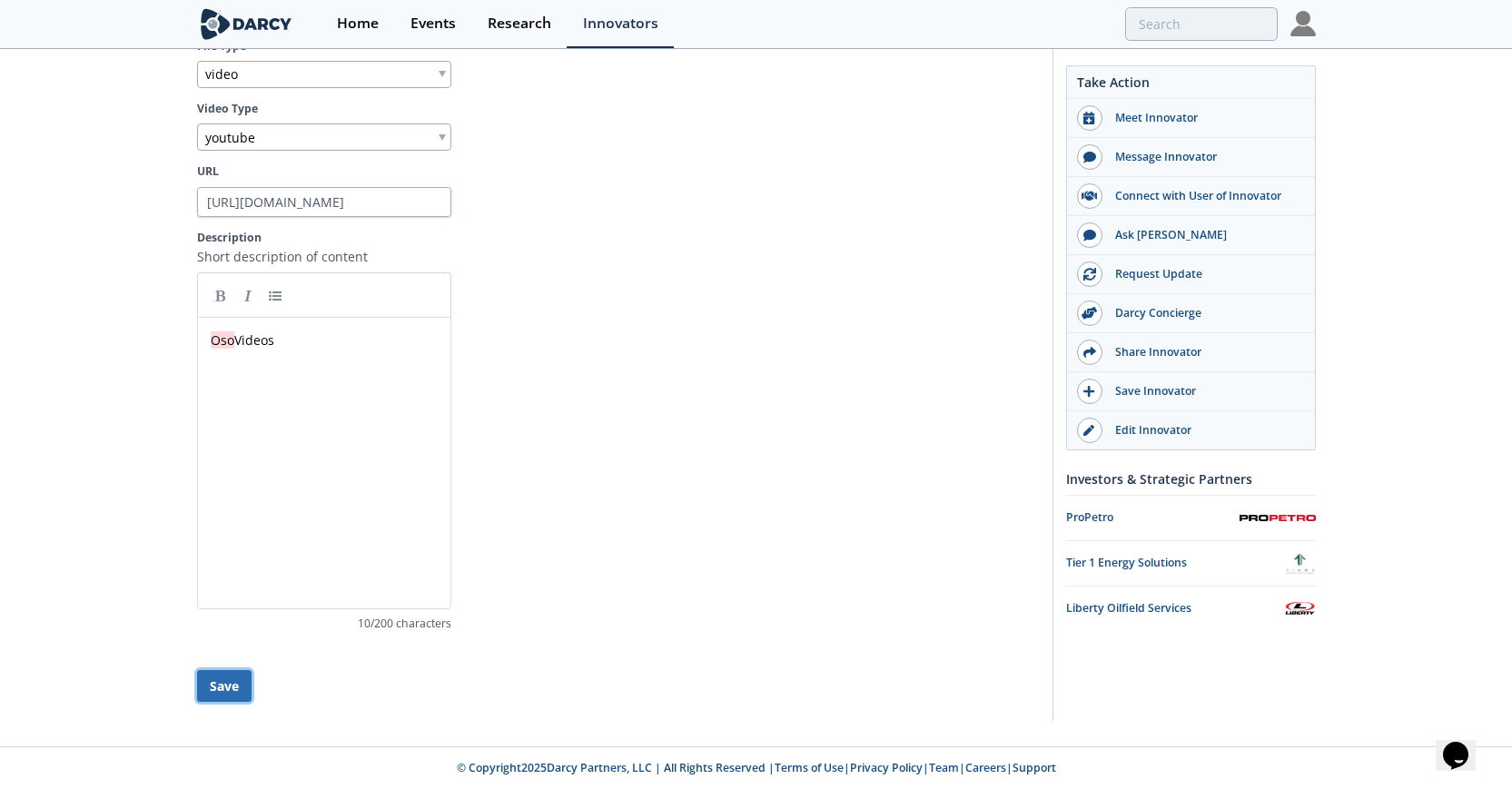
click at [236, 686] on button "Save" at bounding box center [224, 685] width 54 height 31
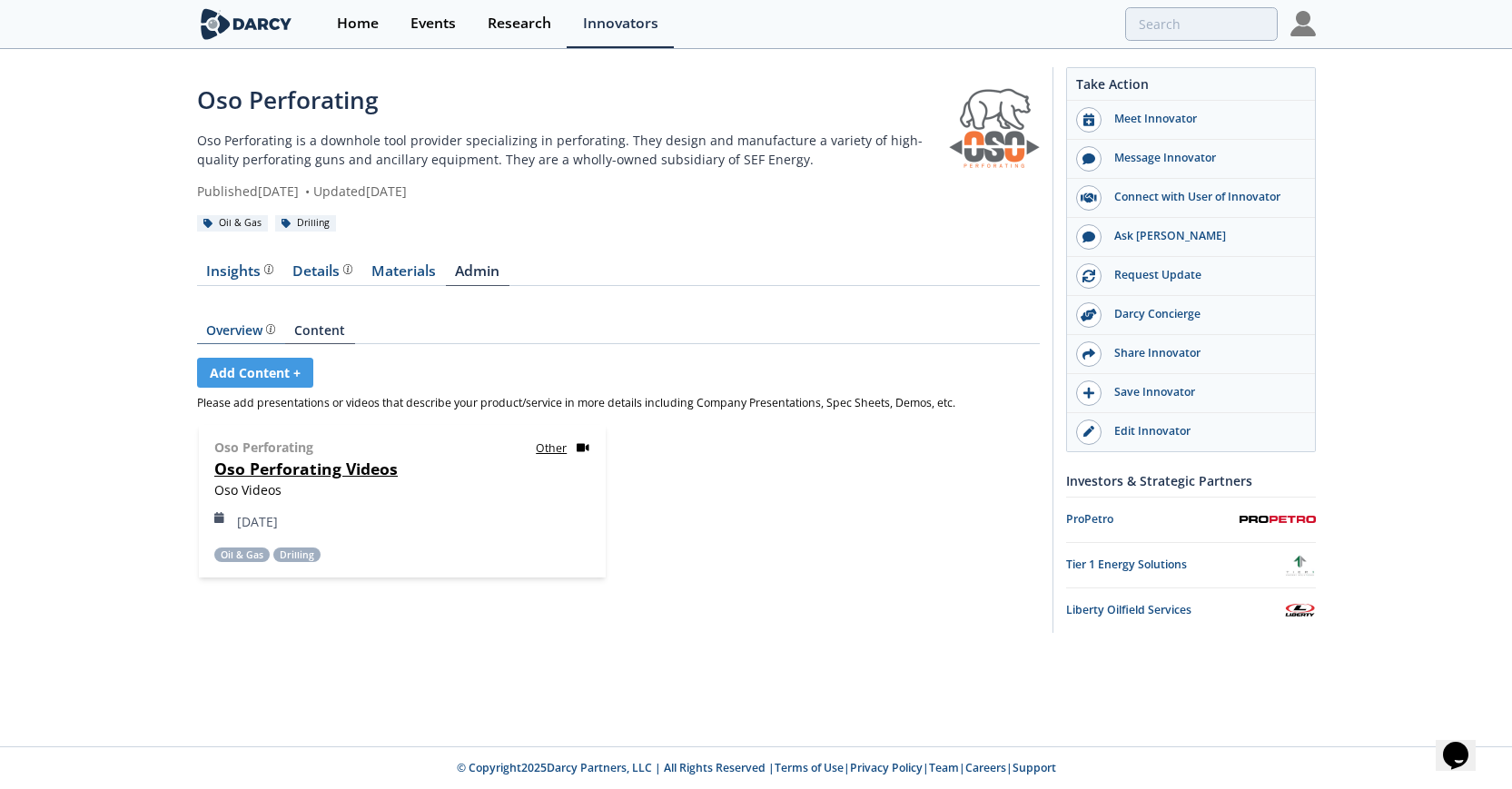
click at [245, 330] on div "Overview The [PERSON_NAME] Research team’s summarized opinion of the innovator,…" at bounding box center [241, 330] width 69 height 12
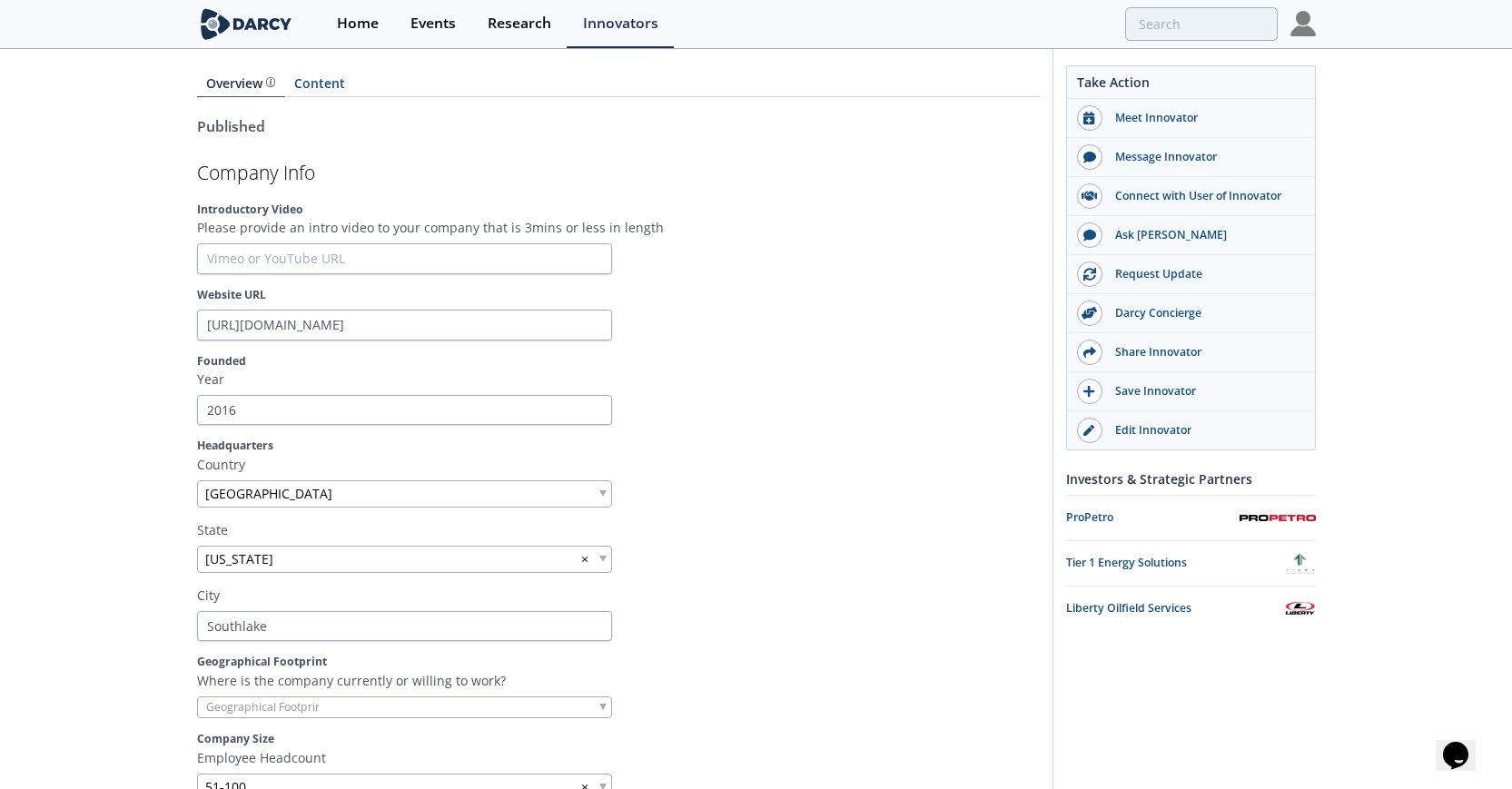
scroll to position [262, 0]
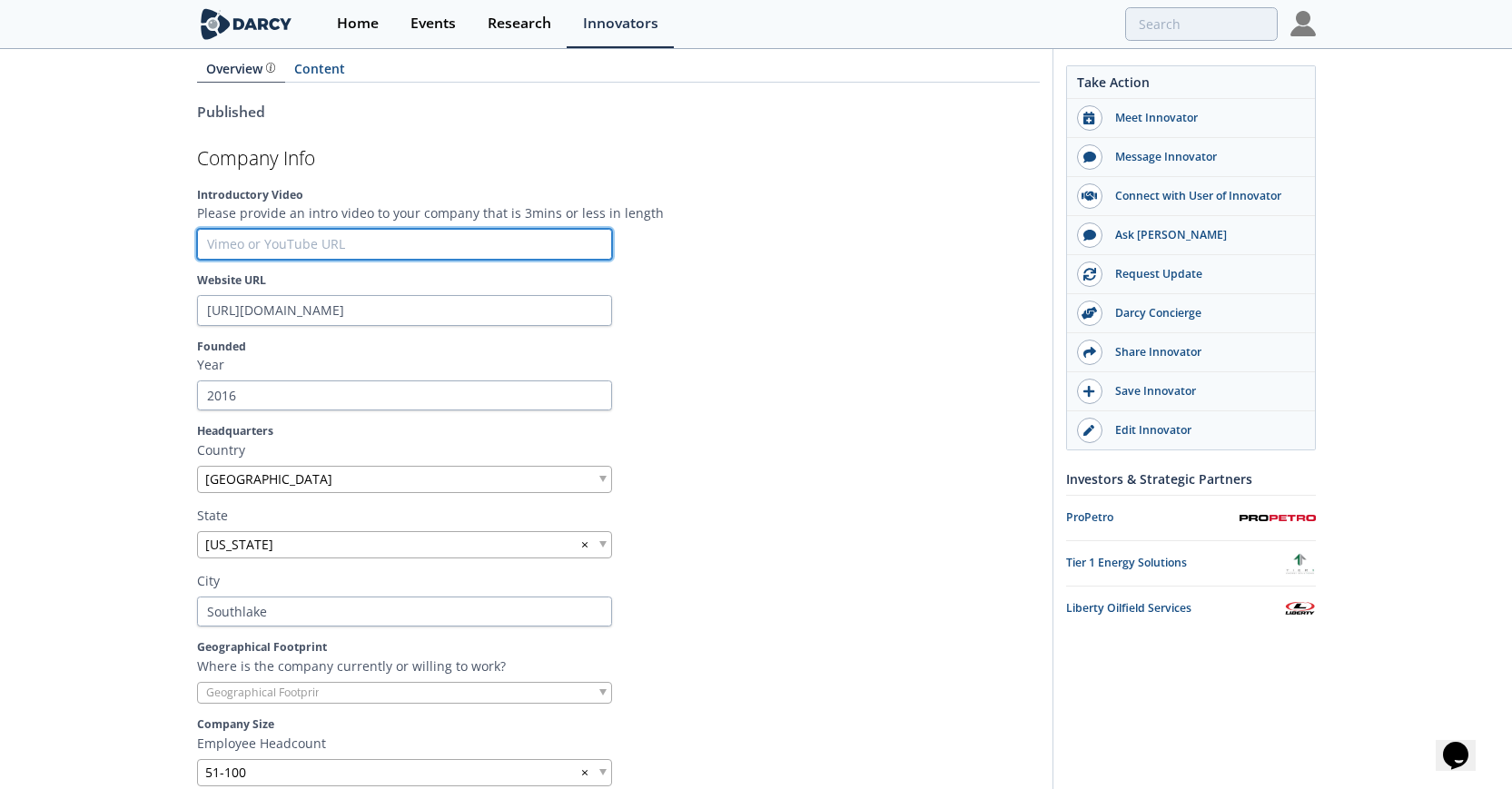
click at [424, 243] on input "text" at bounding box center [404, 244] width 415 height 30
paste input "[URL][DOMAIN_NAME]"
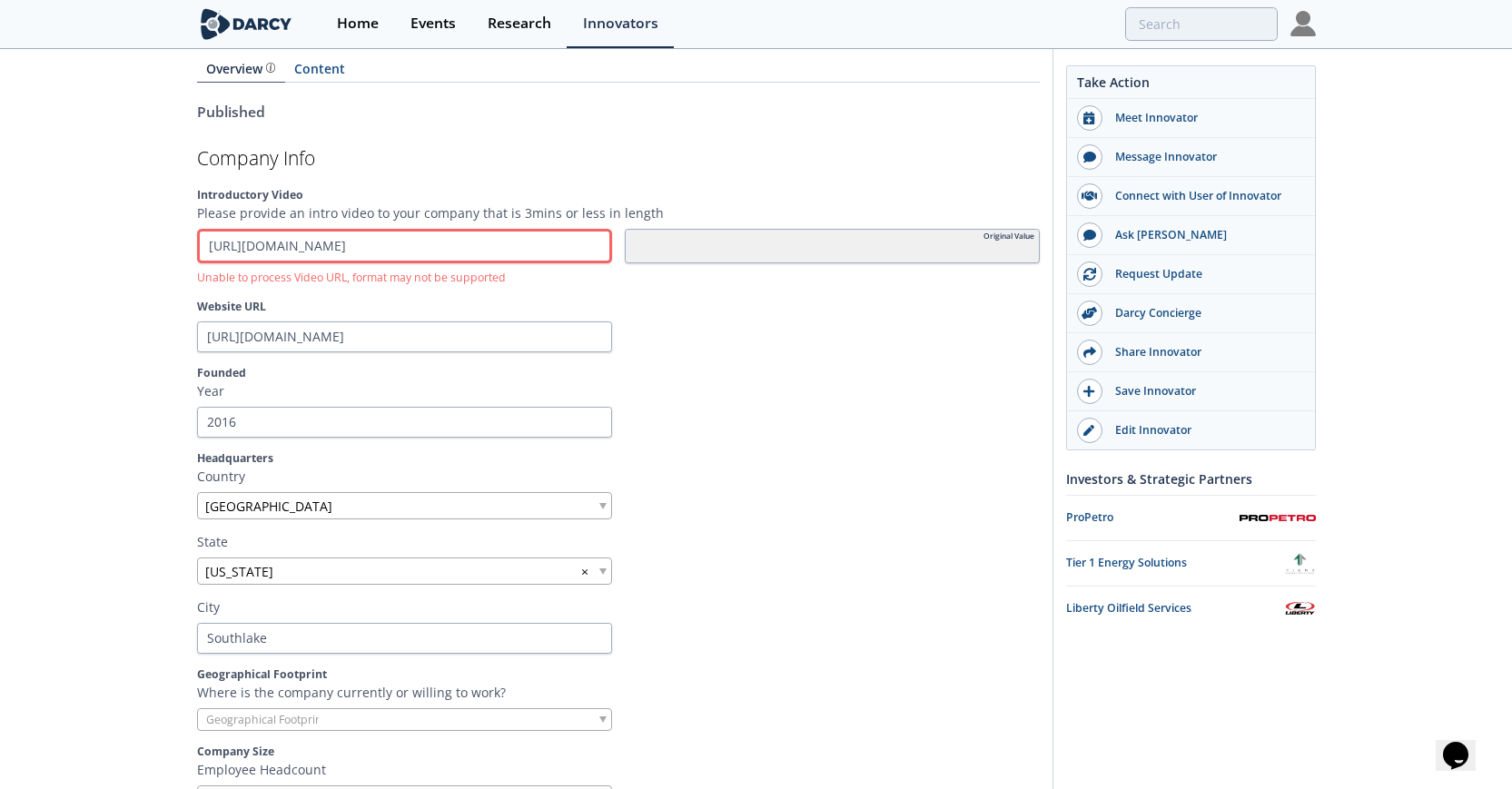
click at [782, 322] on div at bounding box center [833, 337] width 415 height 30
click at [499, 292] on section "Company Info Introductory Video Please provide an intro video to your company t…" at bounding box center [619, 714] width 843 height 1129
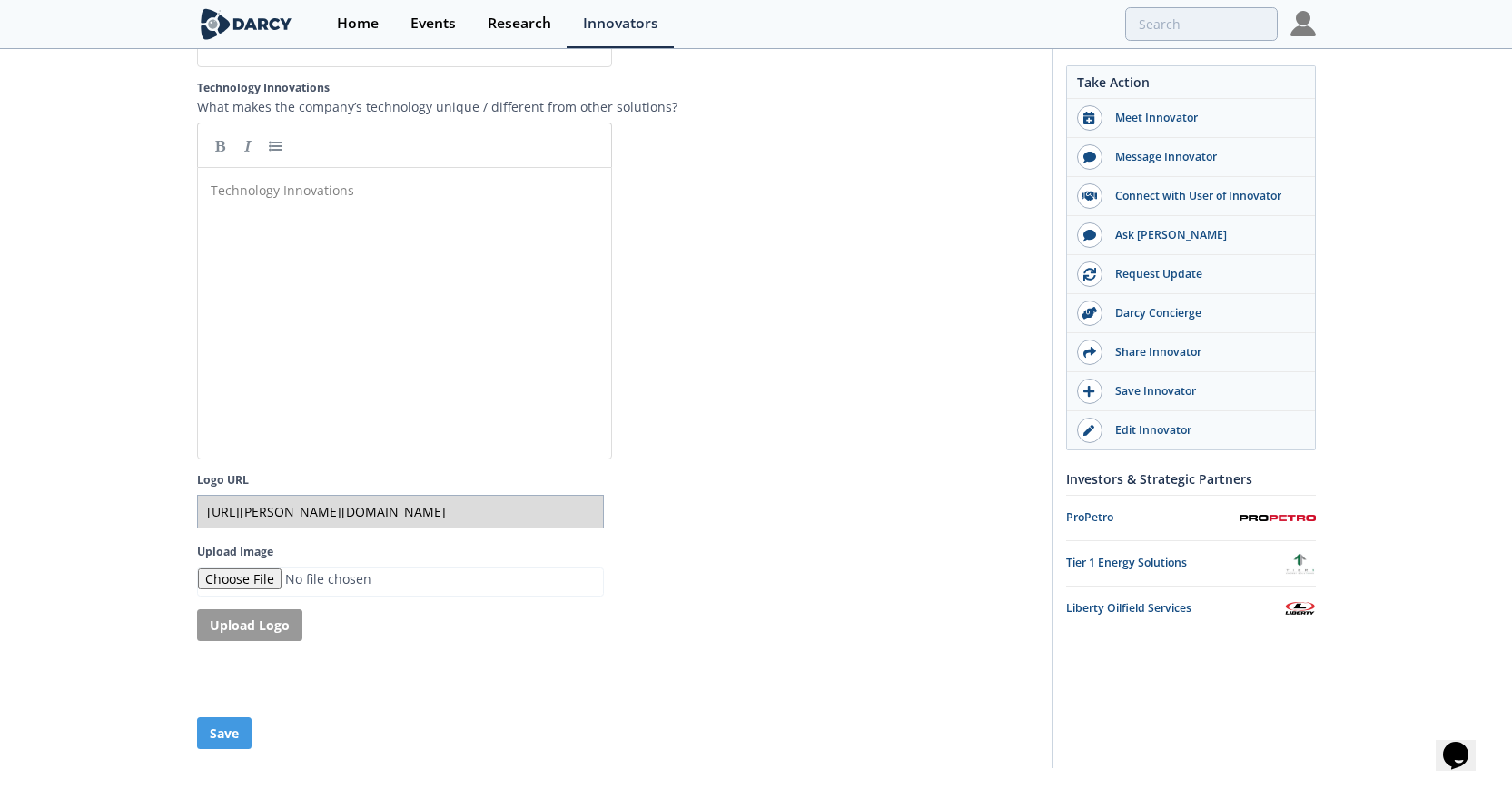
scroll to position [3550, 0]
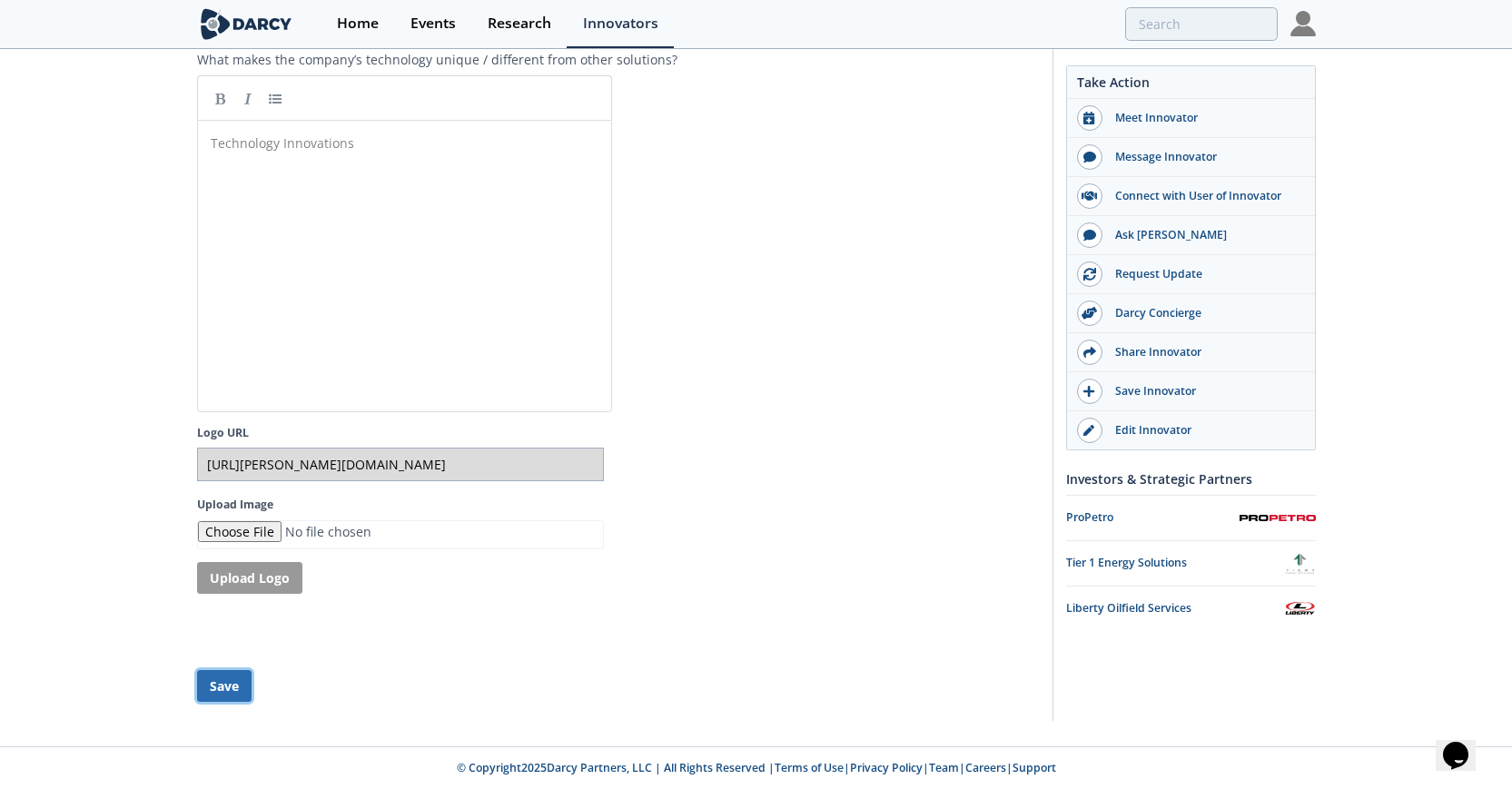
click at [229, 695] on button "Save" at bounding box center [224, 685] width 54 height 31
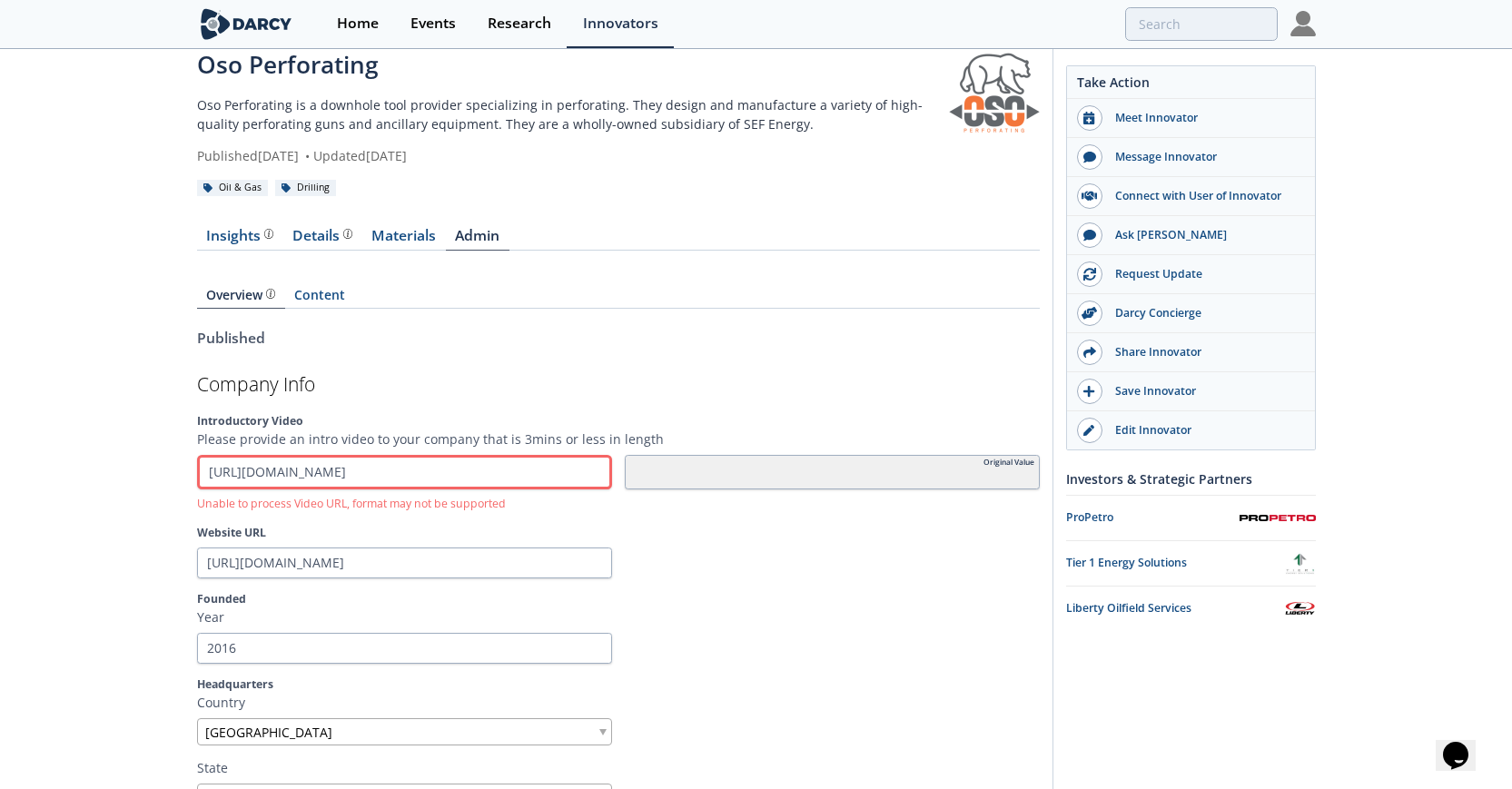
scroll to position [0, 0]
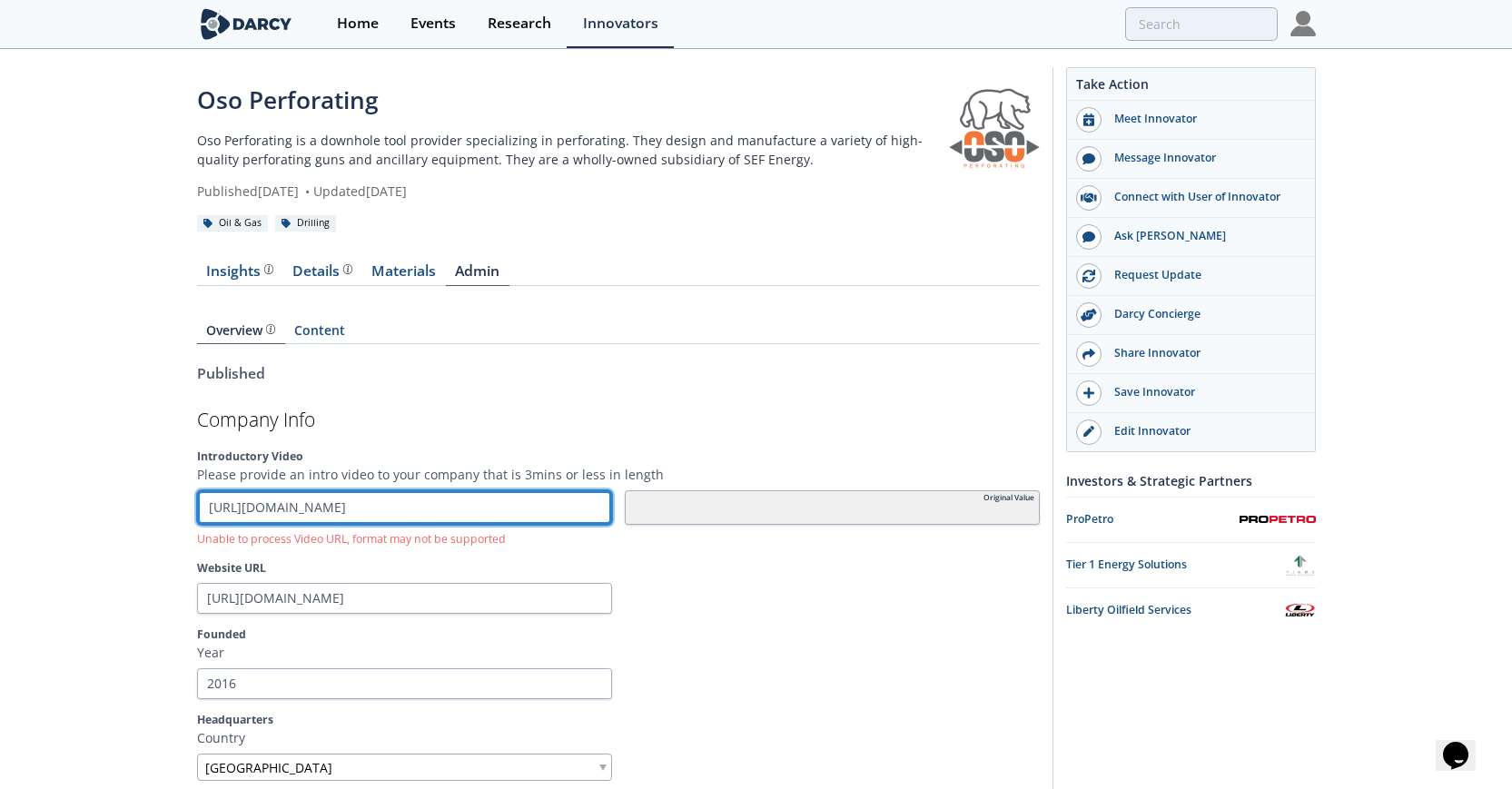
click at [463, 506] on input "[URL][DOMAIN_NAME]" at bounding box center [404, 507] width 415 height 34
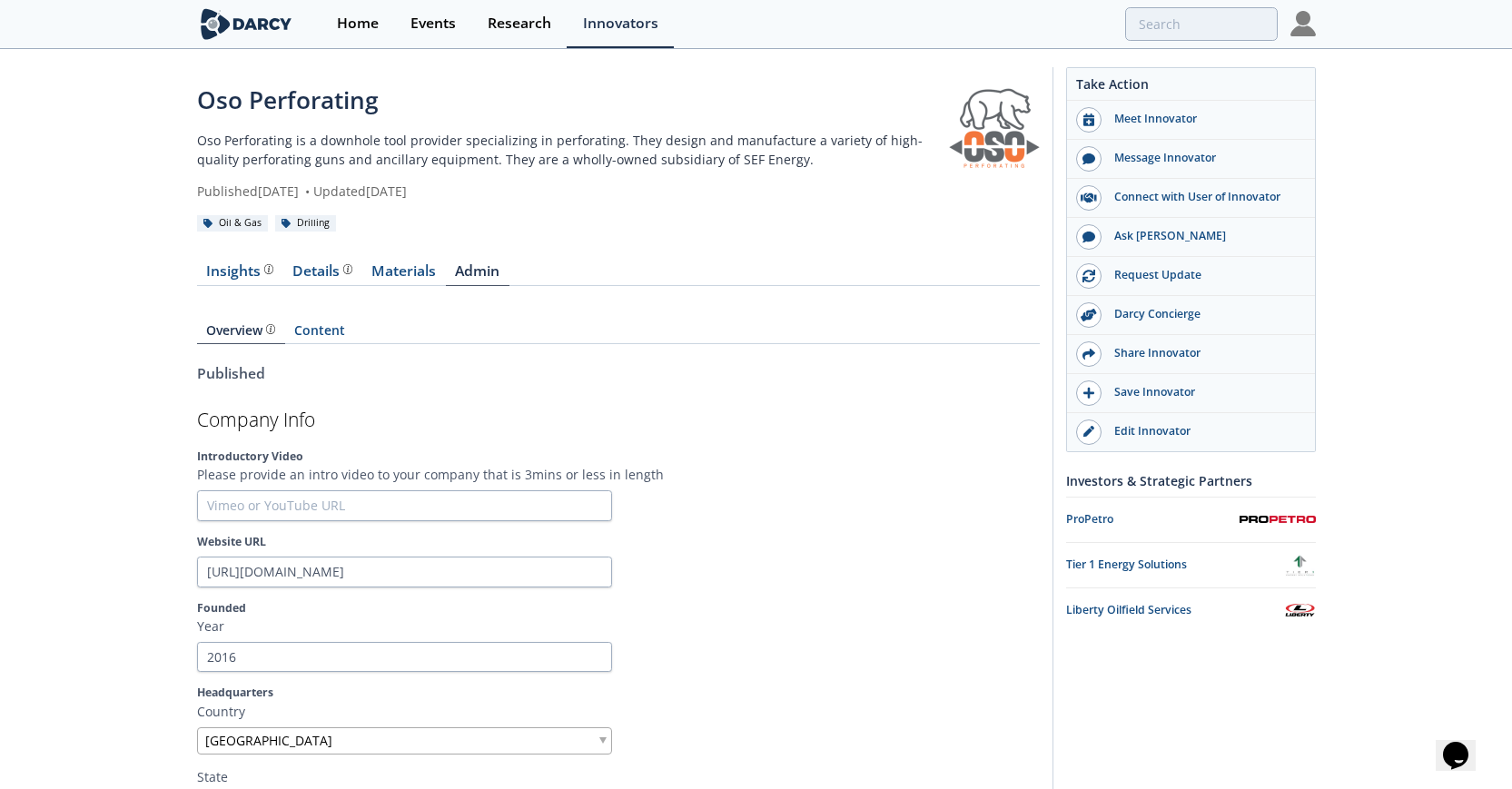
click at [659, 554] on div "Website URL [URL][DOMAIN_NAME]" at bounding box center [619, 561] width 843 height 53
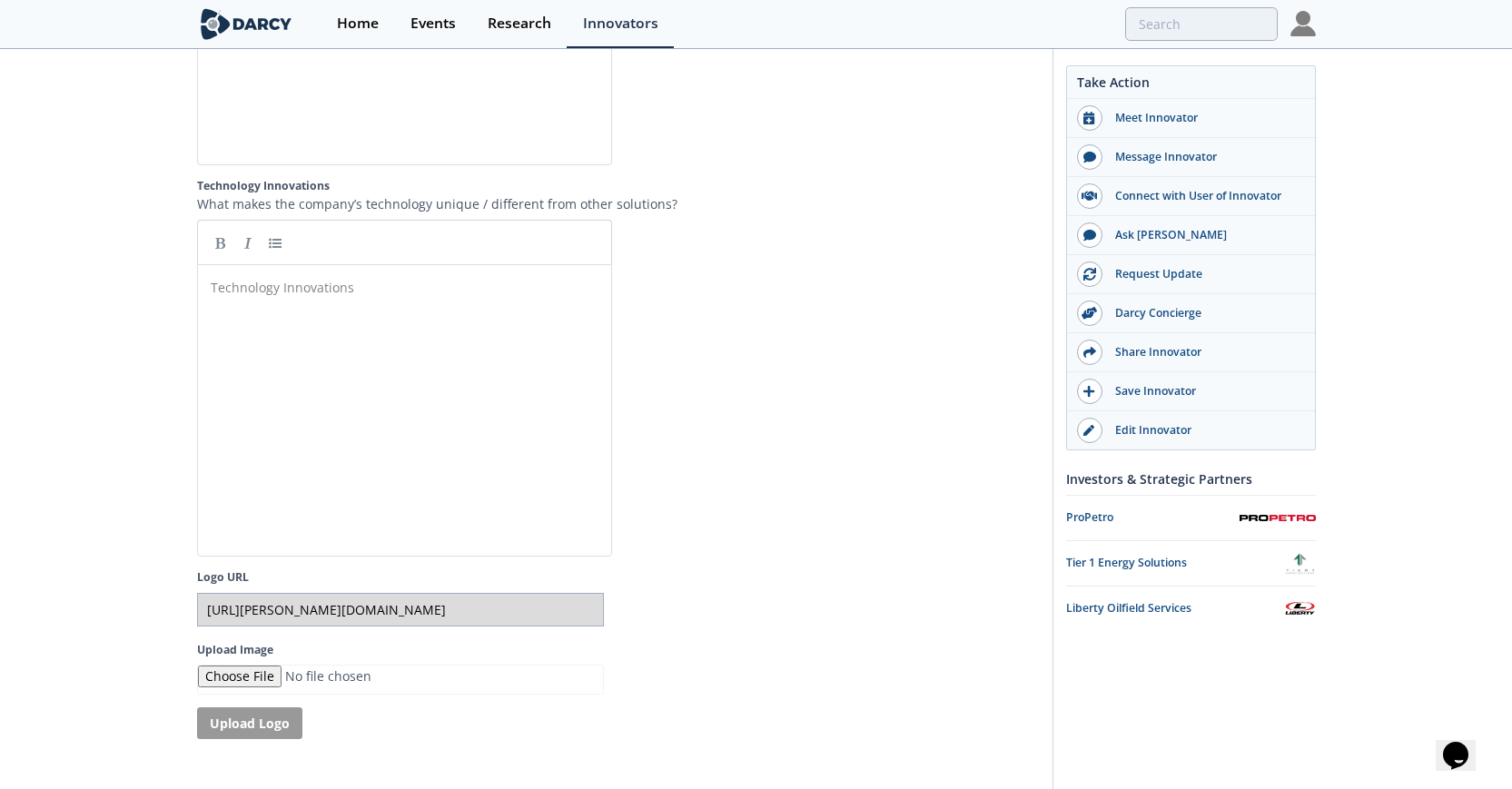
scroll to position [3524, 0]
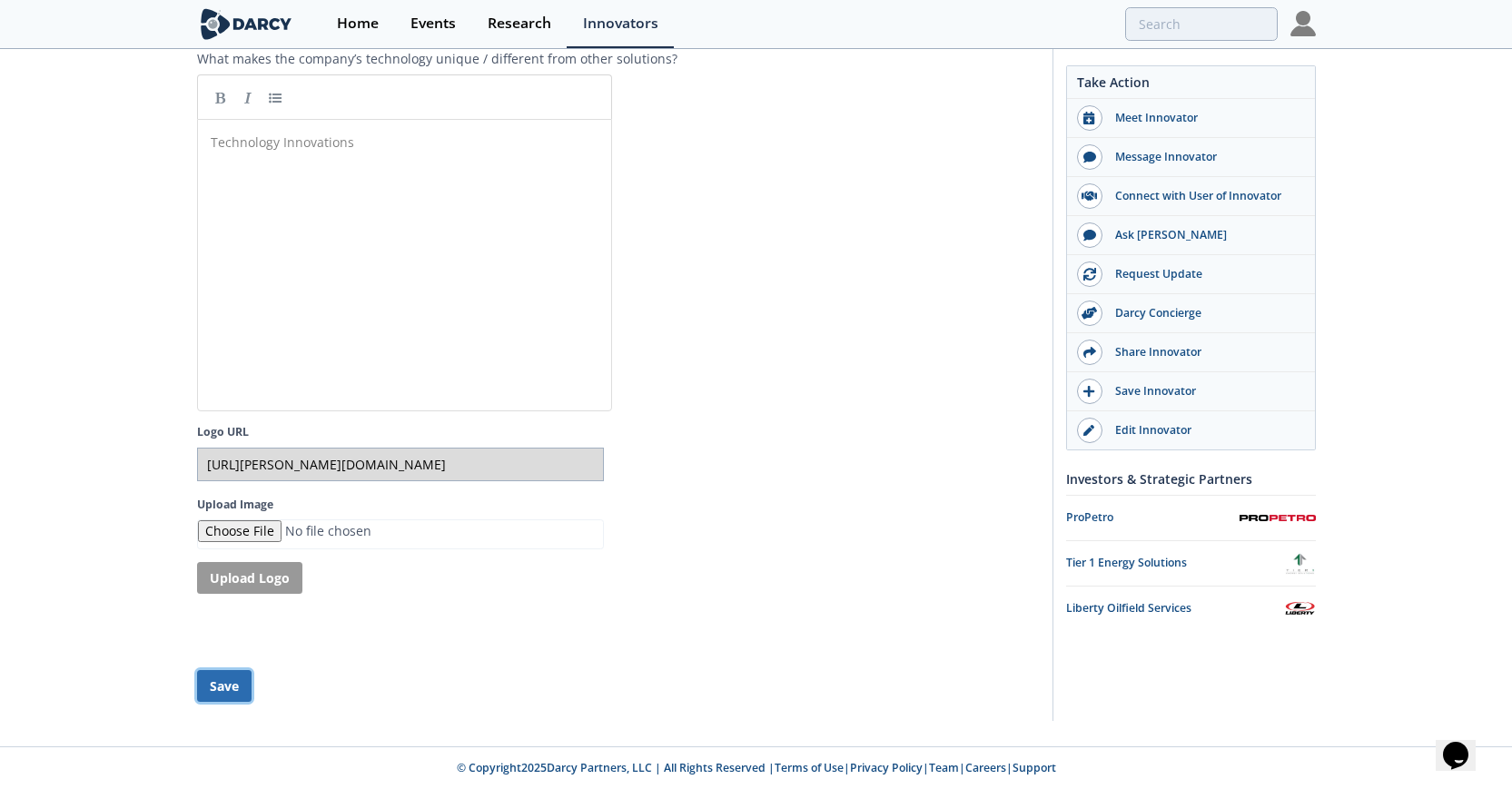
click at [233, 687] on button "Save" at bounding box center [224, 685] width 54 height 31
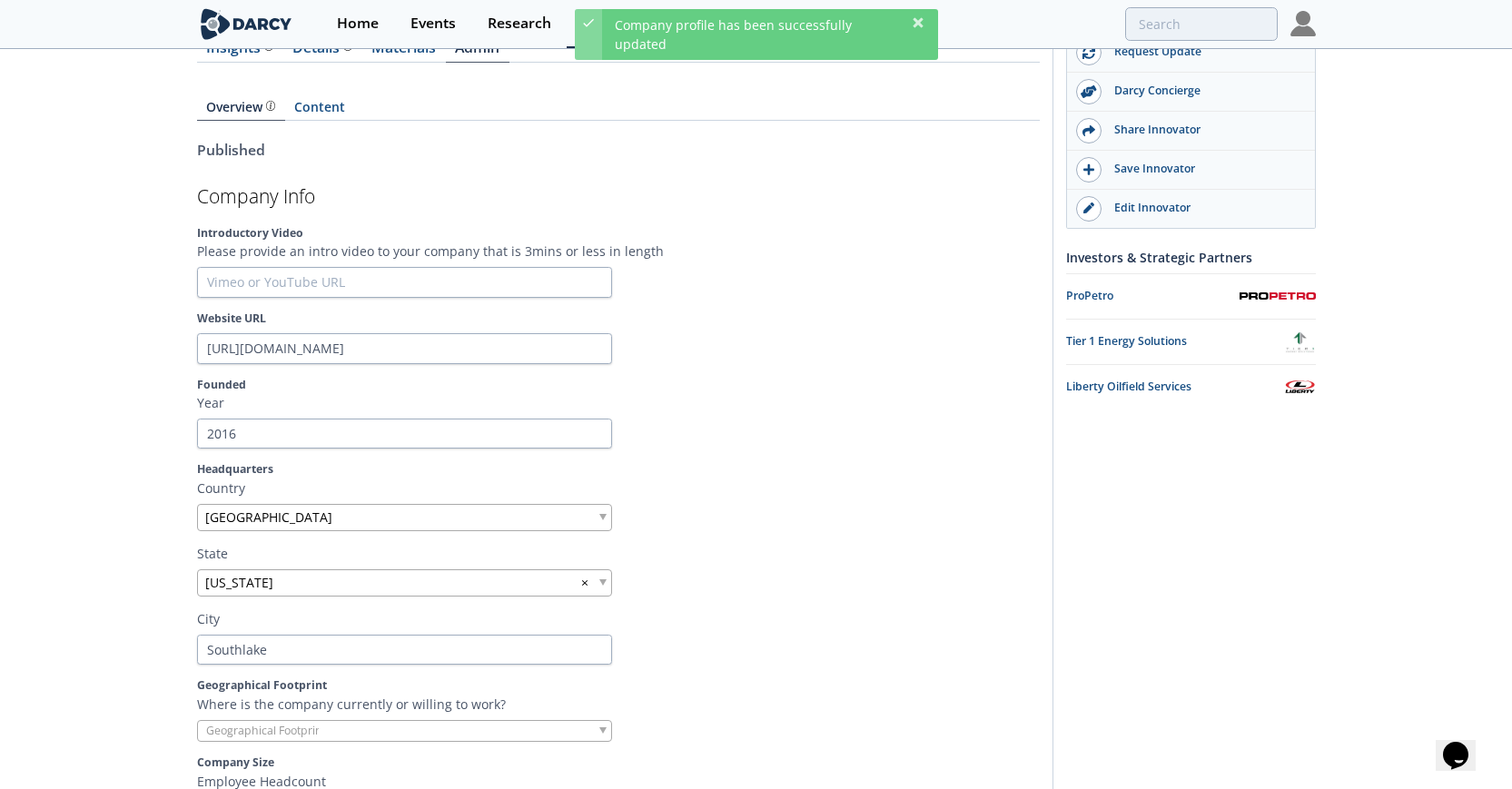
scroll to position [0, 0]
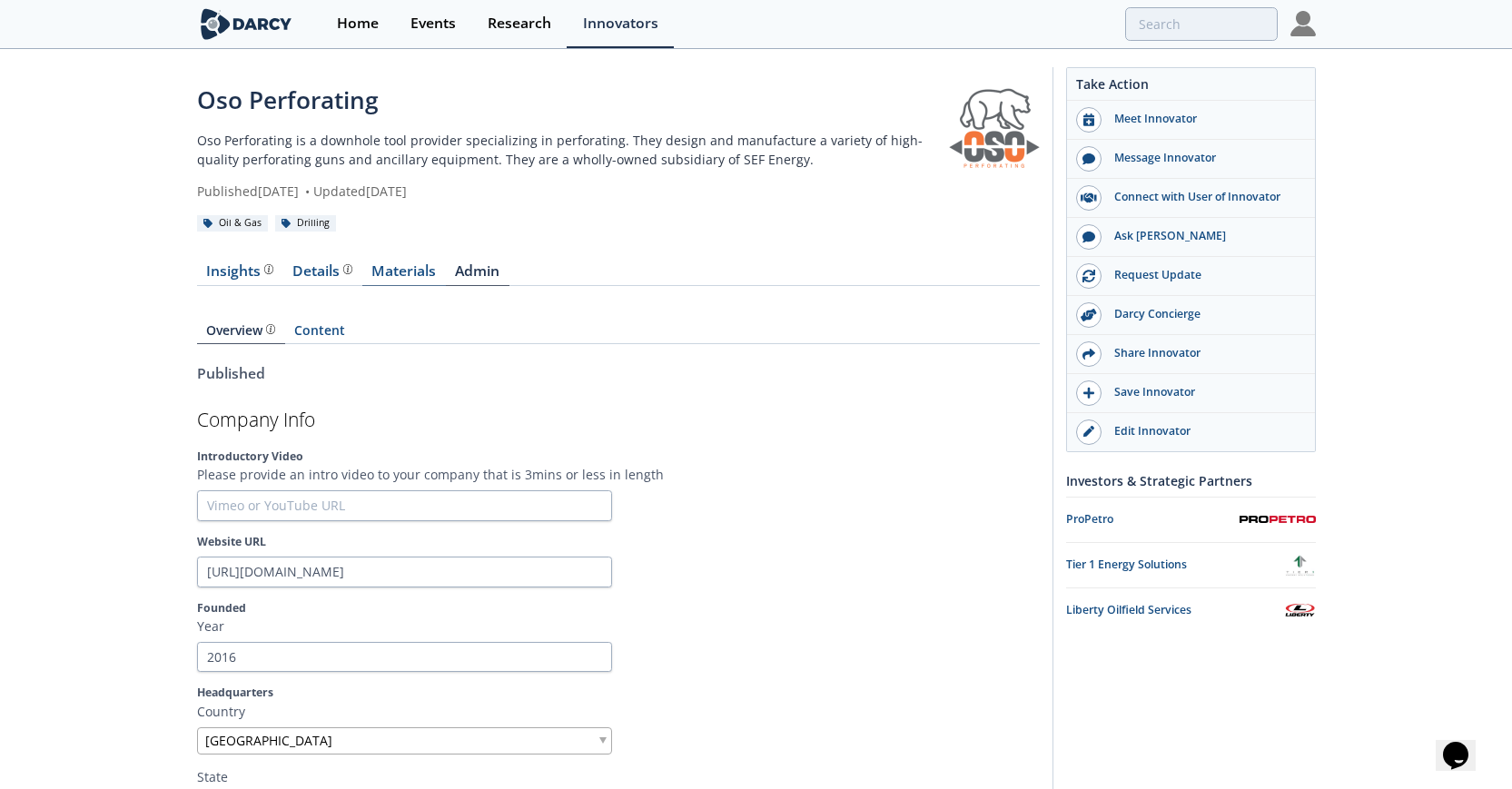
click at [392, 269] on link "Materials" at bounding box center [404, 275] width 84 height 22
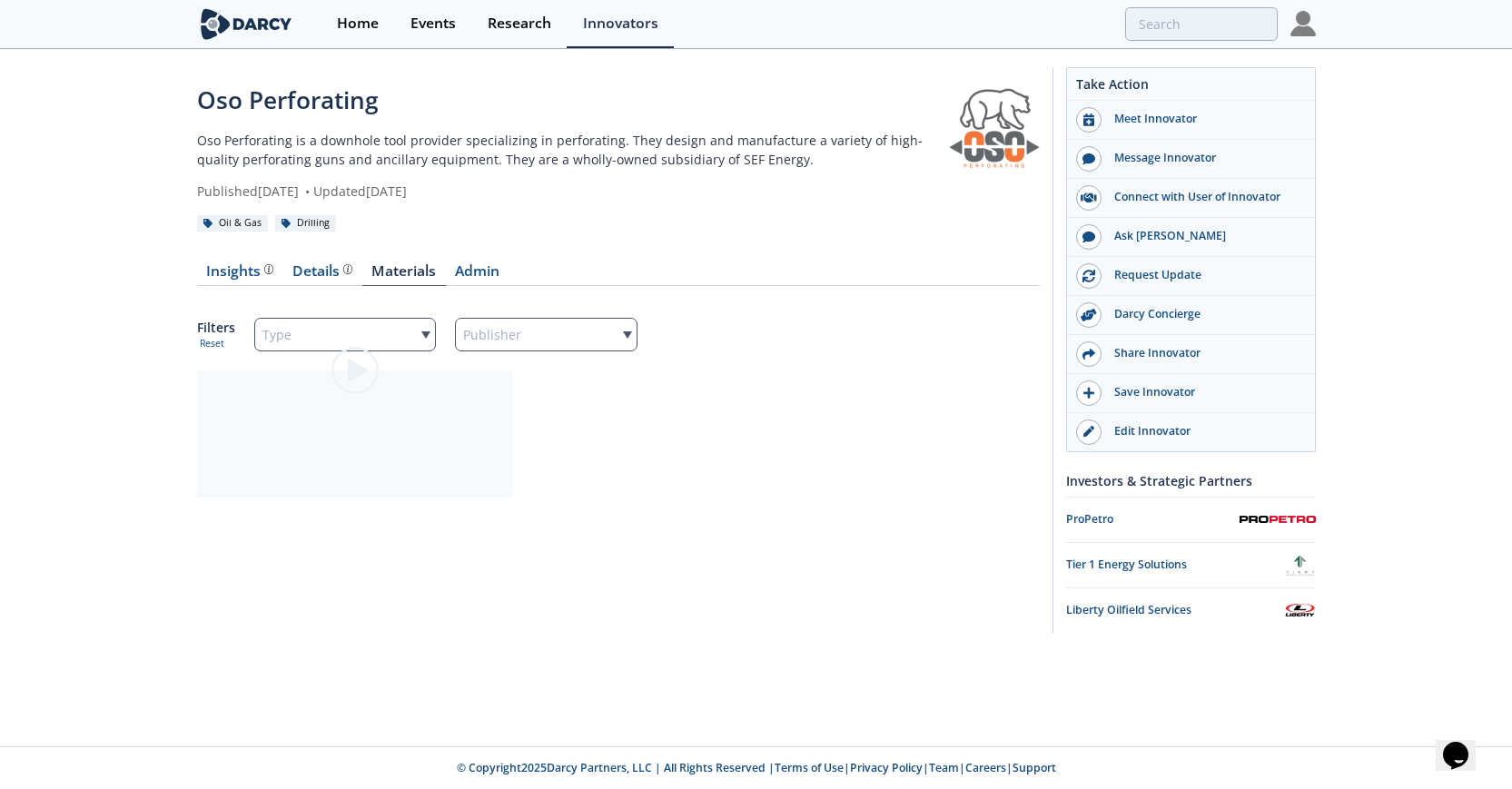
click at [422, 333] on div at bounding box center [355, 370] width 204 height 102
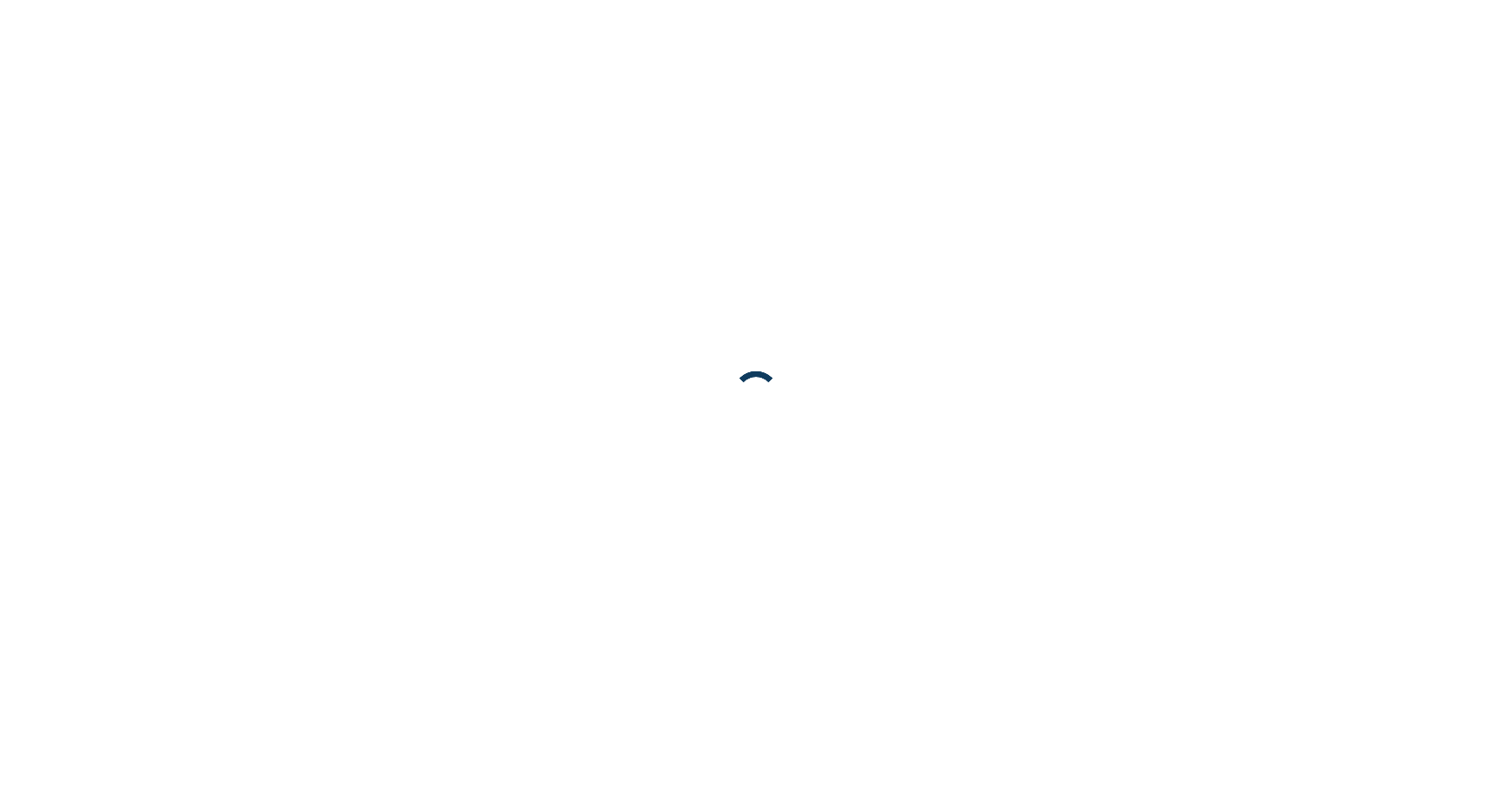
click at [345, 374] on body at bounding box center [756, 394] width 1512 height 789
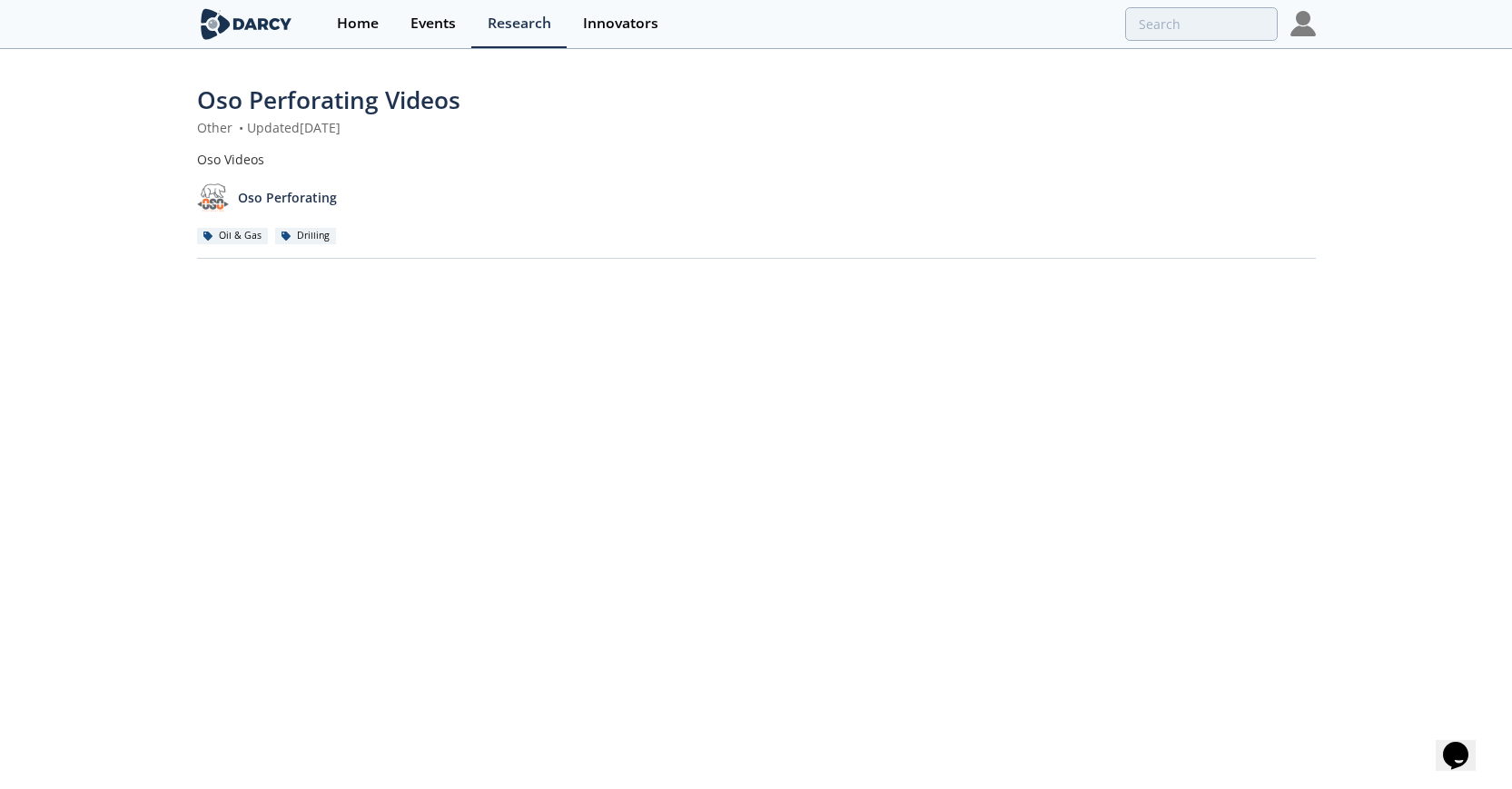
click at [304, 201] on p "Oso Perforating" at bounding box center [287, 198] width 99 height 19
click at [525, 16] on div "Research" at bounding box center [519, 23] width 64 height 14
click at [451, 17] on div "Events" at bounding box center [433, 23] width 46 height 14
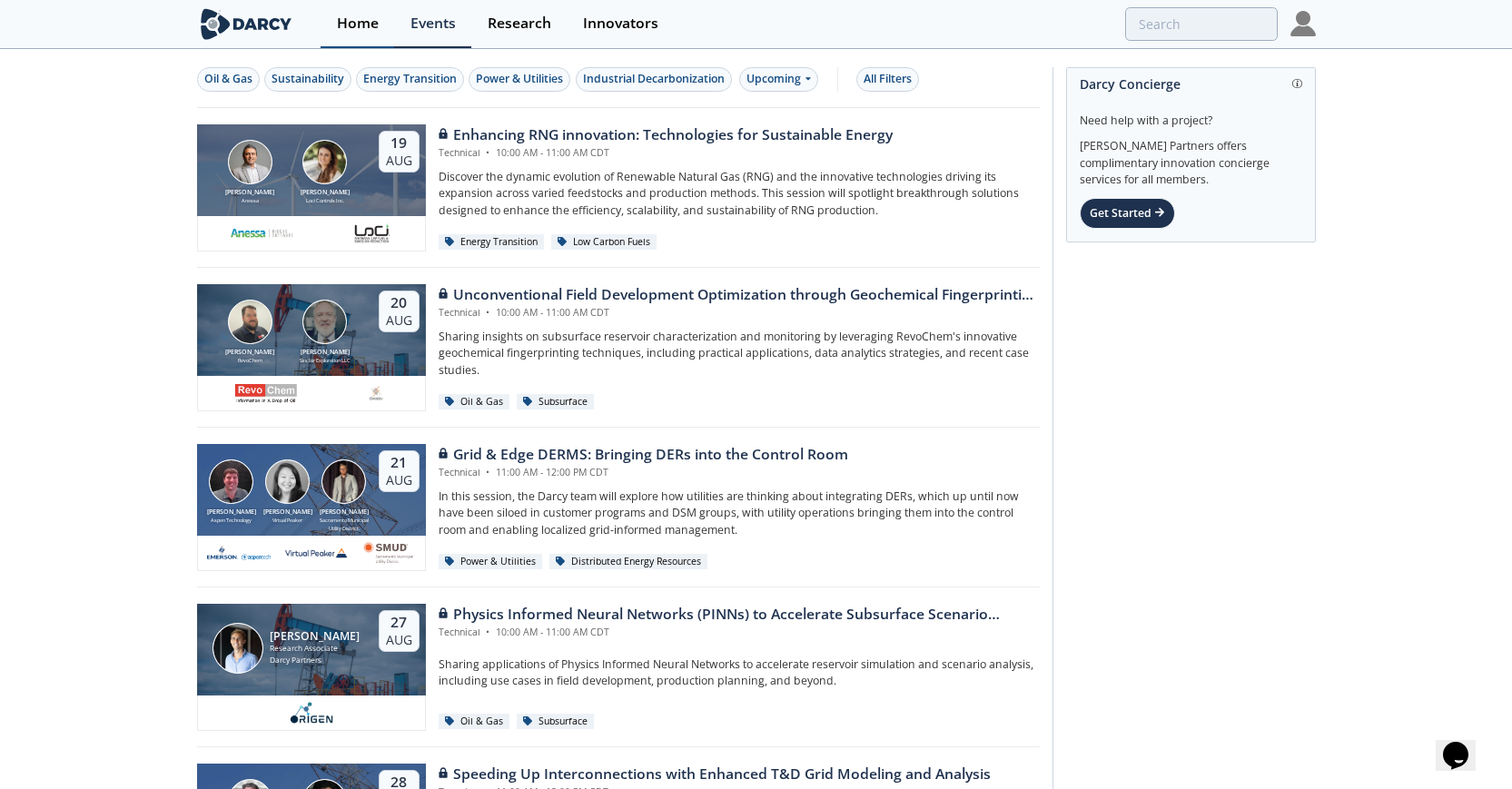
click at [368, 23] on div "Home" at bounding box center [358, 23] width 42 height 14
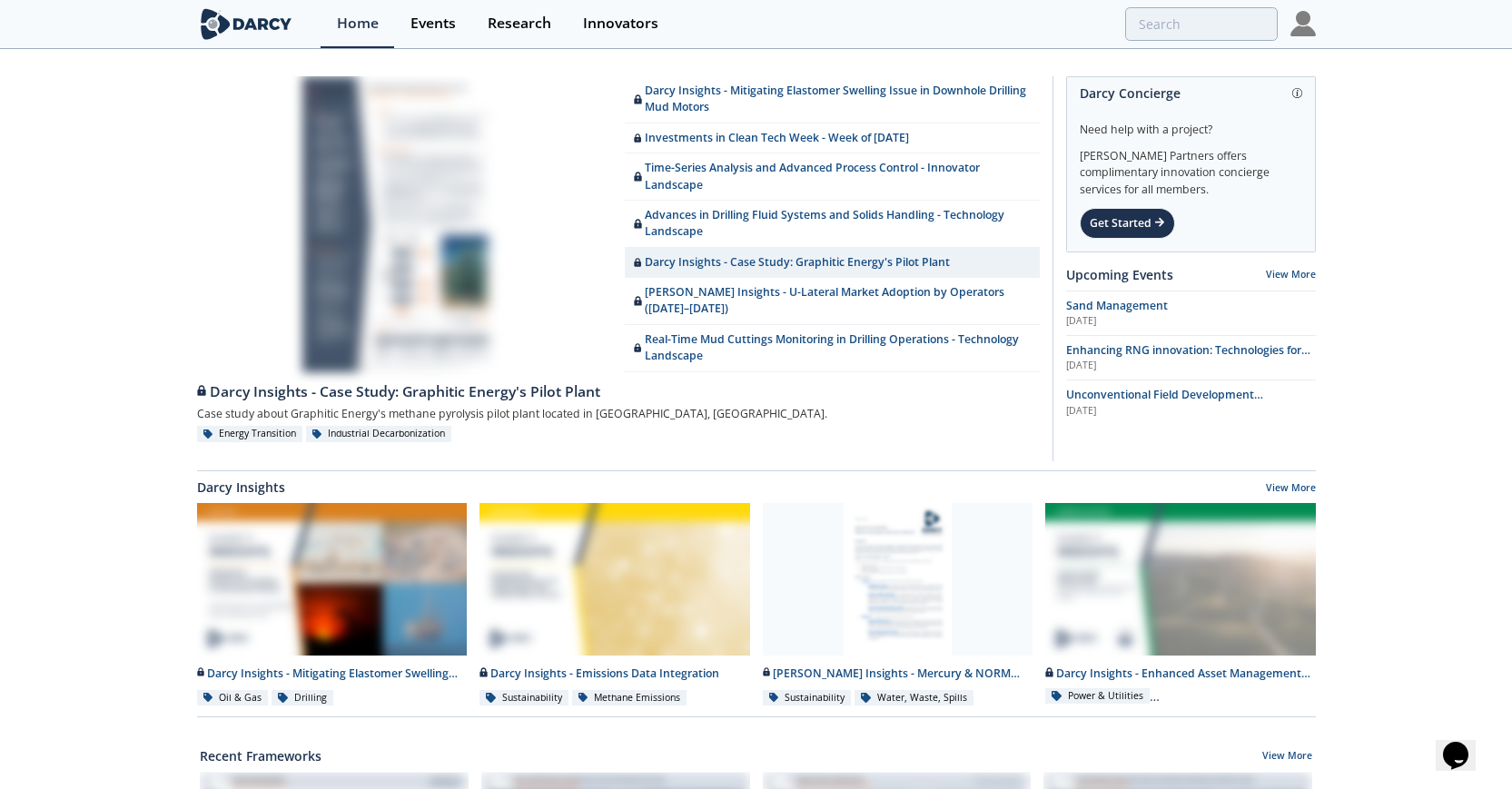
click at [1306, 24] on img at bounding box center [1303, 23] width 26 height 26
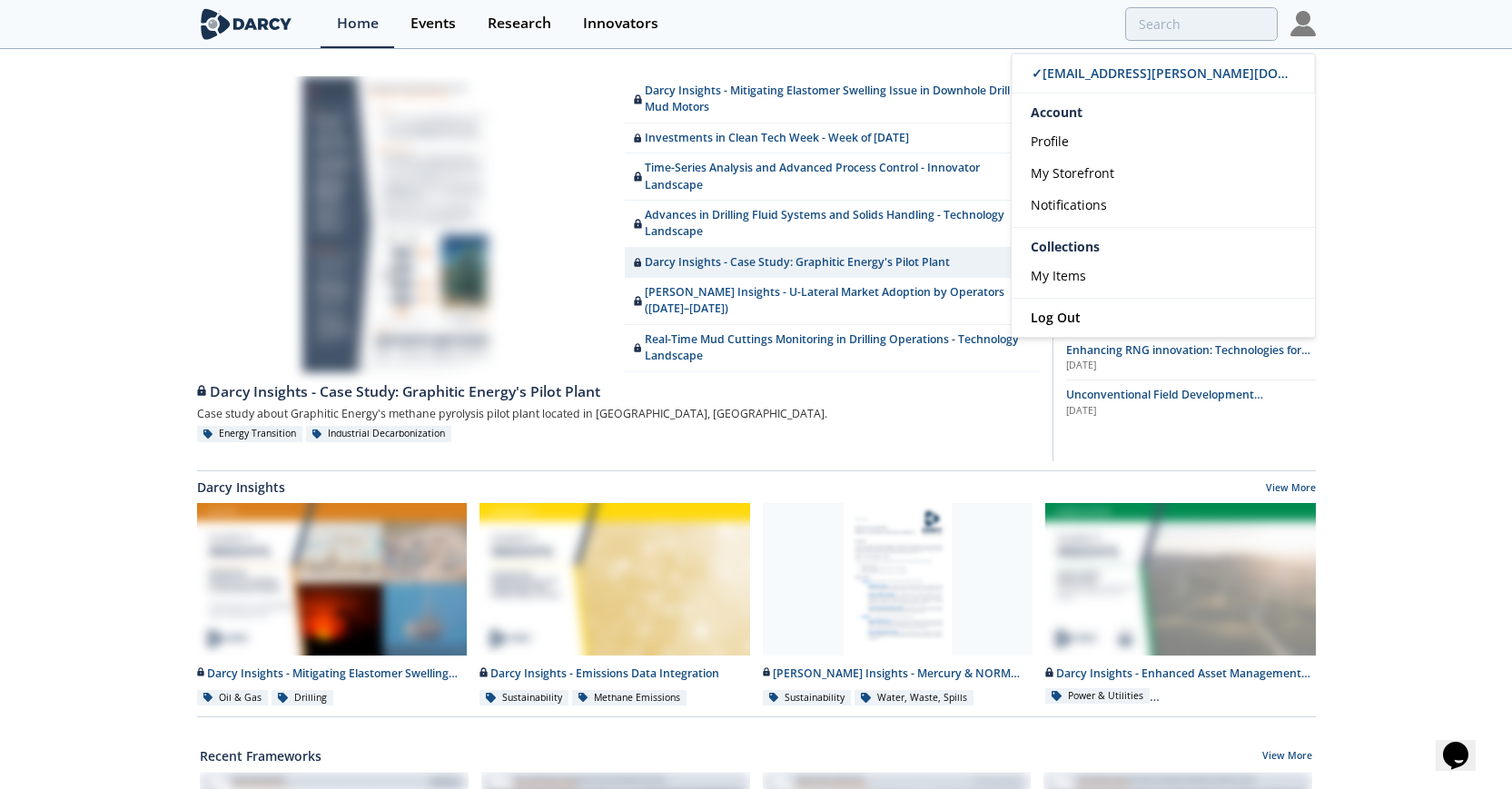
click at [1071, 112] on div "Account" at bounding box center [1163, 108] width 304 height 31
click at [1045, 143] on span "Profile" at bounding box center [1050, 141] width 38 height 17
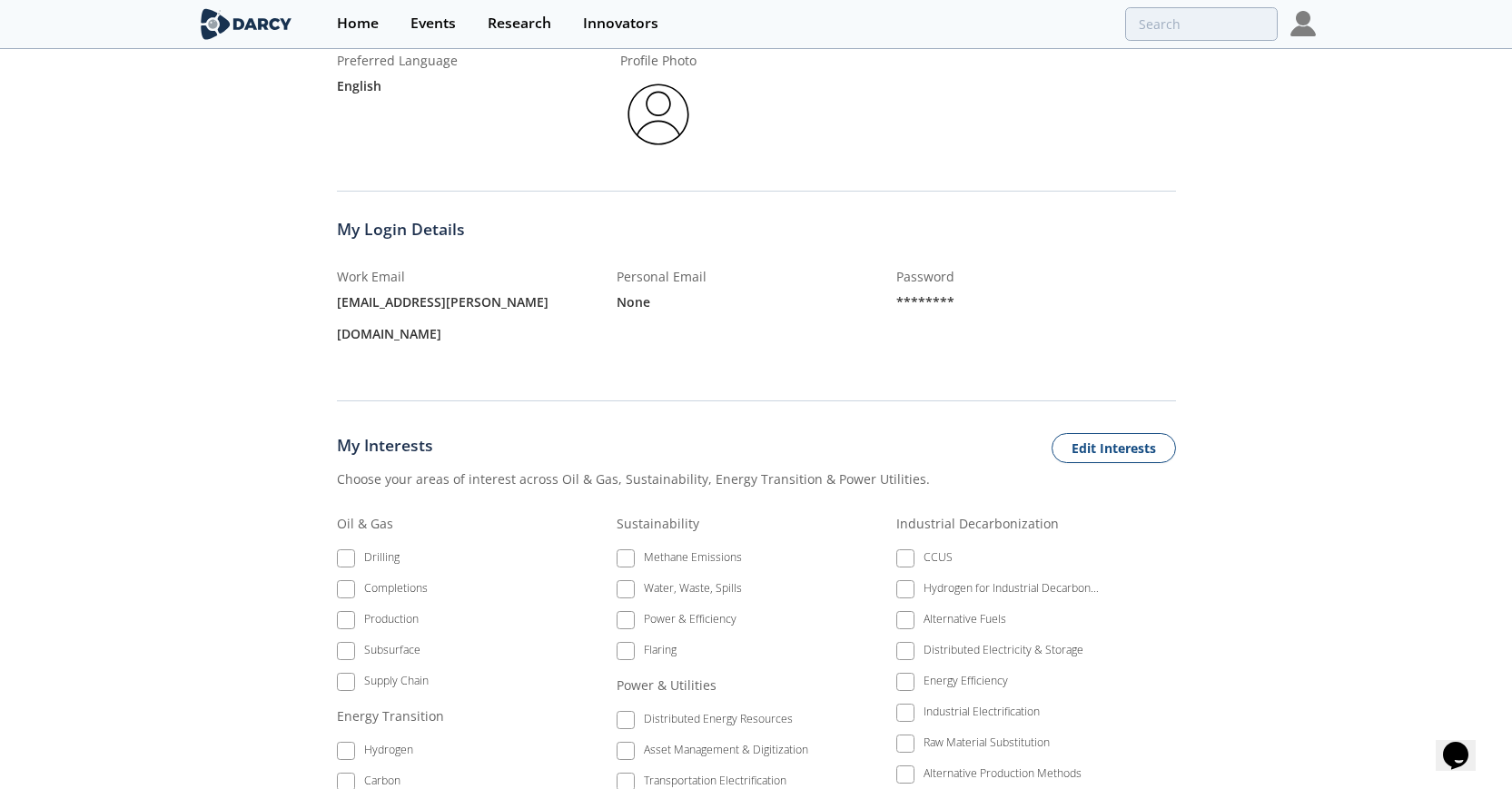
scroll to position [341, 0]
click at [342, 576] on li "Completions" at bounding box center [439, 591] width 204 height 30
click at [343, 576] on li "Completions" at bounding box center [439, 591] width 204 height 30
click at [1080, 432] on button "Edit Interests" at bounding box center [1113, 447] width 125 height 30
click at [342, 582] on span at bounding box center [345, 588] width 12 height 12
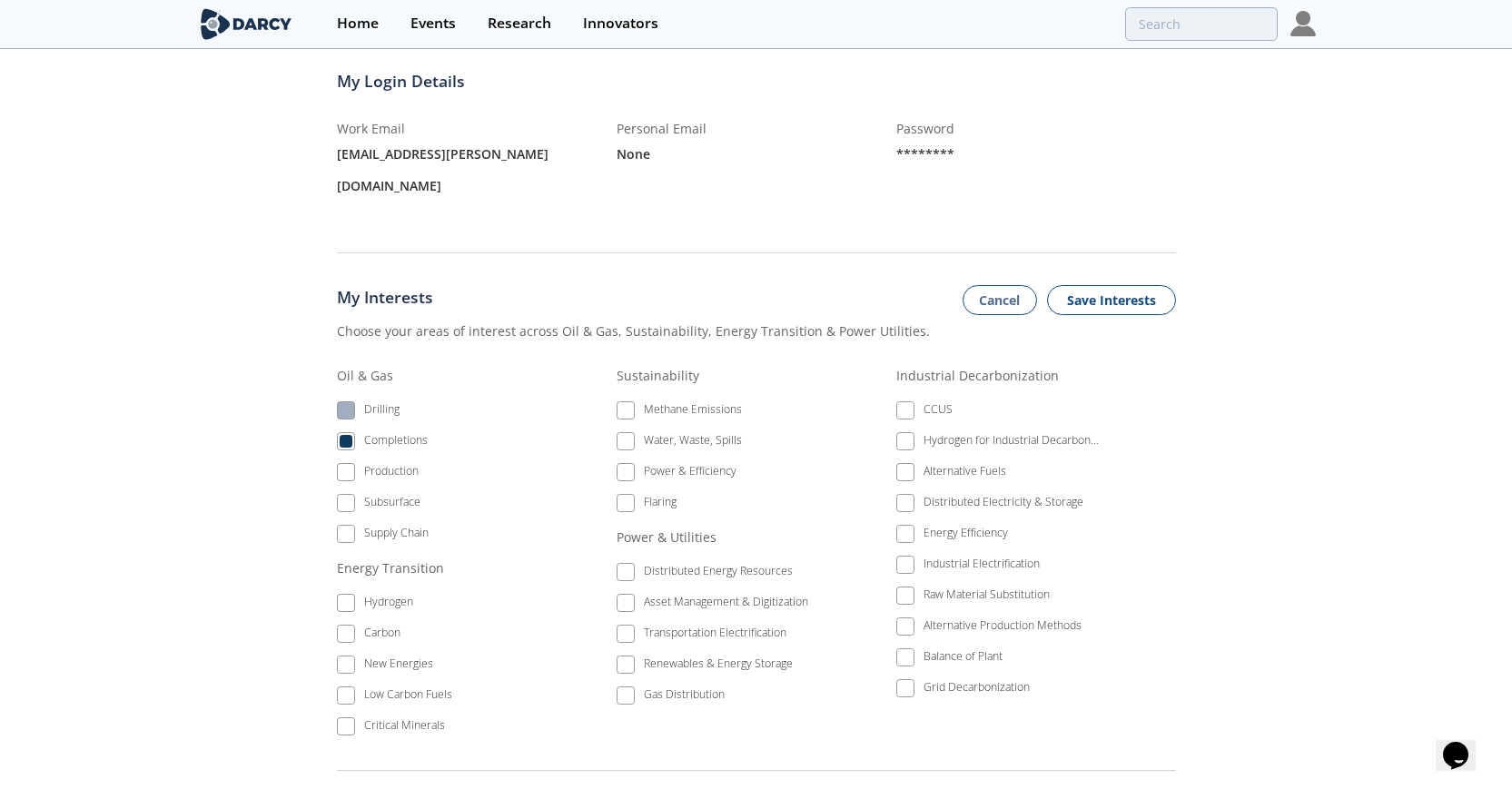
scroll to position [505, 0]
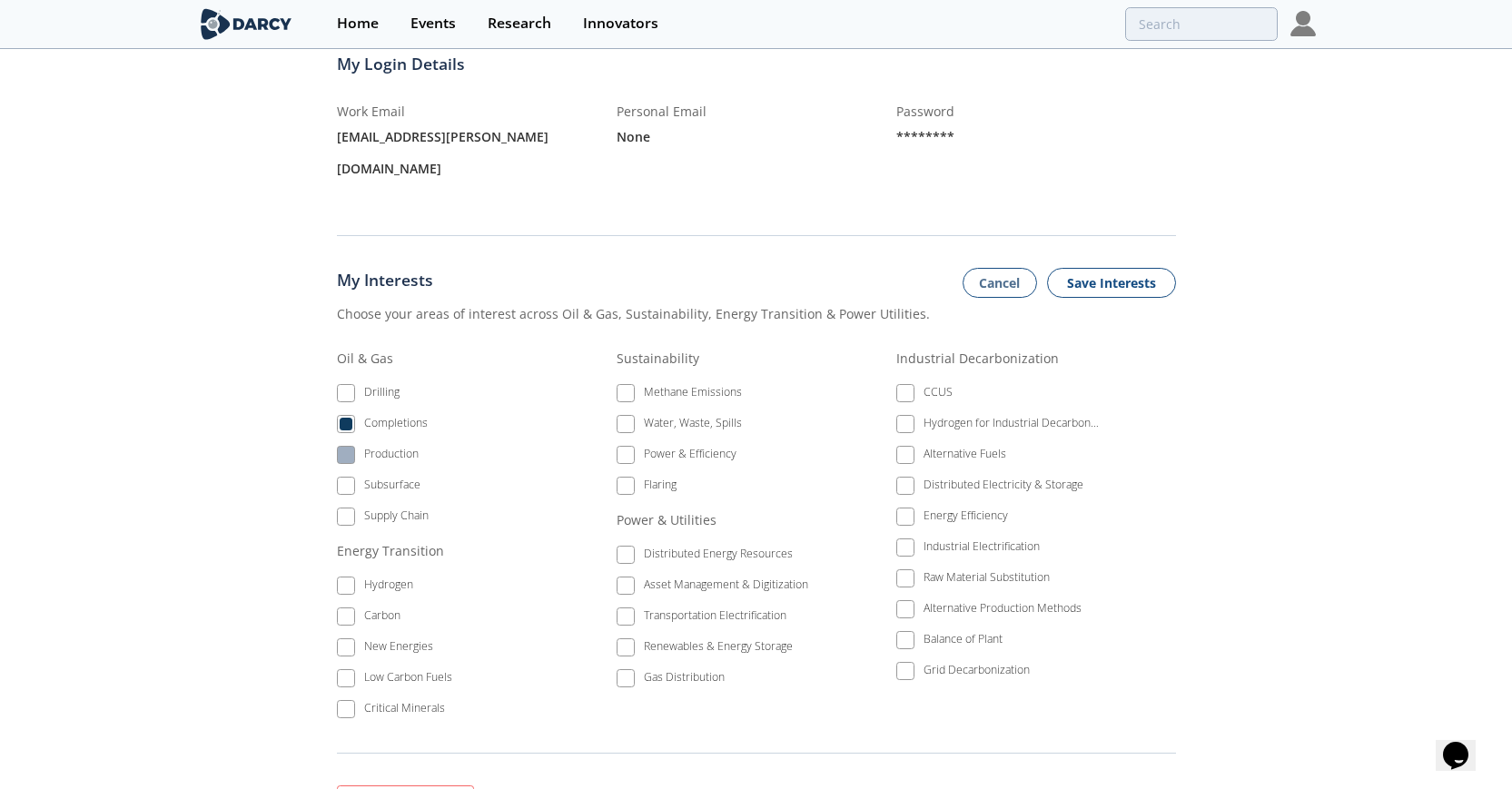
click at [349, 448] on span at bounding box center [345, 454] width 12 height 12
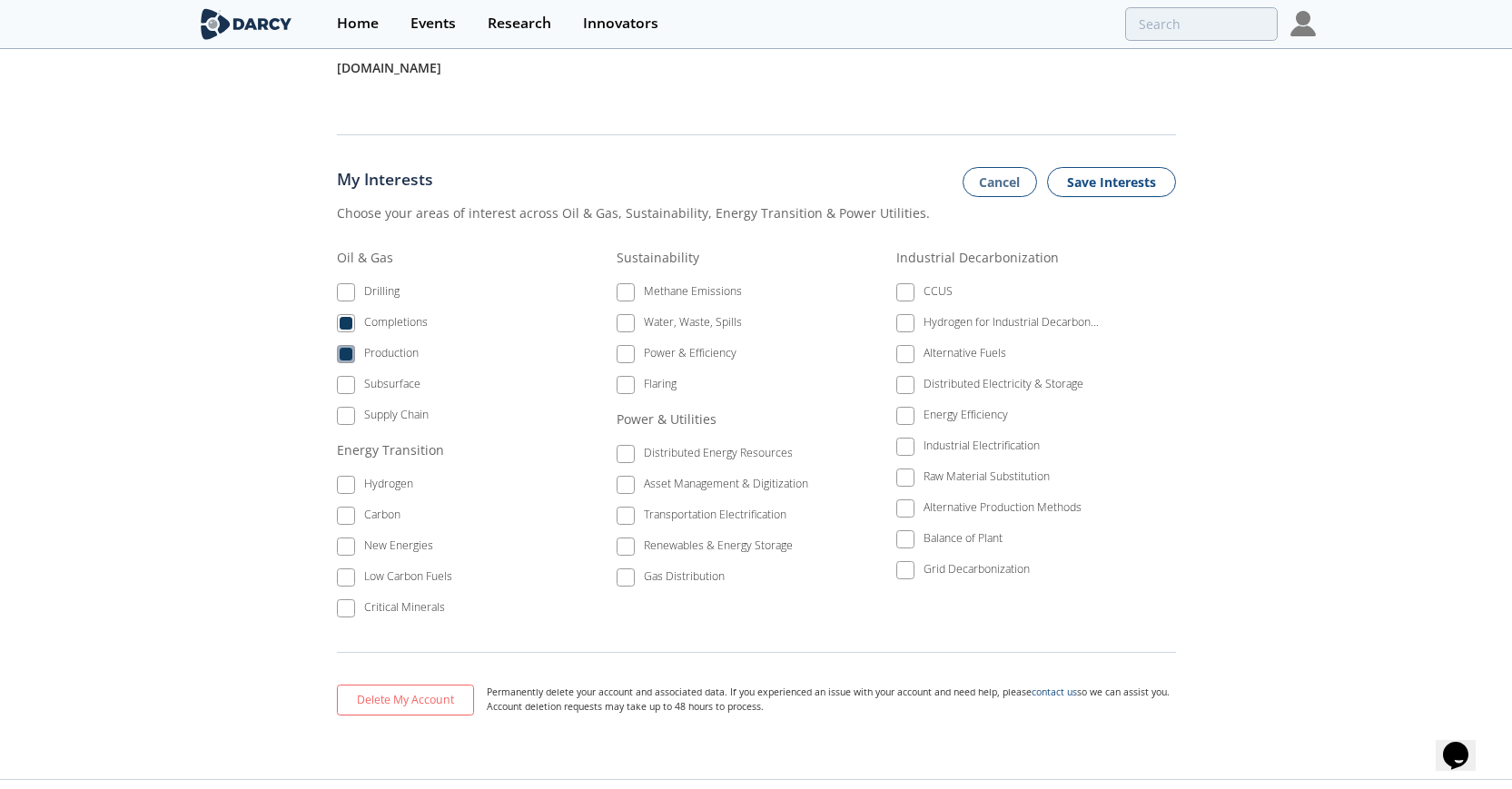
scroll to position [606, 0]
click at [1125, 167] on button "Save Interests" at bounding box center [1111, 182] width 129 height 30
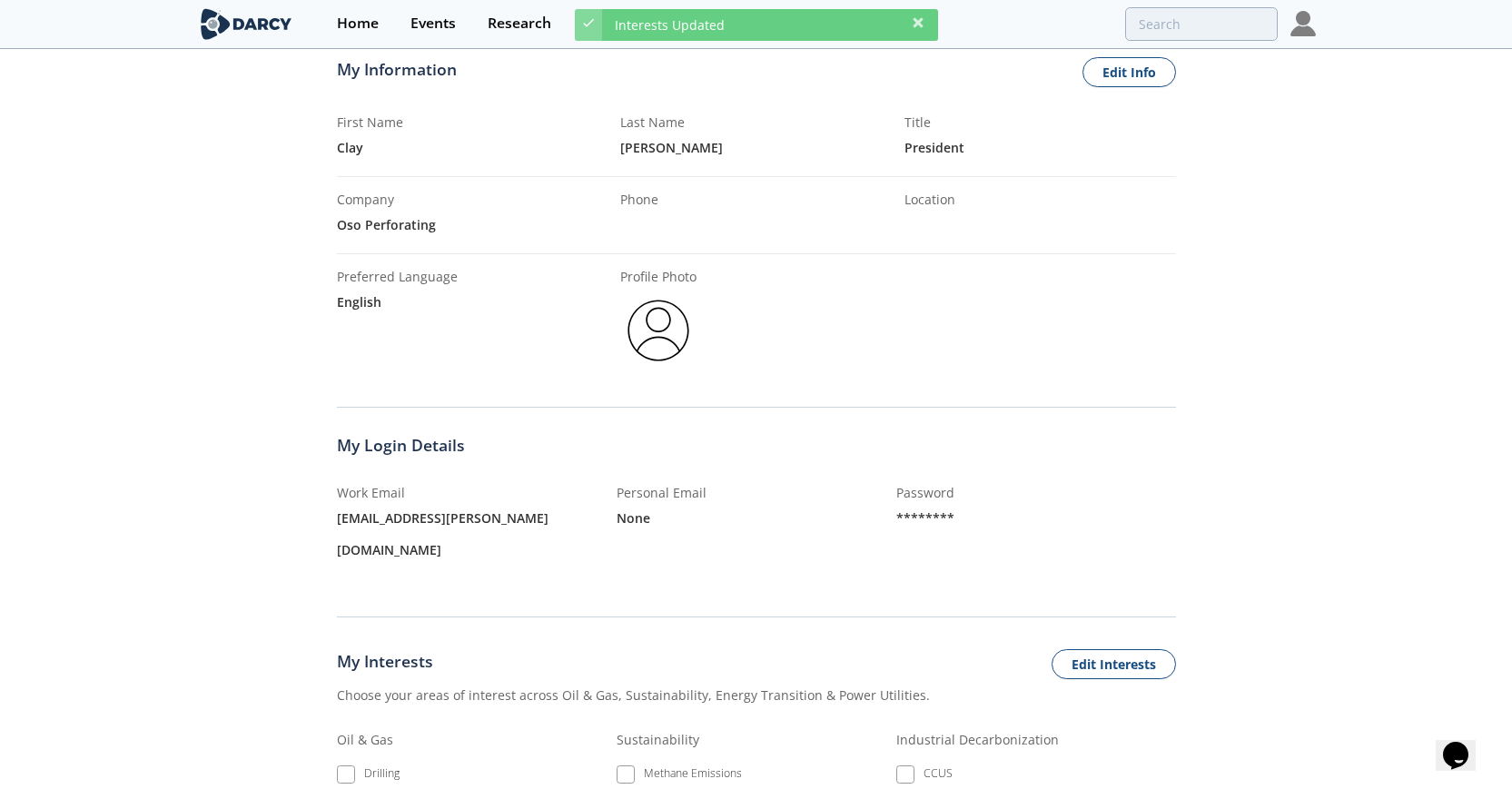
scroll to position [0, 0]
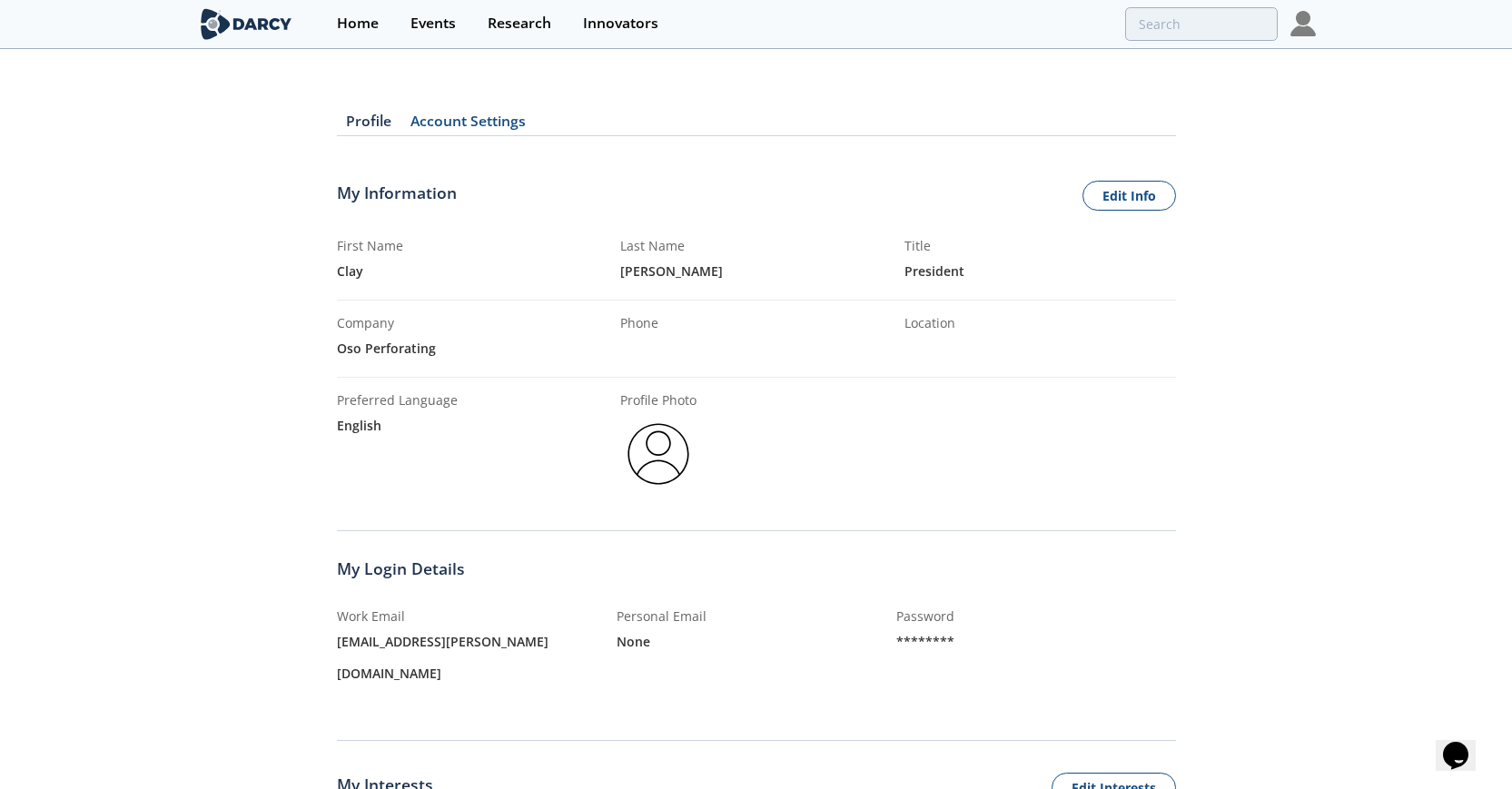
click at [487, 118] on link "Account Settings" at bounding box center [468, 125] width 134 height 22
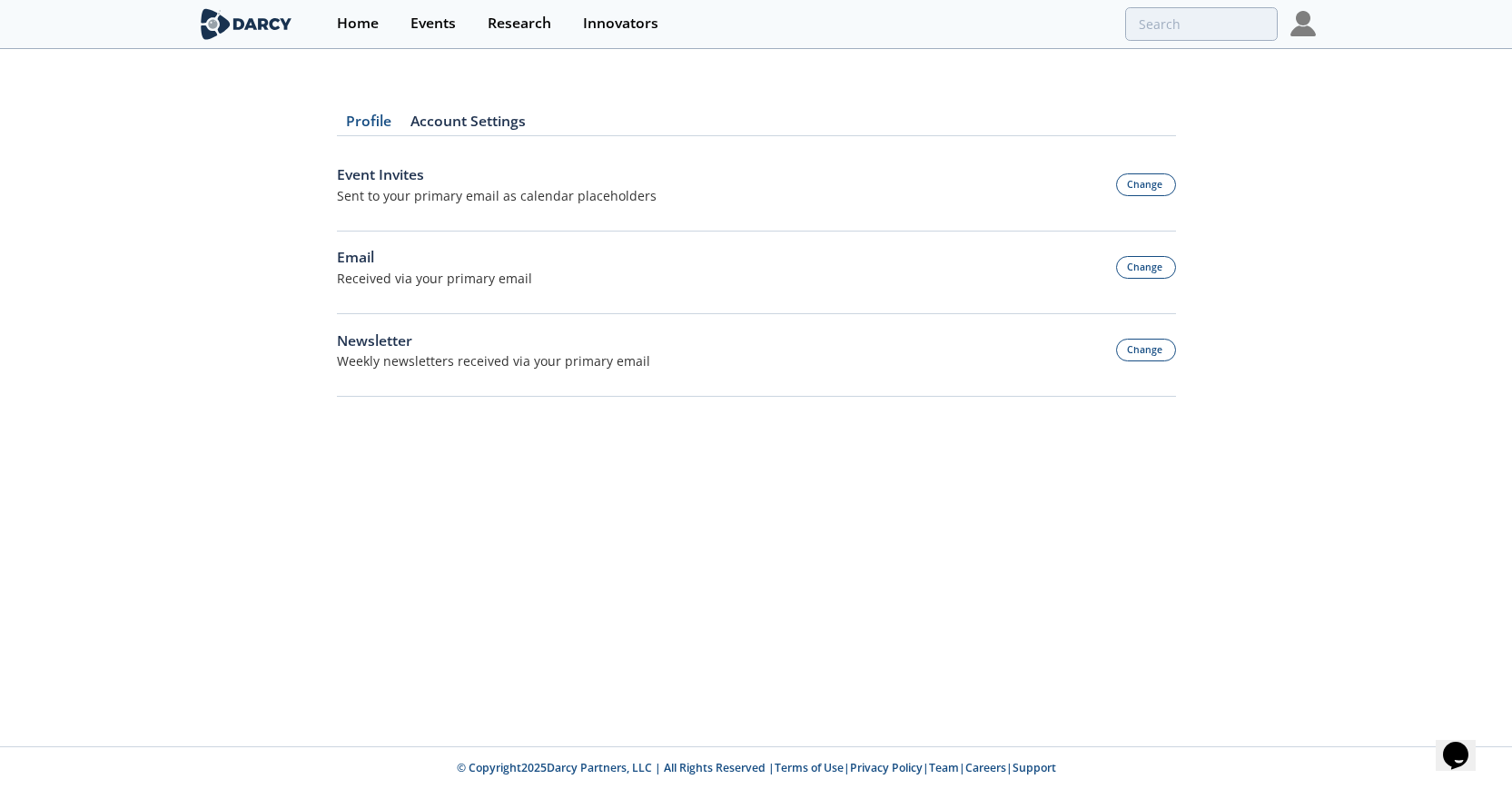
click at [1303, 21] on img at bounding box center [1303, 23] width 26 height 26
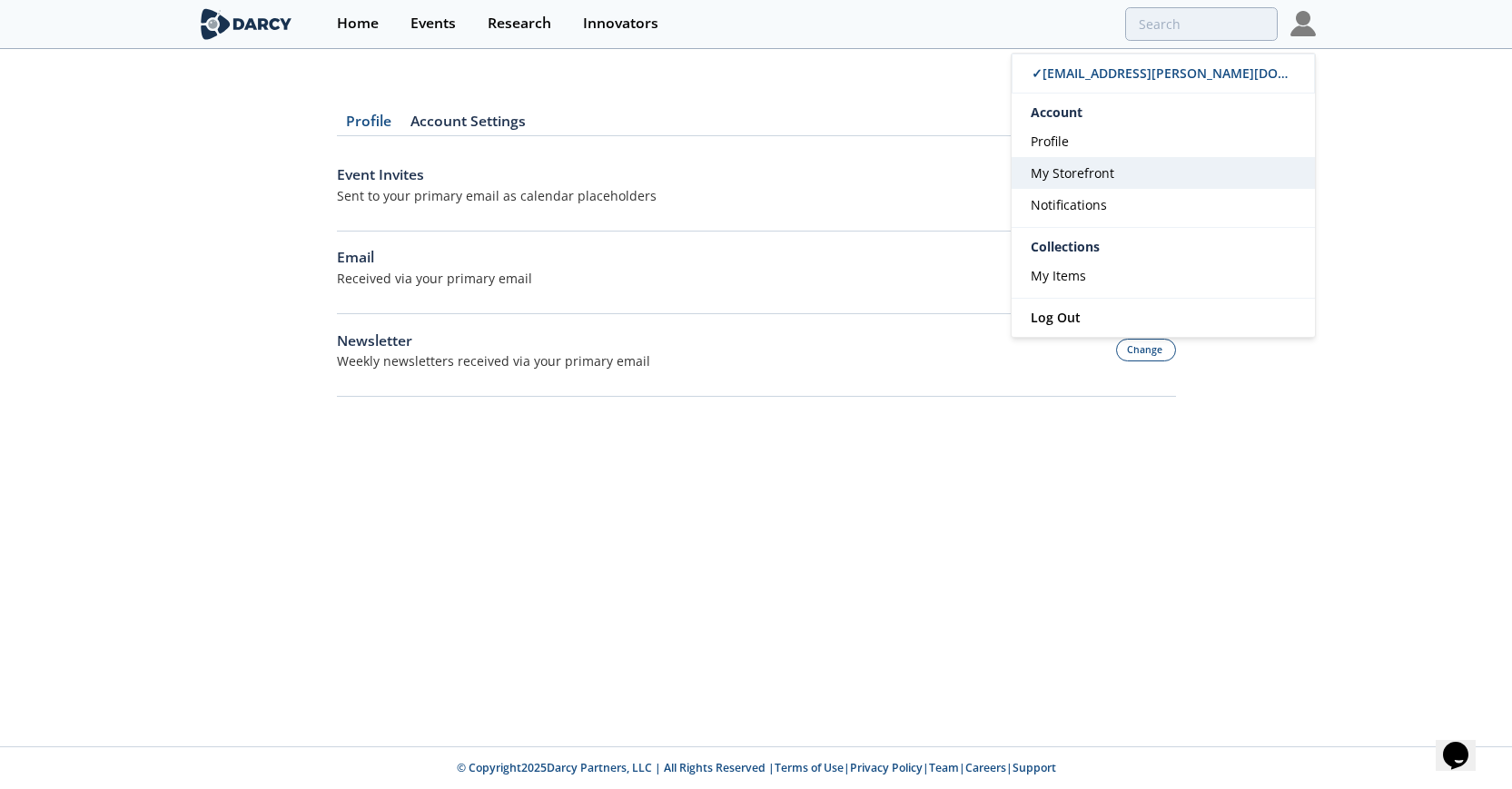
click at [1190, 162] on link "My Storefront" at bounding box center [1163, 172] width 304 height 31
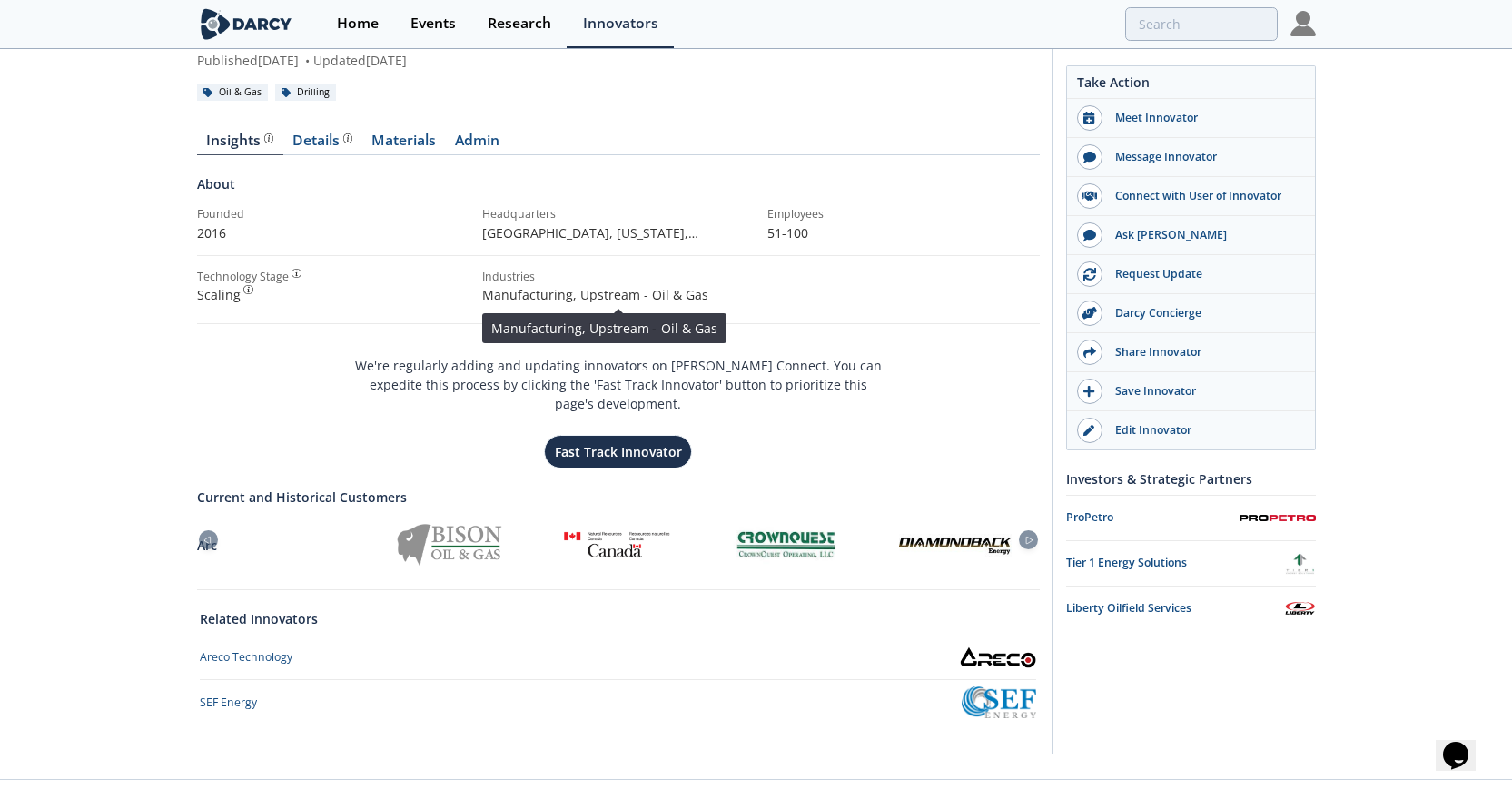
scroll to position [145, 0]
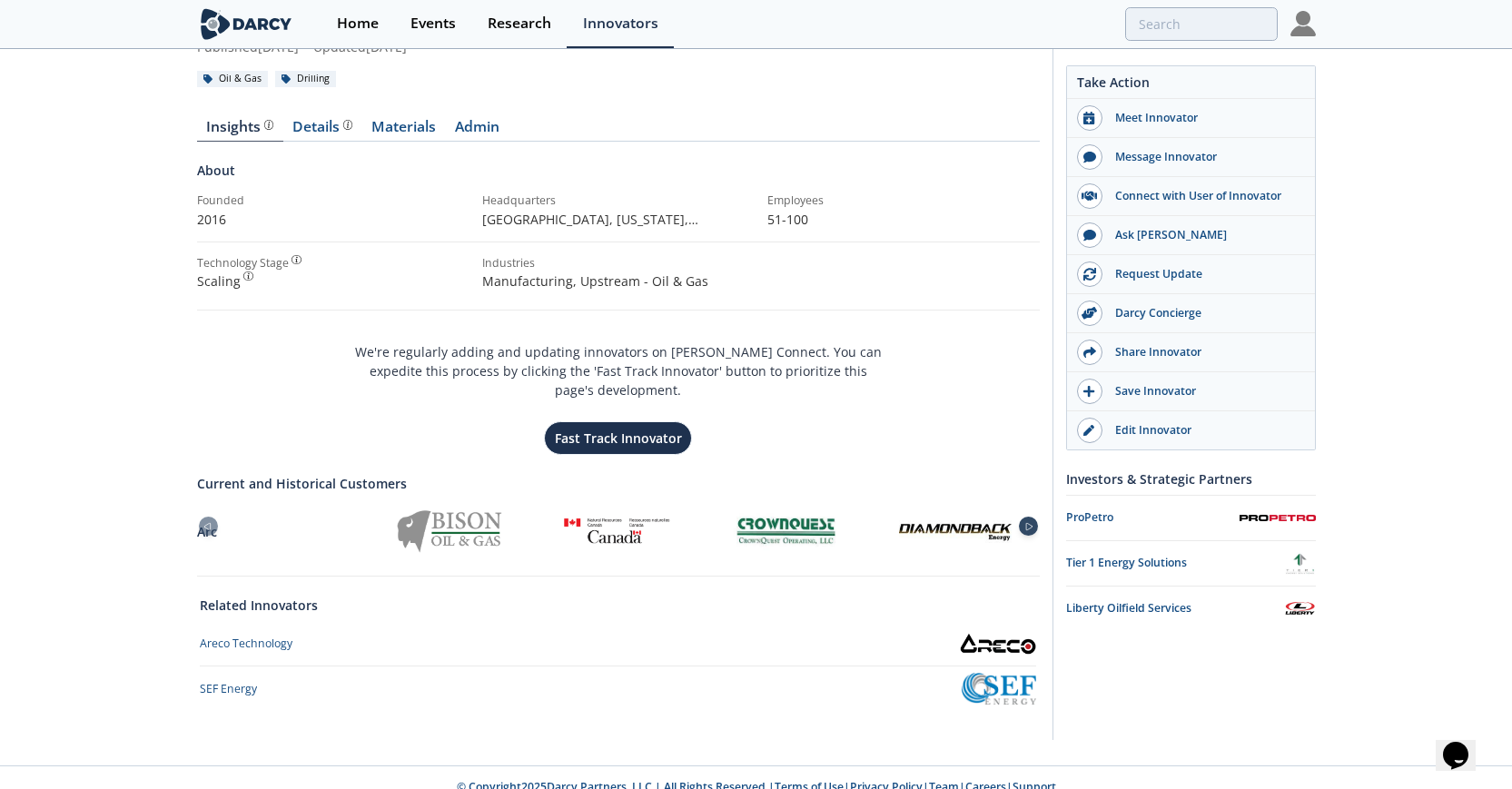
click at [1026, 517] on div at bounding box center [1029, 526] width 19 height 19
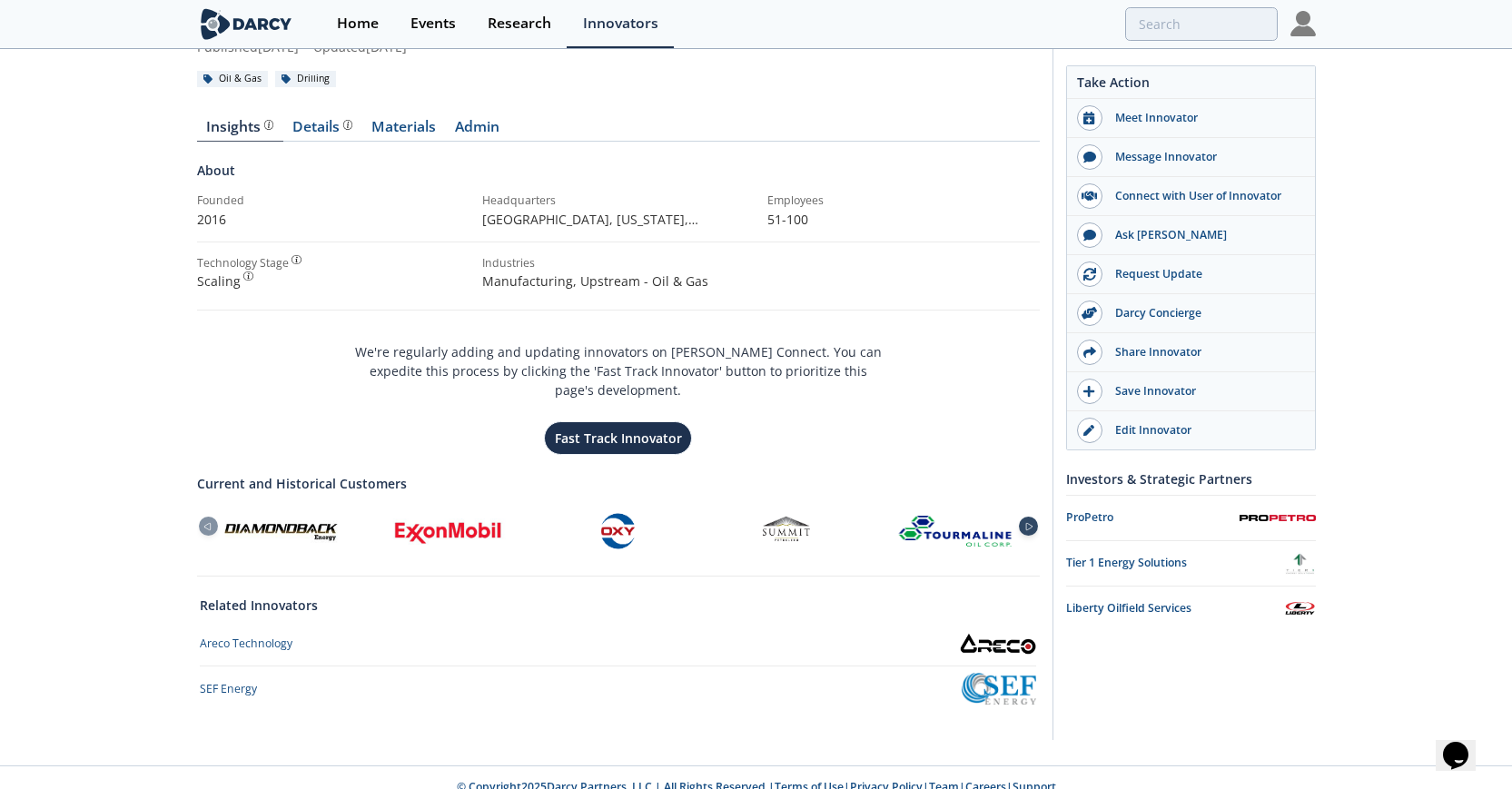
click at [1026, 517] on div at bounding box center [1029, 526] width 19 height 19
click at [1026, 523] on icon at bounding box center [1029, 527] width 22 height 9
click at [211, 517] on div at bounding box center [208, 526] width 19 height 19
click at [206, 523] on icon at bounding box center [207, 527] width 7 height 8
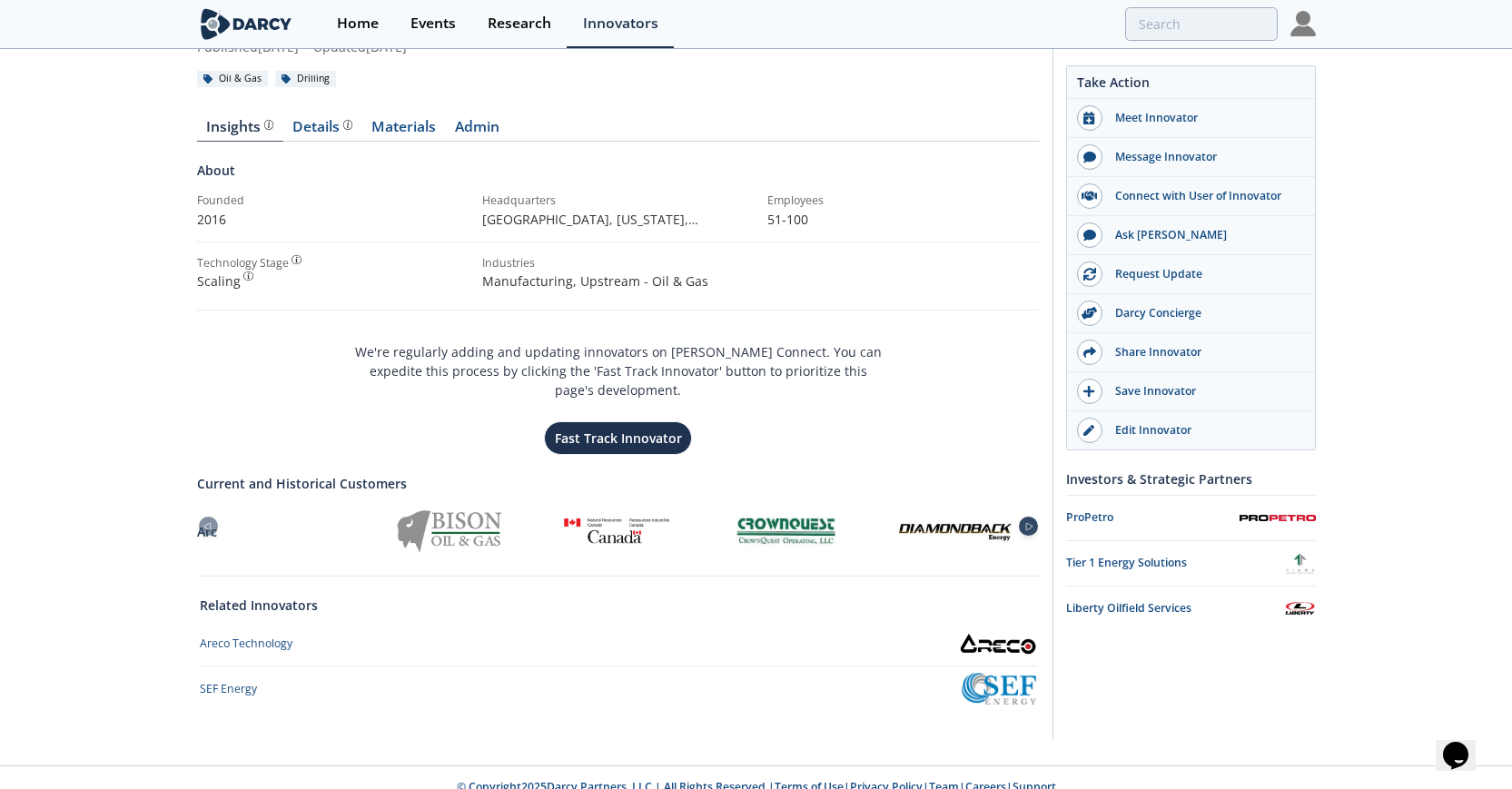
click at [1033, 517] on div at bounding box center [1029, 526] width 19 height 19
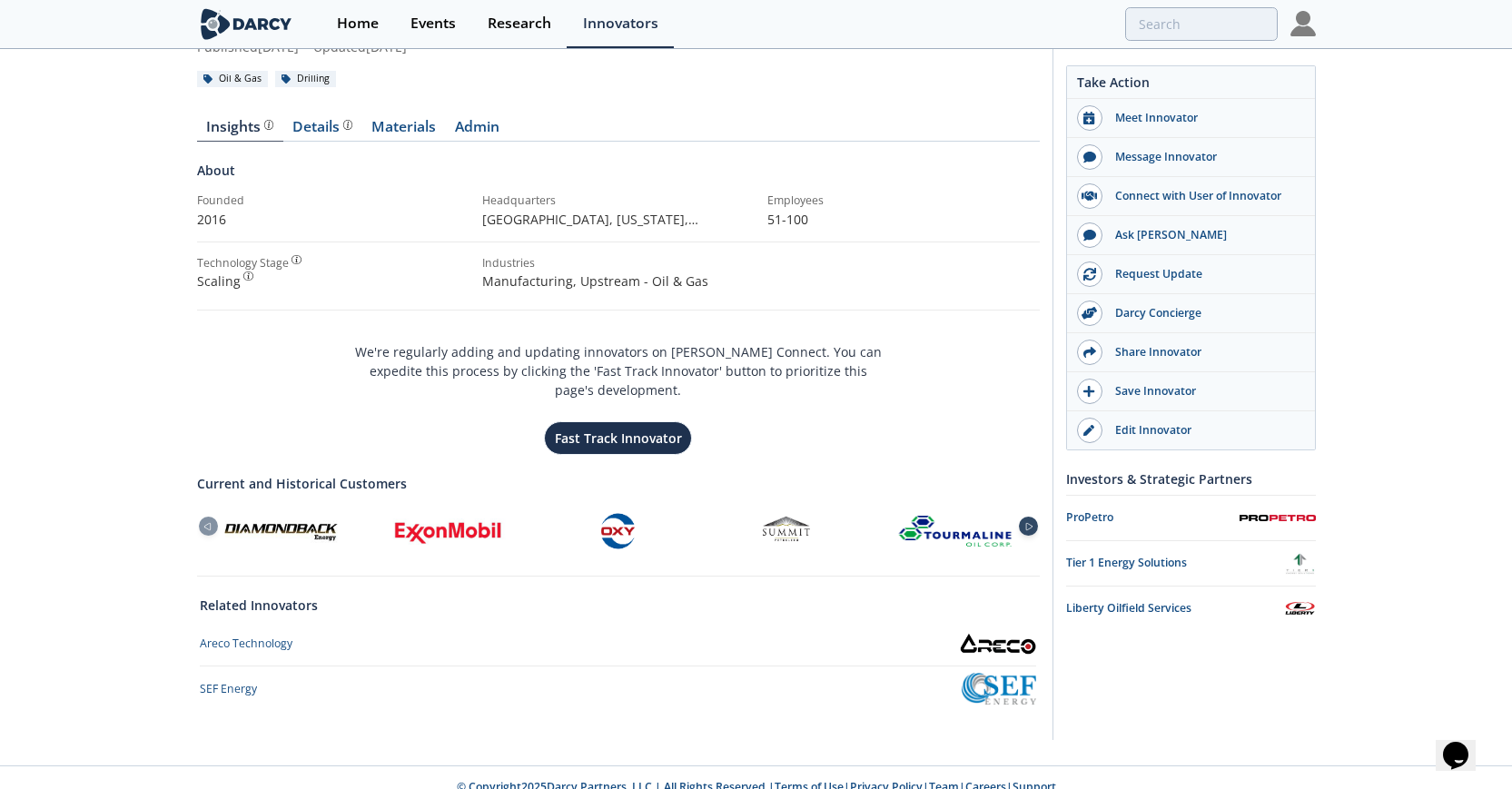
click at [1029, 523] on icon at bounding box center [1029, 527] width 22 height 9
click at [1111, 424] on div "Edit Innovator" at bounding box center [1205, 430] width 204 height 16
click at [317, 129] on div "Details" at bounding box center [322, 127] width 60 height 14
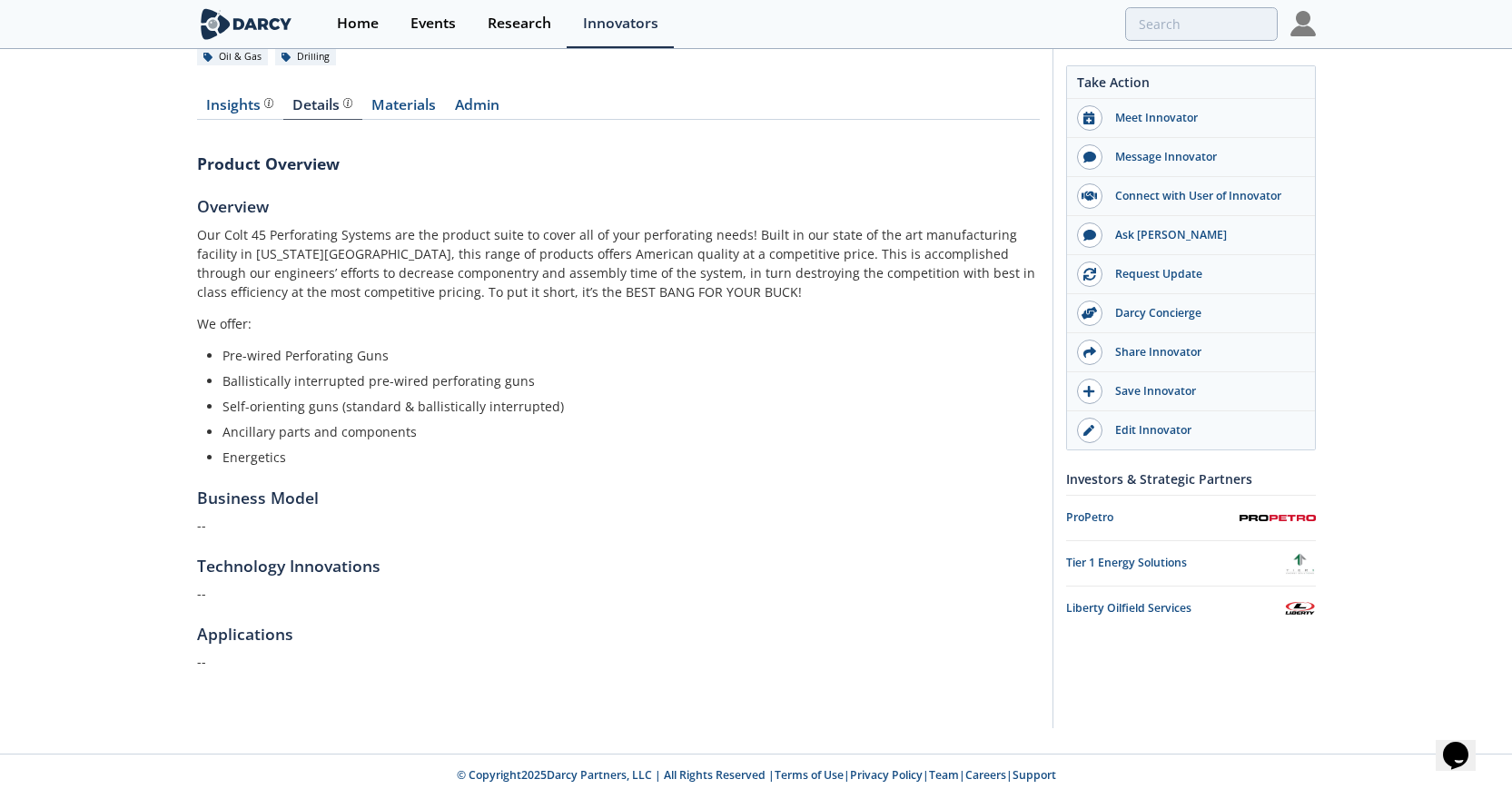
scroll to position [174, 0]
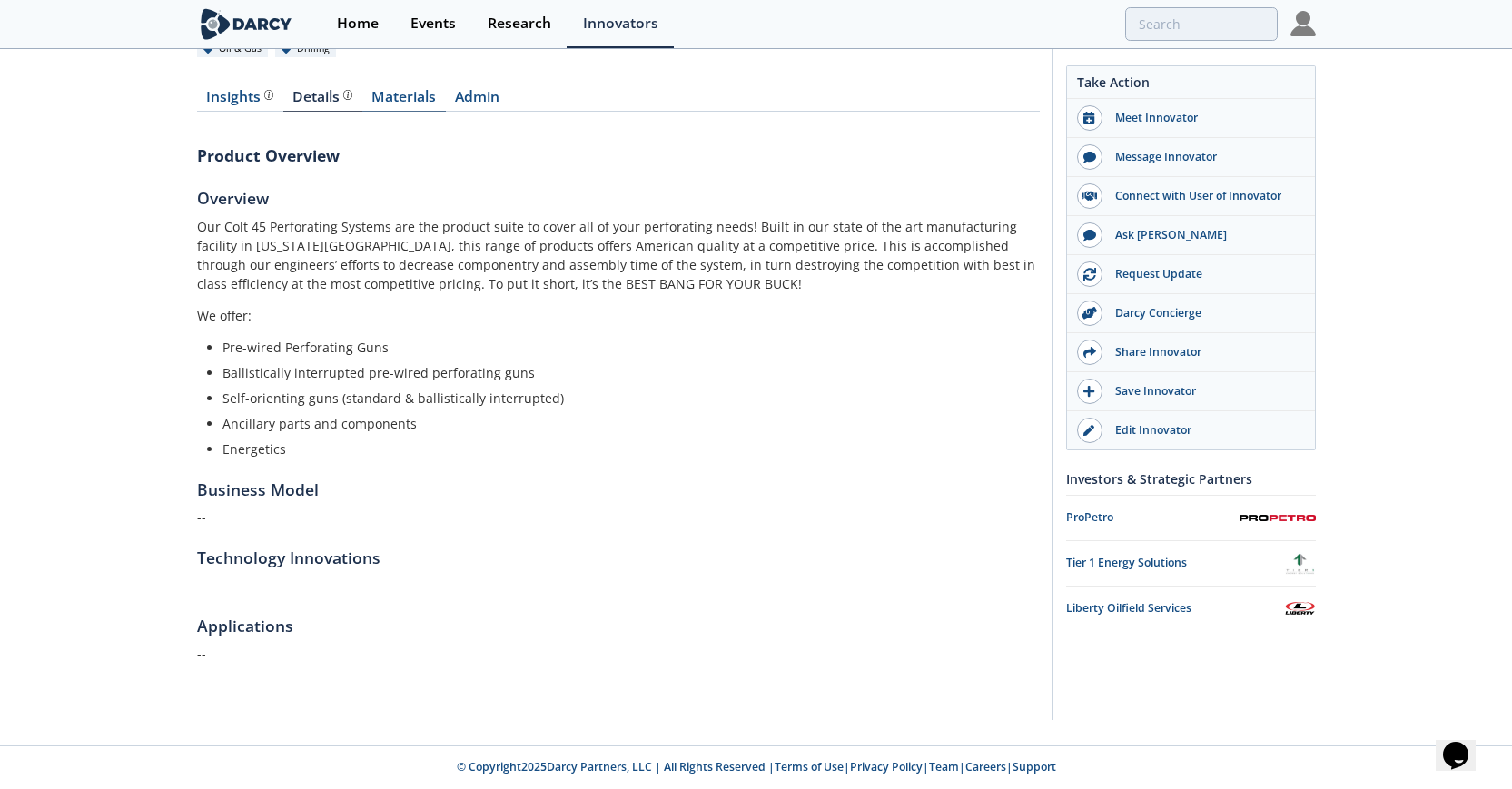
click at [386, 94] on link "Materials" at bounding box center [404, 100] width 84 height 22
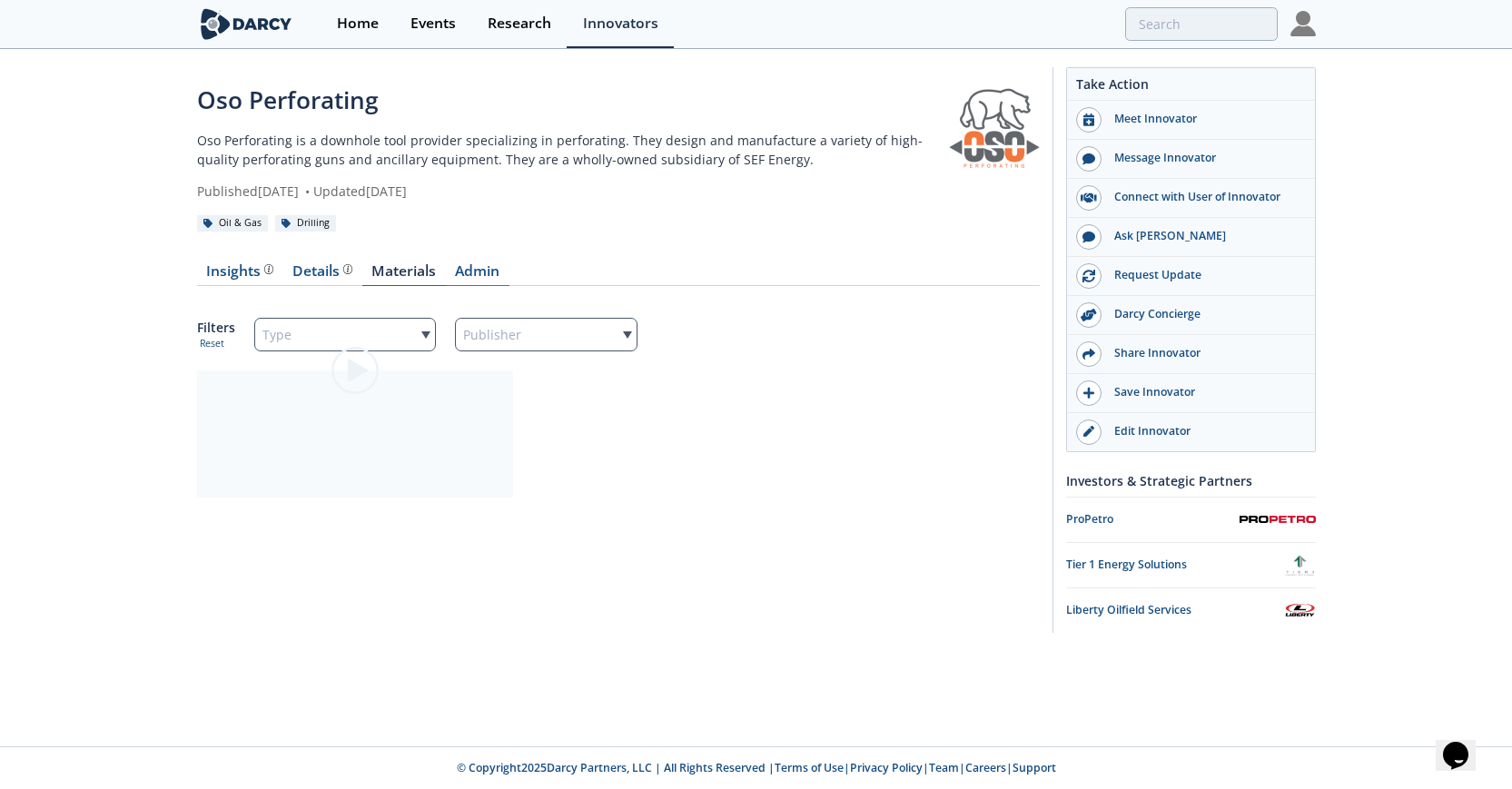
click at [481, 268] on link "Admin" at bounding box center [478, 275] width 64 height 22
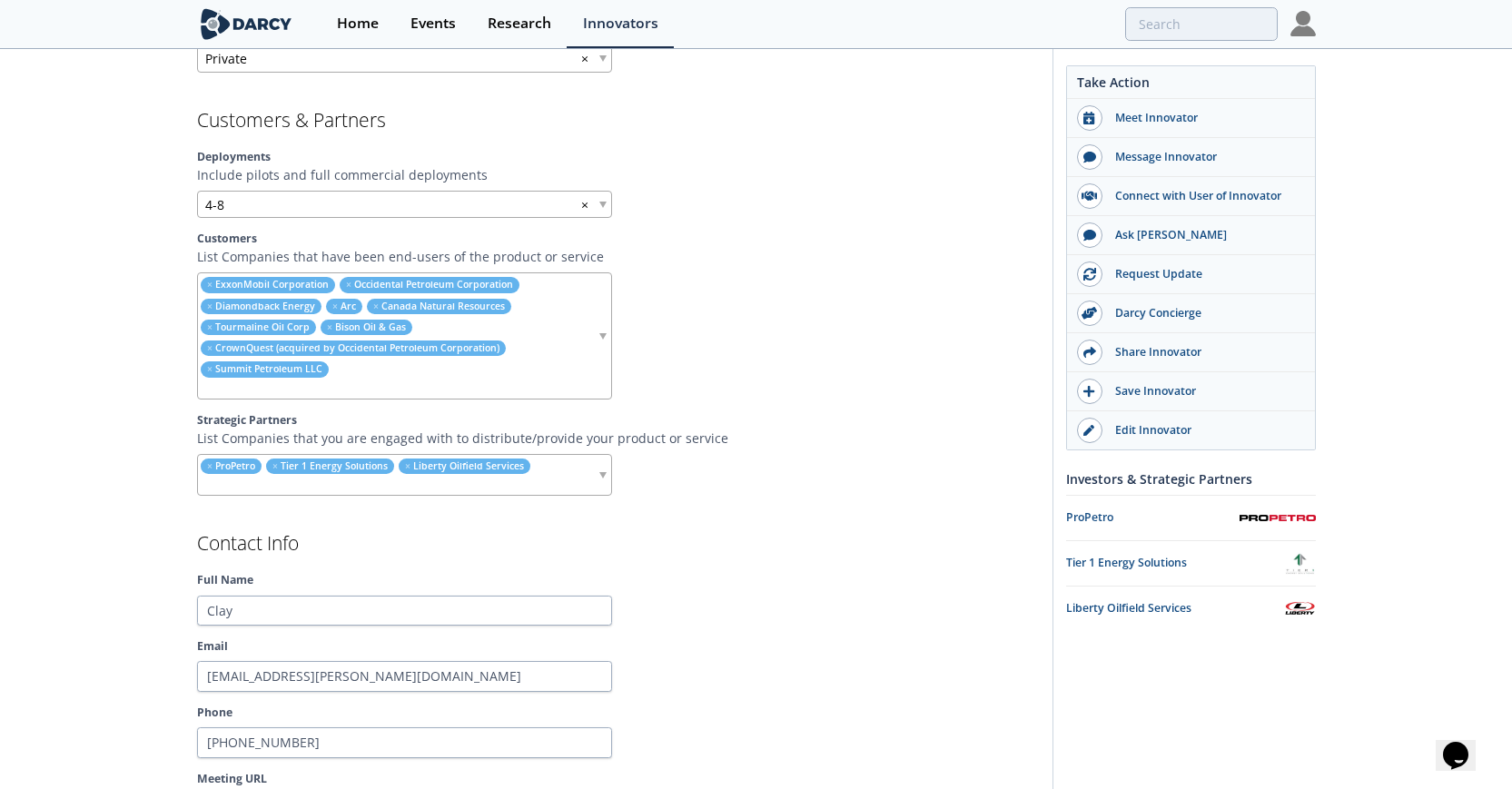
scroll to position [1463, 0]
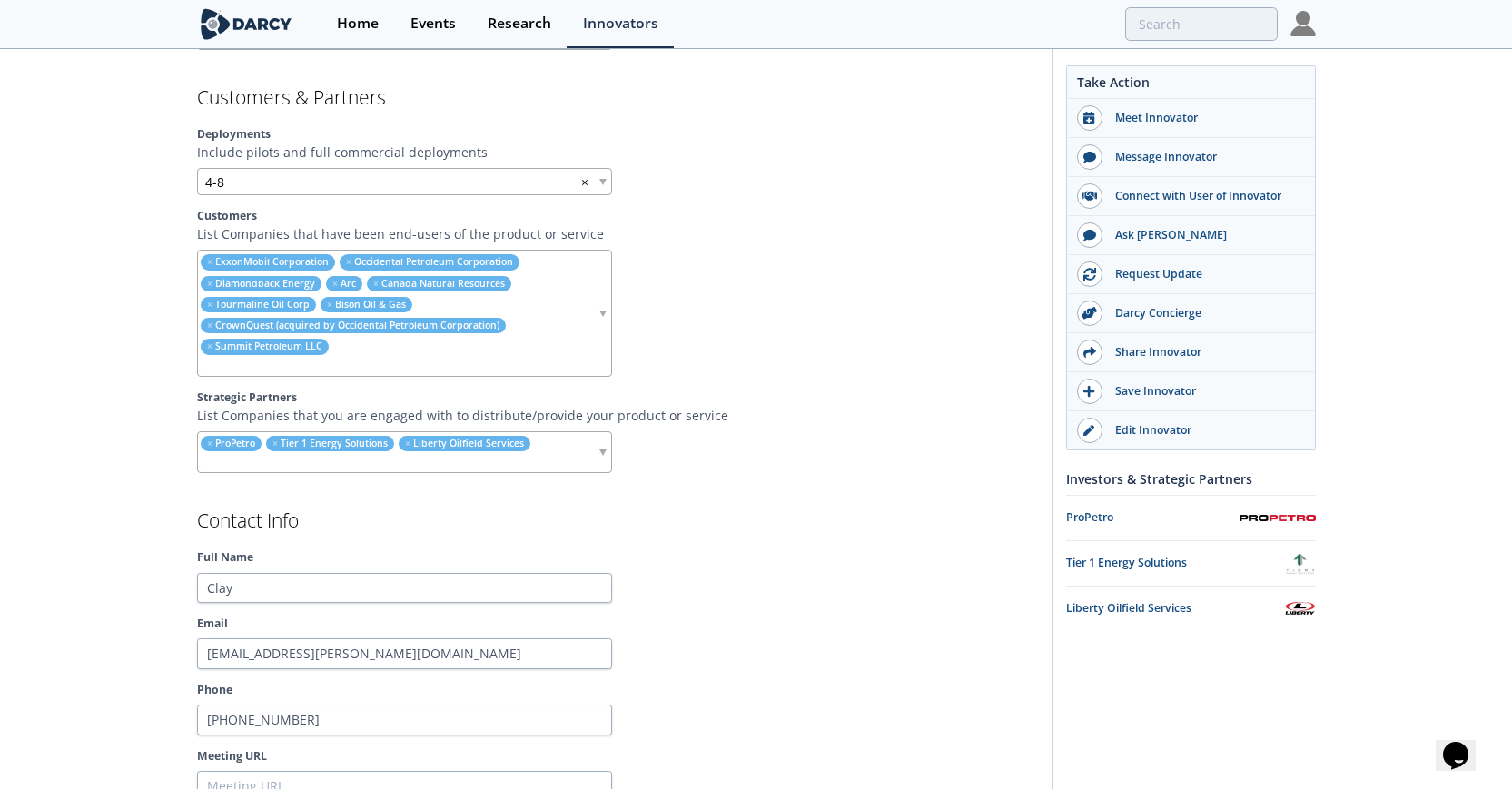
click at [411, 353] on ul "× ExxonMobil Corporation × Occidental Petroleum Corporation × Diamondback Energ…" at bounding box center [397, 312] width 399 height 125
type input "V"
type input "Highpeak"
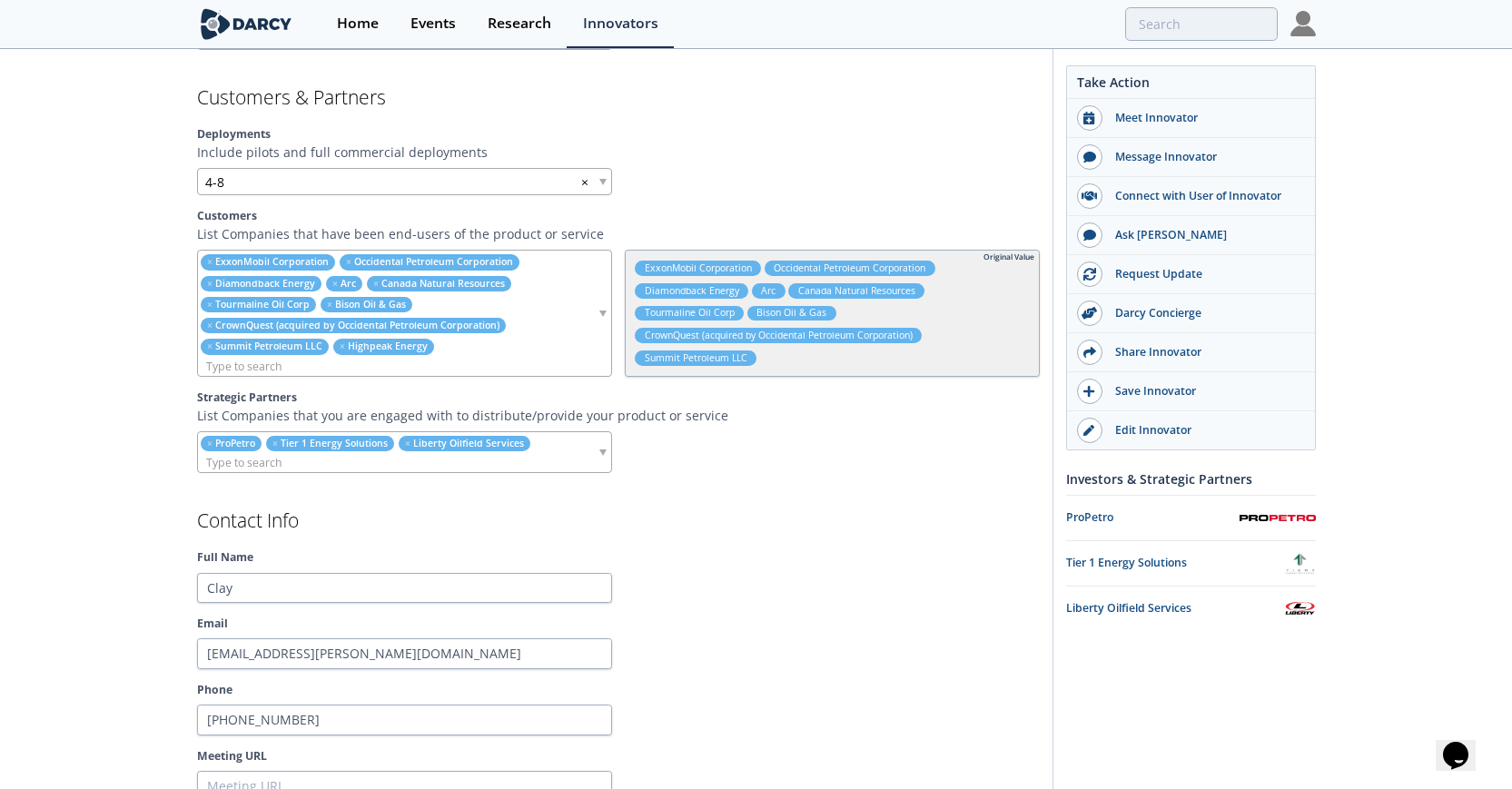
click at [447, 362] on input "search" at bounding box center [397, 366] width 399 height 19
type input "e"
type input "Verdad"
click at [340, 368] on input "search" at bounding box center [397, 366] width 399 height 19
type input "Verdad Ener"
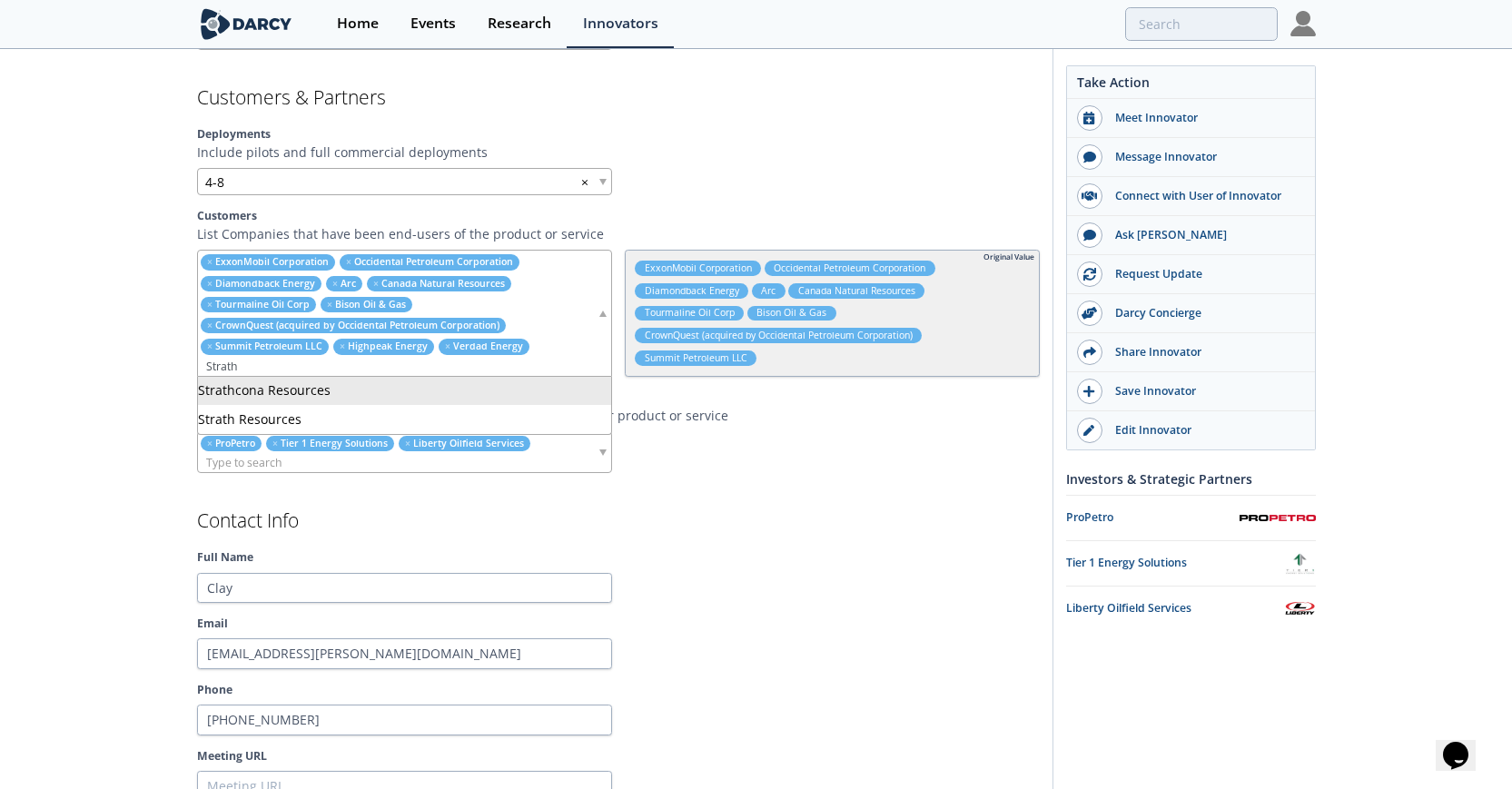
type input "Strath"
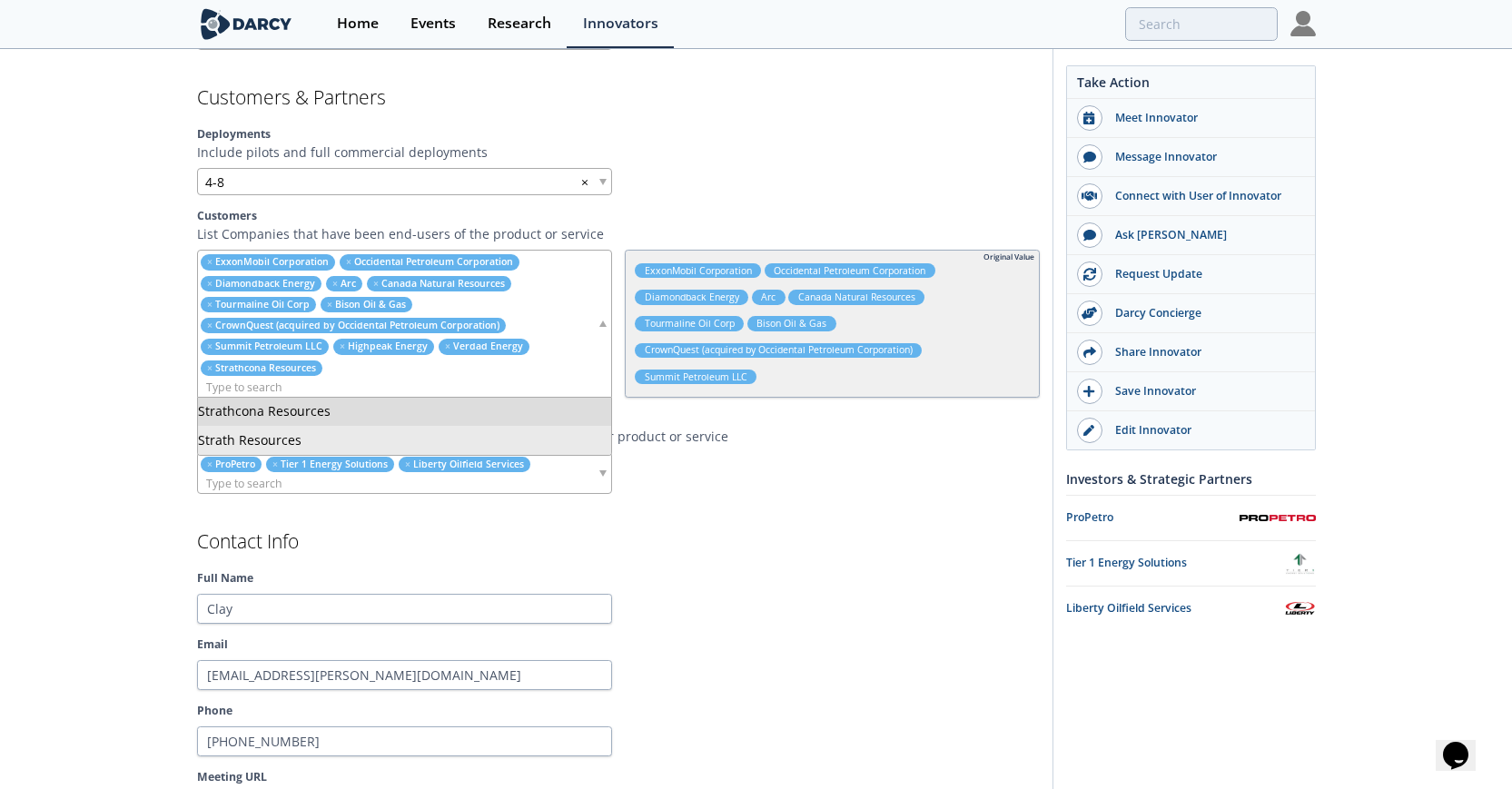
click at [842, 633] on section "Contact Info Full Name Clay Email clay.hunt@osoperf.com Phone 817-584-4993 Meet…" at bounding box center [619, 677] width 843 height 290
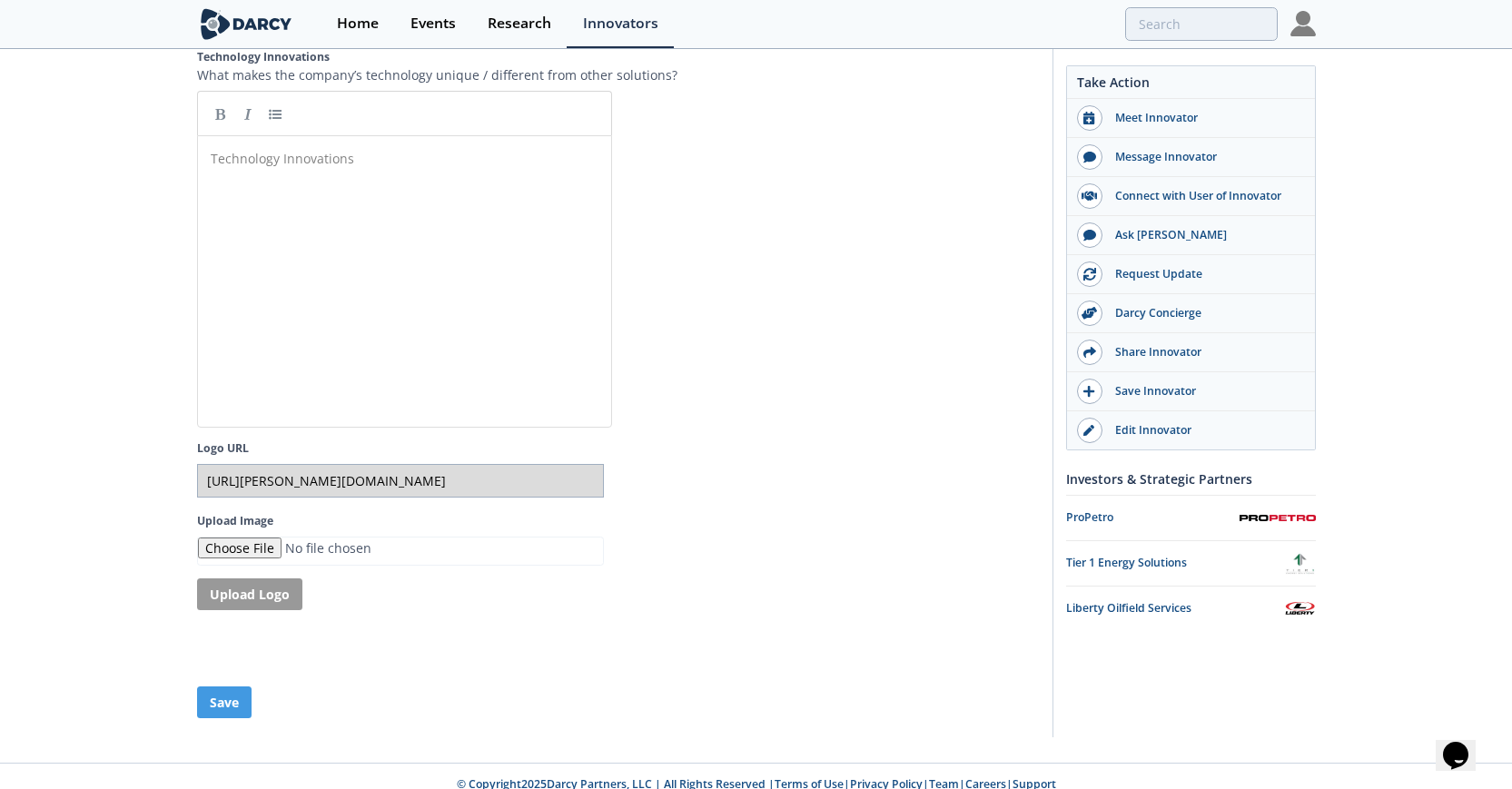
scroll to position [3545, 0]
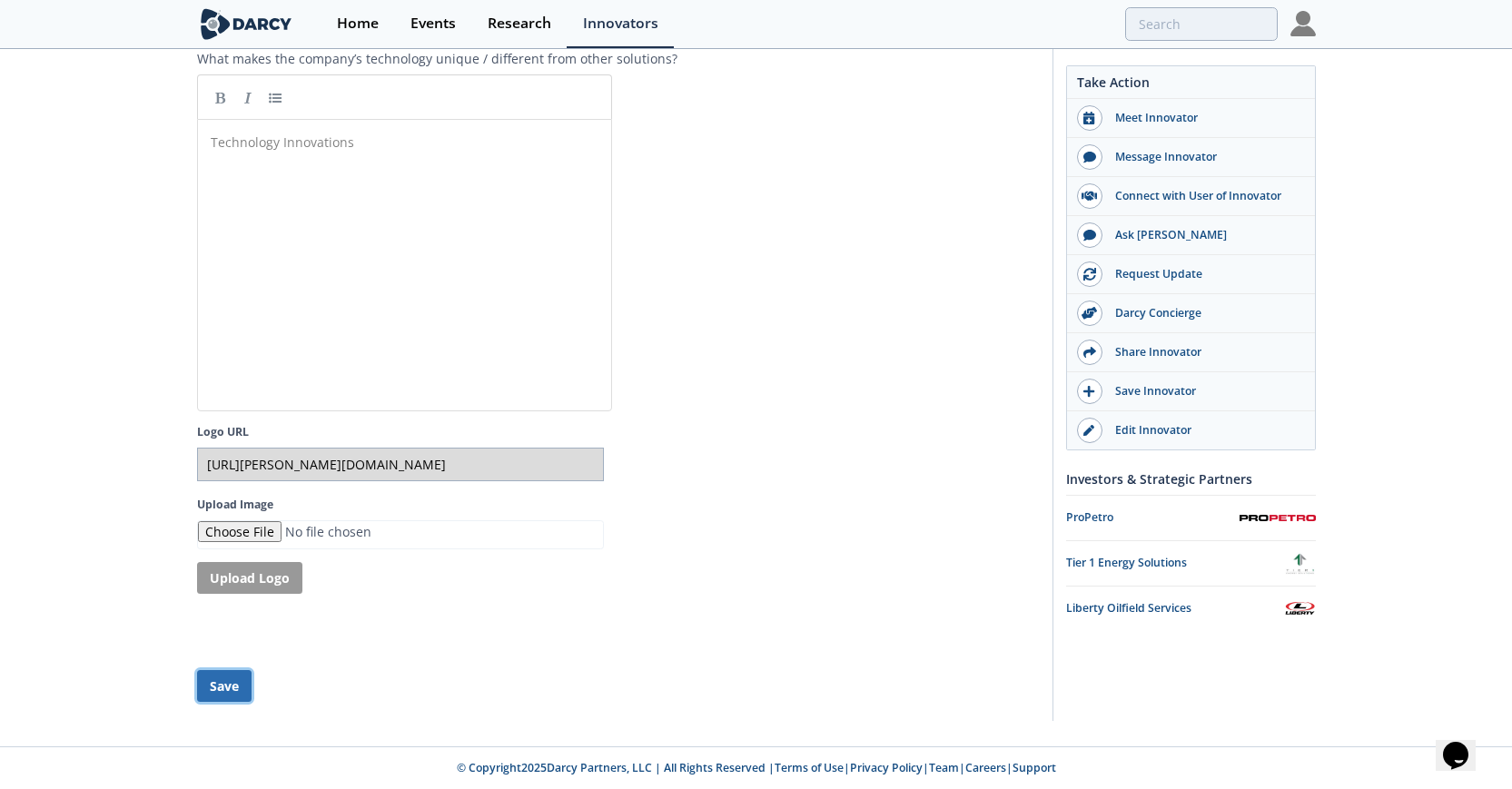
click at [228, 681] on button "Save" at bounding box center [224, 685] width 54 height 31
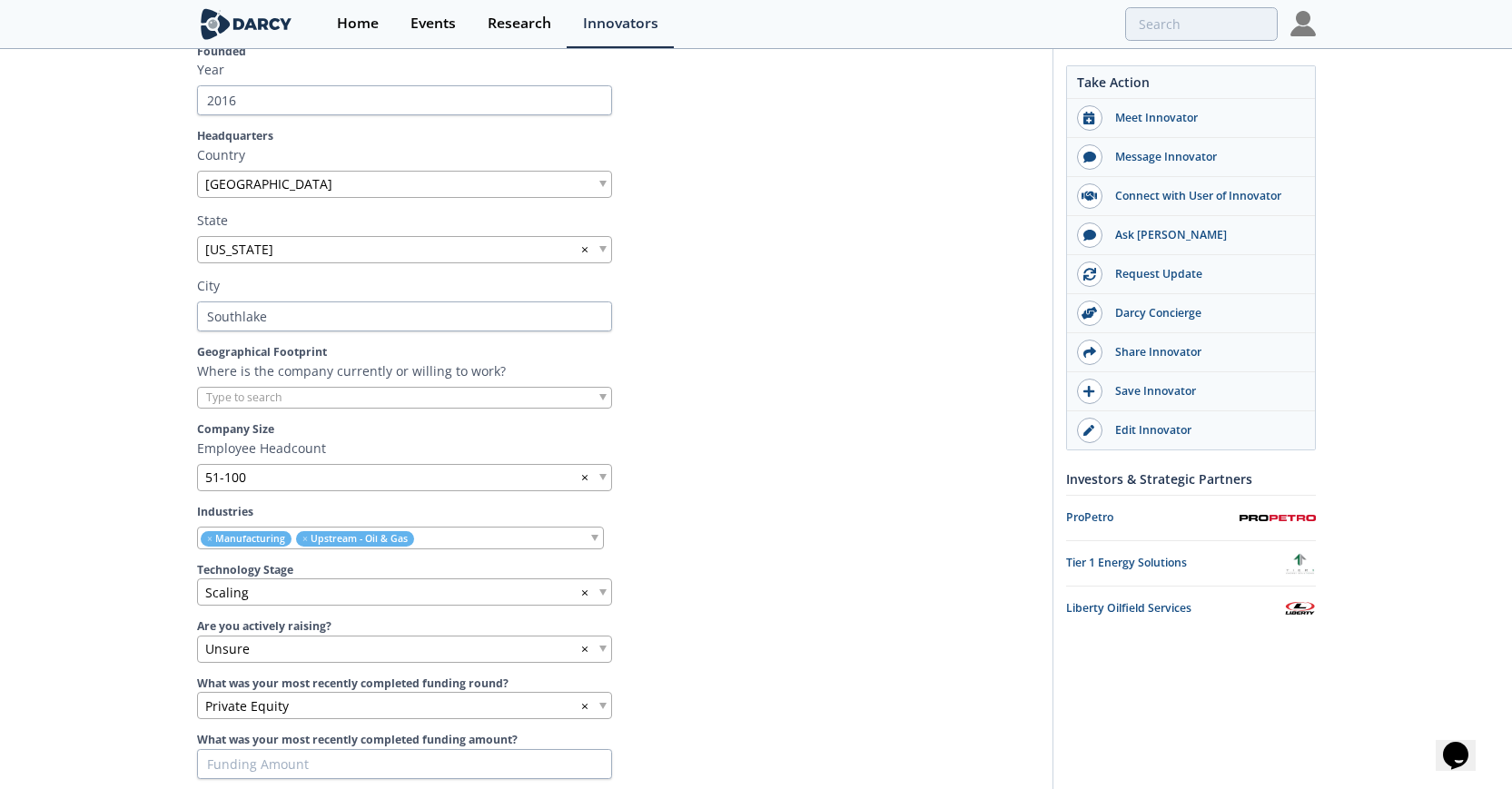
scroll to position [0, 0]
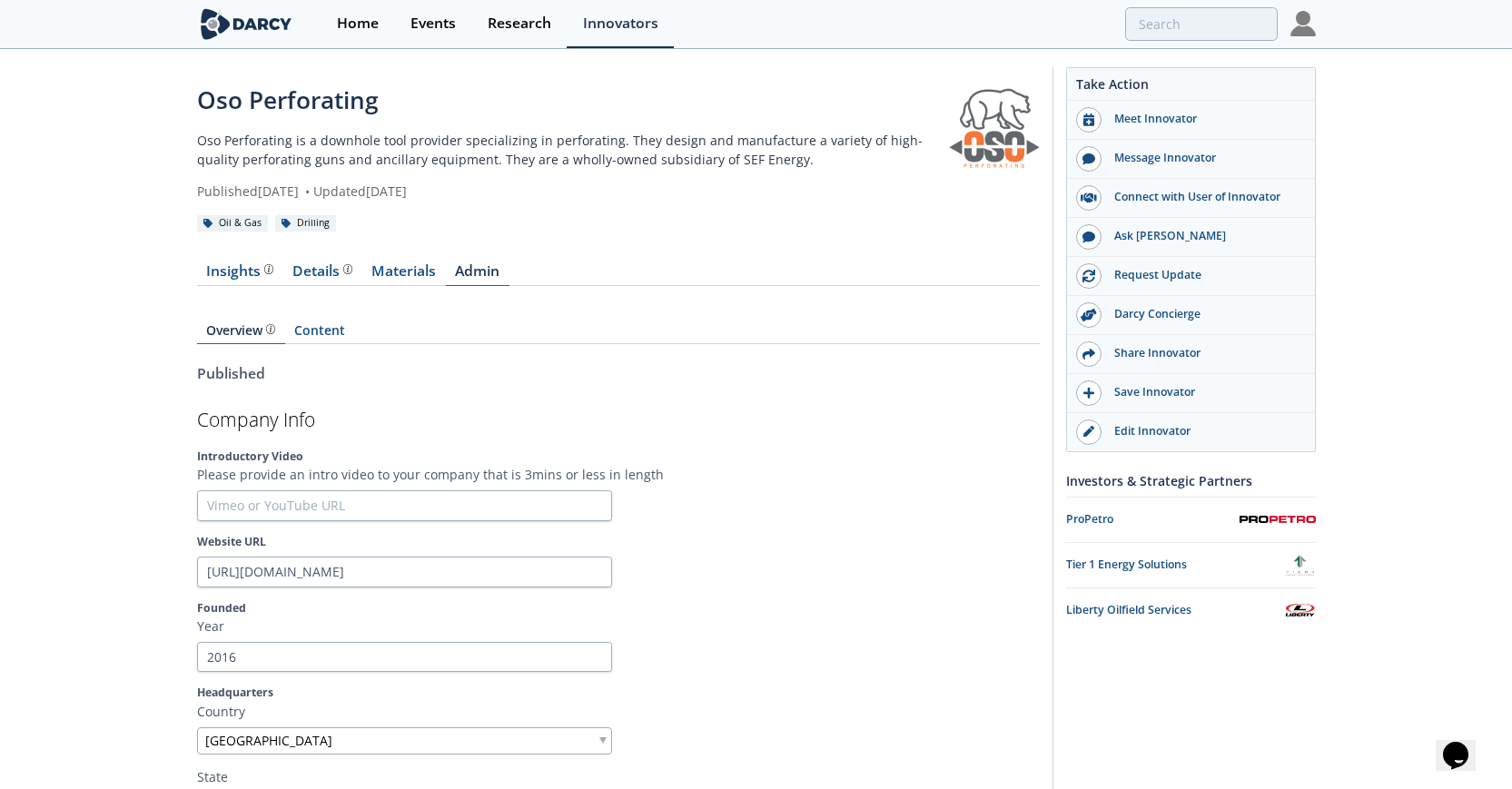
click at [1297, 21] on img at bounding box center [1303, 23] width 26 height 26
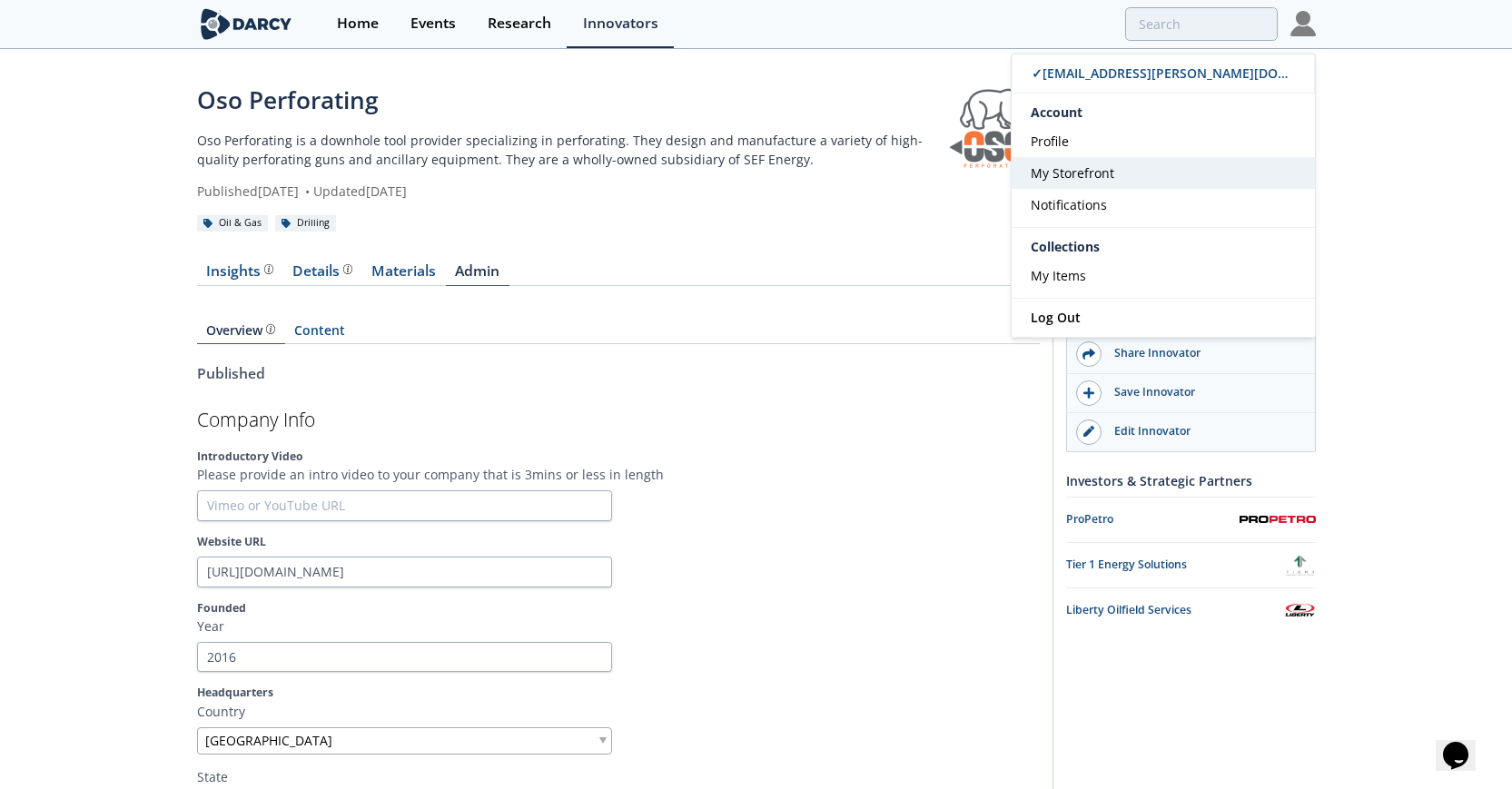
click at [1087, 178] on span "My Storefront" at bounding box center [1072, 173] width 84 height 17
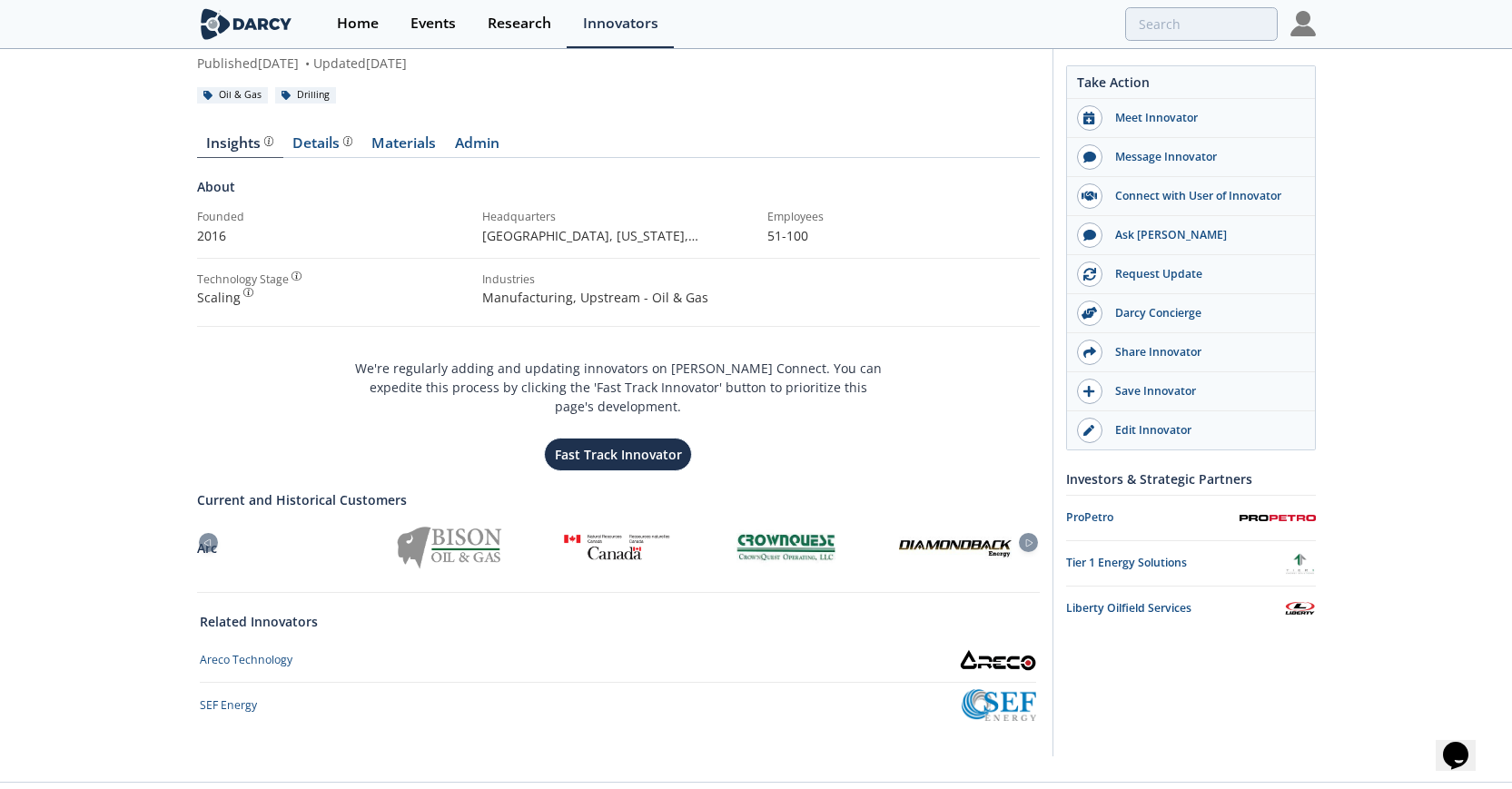
scroll to position [145, 0]
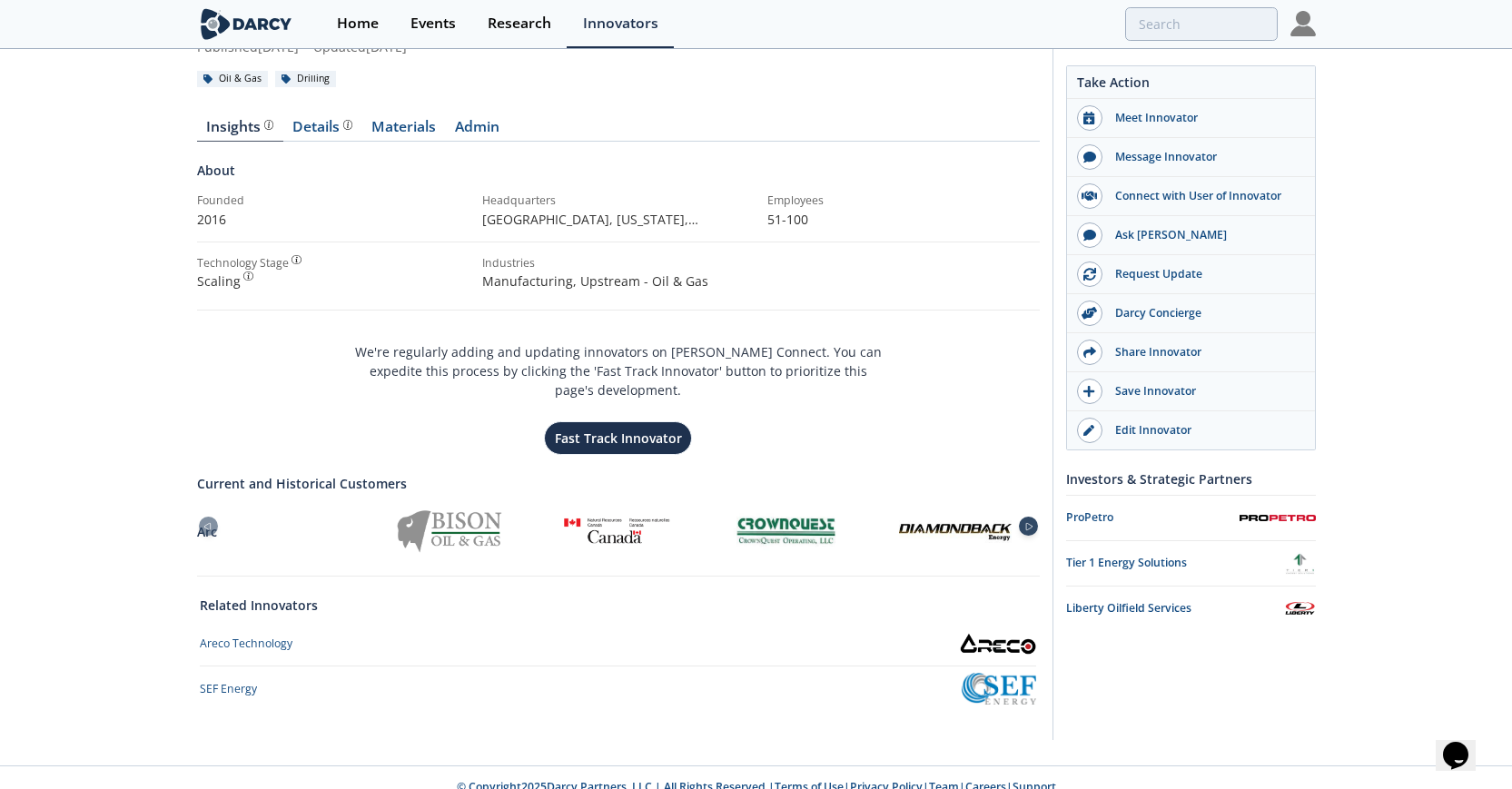
click at [1022, 517] on div at bounding box center [1029, 526] width 19 height 19
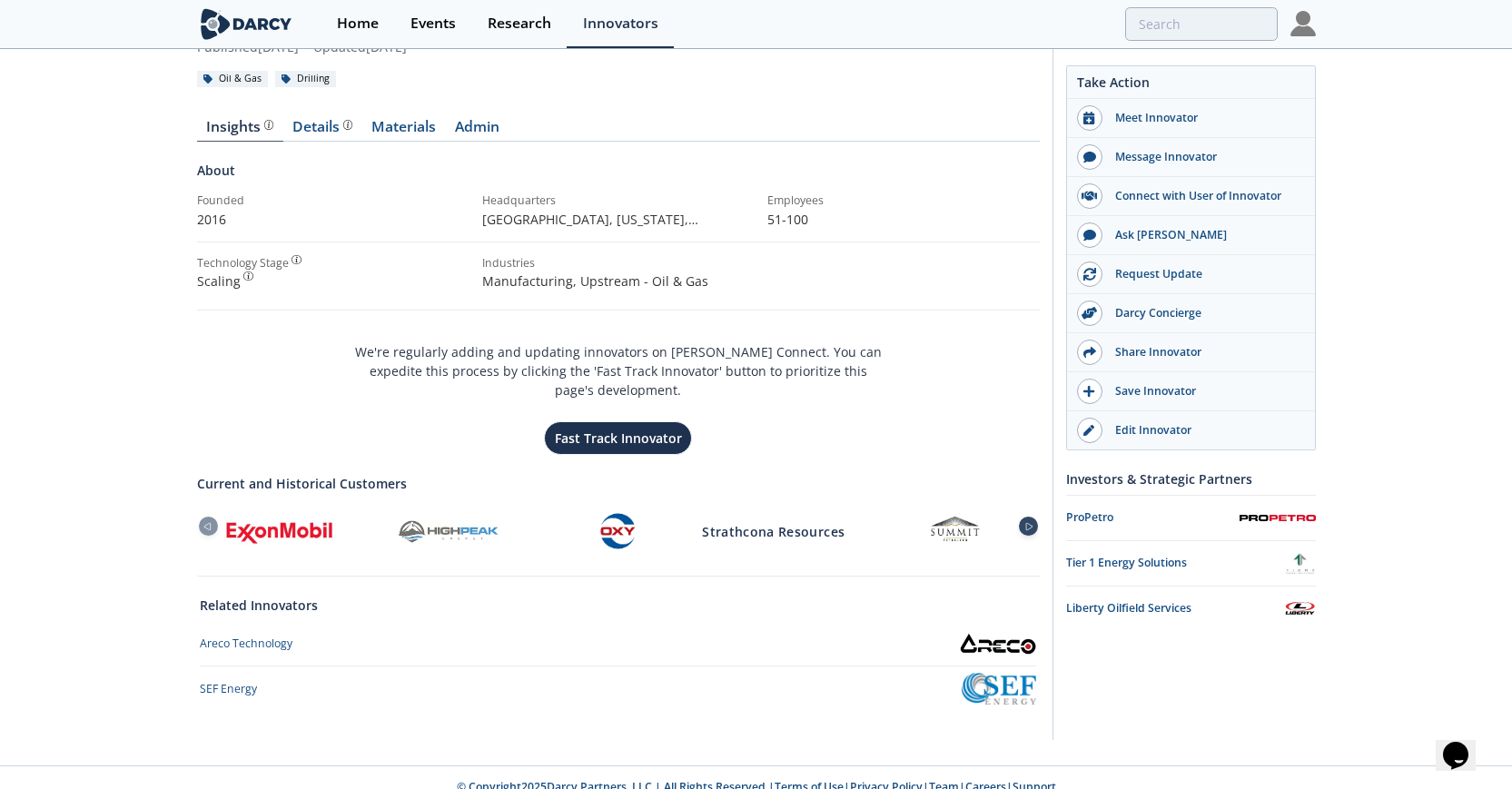
click at [1022, 517] on div at bounding box center [1029, 526] width 19 height 19
click at [1026, 523] on icon at bounding box center [1029, 527] width 22 height 9
click at [219, 510] on div at bounding box center [281, 531] width 169 height 50
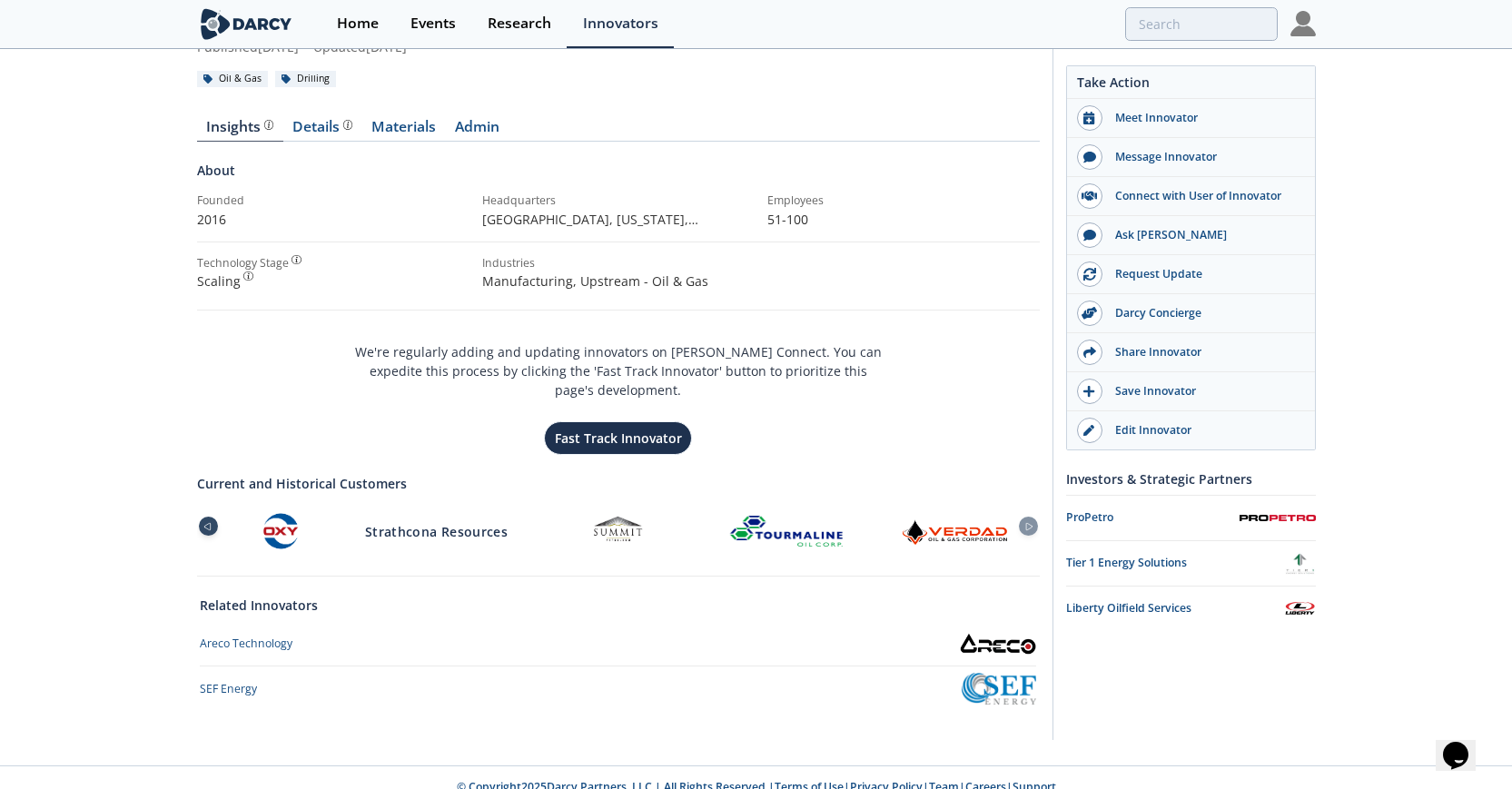
click at [210, 523] on icon at bounding box center [206, 527] width 22 height 9
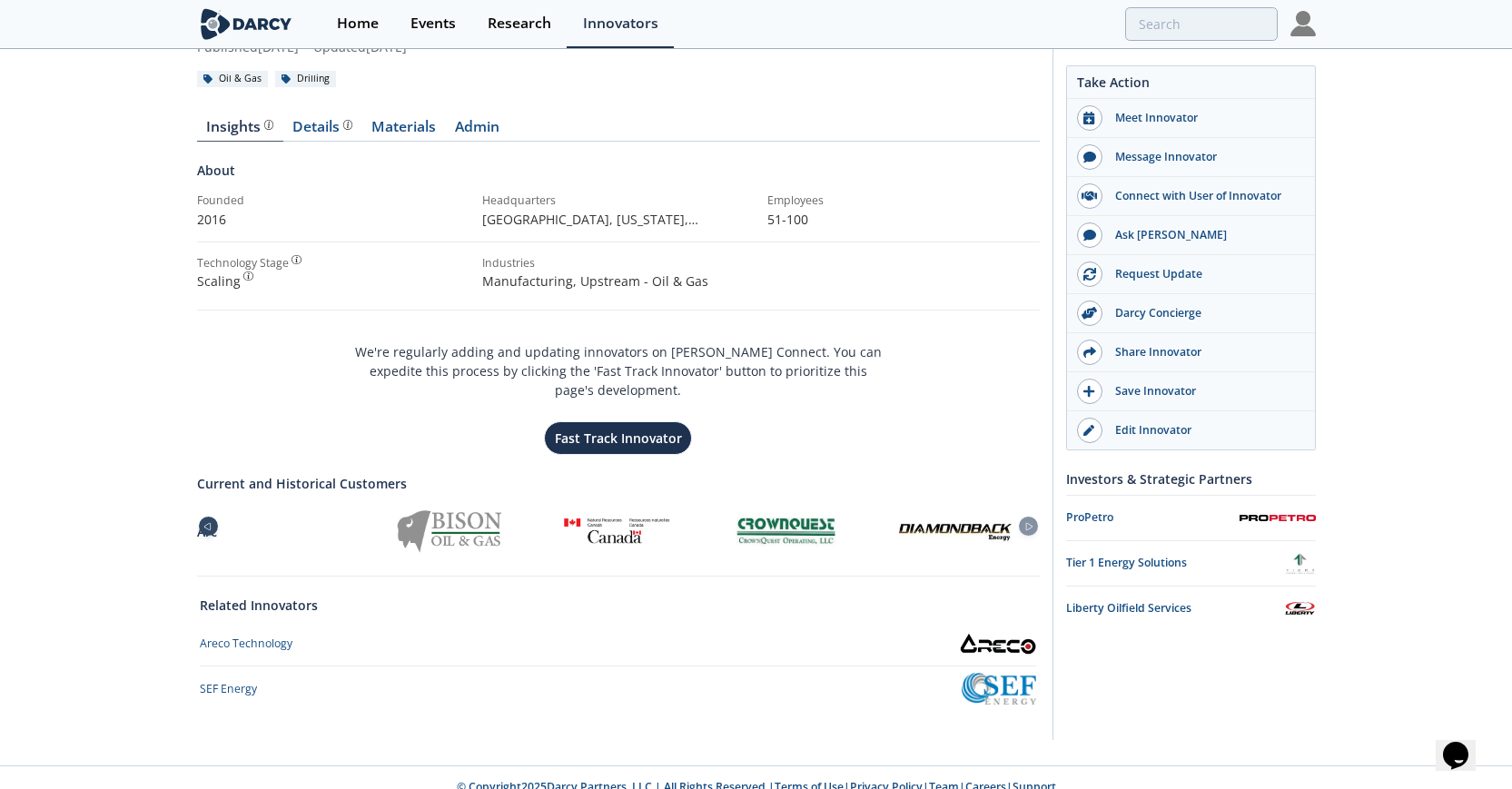
click at [210, 523] on icon at bounding box center [206, 527] width 22 height 9
click at [1024, 523] on icon at bounding box center [1029, 527] width 22 height 9
